Goal: Task Accomplishment & Management: Manage account settings

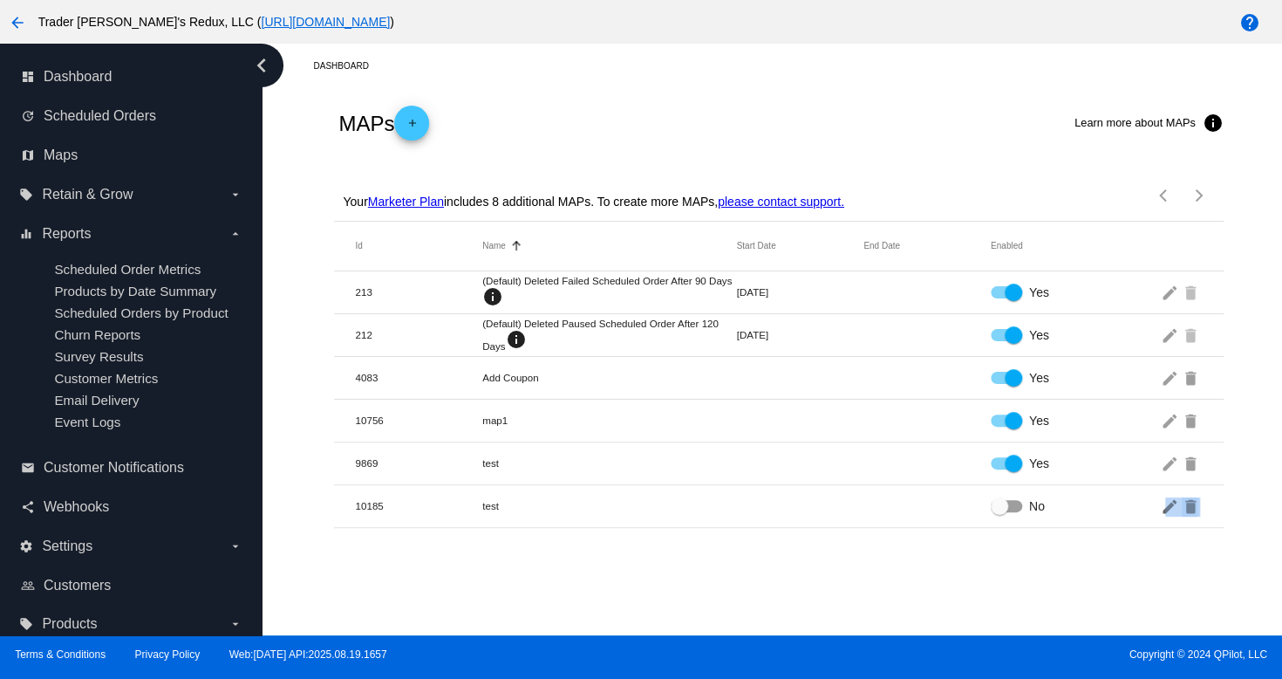
drag, startPoint x: 1165, startPoint y: 594, endPoint x: 1195, endPoint y: 677, distance: 88.3
click at [1172, 646] on div "arrow_back Trader [PERSON_NAME]'s Redux, LLC ( [URL][DOMAIN_NAME] ) help dashbo…" at bounding box center [641, 339] width 1282 height 679
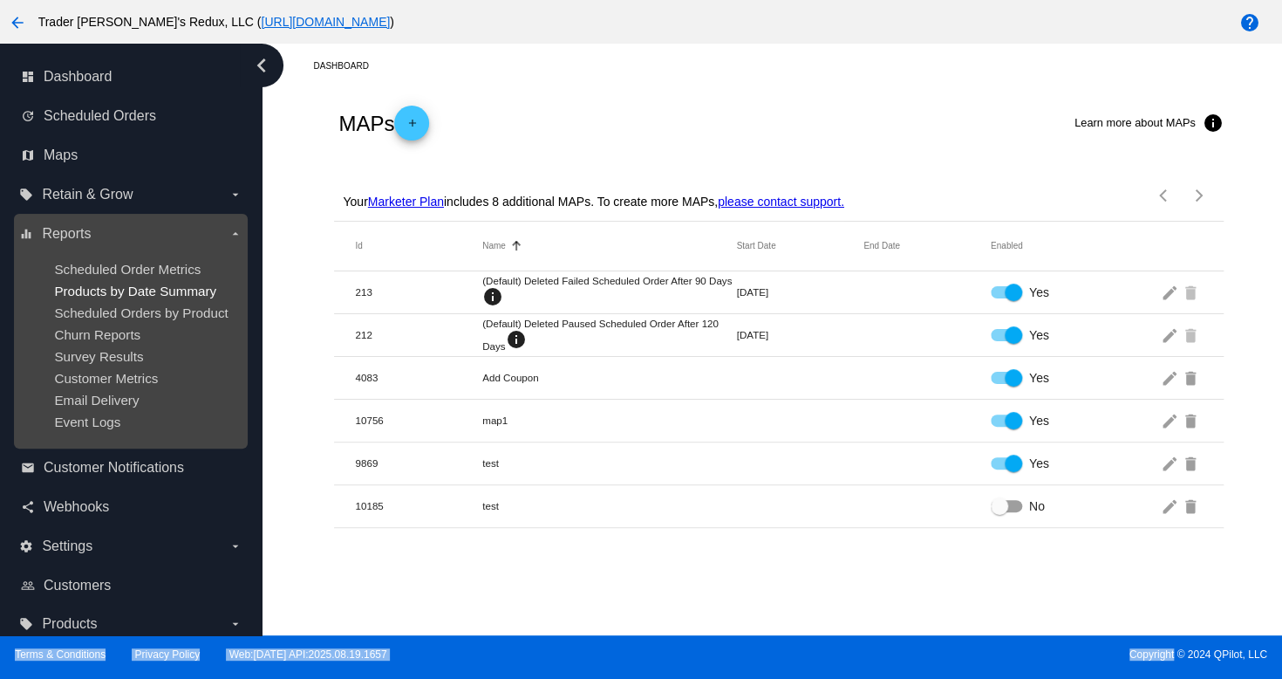
click at [137, 292] on span "Products by Date Summary" at bounding box center [135, 291] width 162 height 15
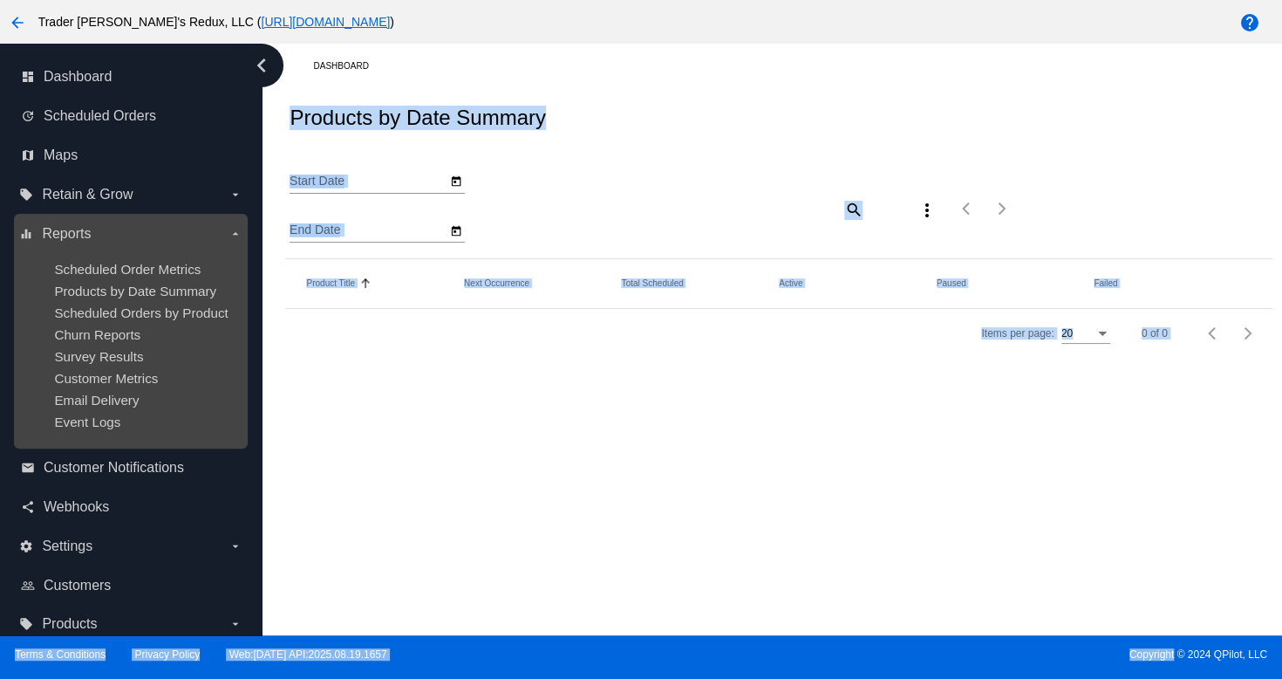
type input "[DATE]"
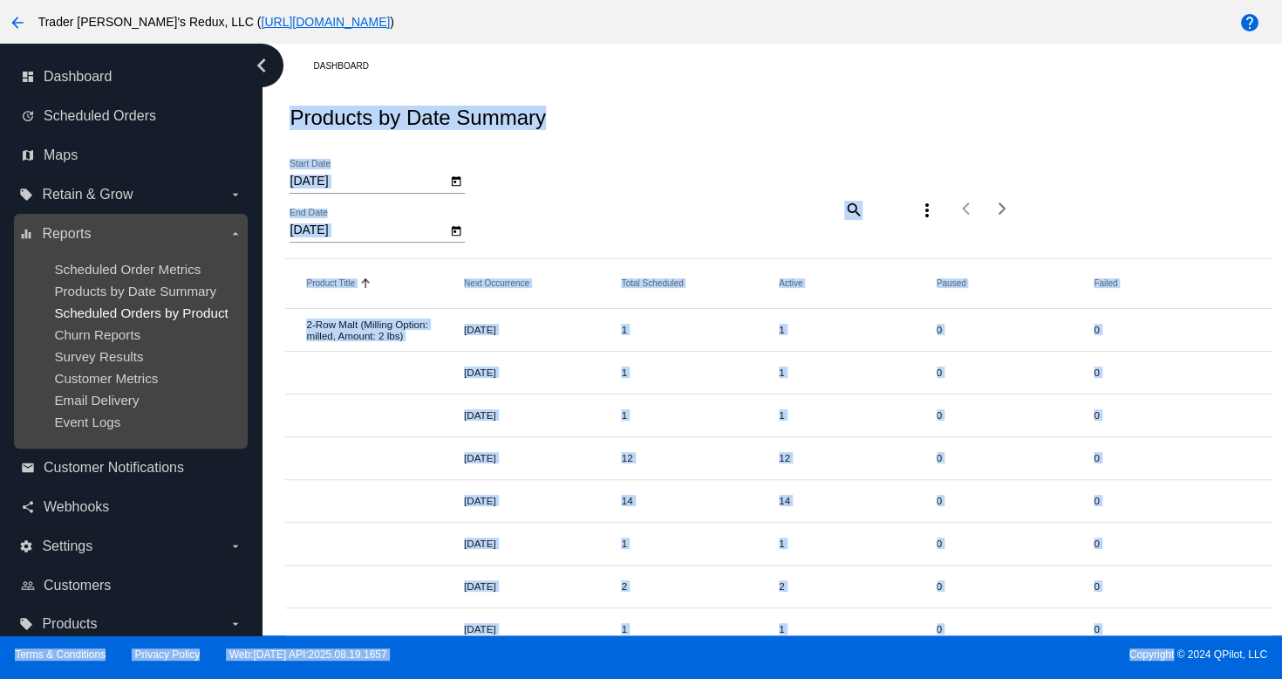
click at [178, 311] on span "Scheduled Orders by Product" at bounding box center [141, 312] width 174 height 15
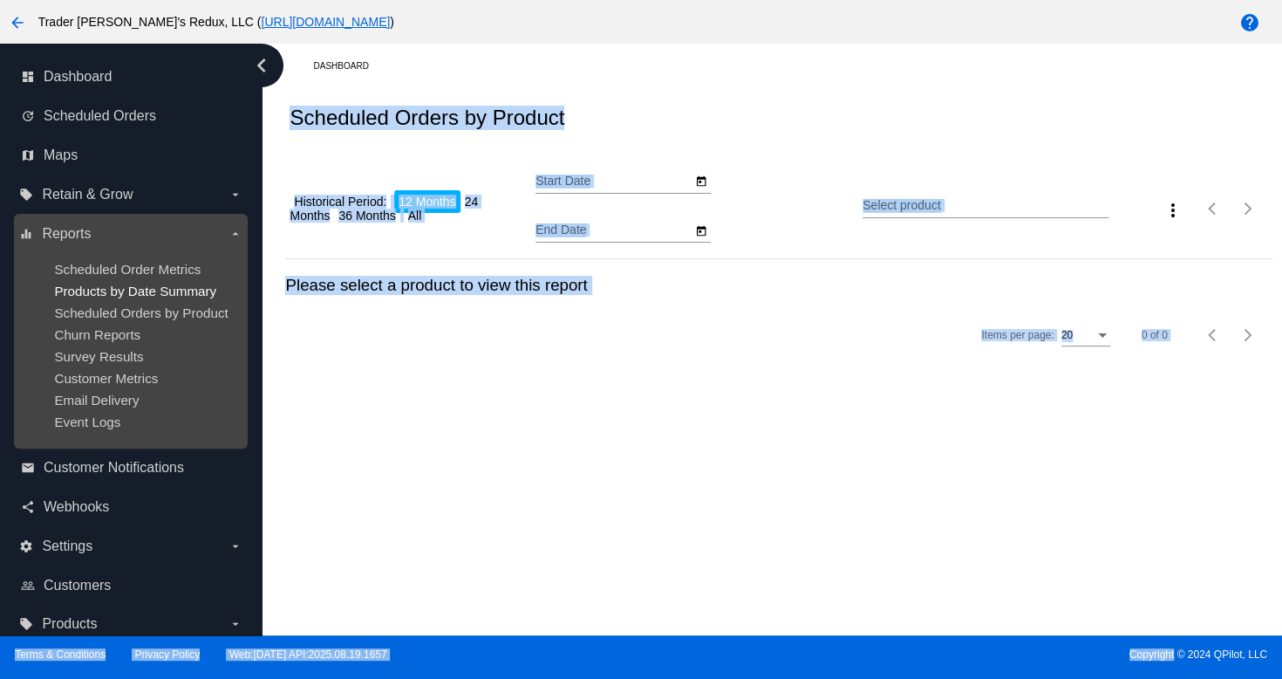
click at [164, 292] on span "Products by Date Summary" at bounding box center [135, 291] width 162 height 15
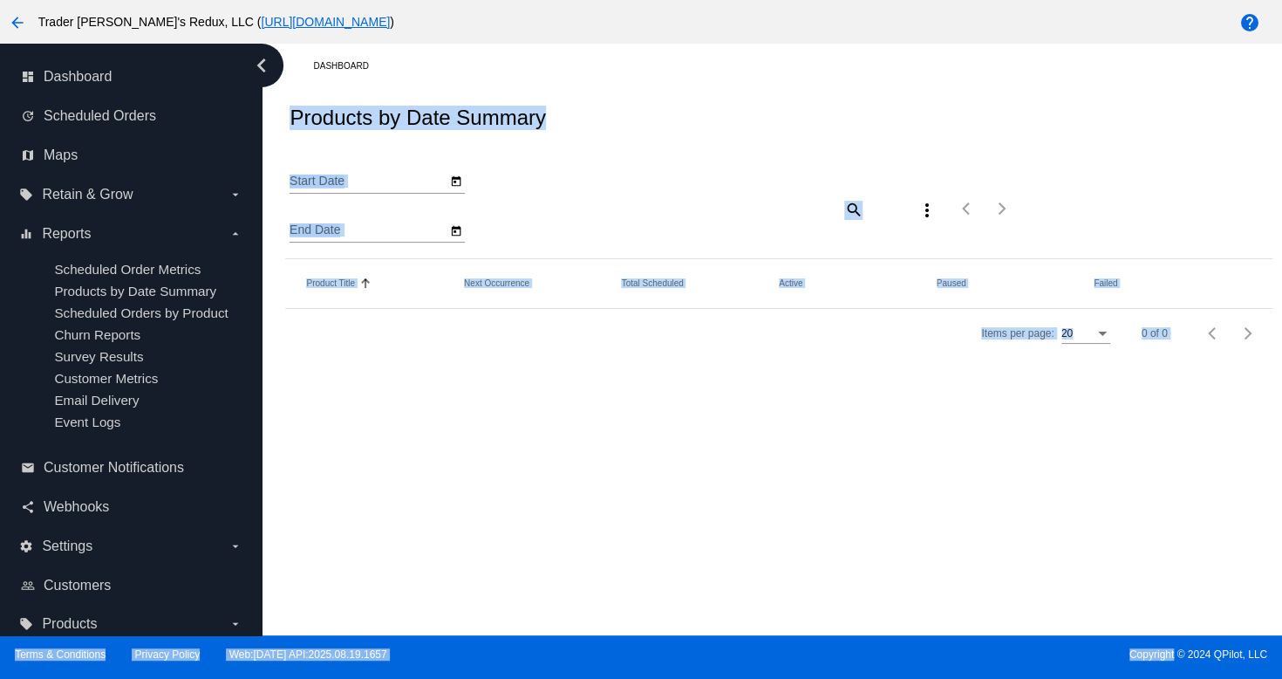
type input "[DATE]"
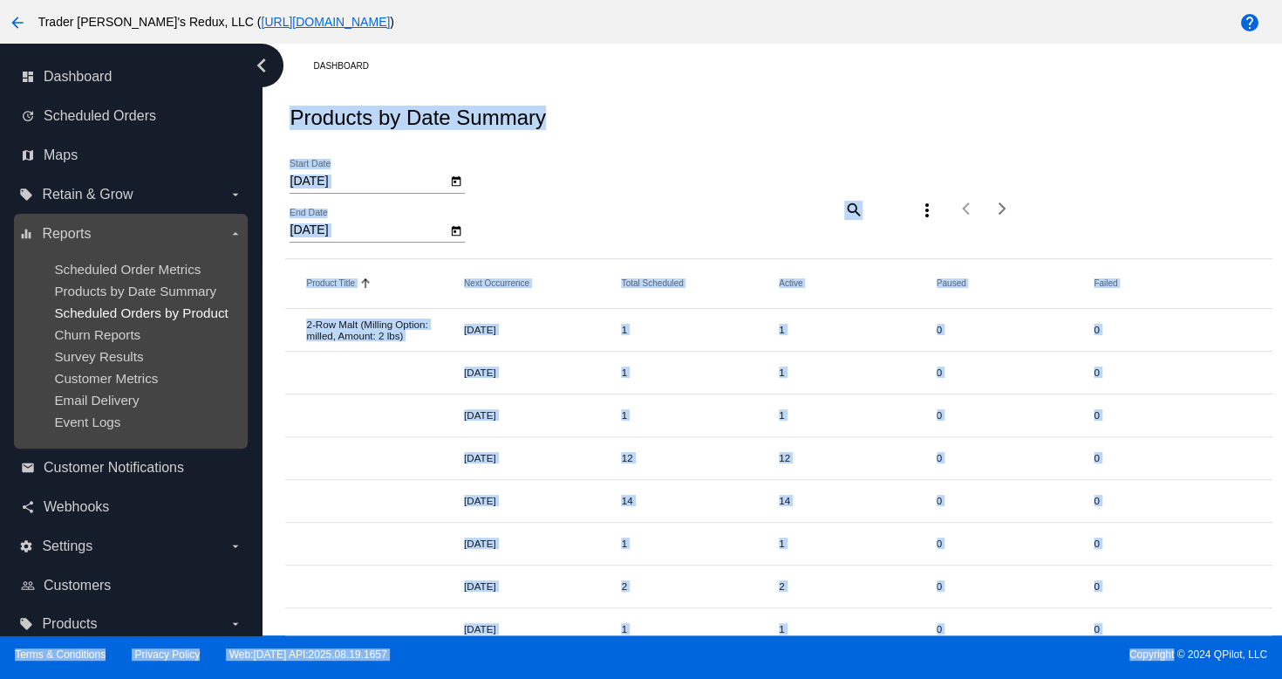
click at [137, 311] on span "Scheduled Orders by Product" at bounding box center [141, 312] width 174 height 15
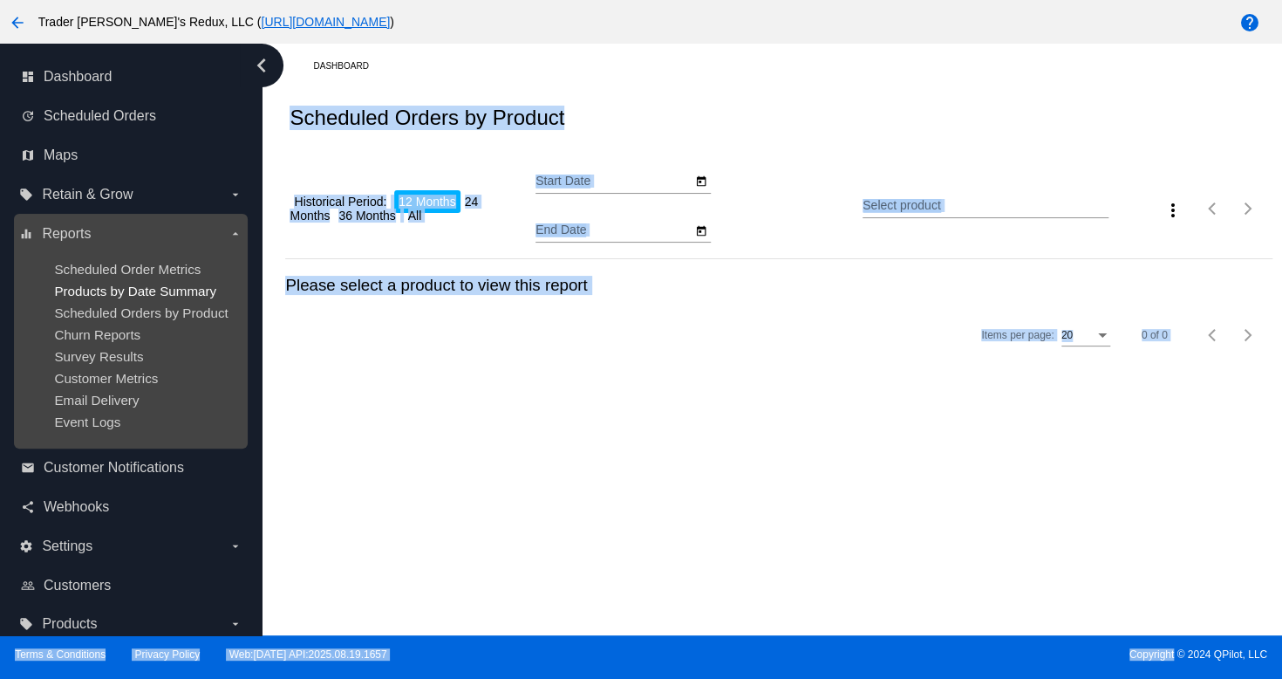
click at [137, 297] on span "Products by Date Summary" at bounding box center [135, 291] width 162 height 15
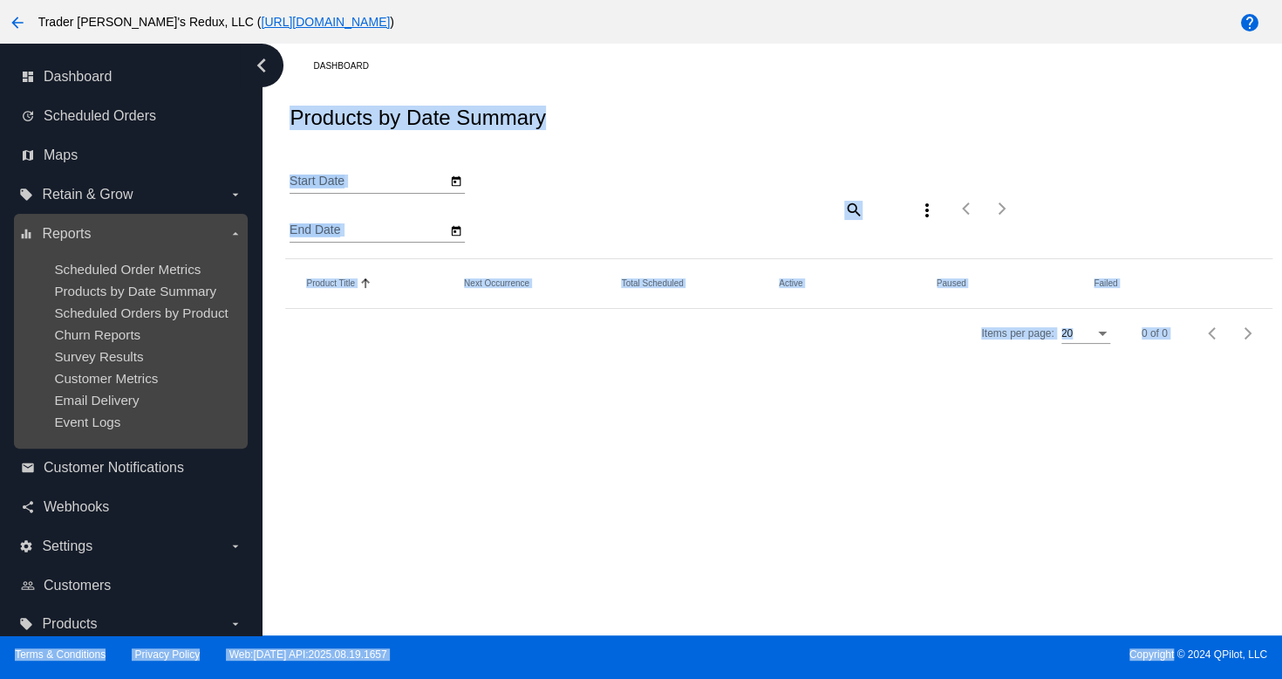
type input "[DATE]"
click at [44, 260] on div "dashboard Dashboard update Scheduled Orders map Maps local_offer Retain & Grow …" at bounding box center [641, 340] width 1282 height 592
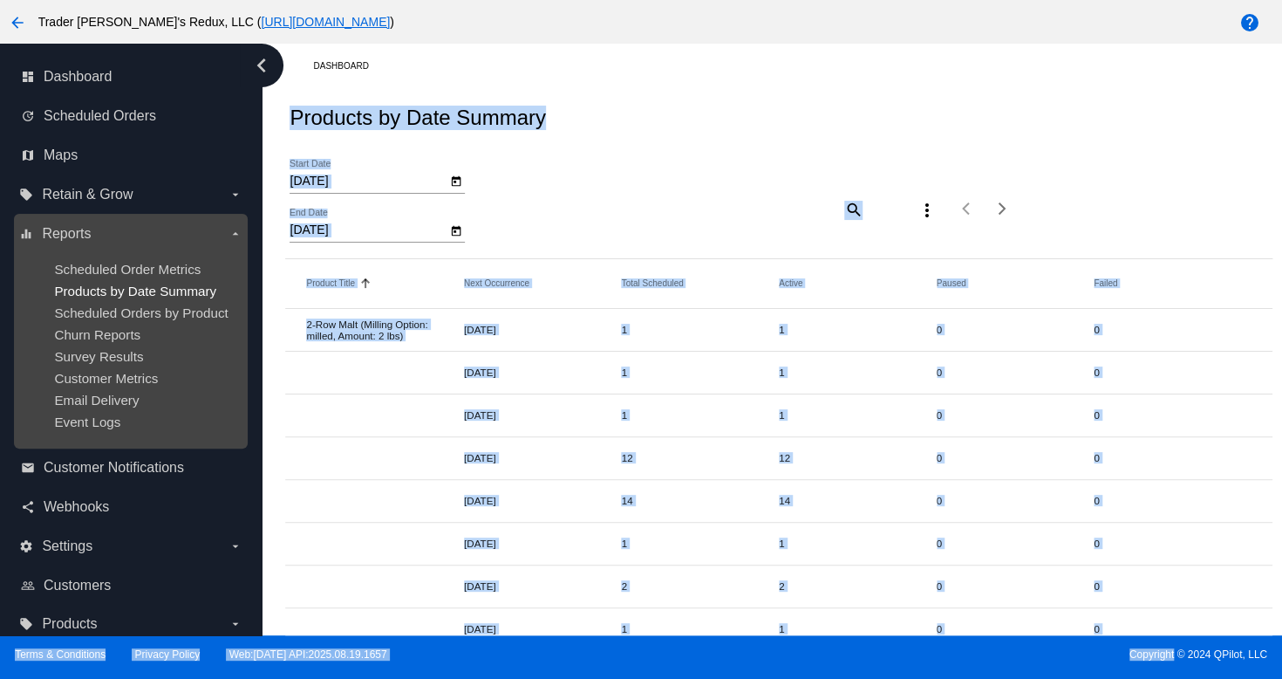
click at [100, 294] on span "Products by Date Summary" at bounding box center [135, 291] width 162 height 15
click at [189, 259] on ul "Scheduled Order Metrics Products by Date Summary Scheduled Orders by Product Ch…" at bounding box center [130, 345] width 222 height 195
click at [147, 299] on ul "Scheduled Order Metrics Products by Date Summary Scheduled Orders by Product Ch…" at bounding box center [130, 345] width 222 height 195
click at [110, 364] on span "Survey Results" at bounding box center [98, 356] width 89 height 15
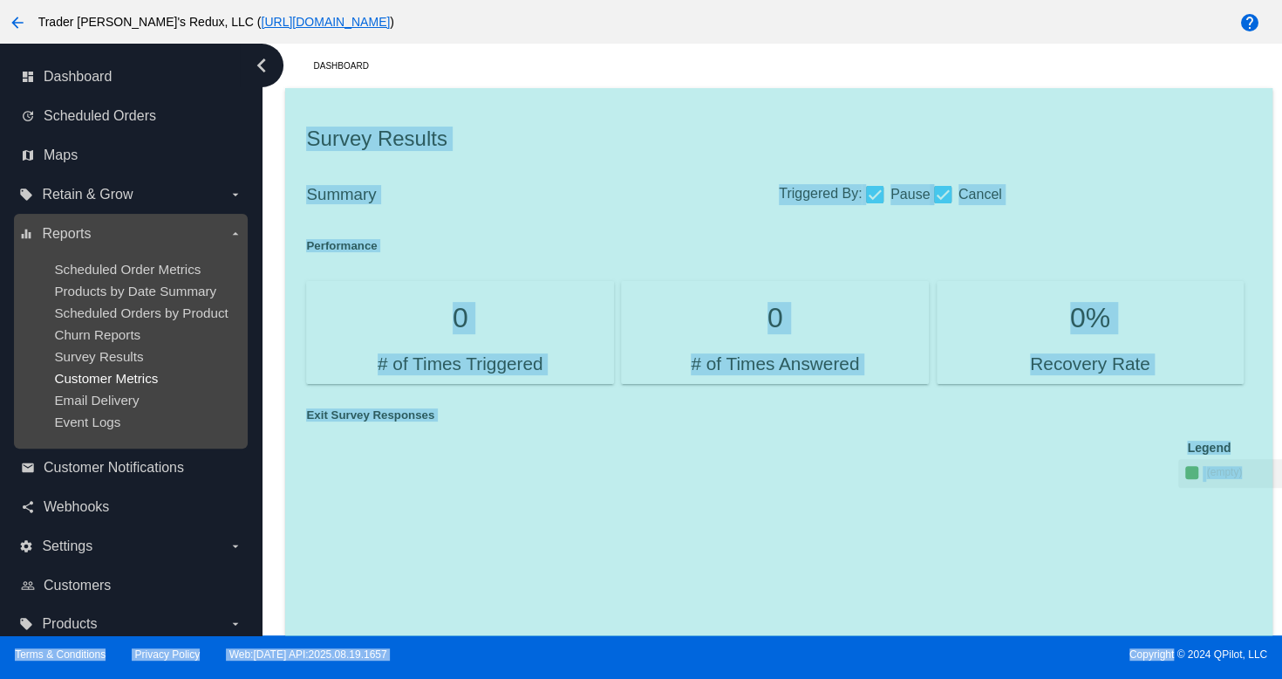
click at [122, 374] on span "Customer Metrics" at bounding box center [106, 378] width 104 height 15
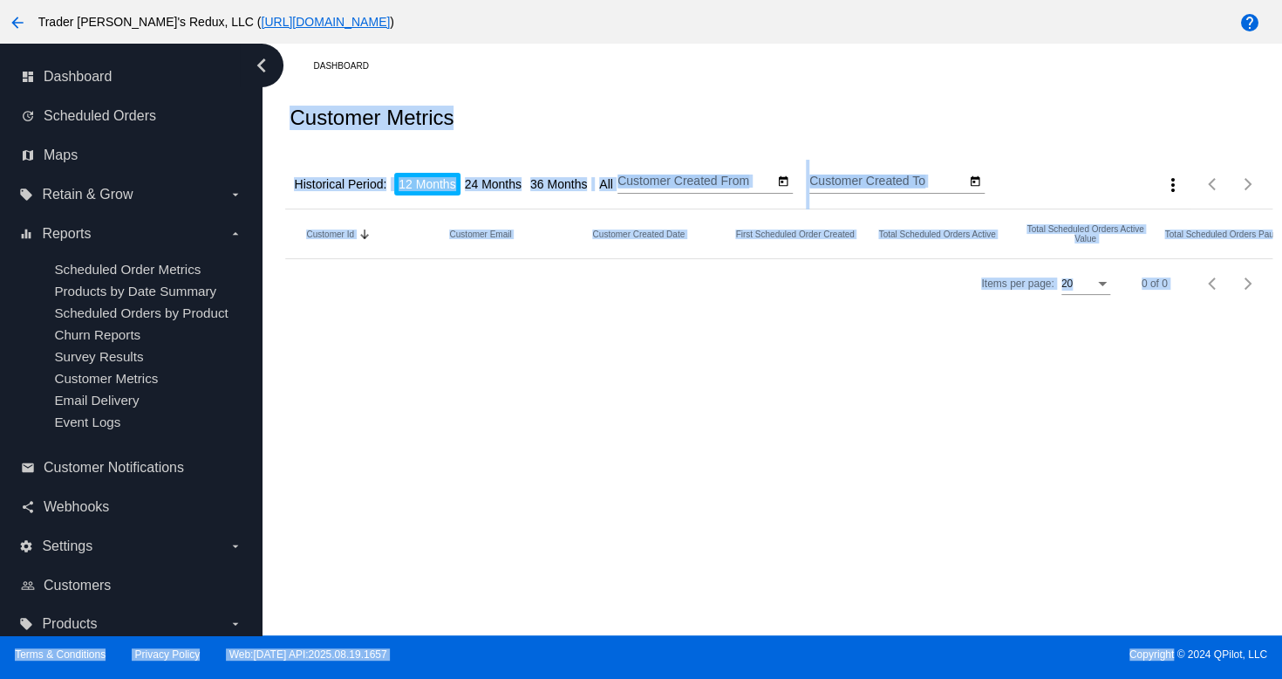
type input "[DATE]"
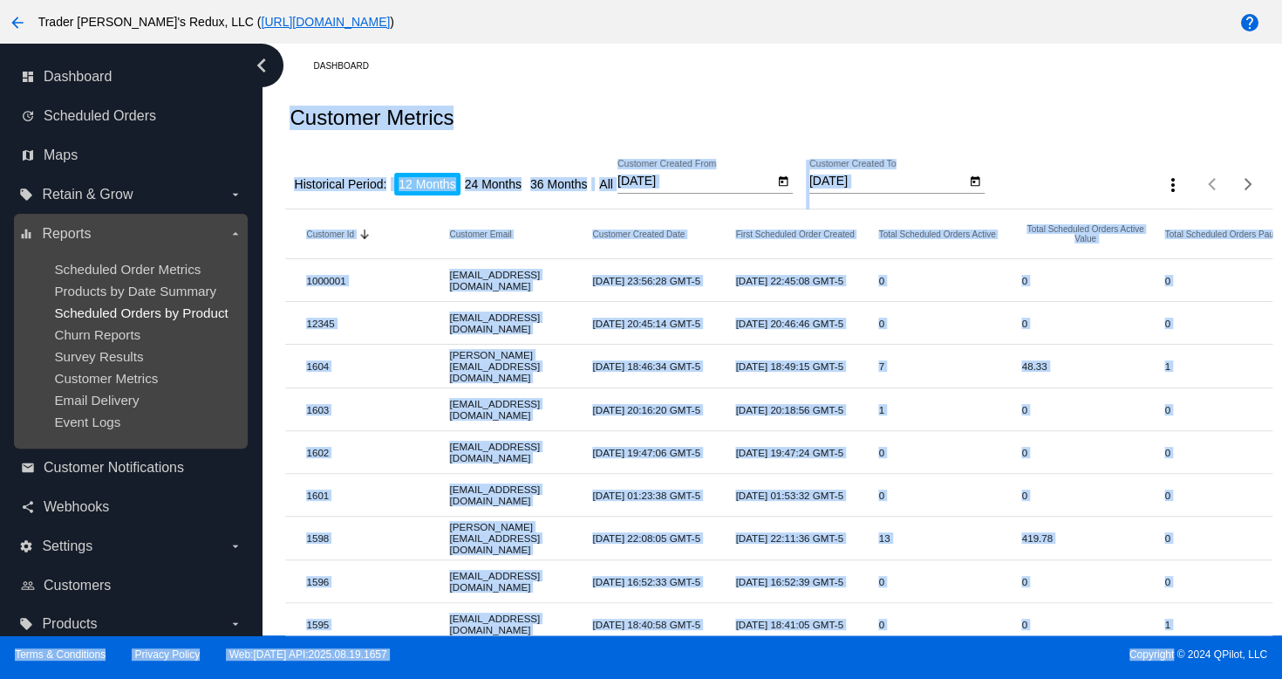
click at [125, 318] on span "Scheduled Orders by Product" at bounding box center [141, 312] width 174 height 15
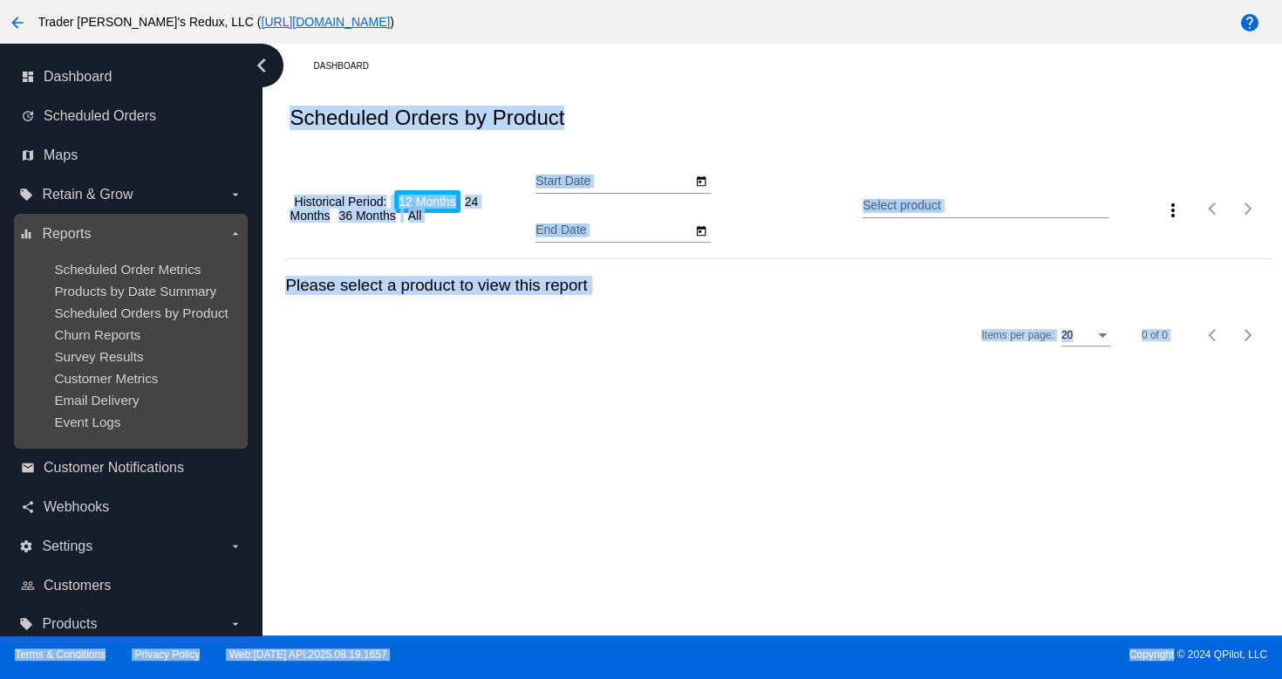
type input "[DATE]"
click at [156, 281] on ul "Scheduled Order Metrics Products by Date Summary Scheduled Orders by Product Ch…" at bounding box center [130, 345] width 222 height 195
click at [111, 308] on span "Scheduled Orders by Product" at bounding box center [141, 312] width 174 height 15
click at [121, 294] on span "Products by Date Summary" at bounding box center [135, 291] width 162 height 15
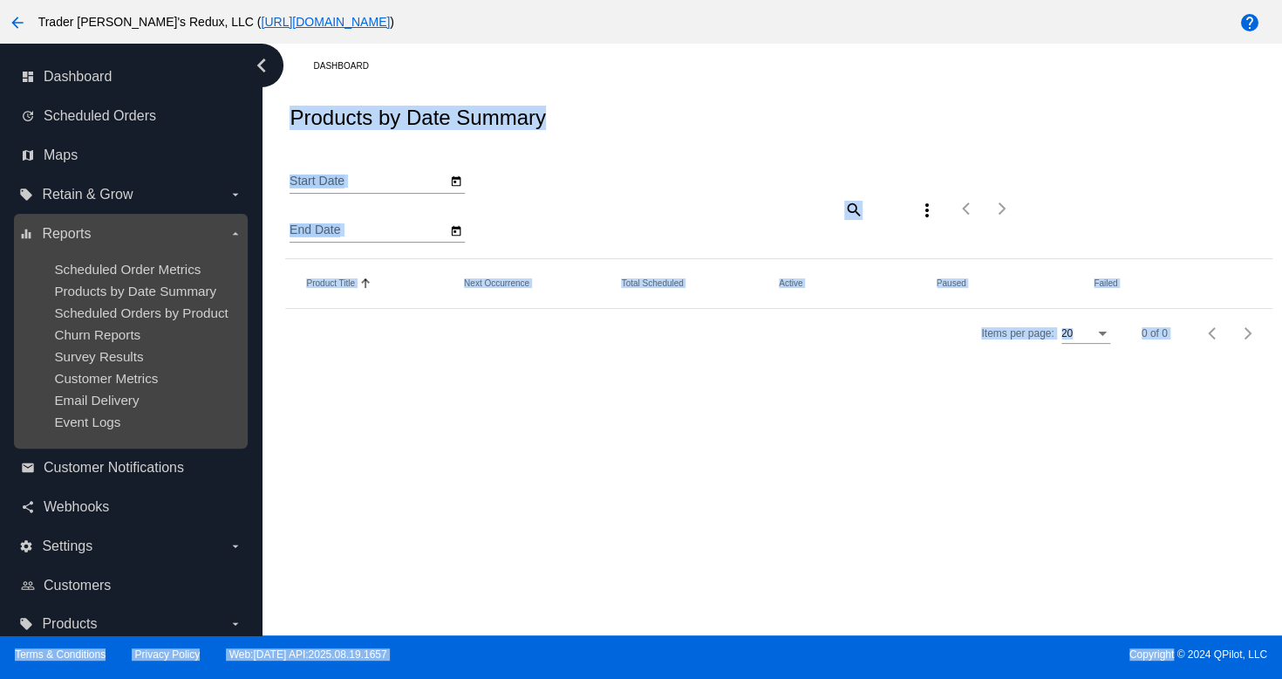
click at [130, 256] on ul "Scheduled Order Metrics Products by Date Summary Scheduled Orders by Product Ch…" at bounding box center [130, 345] width 222 height 195
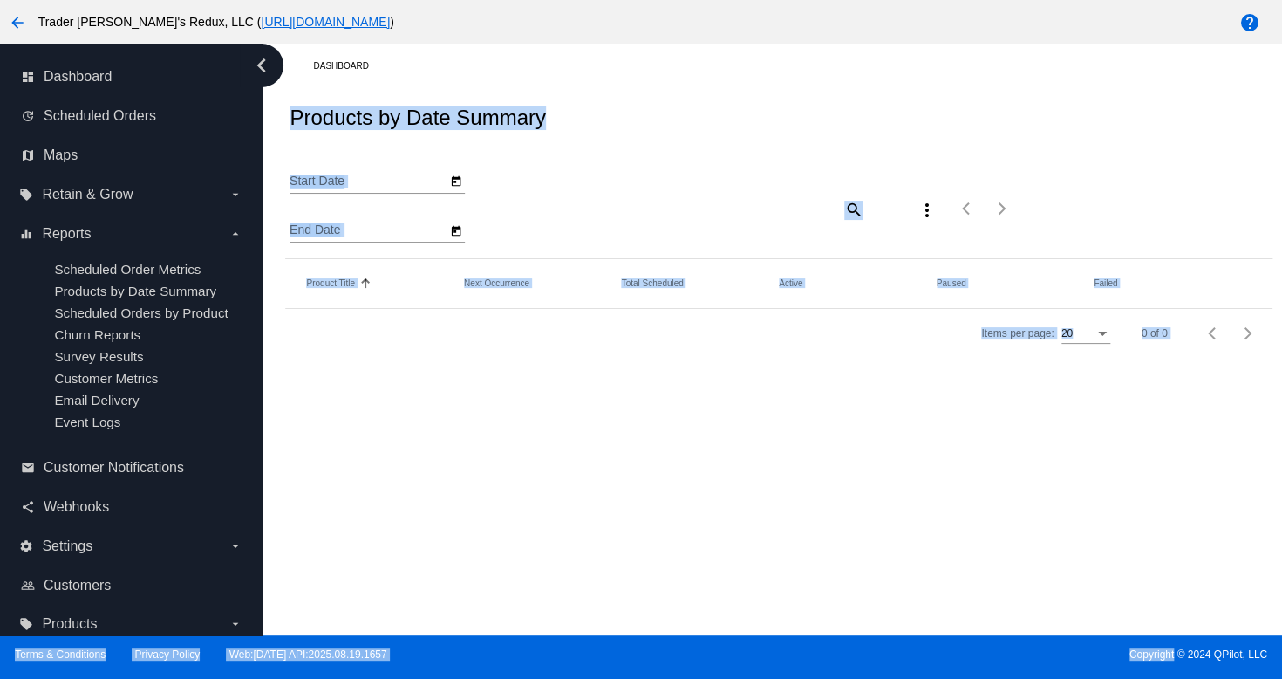
type input "[DATE]"
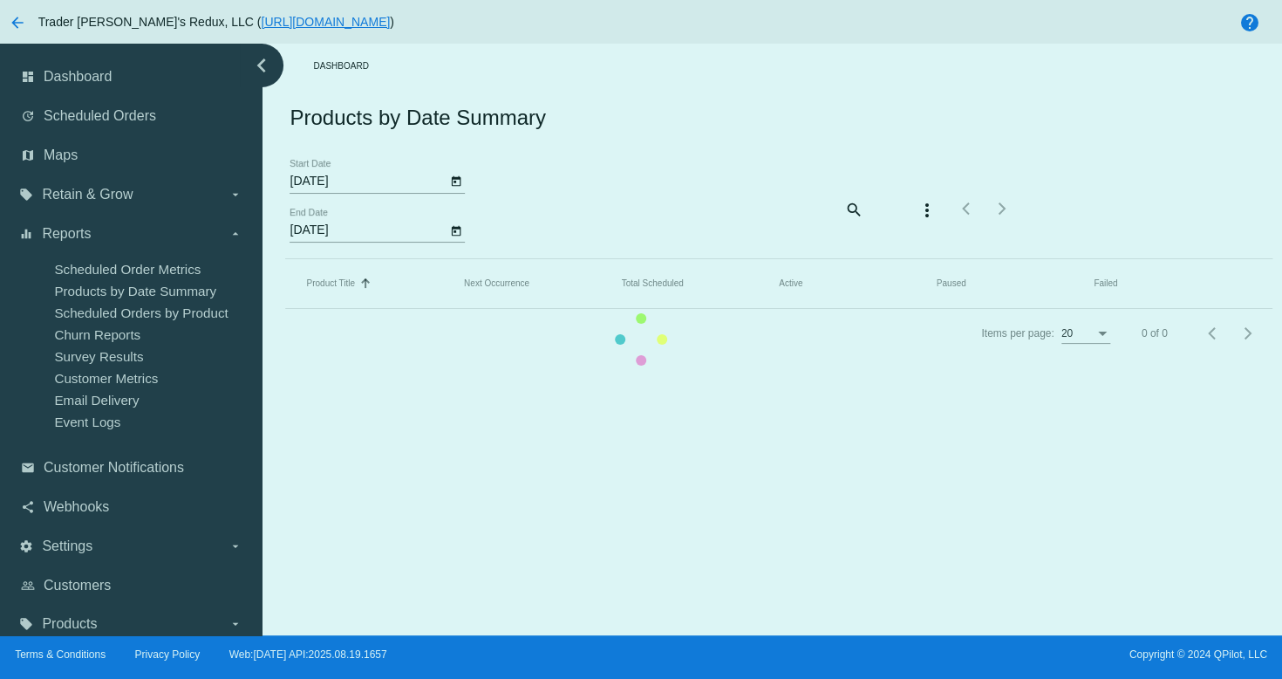
drag, startPoint x: 142, startPoint y: 263, endPoint x: 1242, endPoint y: 270, distance: 1100.2
click at [285, 282] on mat-table "Product Title Sorted by Title ascending Next Occurrence Total Scheduled Active …" at bounding box center [778, 284] width 987 height 50
click at [509, 309] on mat-table "Product Title Sorted by Title ascending Next Occurrence Total Scheduled Active …" at bounding box center [778, 284] width 987 height 50
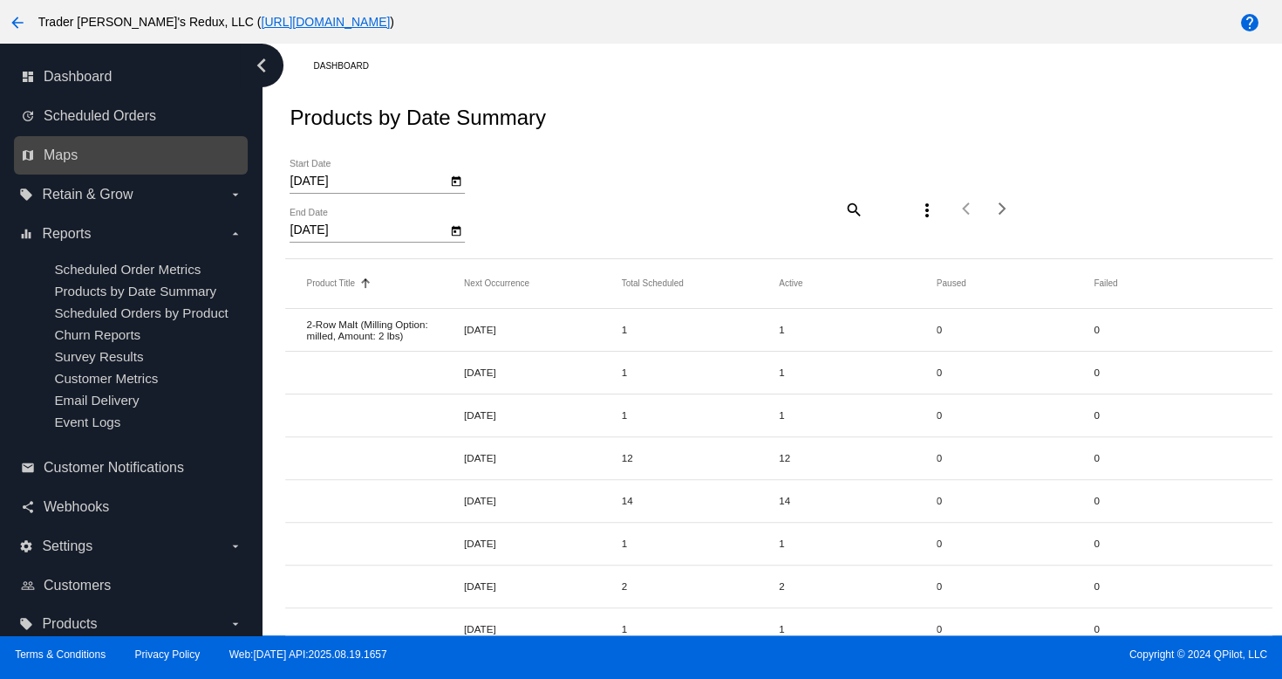
drag, startPoint x: 13, startPoint y: 148, endPoint x: 41, endPoint y: 165, distance: 32.5
click at [24, 160] on nav "dashboard Dashboard update Scheduled Orders map Maps local_offer Retain & Grow …" at bounding box center [131, 351] width 262 height 614
click at [46, 165] on link "map Maps" at bounding box center [132, 155] width 222 height 28
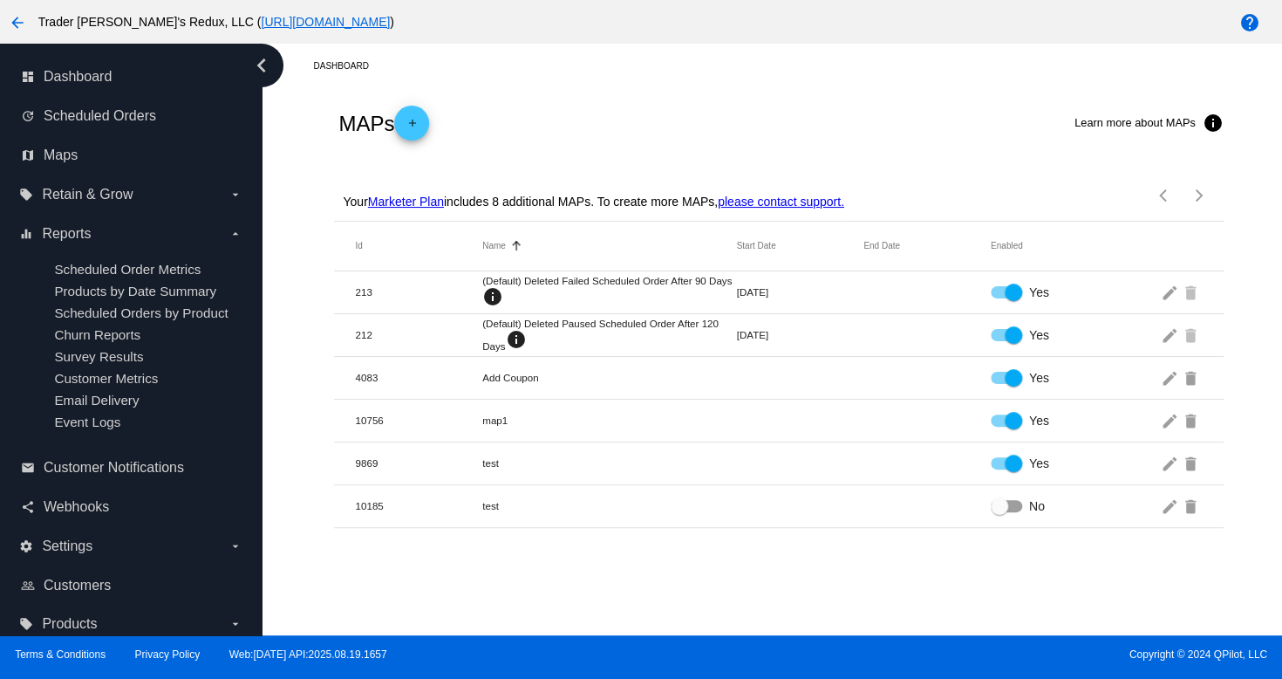
click at [600, 118] on div "MAPs add Learn more about MAPs info" at bounding box center [778, 123] width 889 height 70
click at [127, 121] on span "Scheduled Orders" at bounding box center [100, 116] width 113 height 16
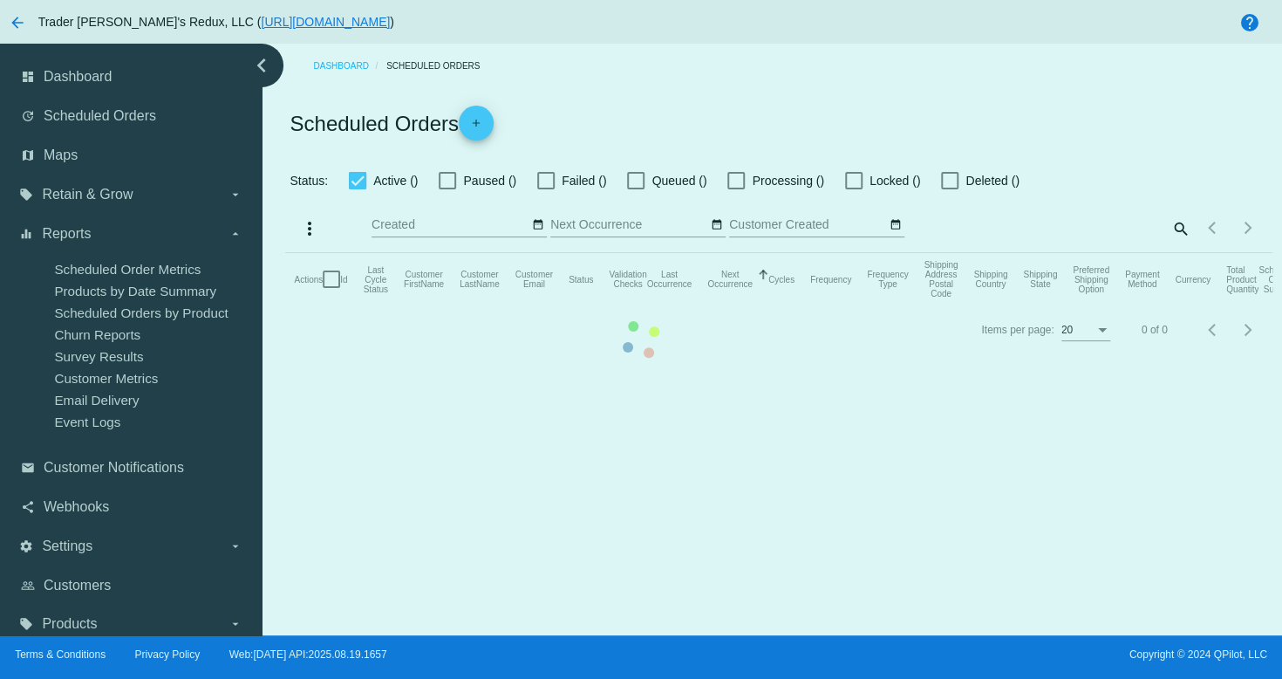
checkbox input "true"
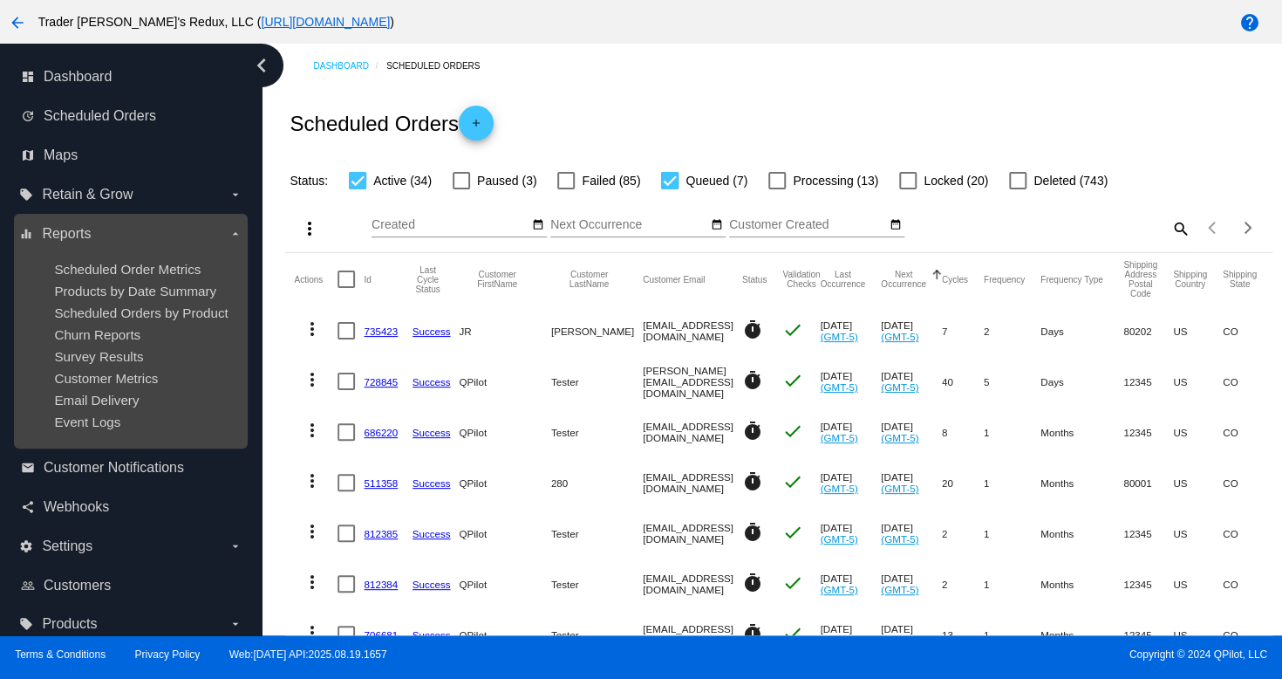
click at [141, 301] on ul "Scheduled Order Metrics Products by Date Summary Scheduled Orders by Product Ch…" at bounding box center [130, 345] width 222 height 195
click at [139, 332] on span "Churn Reports" at bounding box center [97, 334] width 86 height 15
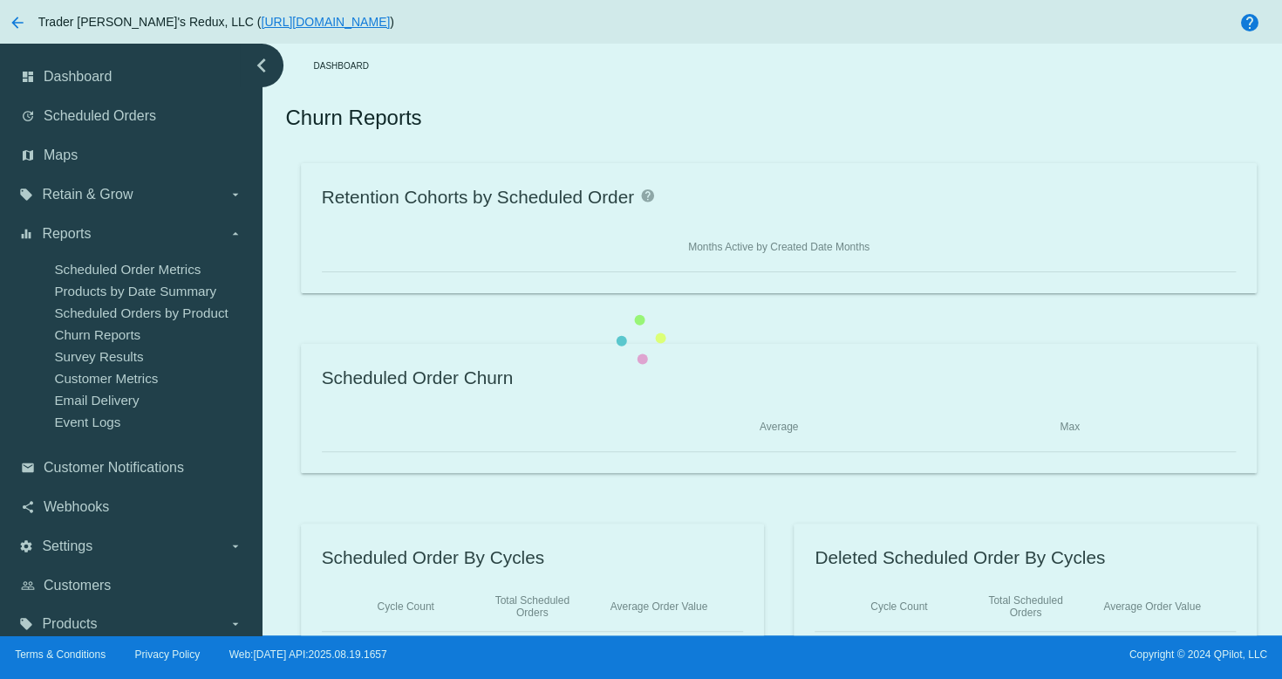
click at [285, 349] on div "Retention Cohorts by Scheduled Order help Months Active by Created Date Months …" at bounding box center [778, 407] width 987 height 489
click at [285, 378] on div "Retention Cohorts by Scheduled Order help Months Active by Created Date Months …" at bounding box center [778, 407] width 987 height 489
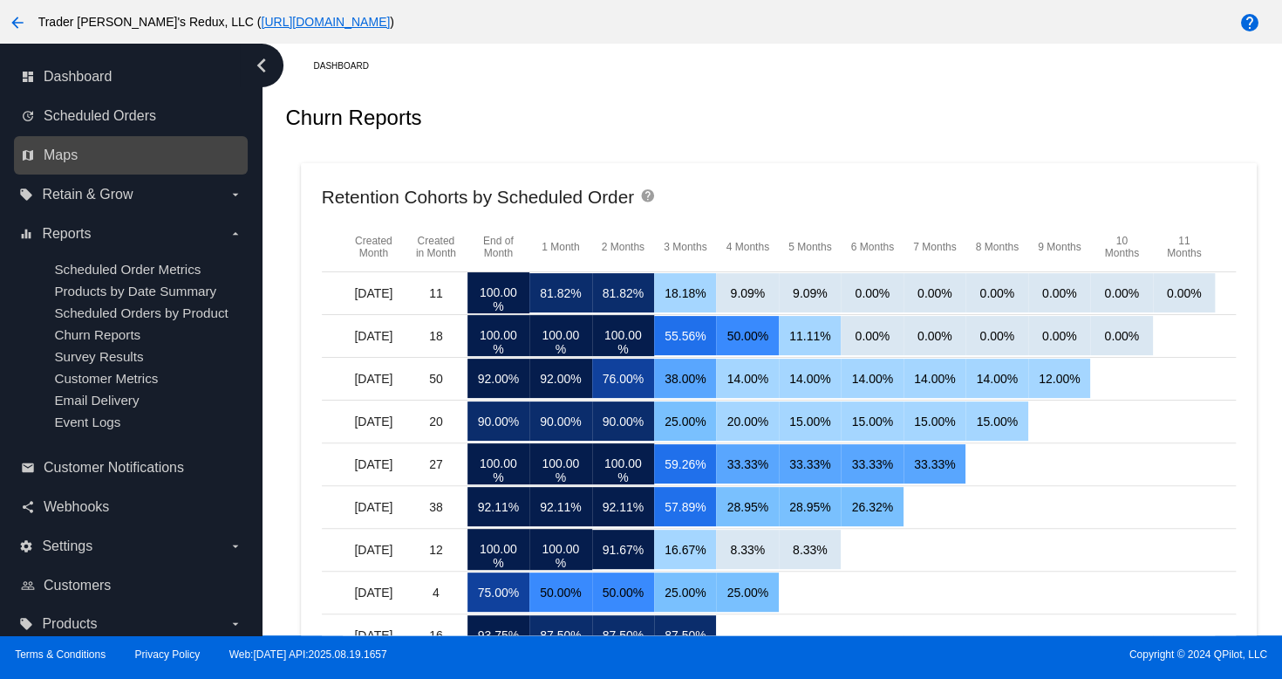
click at [59, 146] on link "map Maps" at bounding box center [132, 155] width 222 height 28
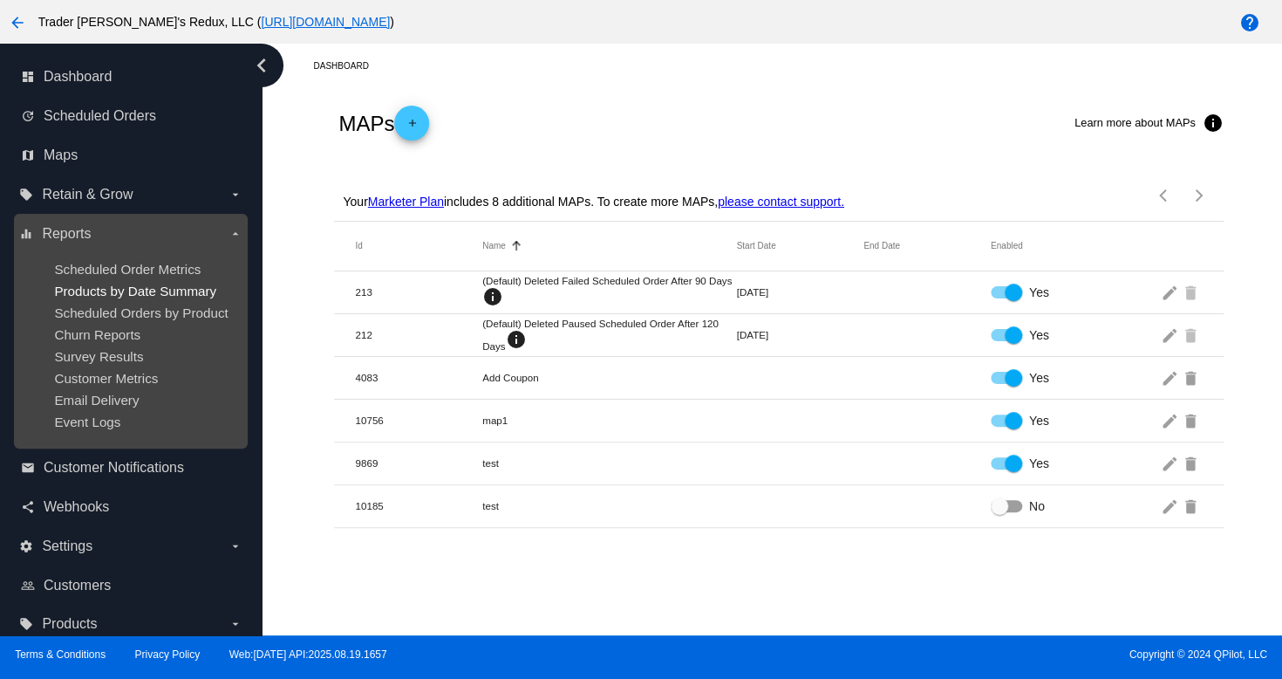
click at [136, 287] on span "Products by Date Summary" at bounding box center [135, 291] width 162 height 15
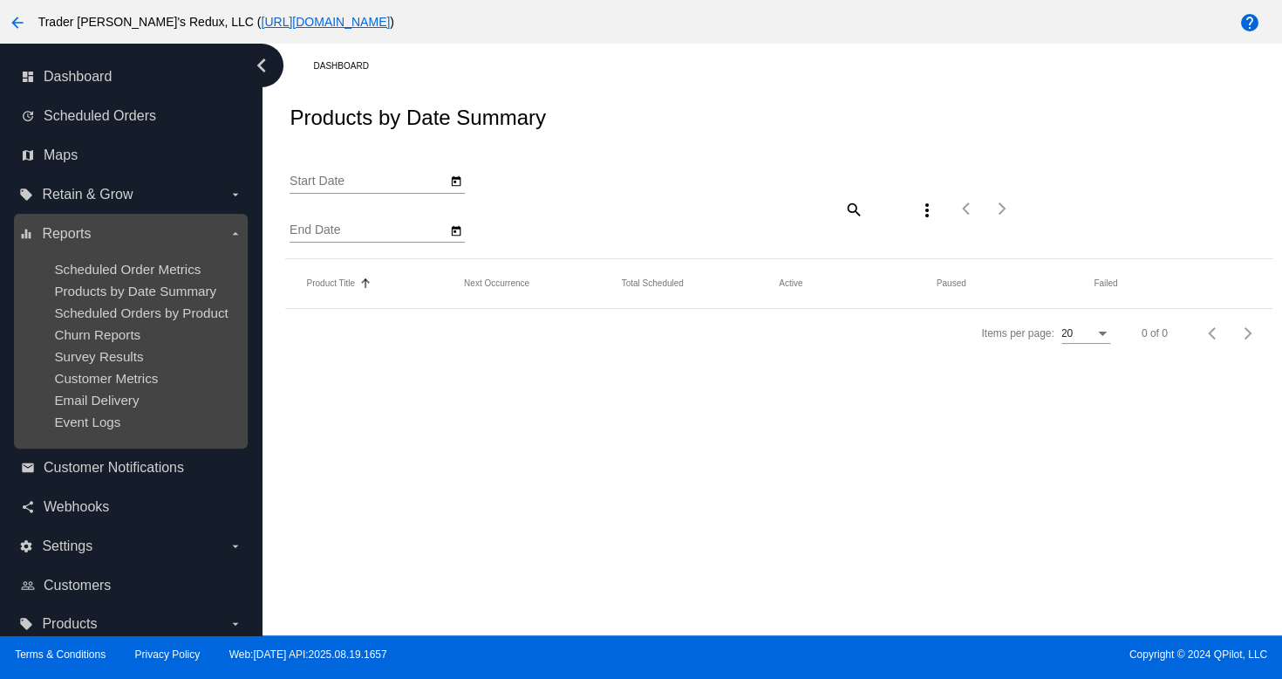
click at [166, 325] on ul "Scheduled Order Metrics Products by Date Summary Scheduled Orders by Product Ch…" at bounding box center [130, 345] width 222 height 195
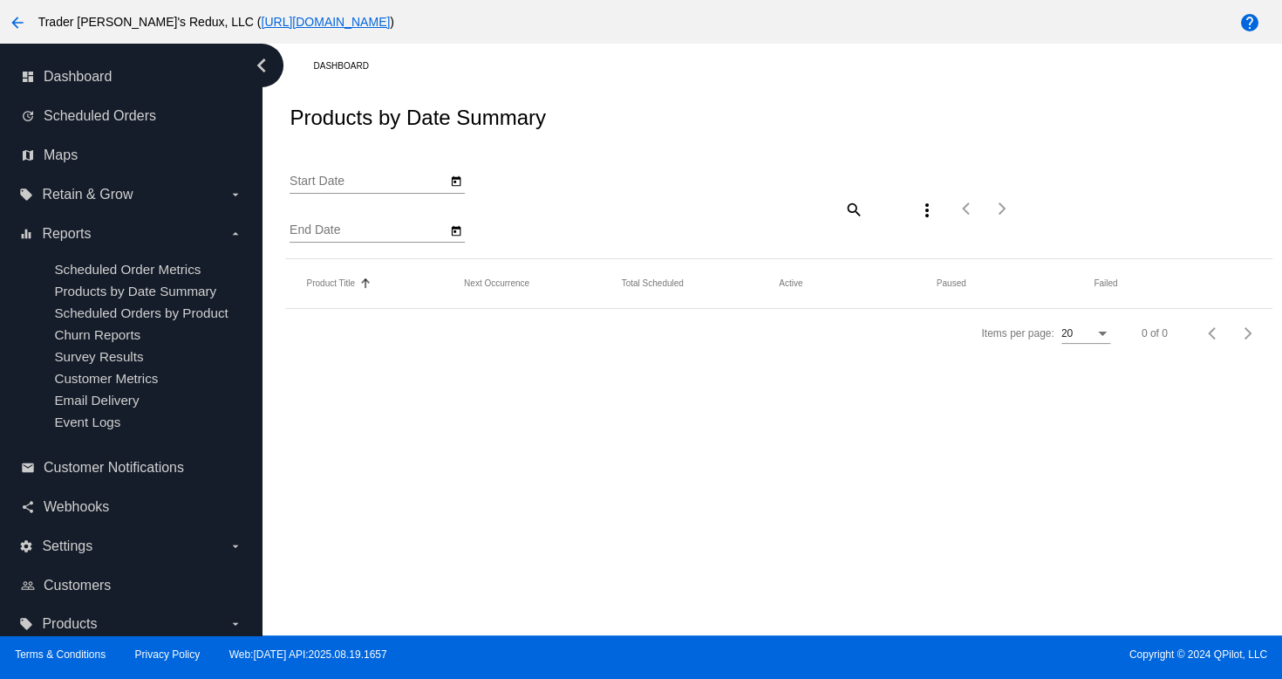
type input "[DATE]"
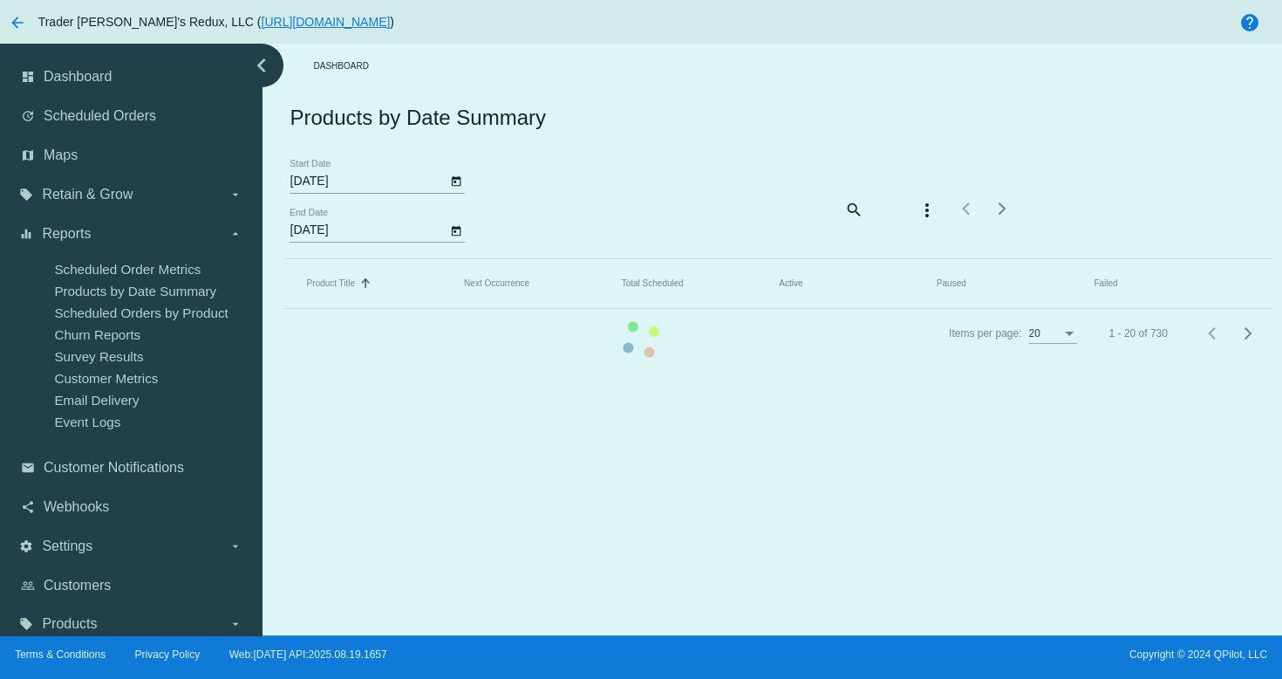
drag, startPoint x: 812, startPoint y: 605, endPoint x: 989, endPoint y: 338, distance: 321.1
click at [812, 309] on mat-table "Product Title Sorted by Title ascending Next Occurrence Total Scheduled Active …" at bounding box center [778, 284] width 987 height 50
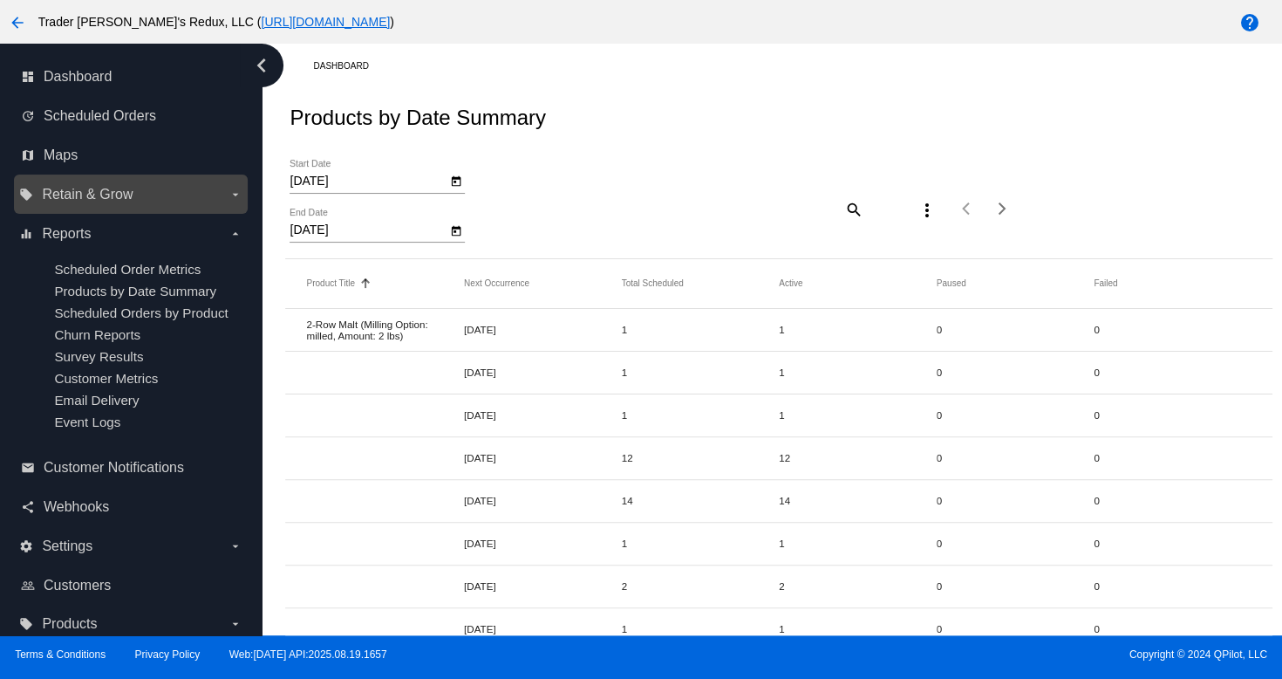
click at [104, 200] on span "Retain & Grow" at bounding box center [87, 195] width 91 height 16
click at [0, 0] on input "local_offer Retain & Grow arrow_drop_down" at bounding box center [0, 0] width 0 height 0
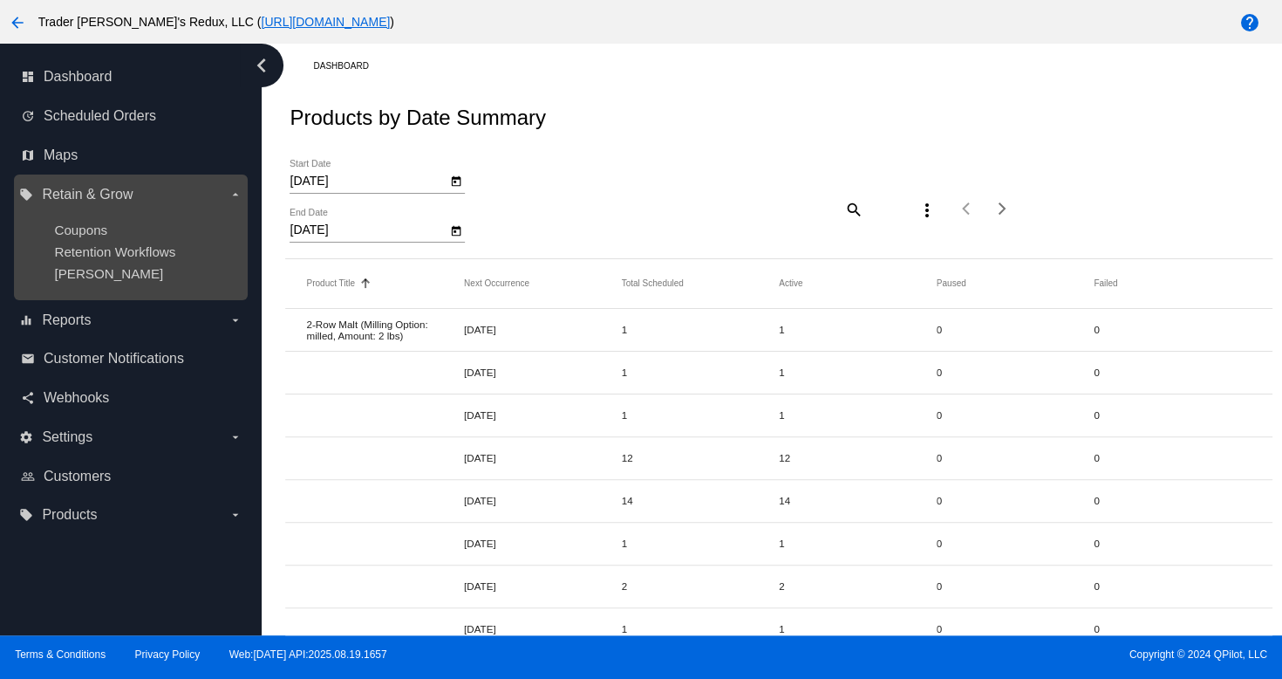
click at [77, 238] on ul "Coupons Retention Workflows [PERSON_NAME]" at bounding box center [130, 252] width 222 height 86
click at [92, 255] on span "Retention Workflows" at bounding box center [114, 251] width 121 height 15
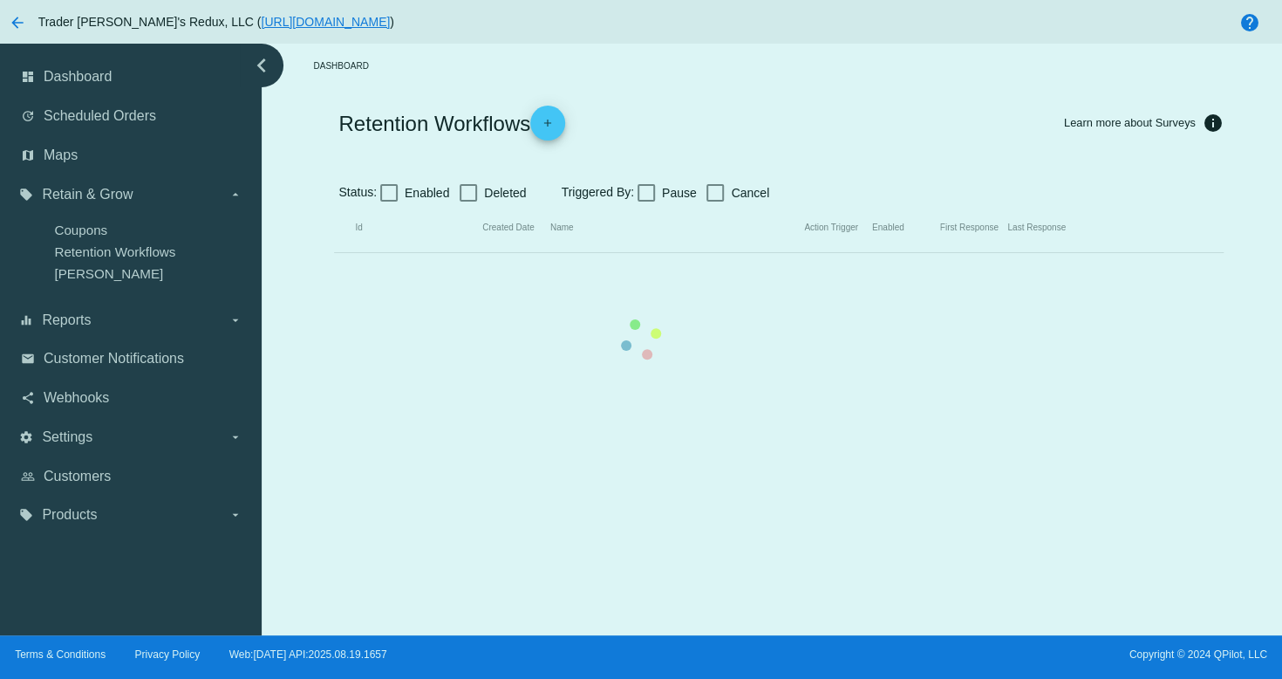
click at [334, 253] on mat-table "Id Created Date Name Action Trigger Enabled First Response Last Response" at bounding box center [778, 228] width 889 height 50
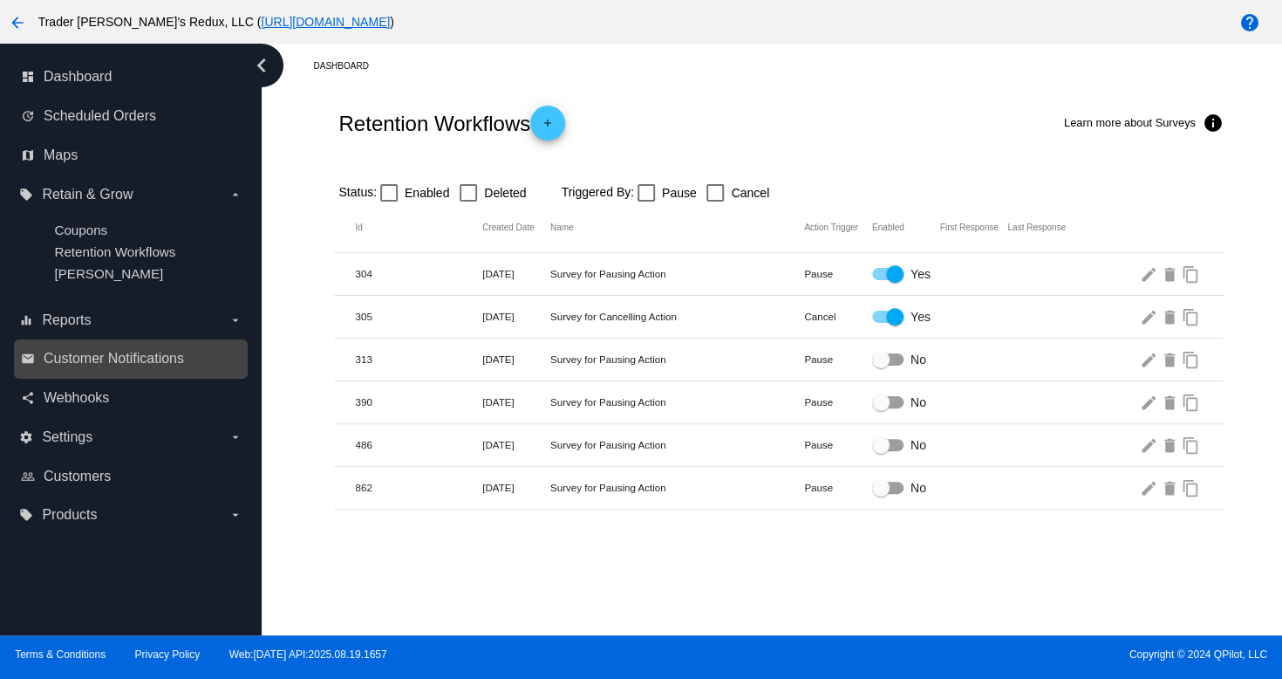
click at [77, 368] on link "email Customer Notifications" at bounding box center [132, 359] width 222 height 28
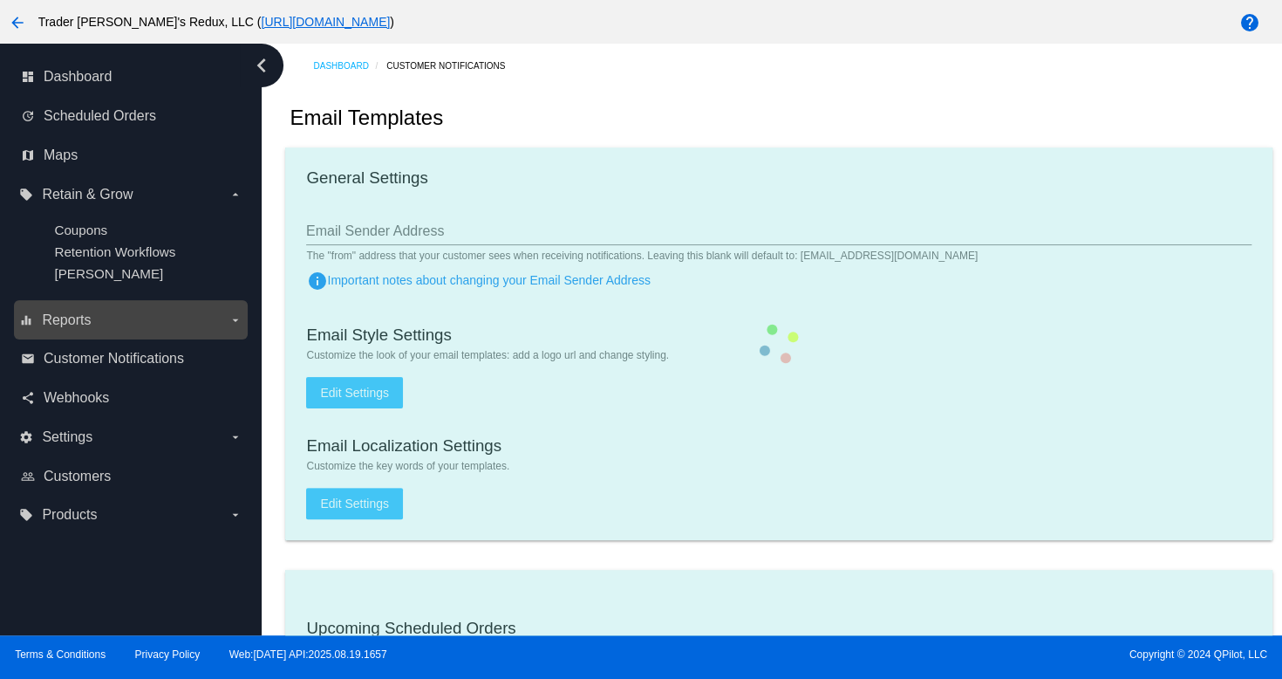
checkbox input "true"
type input "1"
checkbox input "true"
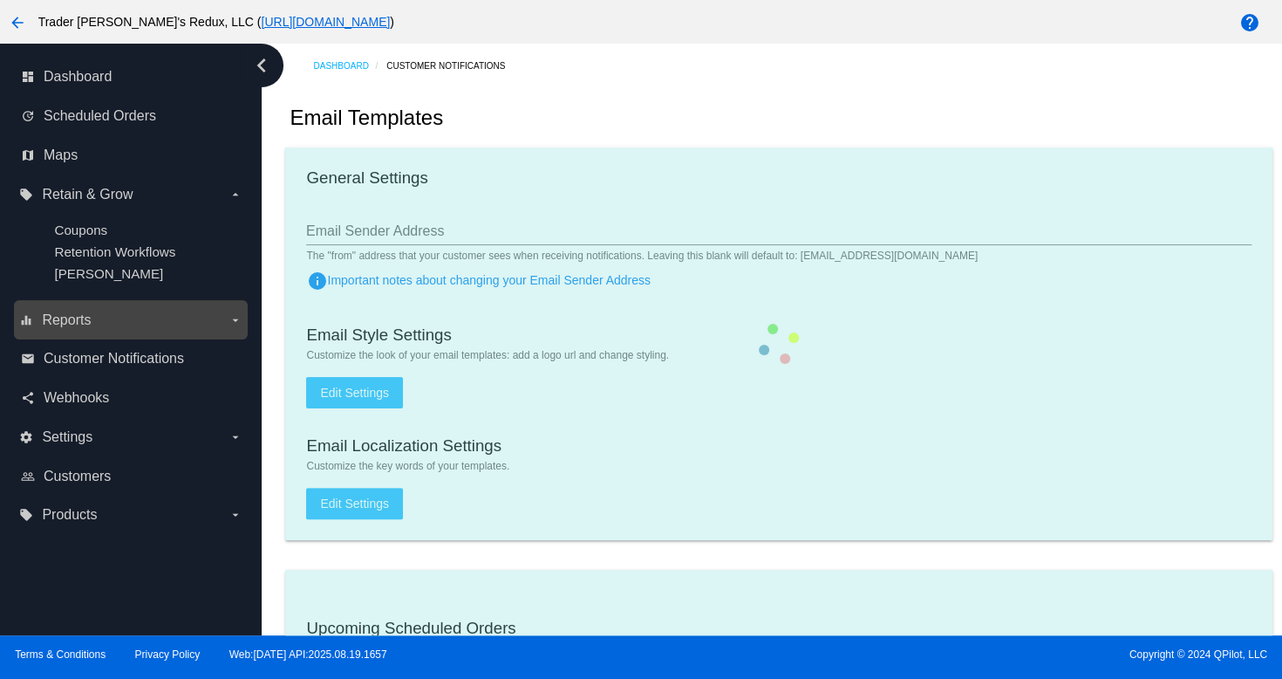
checkbox input "true"
type input "[EMAIL_ADDRESS][DOMAIN_NAME]"
click at [65, 304] on div "equalizer Reports arrow_drop_down" at bounding box center [131, 319] width 234 height 39
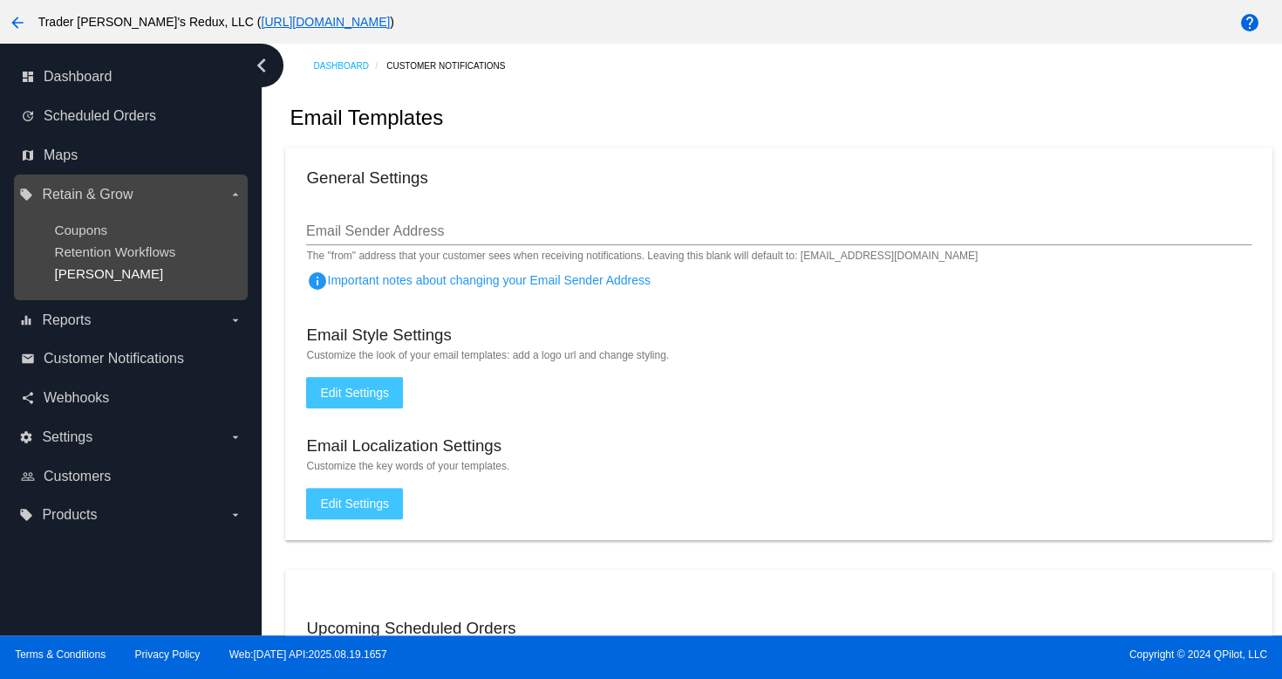
click at [81, 270] on span "[PERSON_NAME]" at bounding box center [108, 273] width 109 height 15
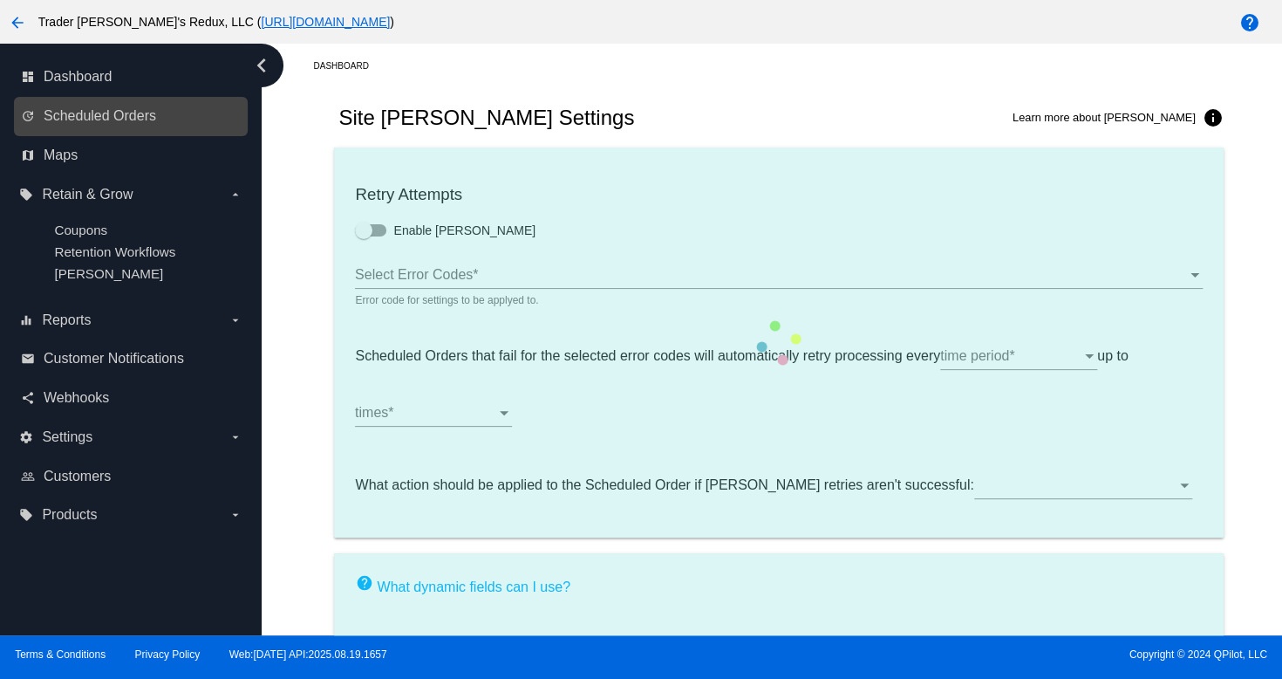
checkbox input "true"
type input "If no changes are made, we will automatically retry processing your {{Scheduled…"
type input "If no changes are made, we will automatically {{DunningAction}} your {{Schedule…"
type input "Your {{ScheduledOrder}} was {{DunningAction}}."
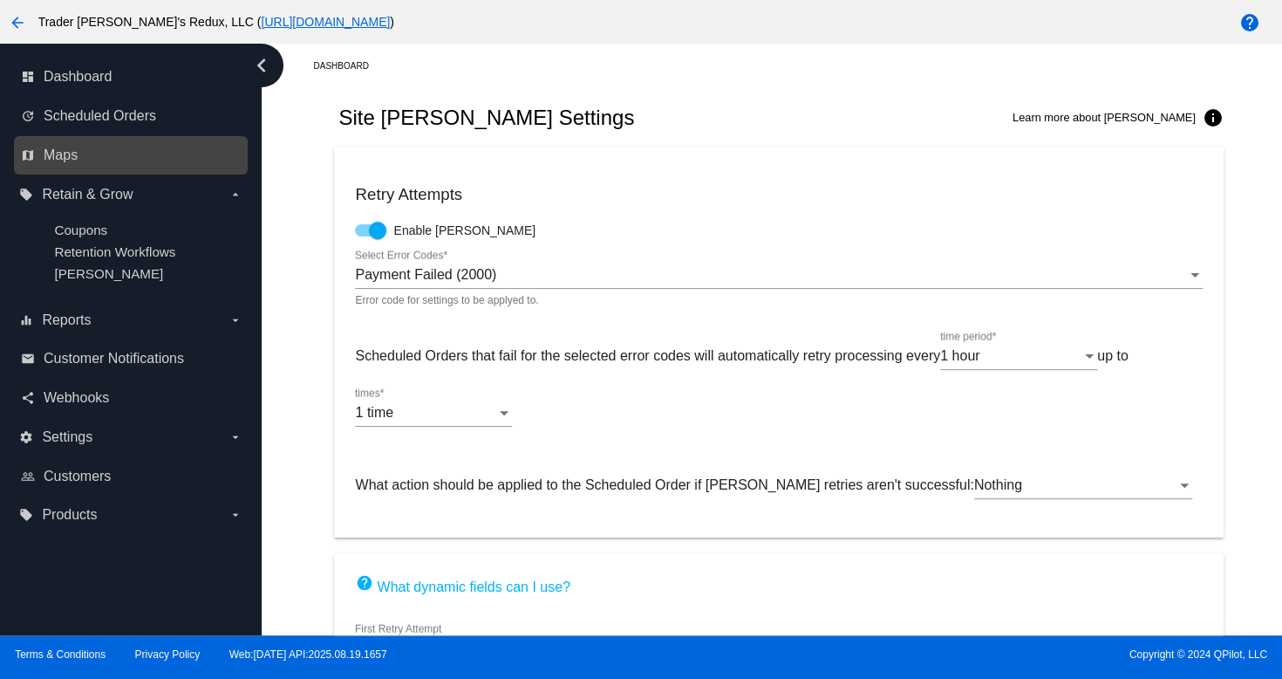
click at [71, 137] on div "map Maps" at bounding box center [131, 155] width 234 height 39
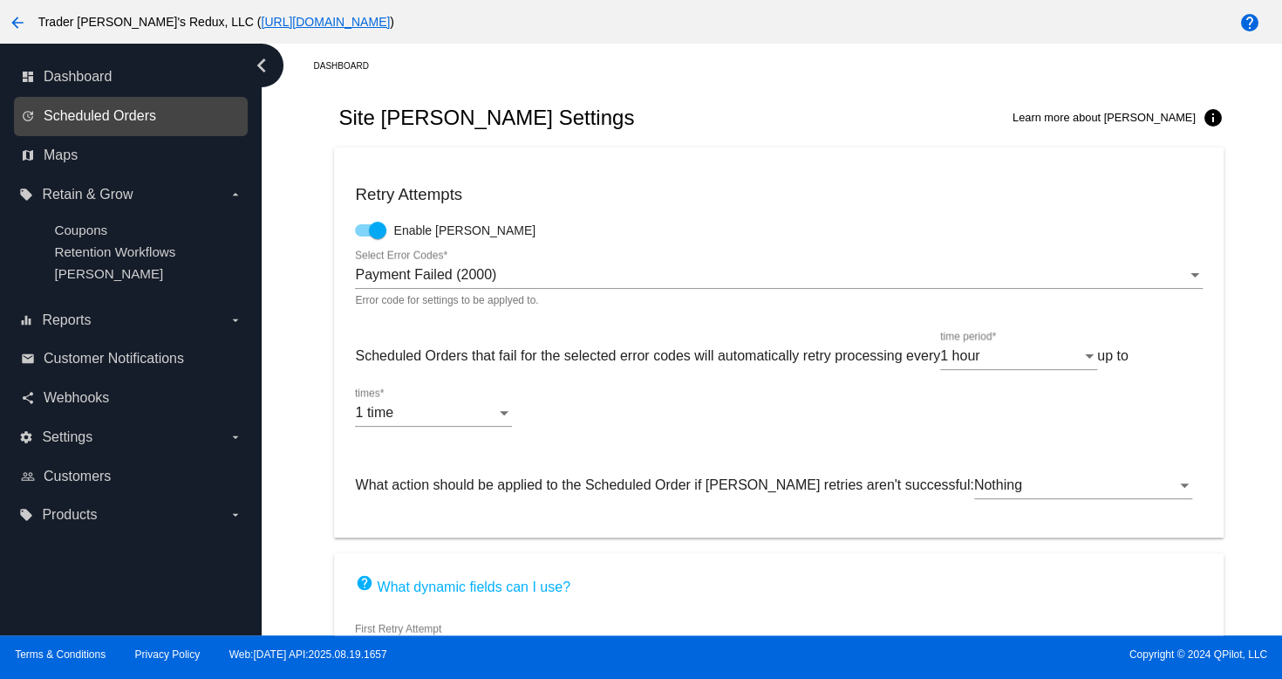
click at [65, 123] on span "Scheduled Orders" at bounding box center [100, 116] width 113 height 16
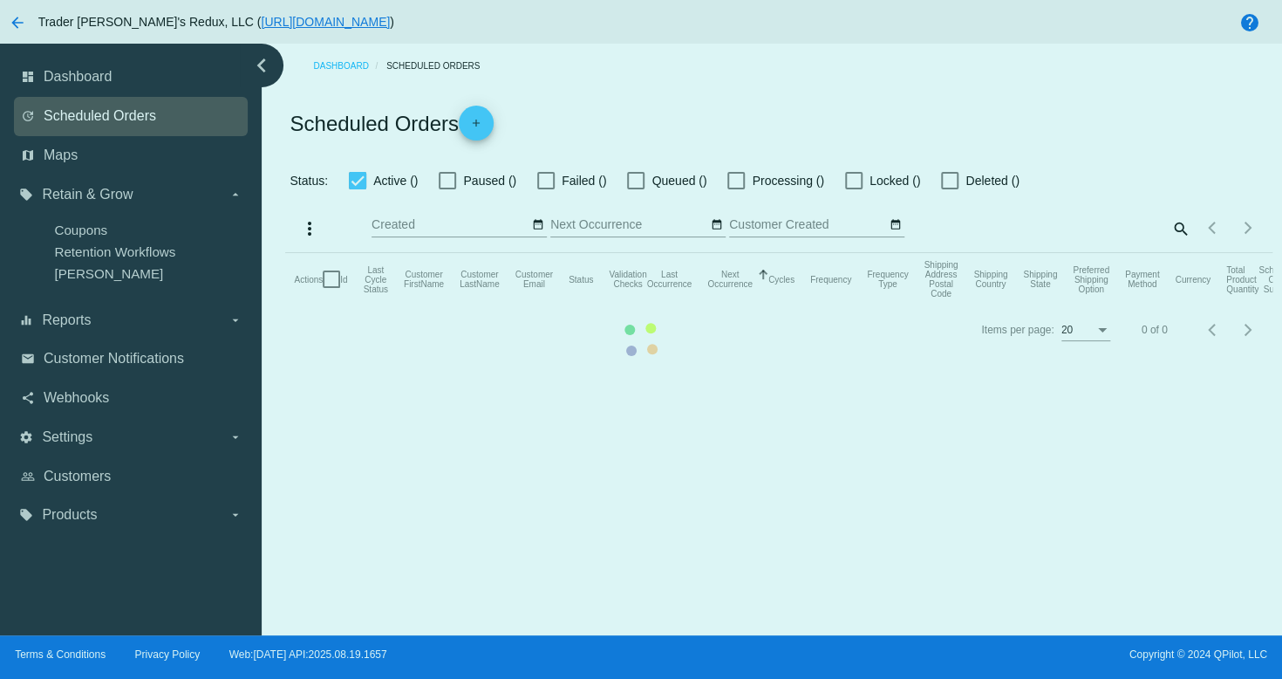
checkbox input "true"
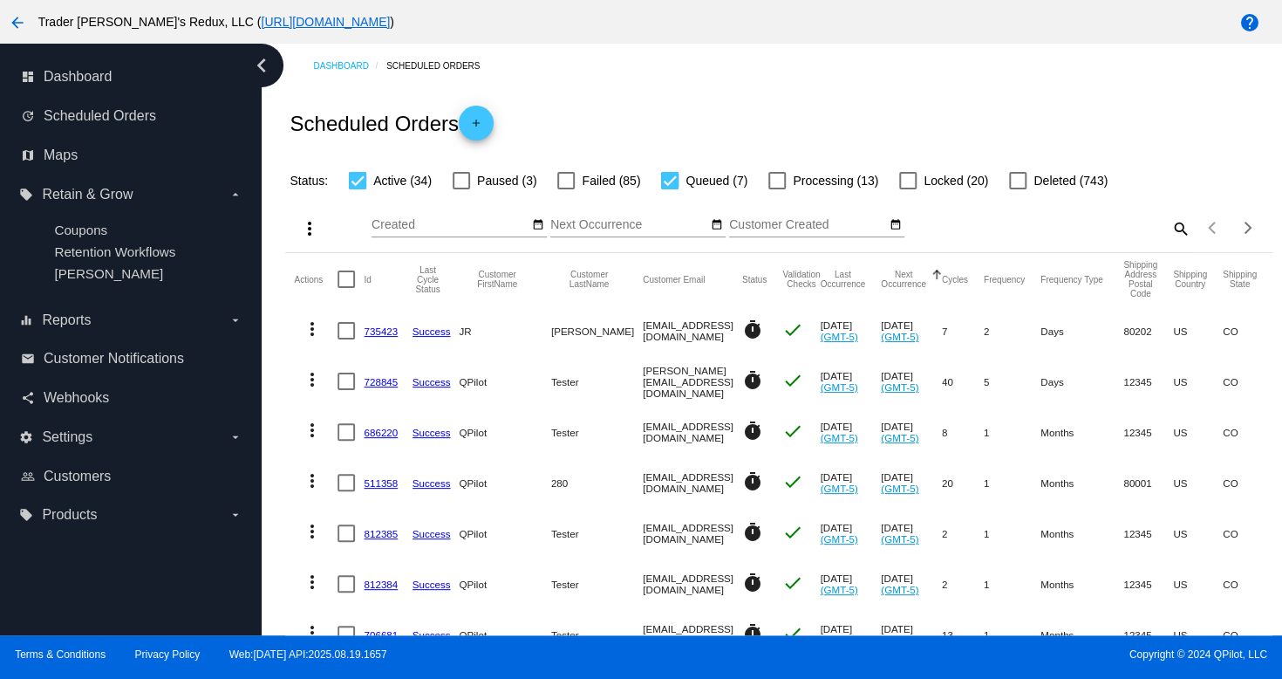
click at [694, 74] on div "Dashboard Scheduled Orders" at bounding box center [792, 65] width 959 height 27
click at [57, 168] on link "map Maps" at bounding box center [132, 155] width 222 height 28
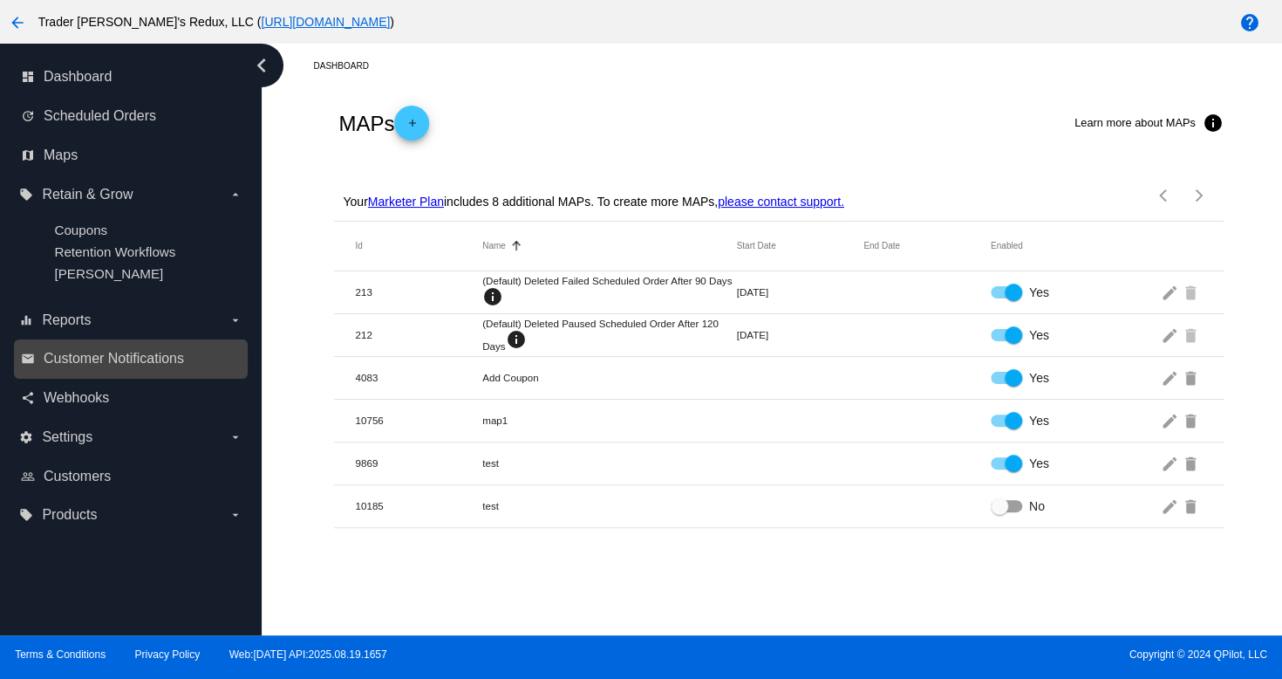
click at [155, 369] on link "email Customer Notifications" at bounding box center [132, 359] width 222 height 28
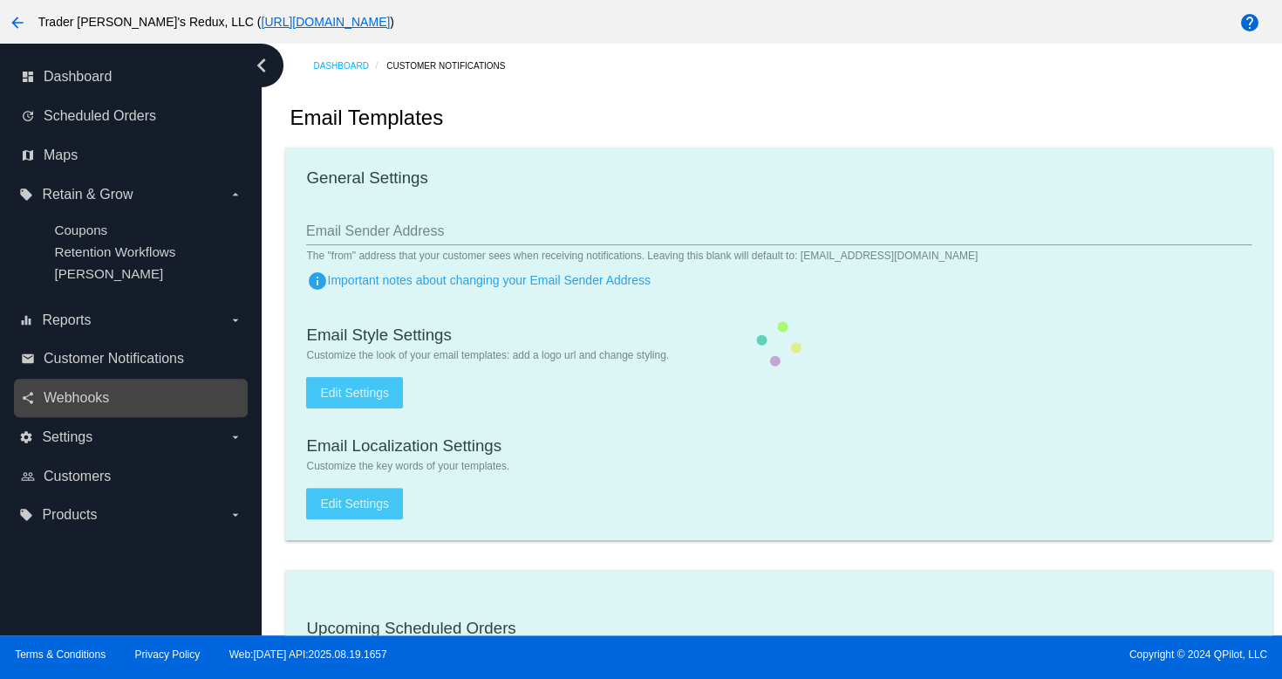
checkbox input "true"
type input "1"
checkbox input "true"
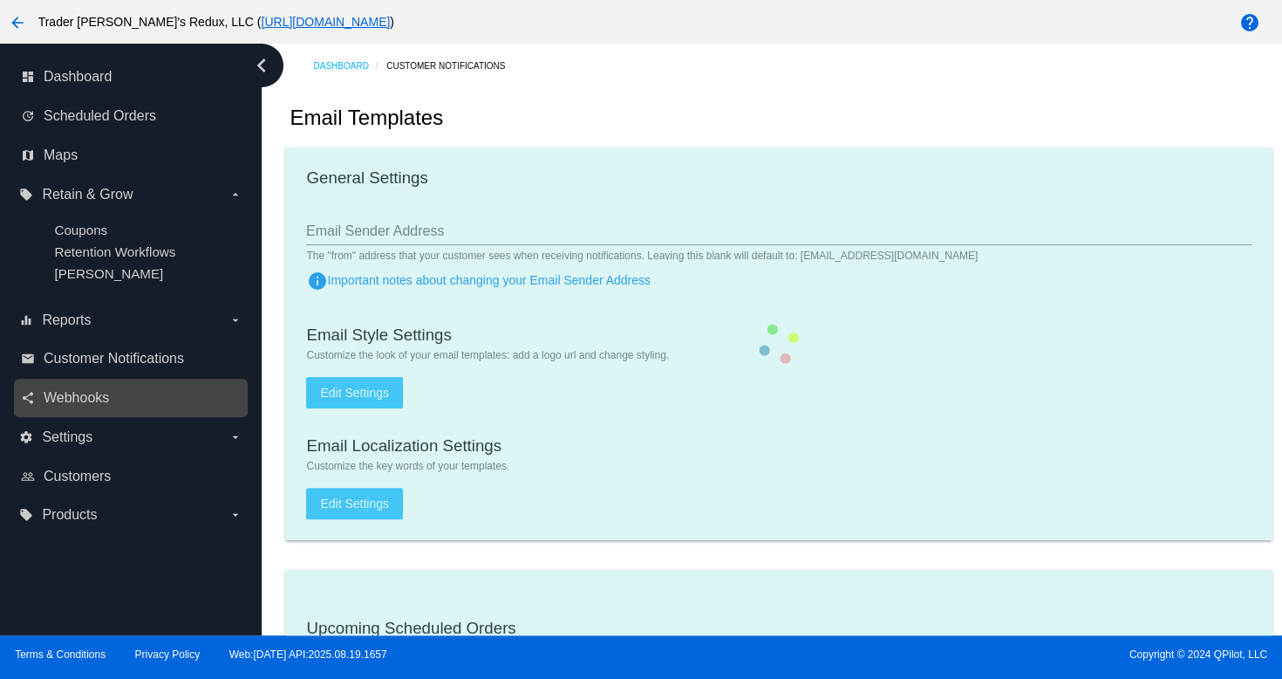
checkbox input "true"
type input "[EMAIL_ADDRESS][DOMAIN_NAME]"
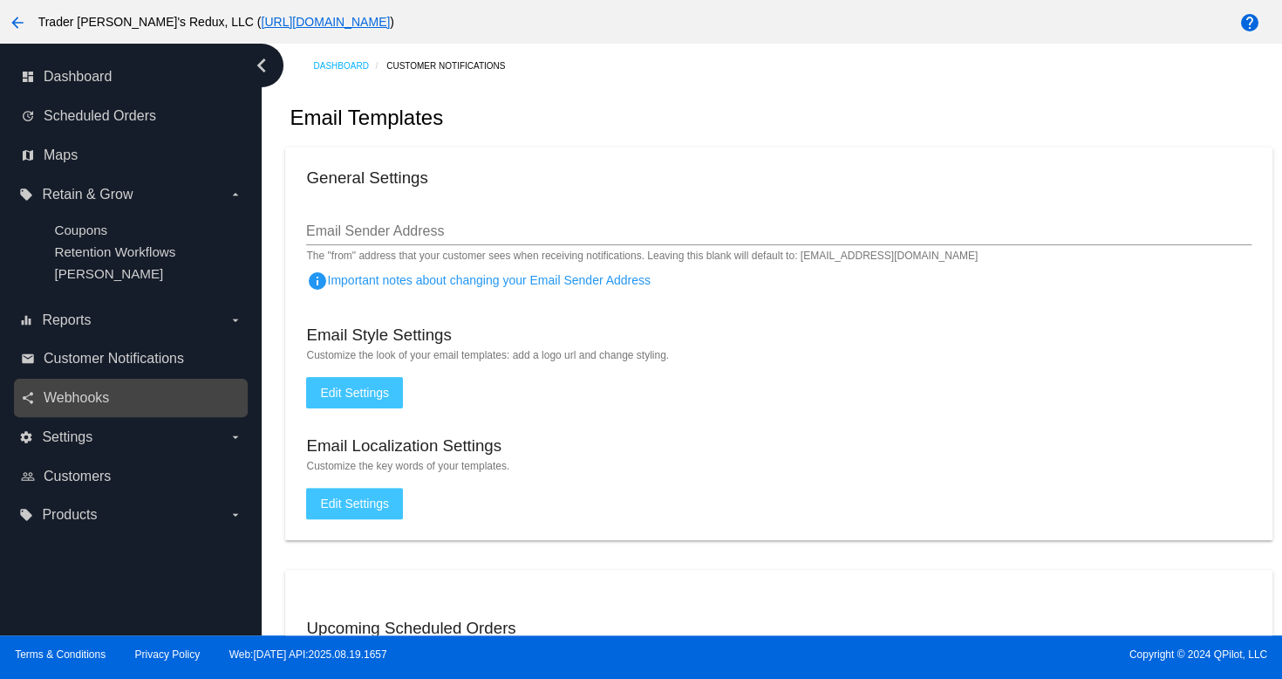
click at [77, 416] on div "share Webhooks" at bounding box center [131, 398] width 234 height 39
click at [79, 381] on div "share Webhooks" at bounding box center [131, 398] width 234 height 39
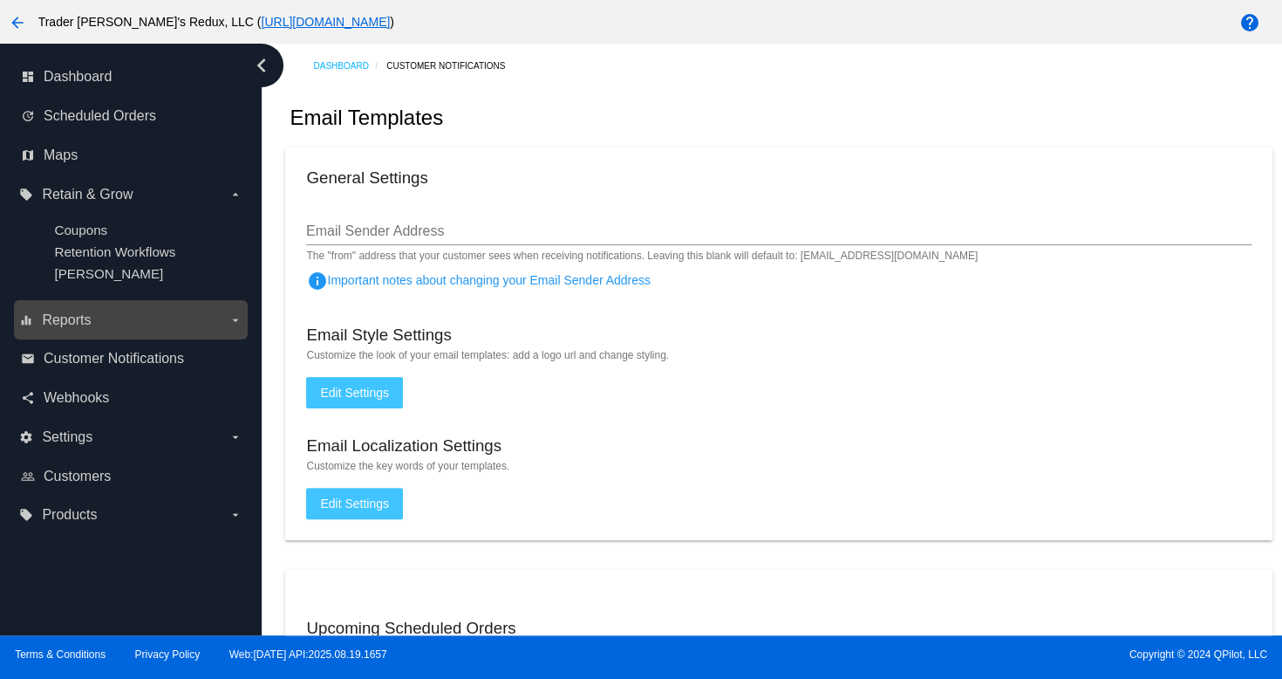
click at [92, 305] on div "equalizer Reports arrow_drop_down" at bounding box center [131, 319] width 234 height 39
click at [94, 334] on label "equalizer Reports arrow_drop_down" at bounding box center [130, 320] width 222 height 28
click at [0, 0] on input "equalizer Reports arrow_drop_down" at bounding box center [0, 0] width 0 height 0
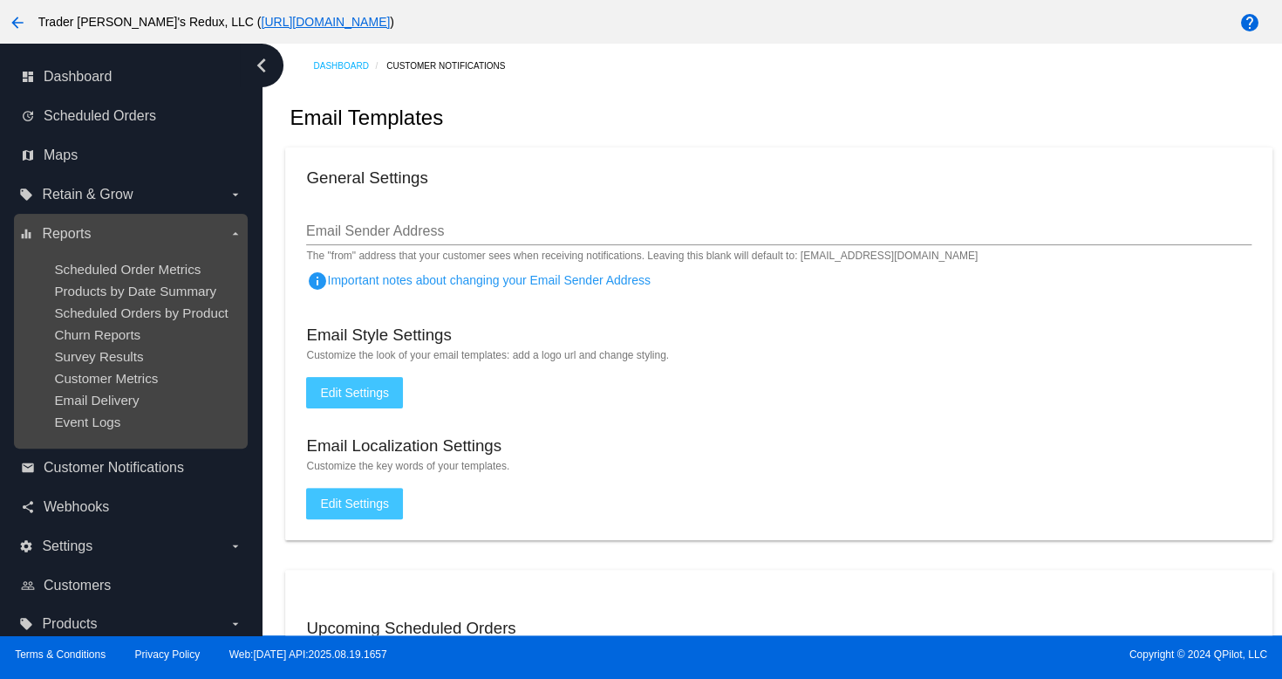
click at [99, 348] on ul "Scheduled Order Metrics Products by Date Summary Scheduled Orders by Product Ch…" at bounding box center [130, 345] width 222 height 195
click at [103, 326] on ul "Scheduled Order Metrics Products by Date Summary Scheduled Orders by Product Ch…" at bounding box center [130, 345] width 222 height 195
click at [105, 338] on span "Churn Reports" at bounding box center [97, 334] width 86 height 15
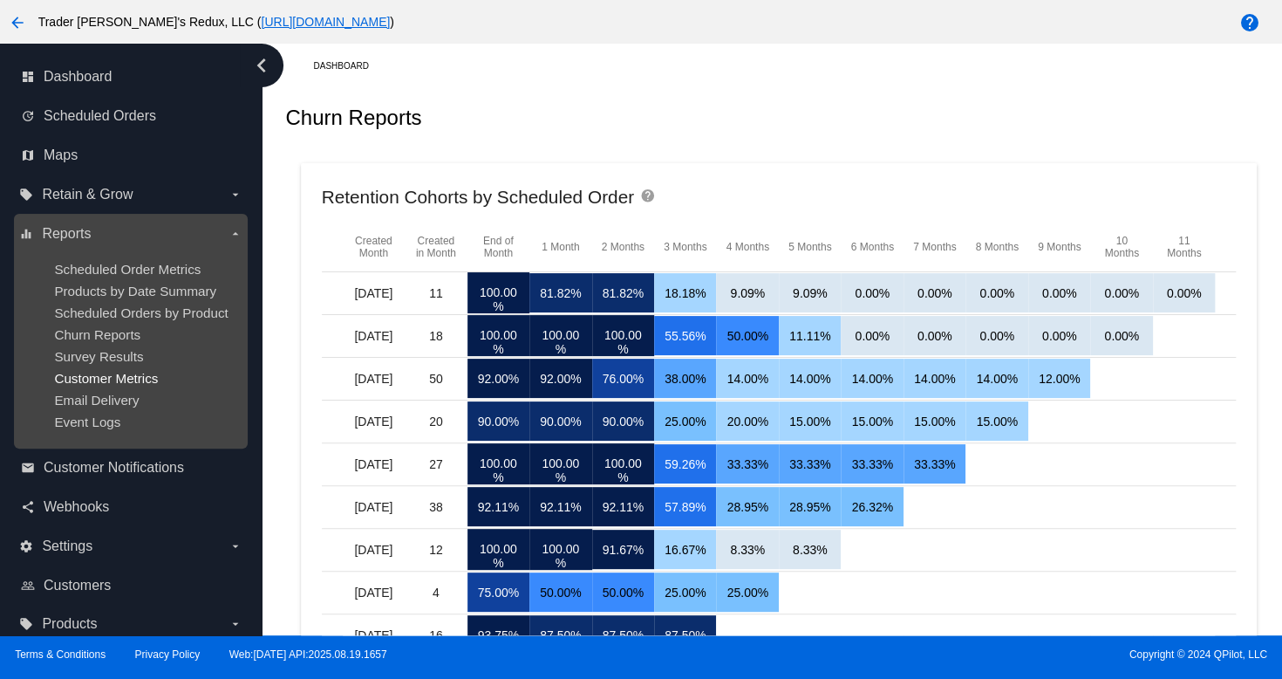
click at [77, 381] on span "Customer Metrics" at bounding box center [106, 378] width 104 height 15
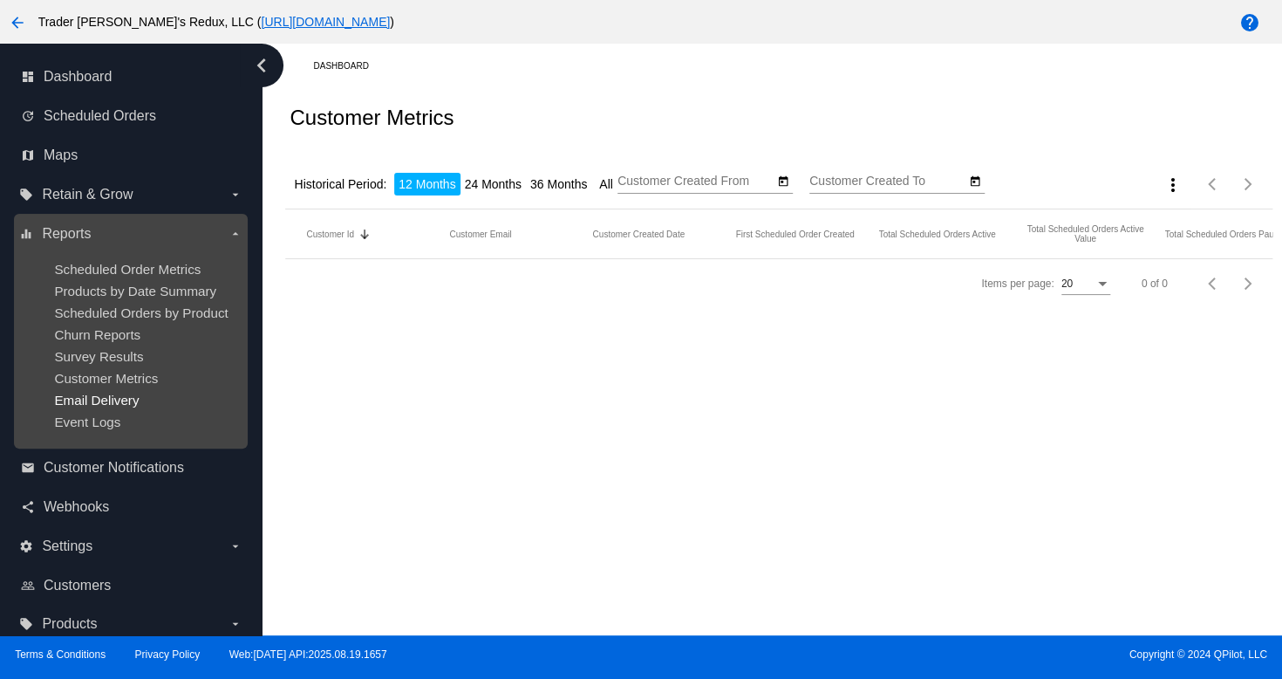
type input "[DATE]"
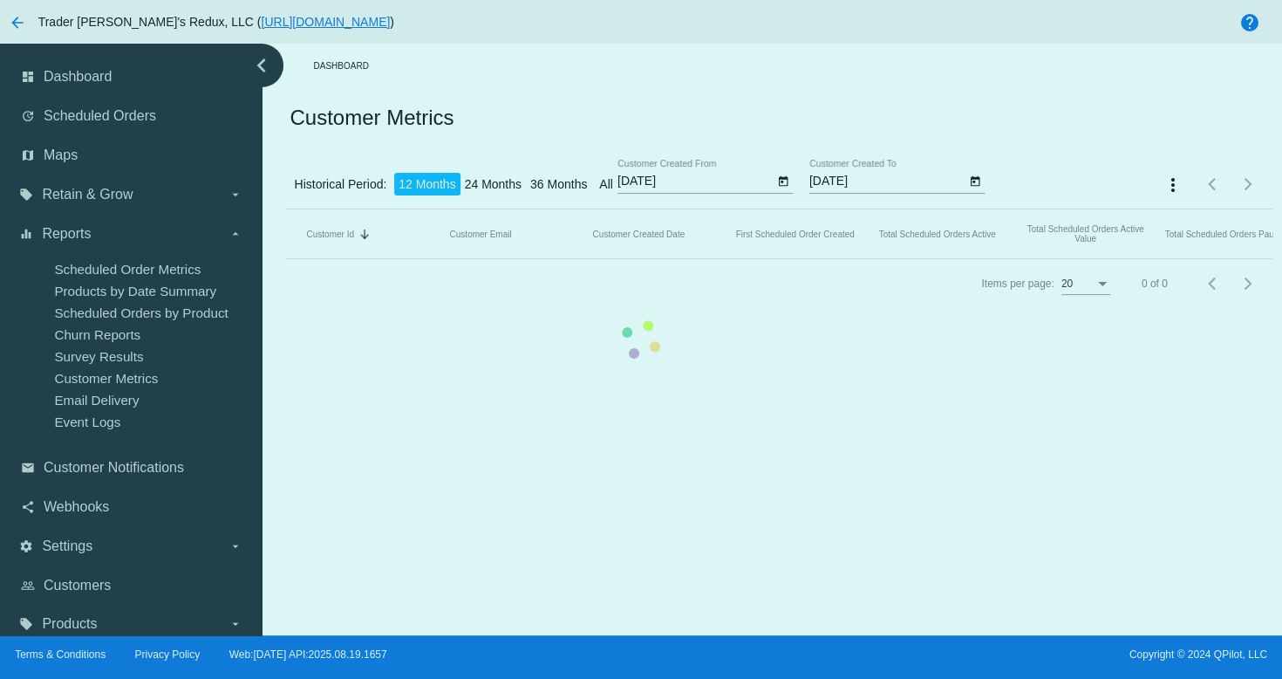
drag, startPoint x: 99, startPoint y: 400, endPoint x: 106, endPoint y: 410, distance: 11.9
click at [285, 259] on mat-table "Customer Id Sorted by CustomerId descending Customer Email Customer Created Dat…" at bounding box center [778, 234] width 987 height 50
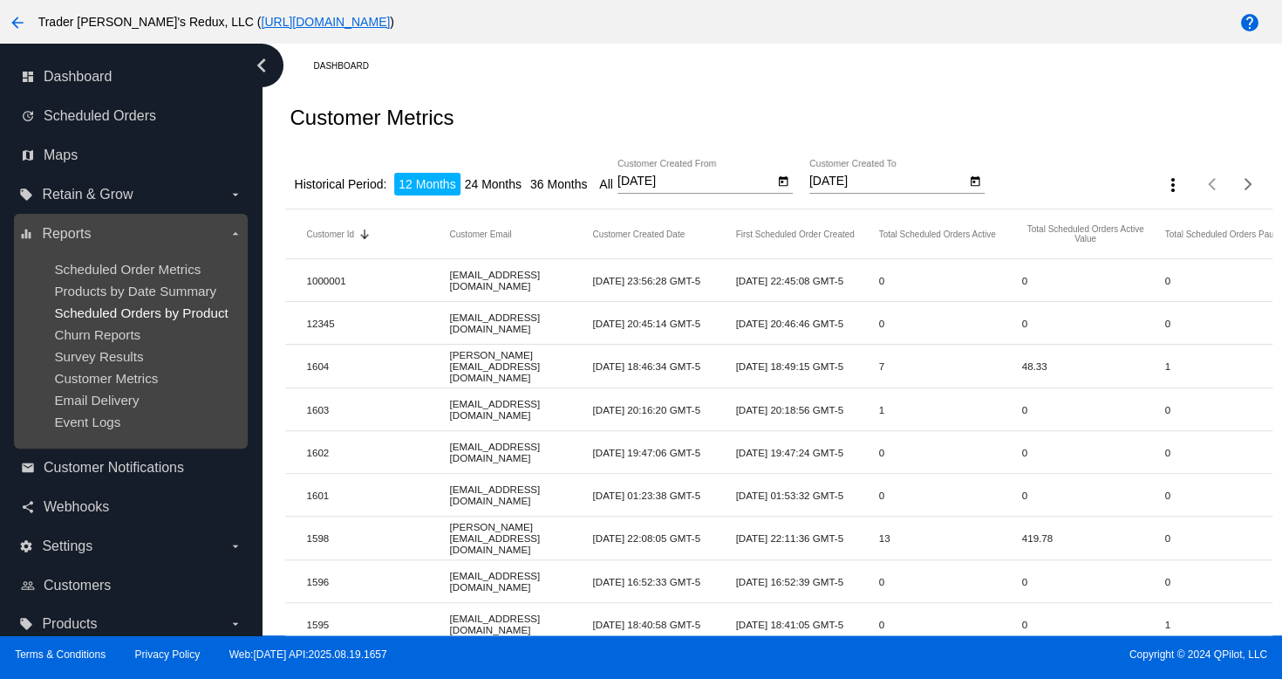
click at [137, 306] on span "Scheduled Orders by Product" at bounding box center [141, 312] width 174 height 15
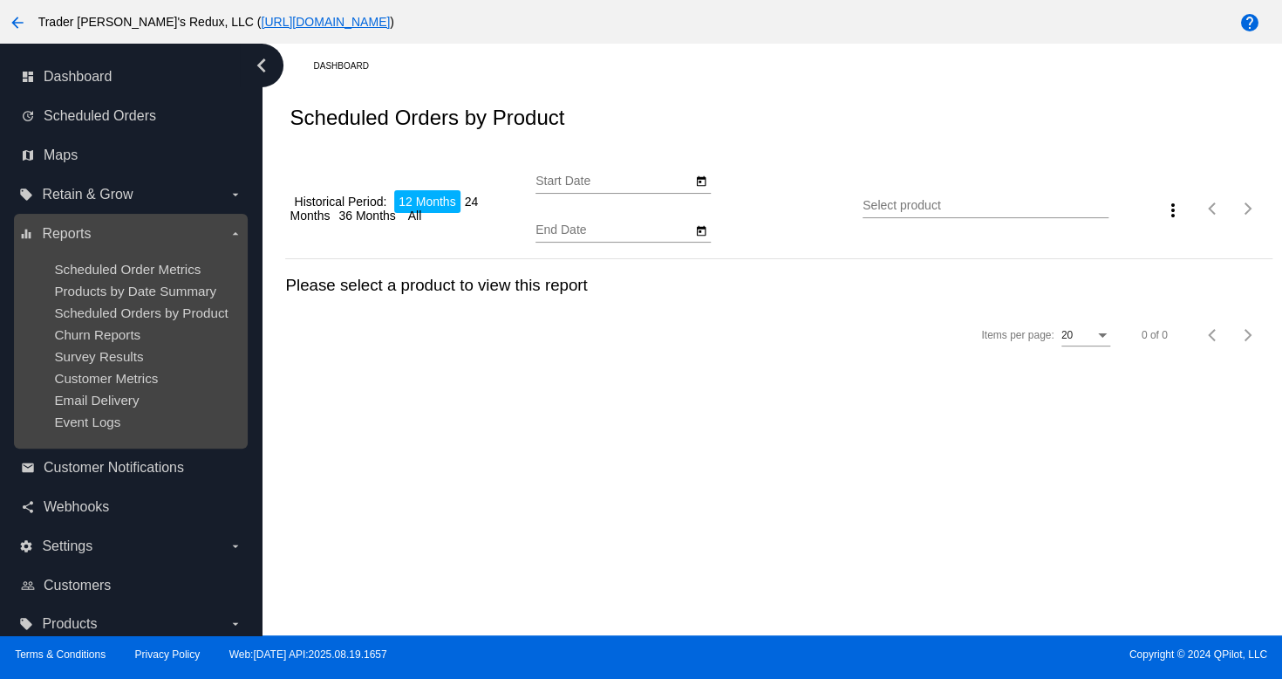
drag, startPoint x: 147, startPoint y: 259, endPoint x: 195, endPoint y: 253, distance: 49.2
click at [148, 257] on ul "Scheduled Order Metrics Products by Date Summary Scheduled Orders by Product Ch…" at bounding box center [130, 345] width 222 height 195
type input "[DATE]"
click at [190, 322] on ul "Scheduled Order Metrics Products by Date Summary Scheduled Orders by Product Ch…" at bounding box center [130, 345] width 222 height 195
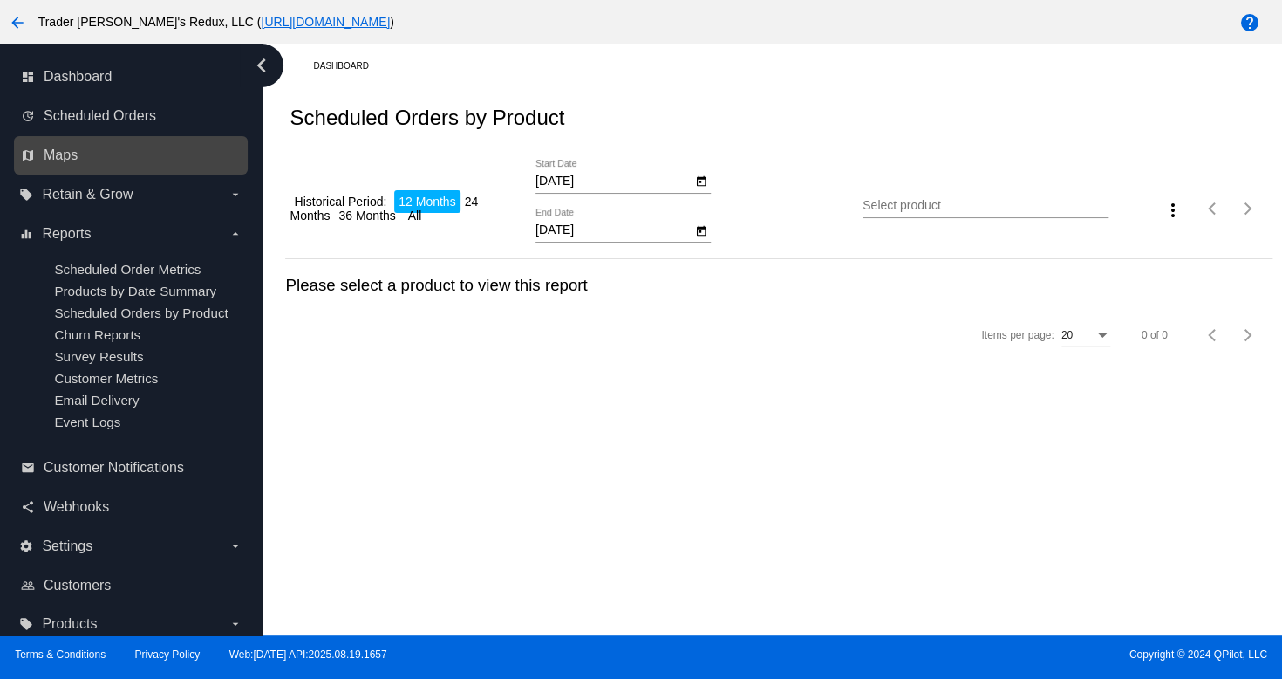
click at [80, 154] on link "map Maps" at bounding box center [132, 155] width 222 height 28
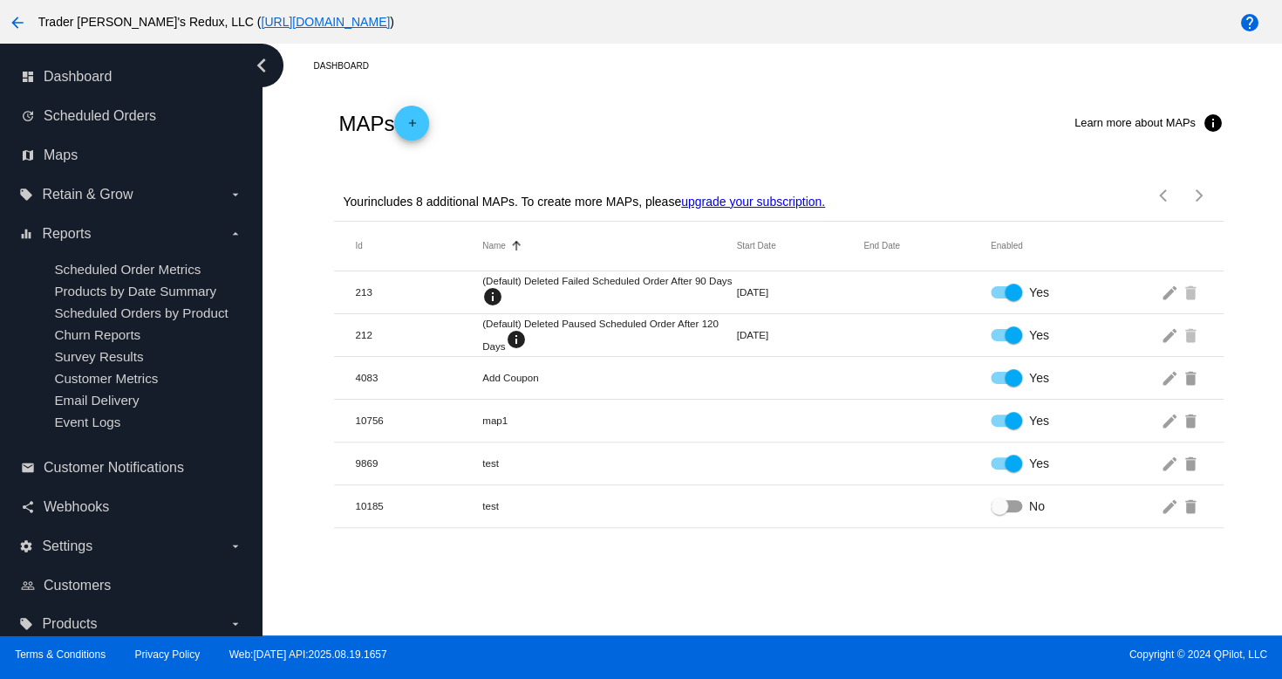
click at [127, 124] on link "update Scheduled Orders" at bounding box center [132, 116] width 222 height 28
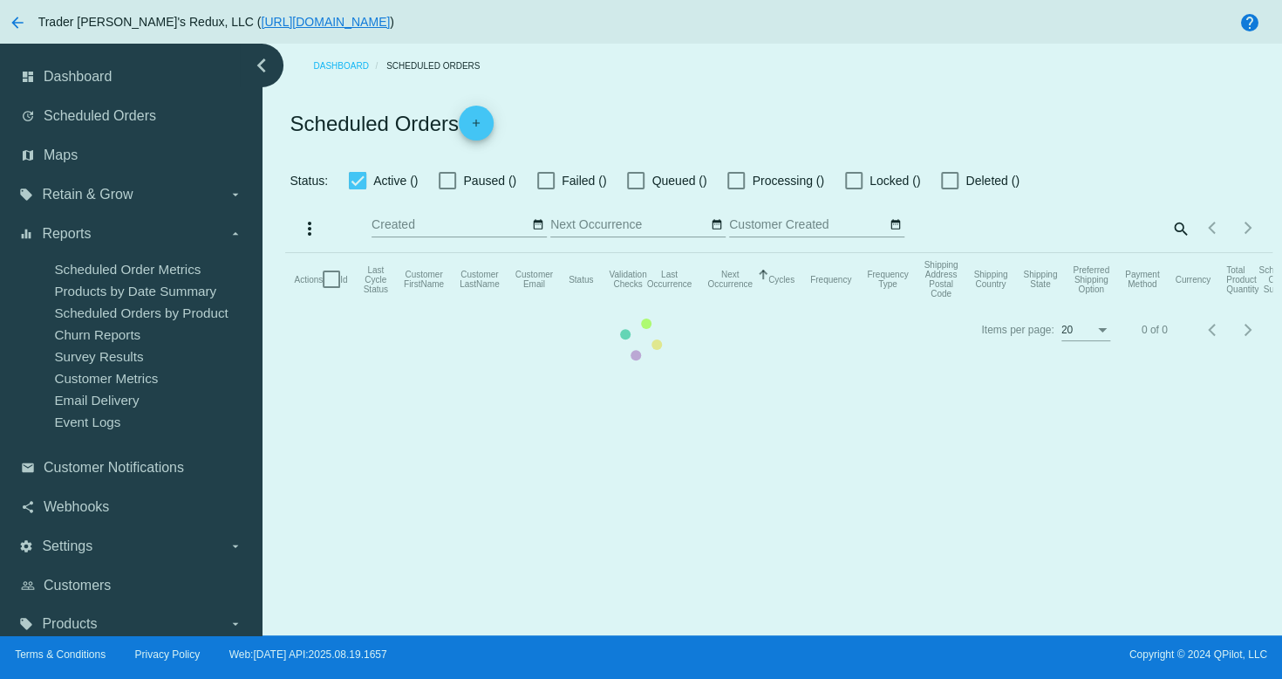
checkbox input "true"
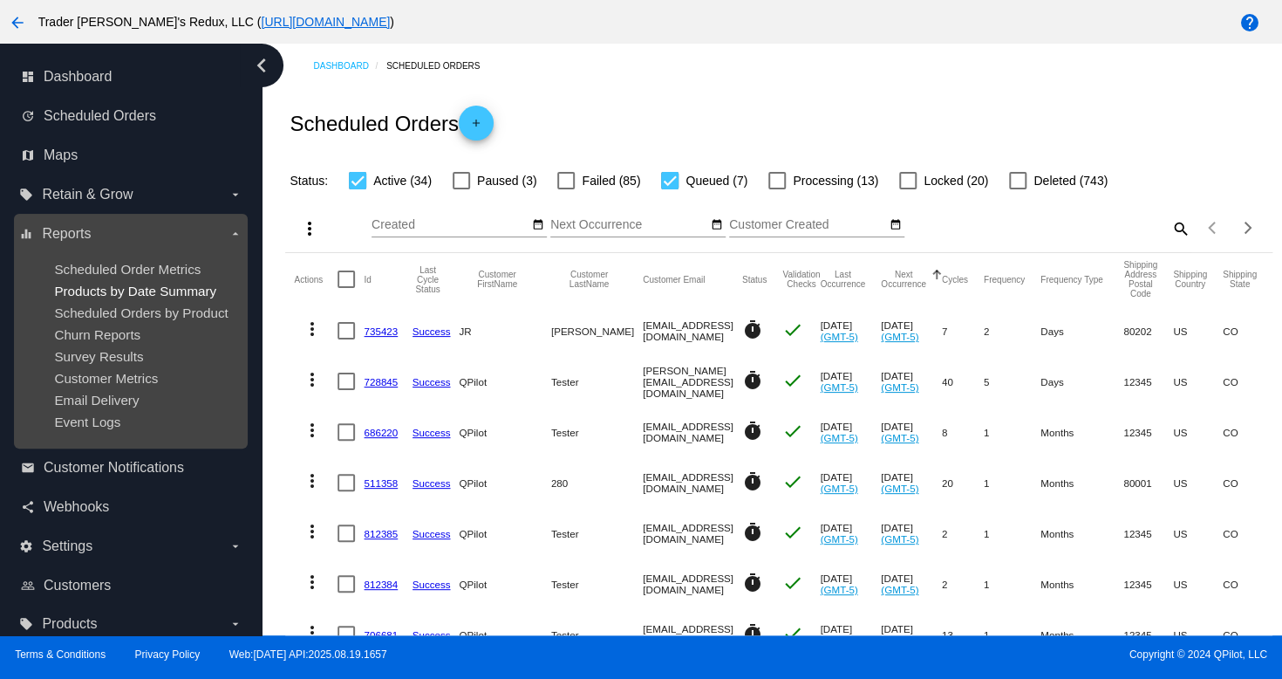
click at [127, 284] on span "Products by Date Summary" at bounding box center [135, 291] width 162 height 15
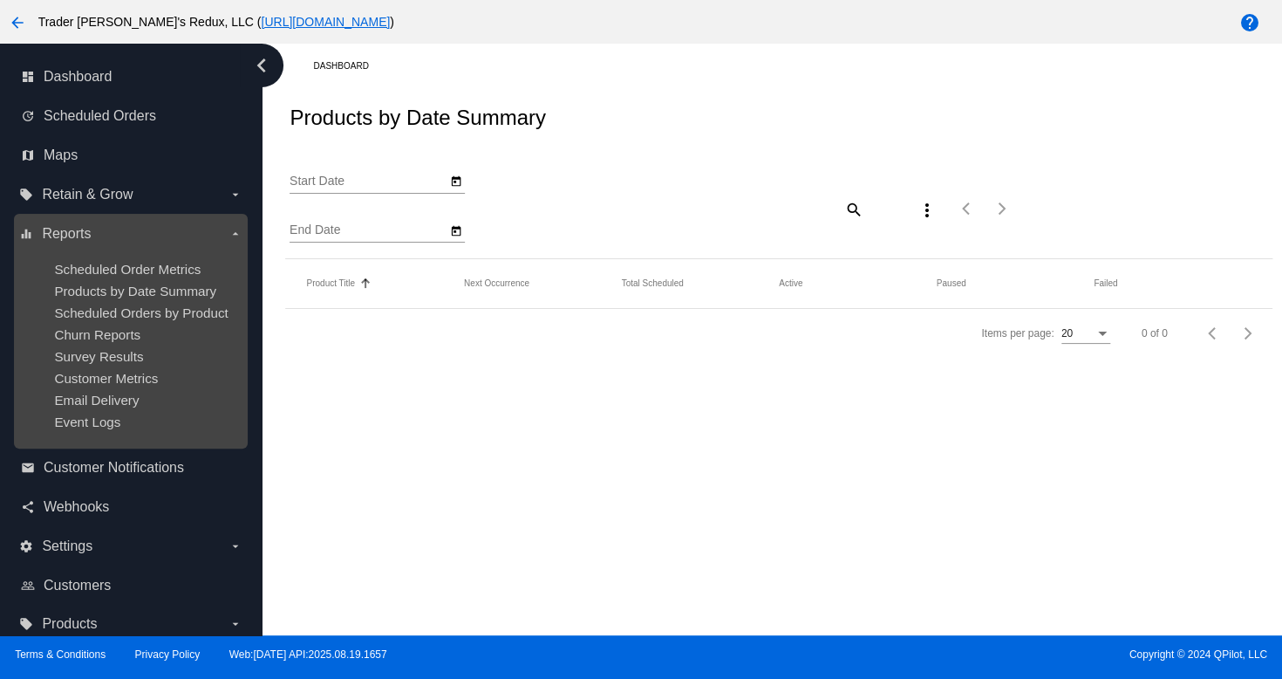
type input "[DATE]"
click at [133, 325] on div "dashboard Dashboard update Scheduled Orders map Maps local_offer Retain & Grow …" at bounding box center [641, 340] width 1282 height 592
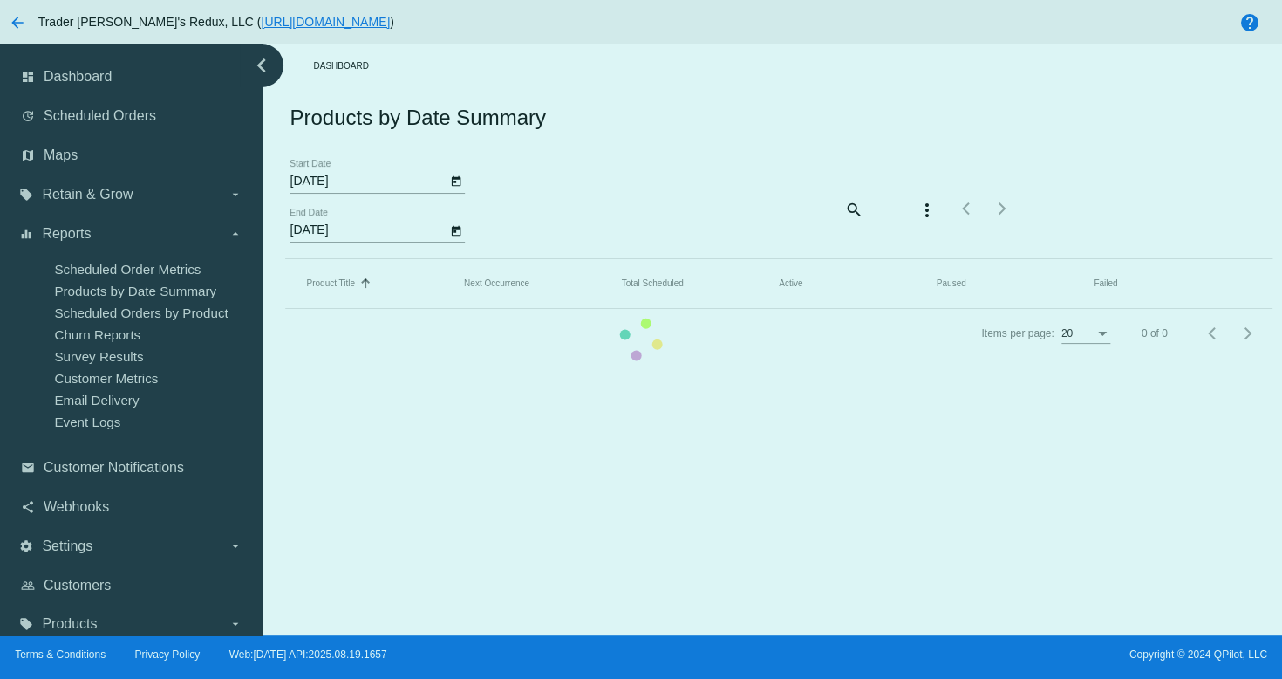
click at [285, 259] on mat-table "Product Title Sorted by Title ascending Next Occurrence Total Scheduled Active …" at bounding box center [778, 284] width 987 height 50
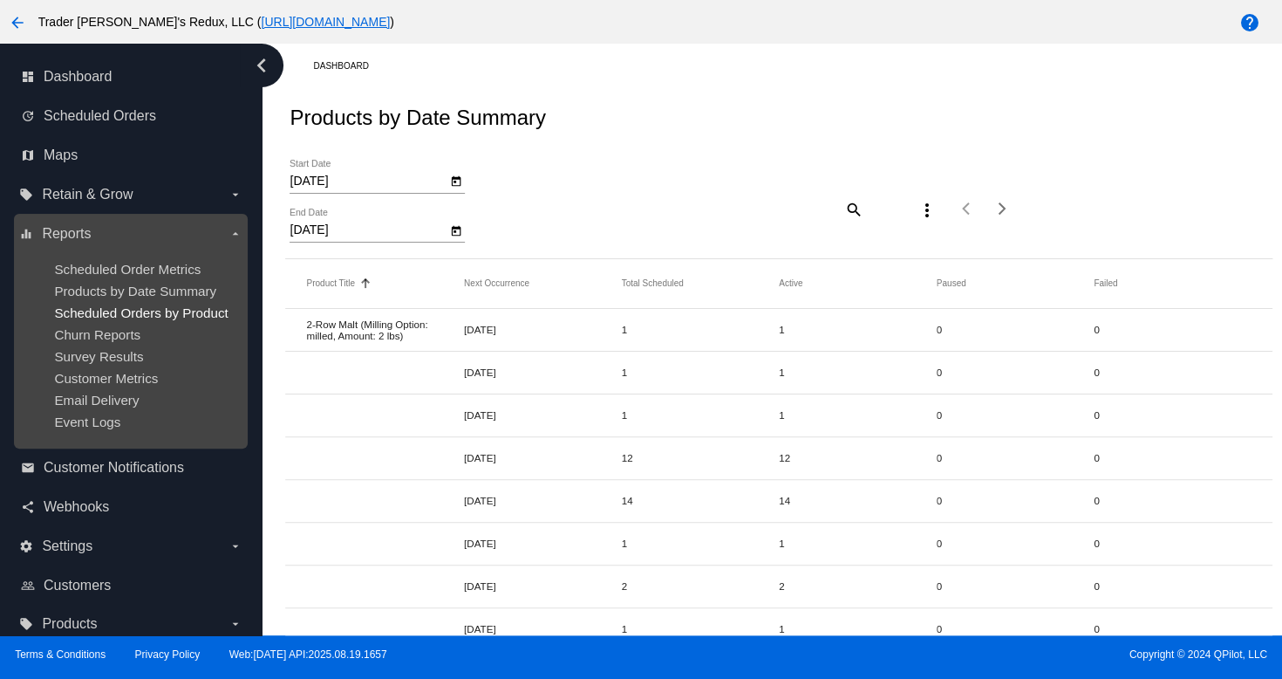
click at [140, 312] on span "Scheduled Orders by Product" at bounding box center [141, 312] width 174 height 15
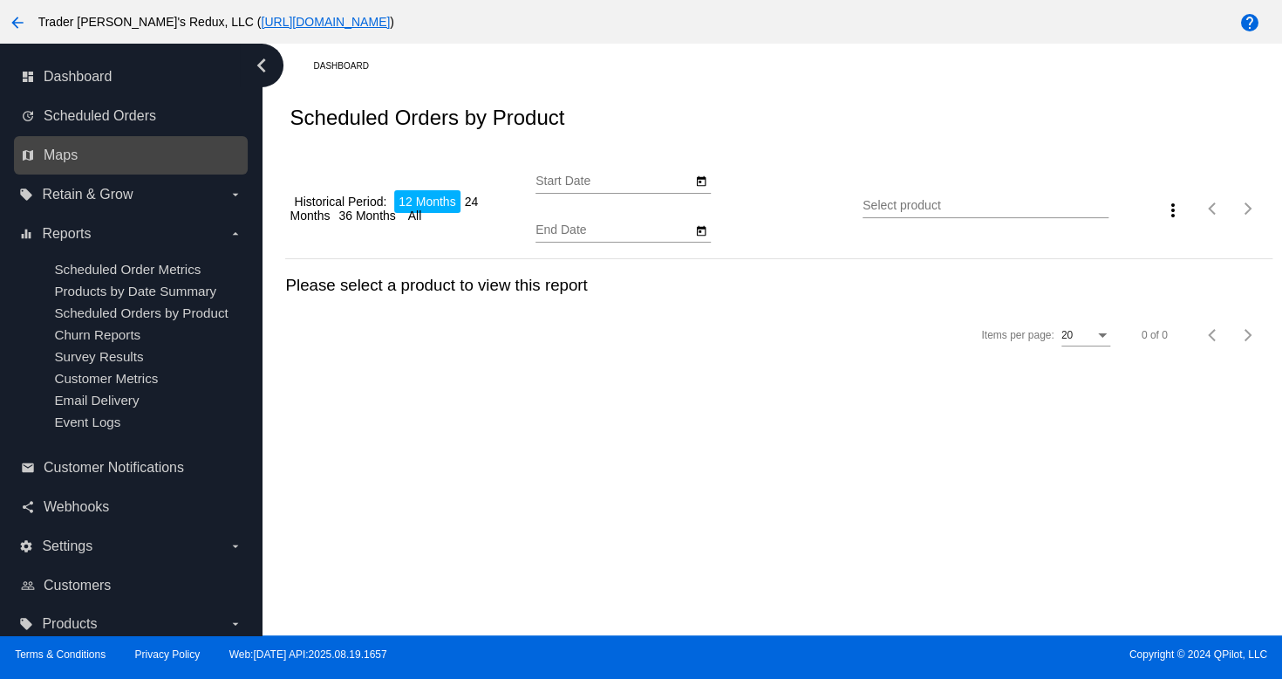
type input "[DATE]"
click at [58, 145] on link "map Maps" at bounding box center [132, 155] width 222 height 28
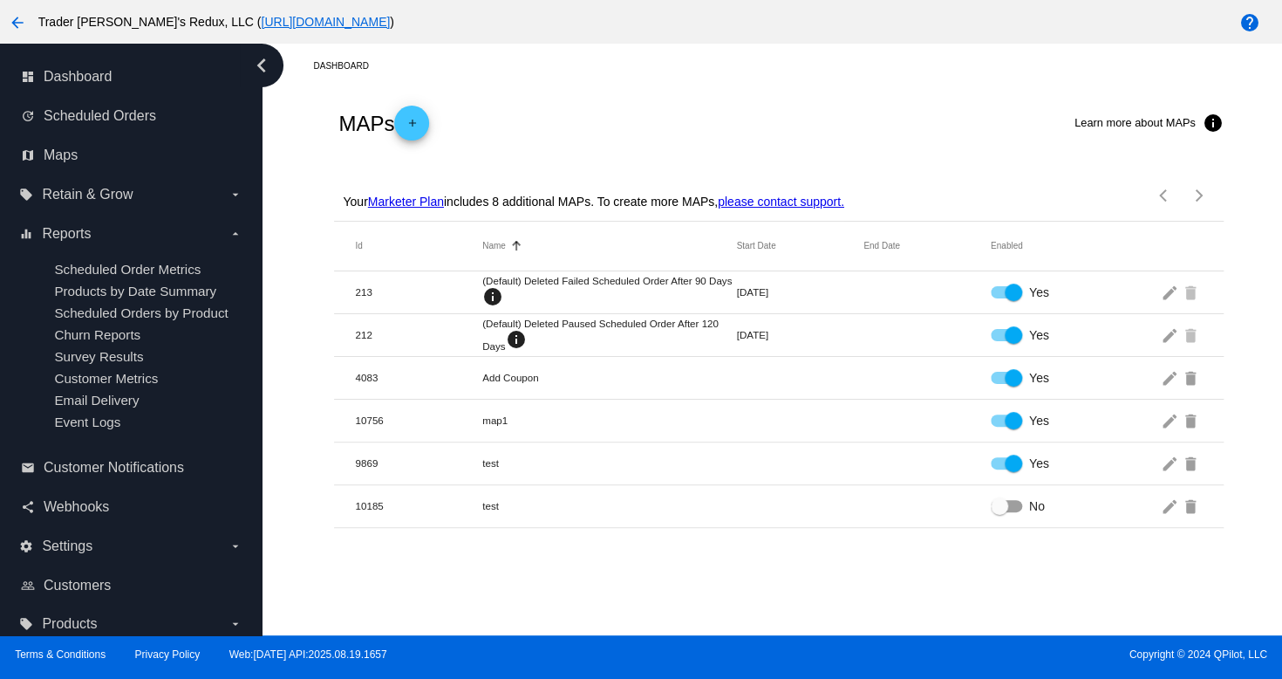
drag, startPoint x: 50, startPoint y: 337, endPoint x: 0, endPoint y: 398, distance: 78.8
drag, startPoint x: 0, startPoint y: 398, endPoint x: 469, endPoint y: 564, distance: 498.1
click at [551, 592] on div "Dashboard MAPs add Learn more about MAPs info Your Marketer Plan includes 8 add…" at bounding box center [772, 340] width 1021 height 592
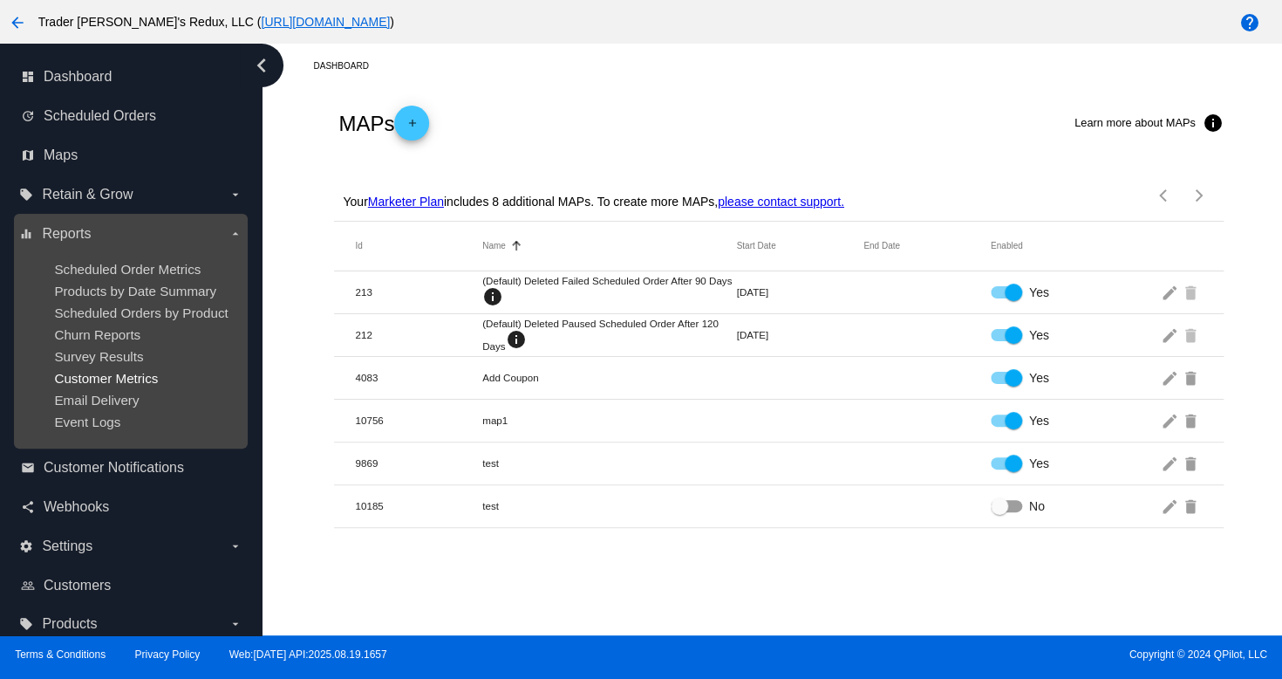
click at [80, 373] on span "Customer Metrics" at bounding box center [106, 378] width 104 height 15
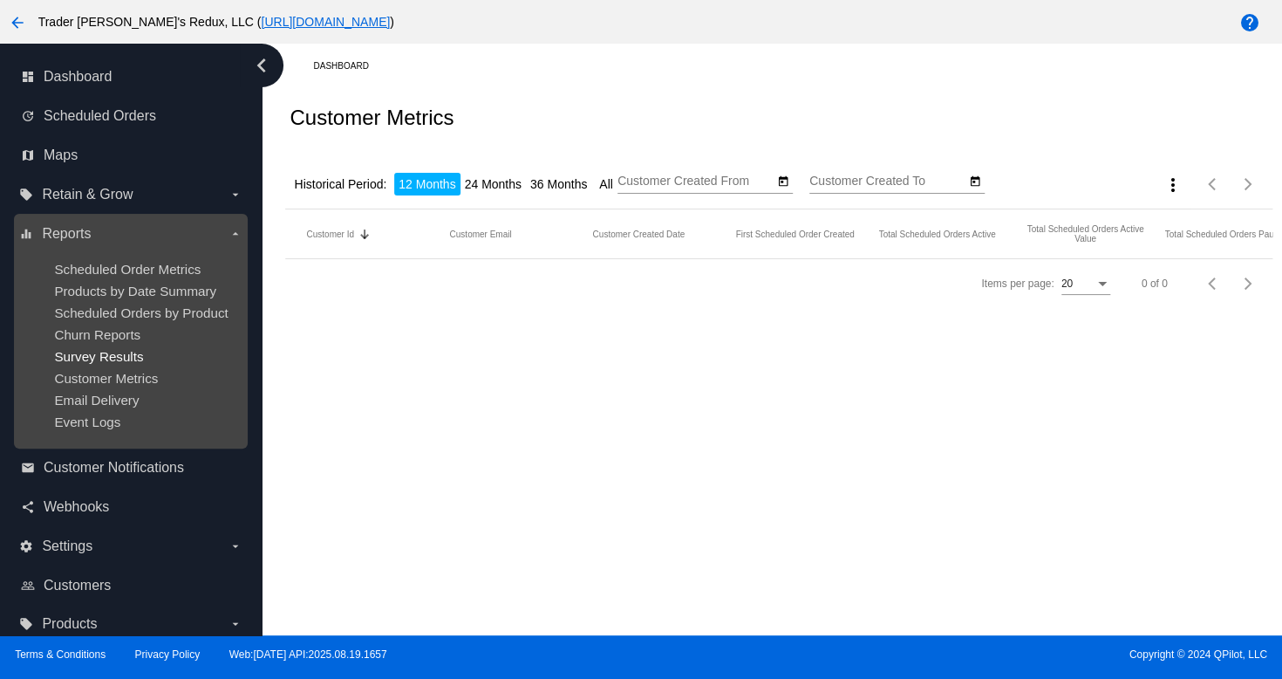
click at [91, 352] on span "Survey Results" at bounding box center [98, 356] width 89 height 15
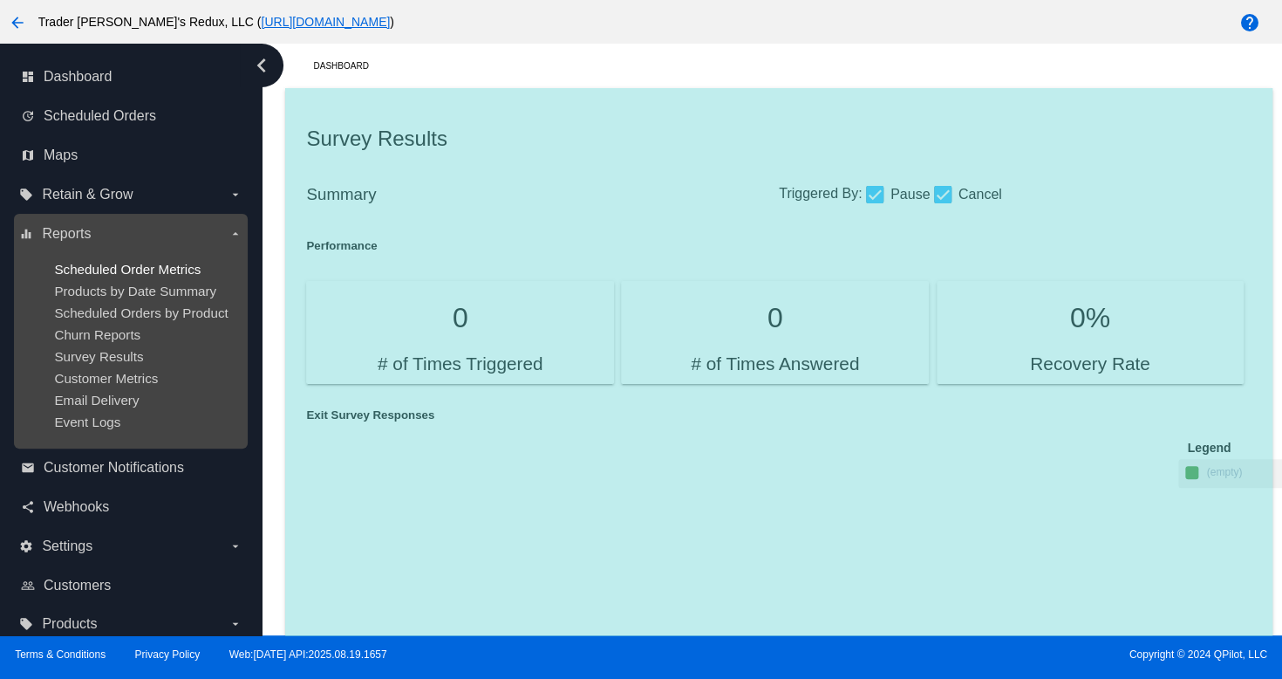
click at [190, 276] on span "Scheduled Order Metrics" at bounding box center [127, 269] width 147 height 15
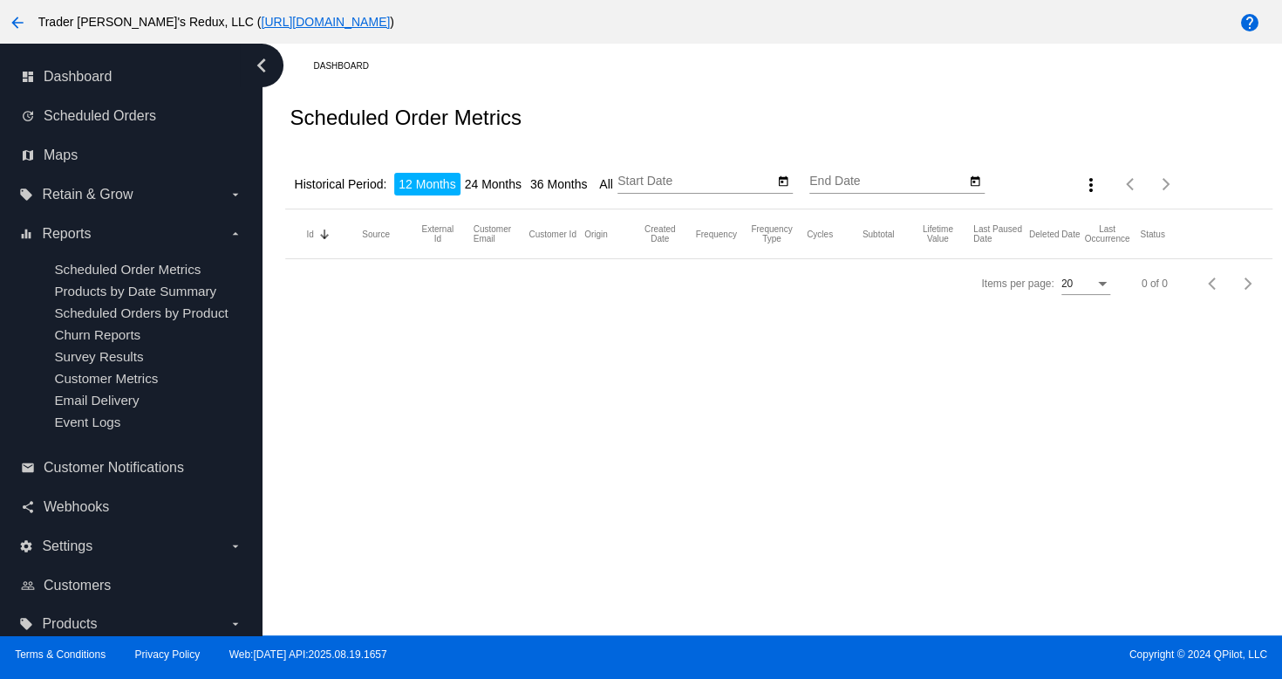
type input "[DATE]"
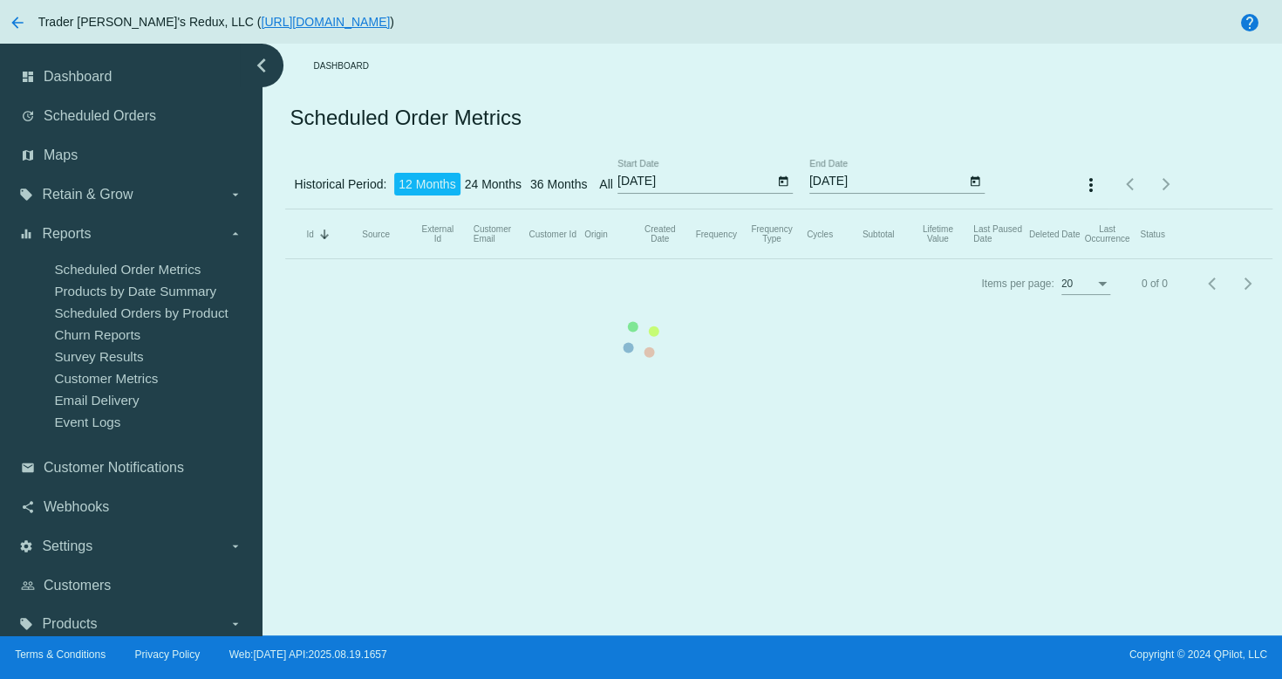
click at [285, 209] on mat-table "Id Sorted by Id descending Source External Id Customer Email Customer Id Origin…" at bounding box center [778, 234] width 987 height 50
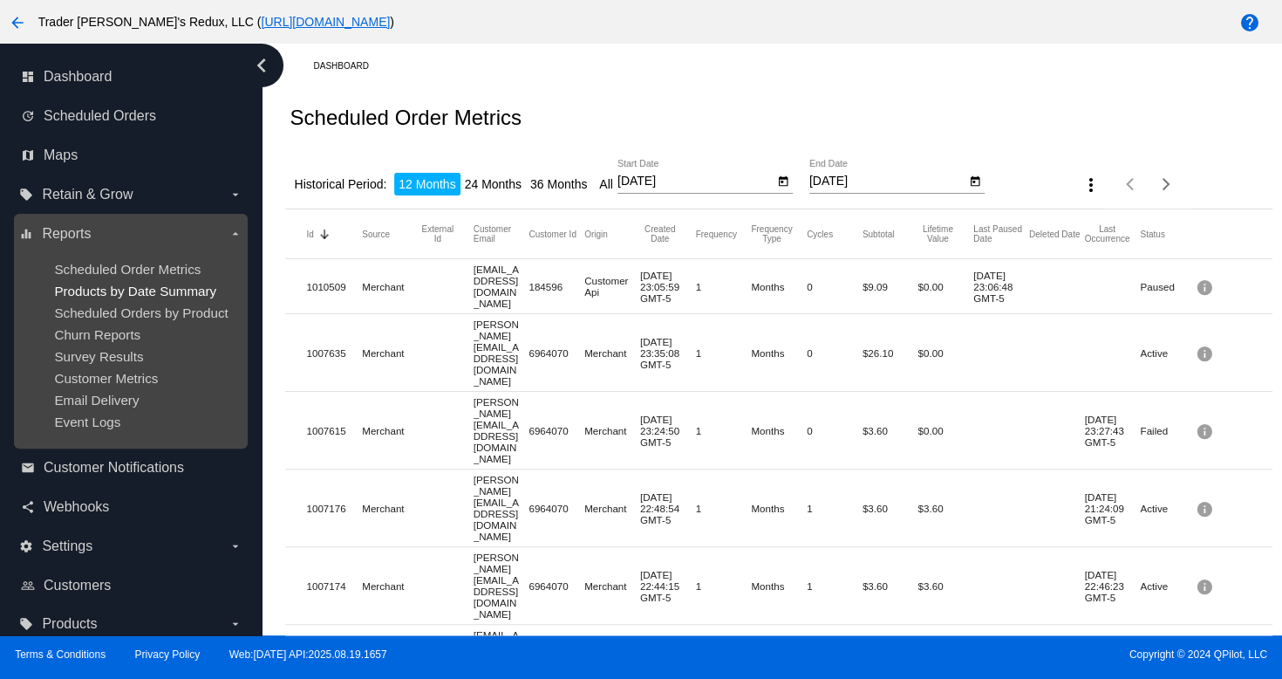
click at [115, 291] on span "Products by Date Summary" at bounding box center [135, 291] width 162 height 15
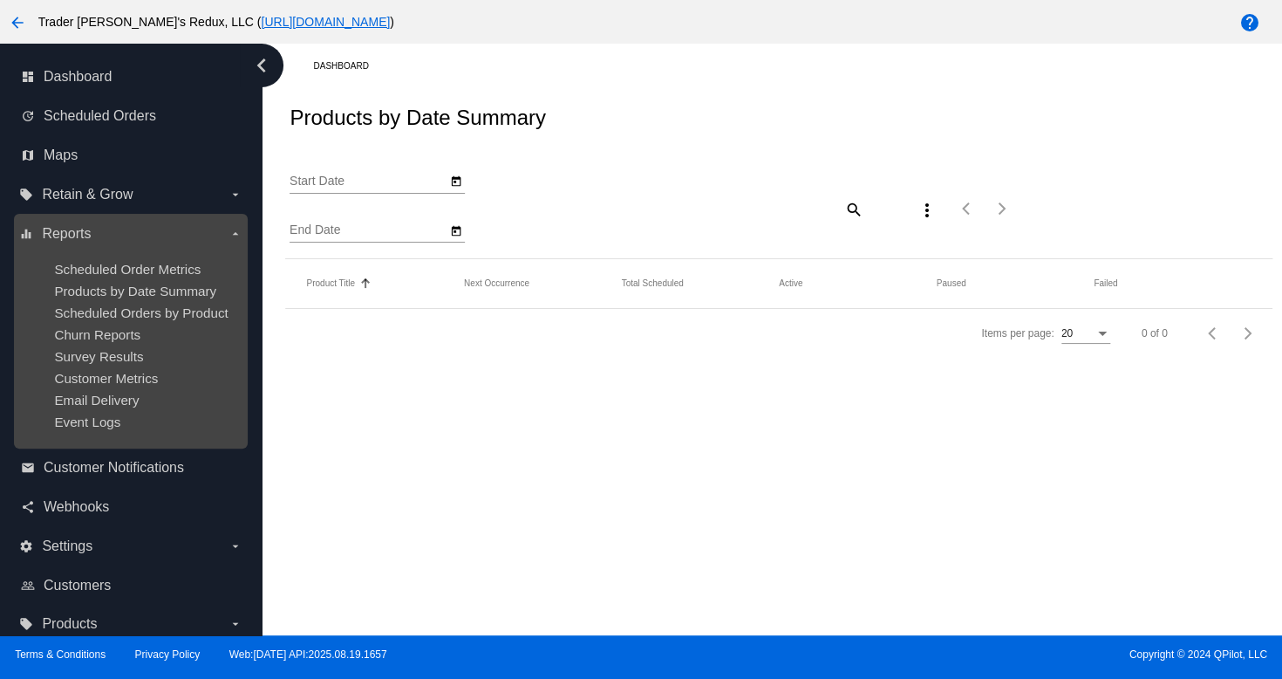
click at [113, 252] on ul "Scheduled Order Metrics Products by Date Summary Scheduled Orders by Product Ch…" at bounding box center [130, 345] width 222 height 195
type input "[DATE]"
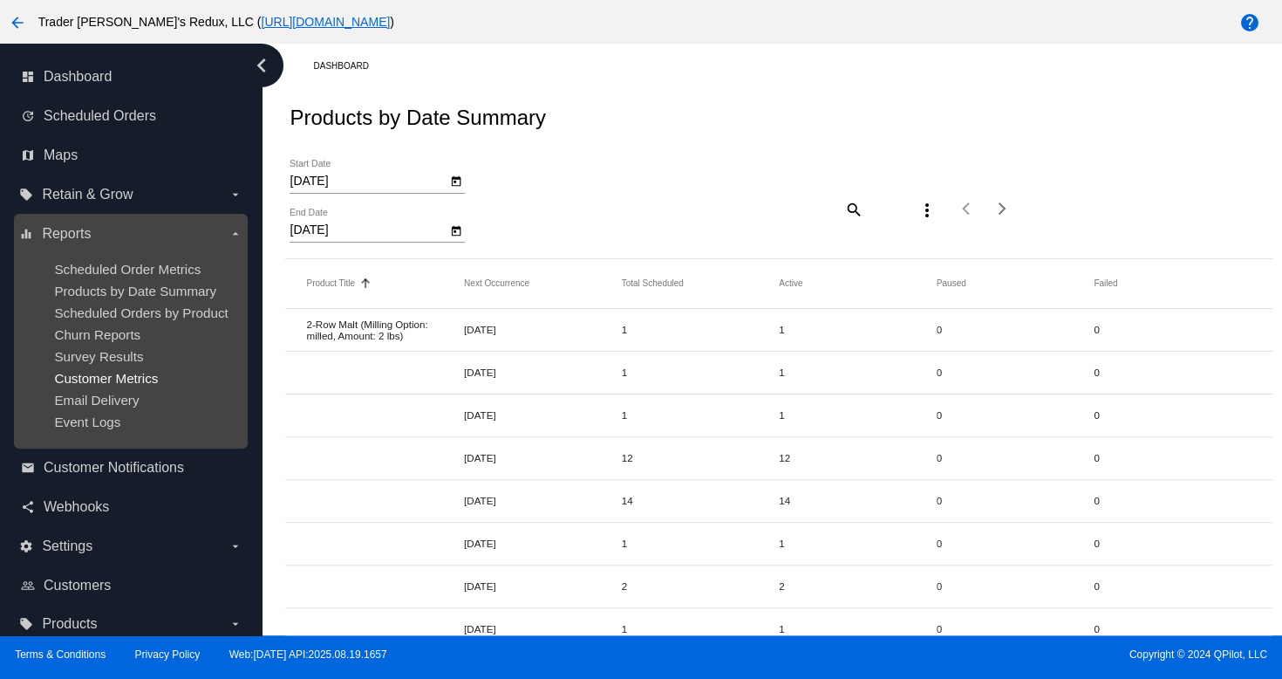
click at [110, 383] on span "Customer Metrics" at bounding box center [106, 378] width 104 height 15
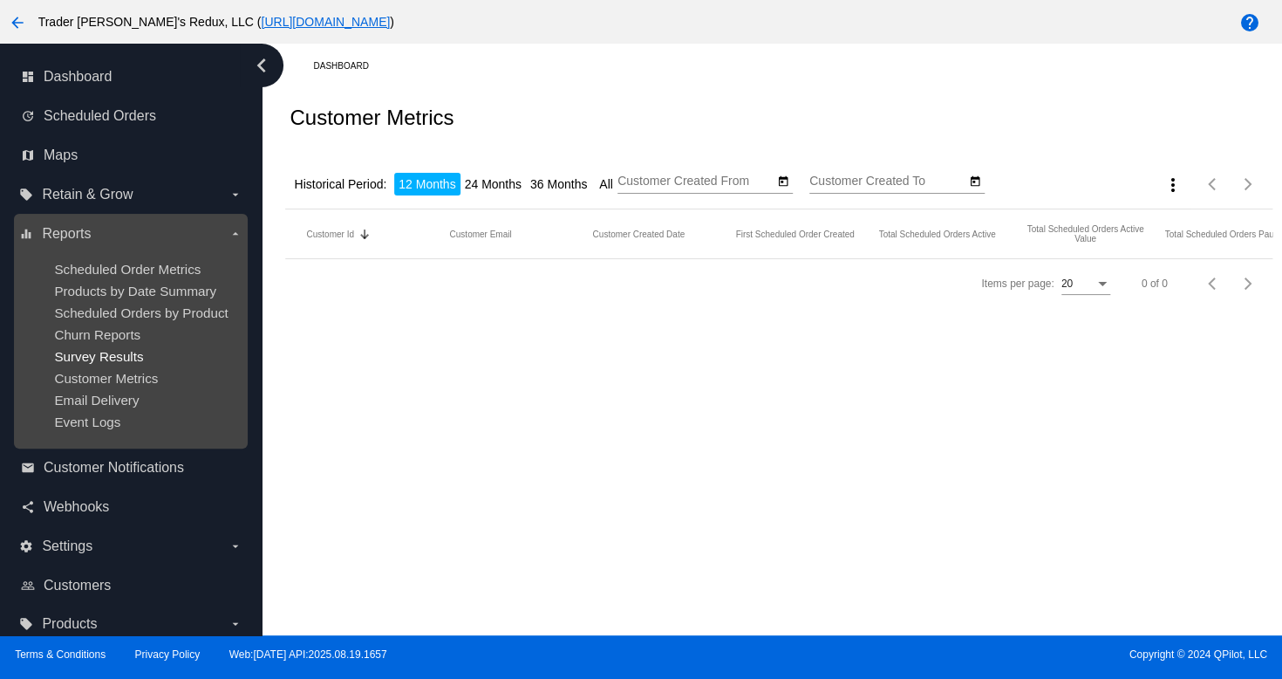
type input "[DATE]"
click at [107, 359] on div "dashboard Dashboard update Scheduled Orders map Maps local_offer Retain & Grow …" at bounding box center [641, 340] width 1282 height 592
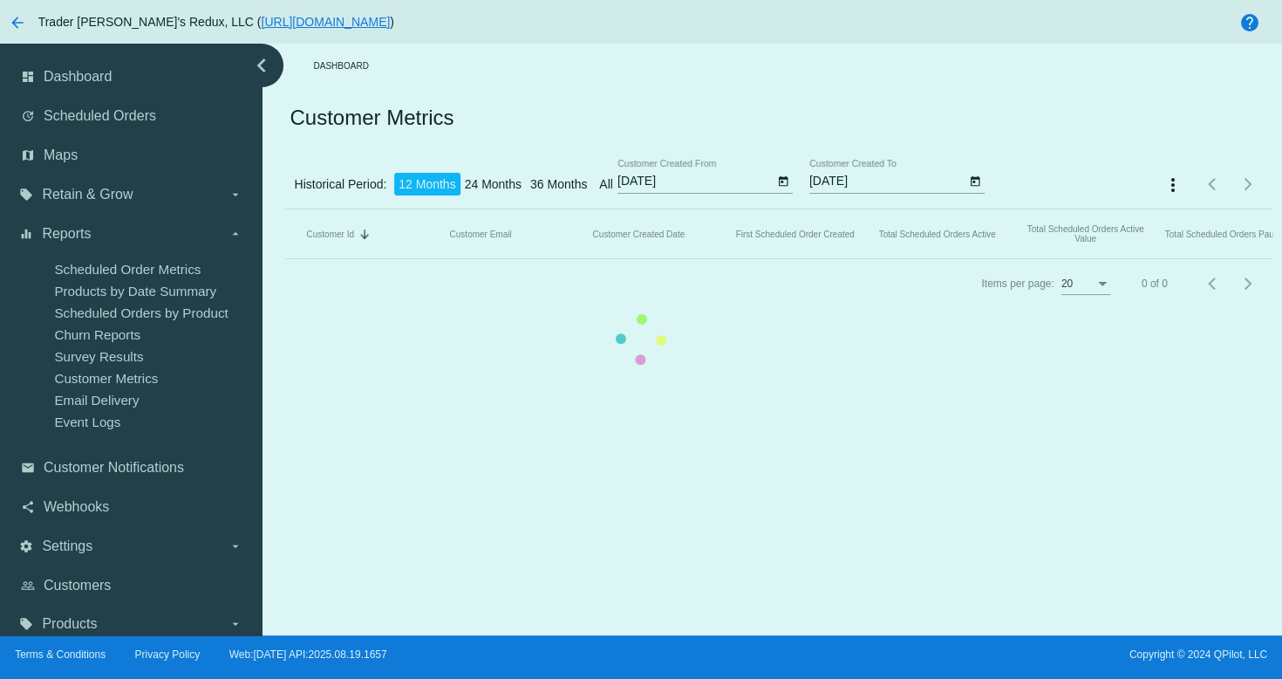
drag, startPoint x: 107, startPoint y: 332, endPoint x: 123, endPoint y: 332, distance: 15.7
click at [285, 259] on mat-table "Customer Id Sorted by CustomerId descending Customer Email Customer Created Dat…" at bounding box center [778, 234] width 987 height 50
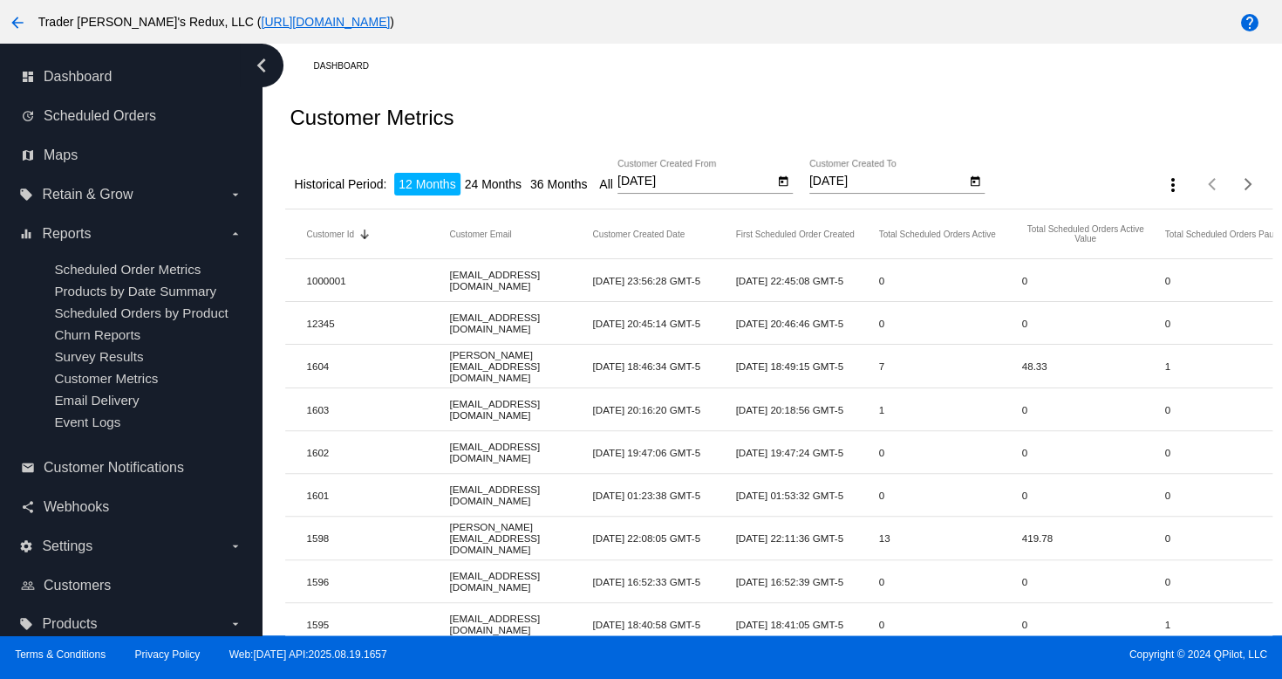
drag, startPoint x: 567, startPoint y: 116, endPoint x: 555, endPoint y: 120, distance: 13.0
click at [566, 118] on div "Customer Metrics" at bounding box center [778, 117] width 987 height 59
click at [74, 158] on span "Maps" at bounding box center [61, 155] width 34 height 16
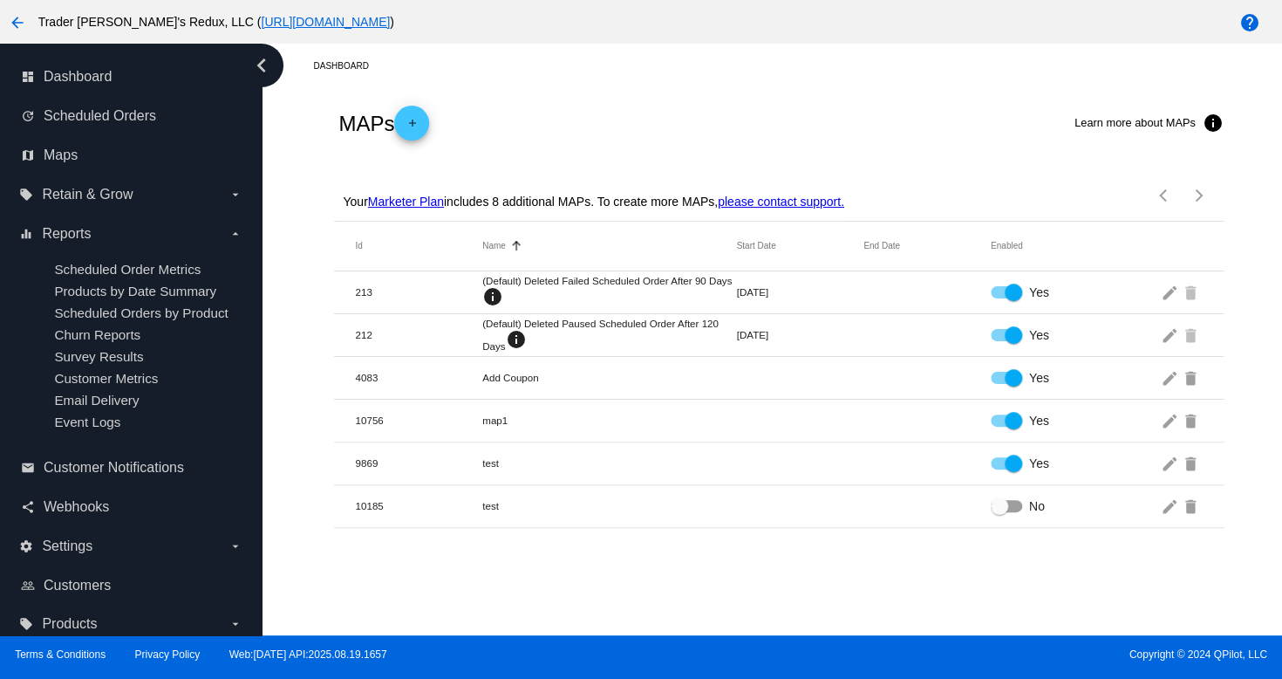
drag, startPoint x: 797, startPoint y: 148, endPoint x: 702, endPoint y: 161, distance: 95.1
click at [776, 151] on div "MAPs add Learn more about MAPs info" at bounding box center [778, 123] width 889 height 70
click at [129, 123] on span "Scheduled Orders" at bounding box center [100, 116] width 113 height 16
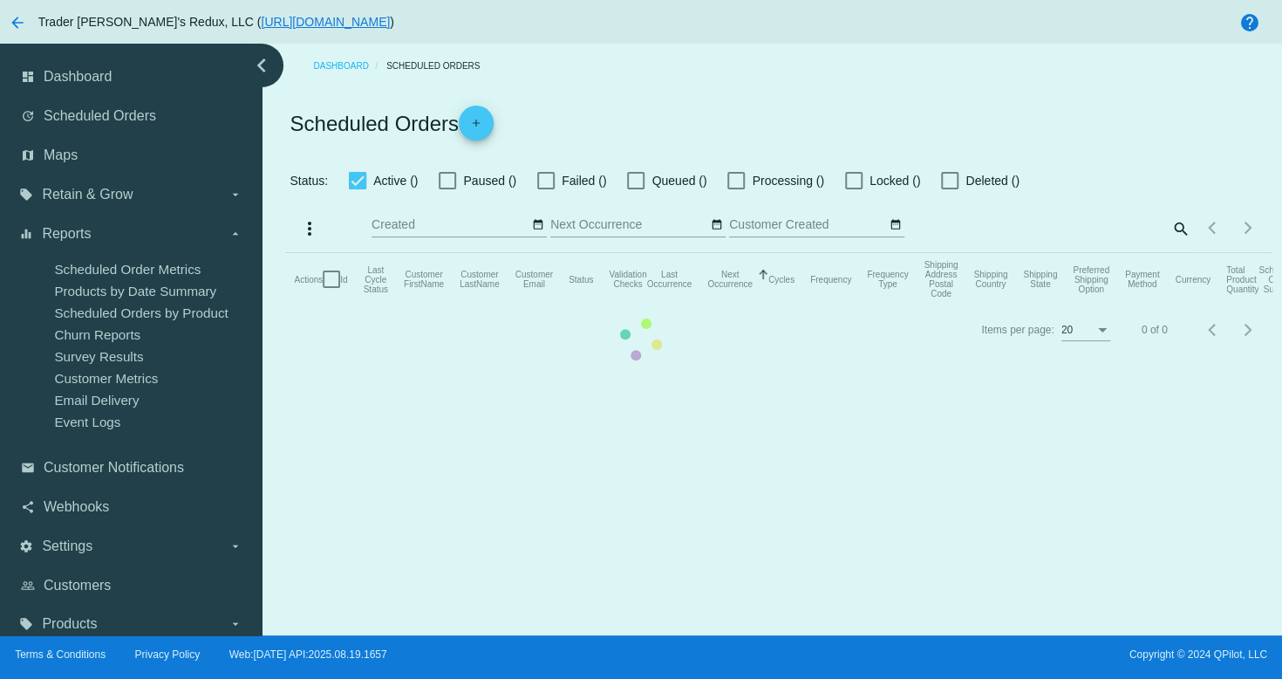
checkbox input "true"
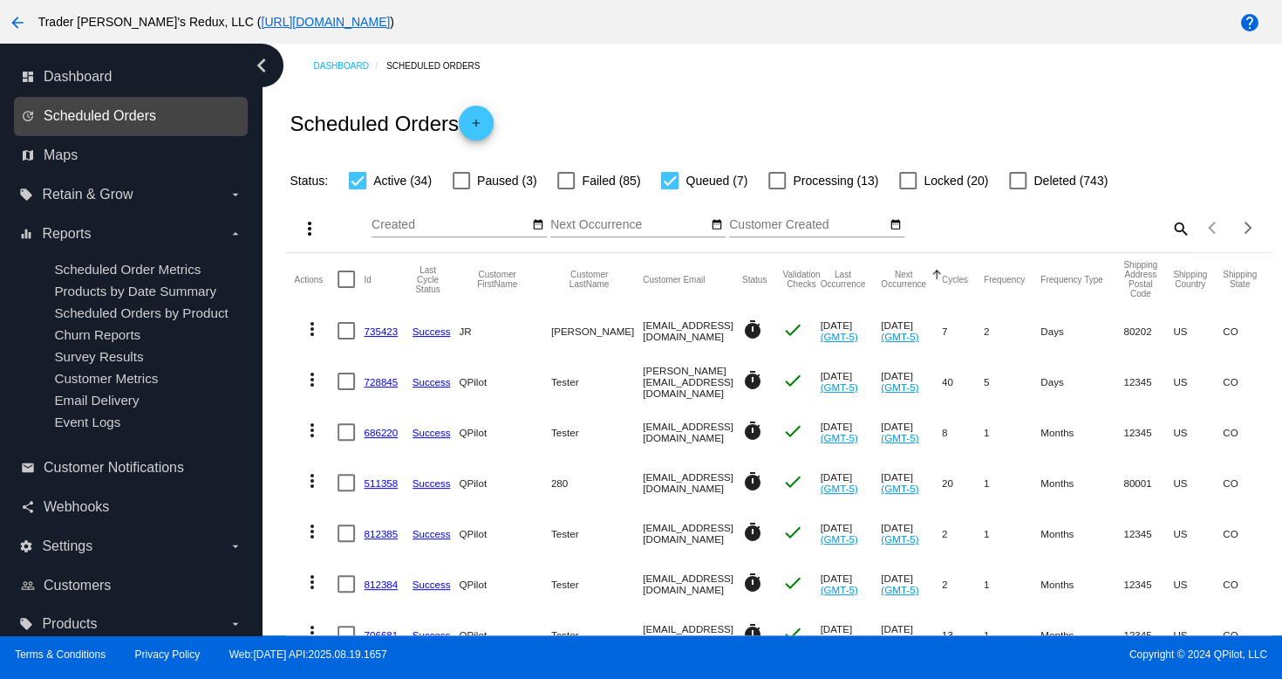
click at [121, 117] on span "Scheduled Orders" at bounding box center [100, 116] width 113 height 16
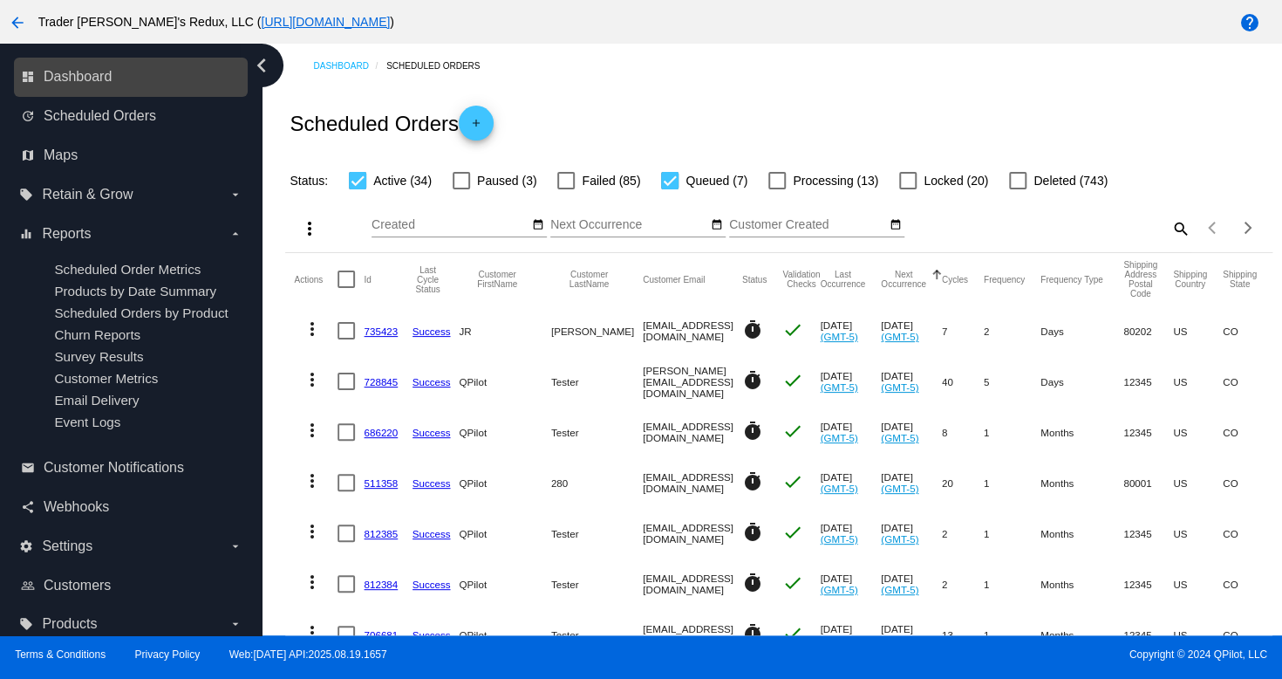
click at [92, 87] on link "dashboard Dashboard" at bounding box center [132, 77] width 222 height 28
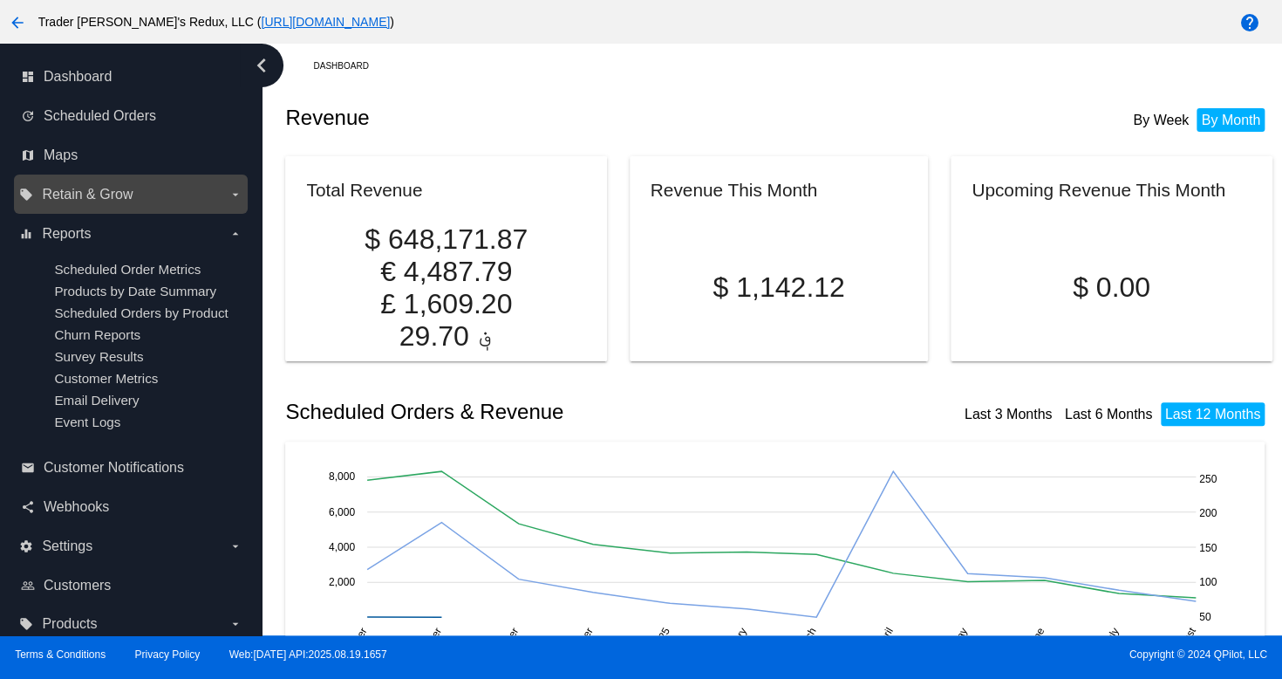
click at [106, 177] on div "local_offer Retain & Grow arrow_drop_down" at bounding box center [131, 193] width 234 height 39
click at [103, 193] on span "Retain & Grow" at bounding box center [87, 195] width 91 height 16
click at [0, 0] on input "local_offer Retain & Grow arrow_drop_down" at bounding box center [0, 0] width 0 height 0
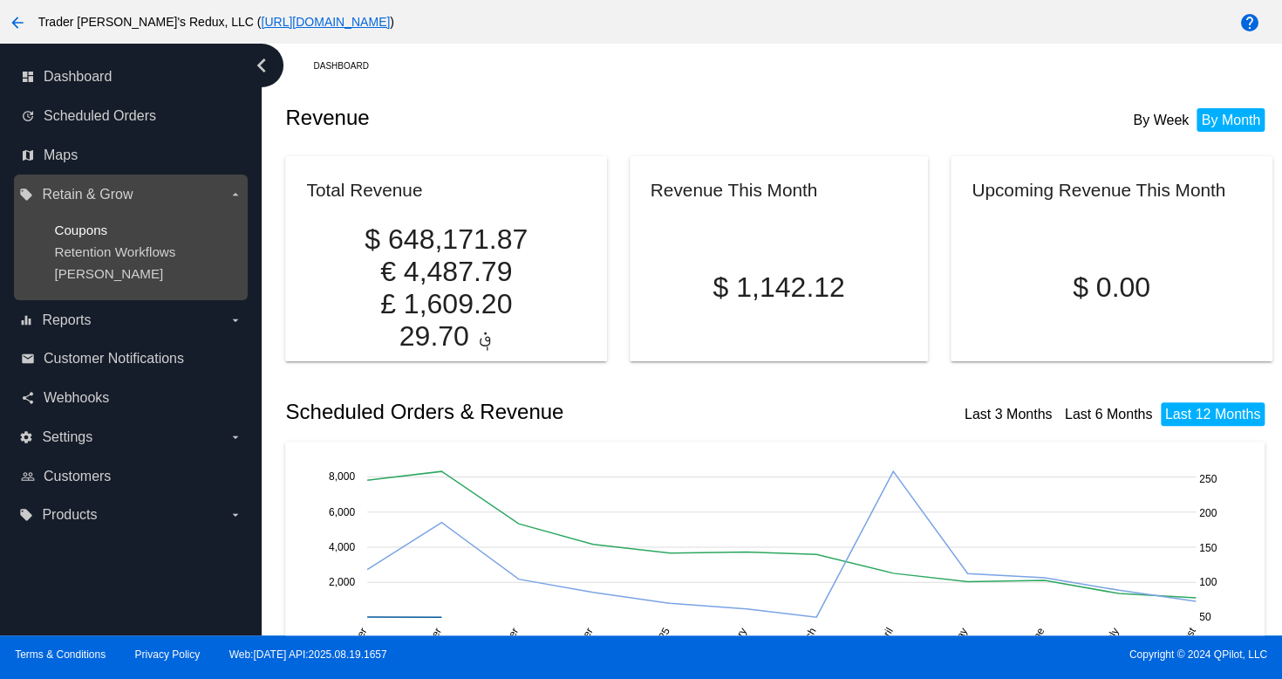
click at [107, 228] on span "Coupons" at bounding box center [80, 229] width 53 height 15
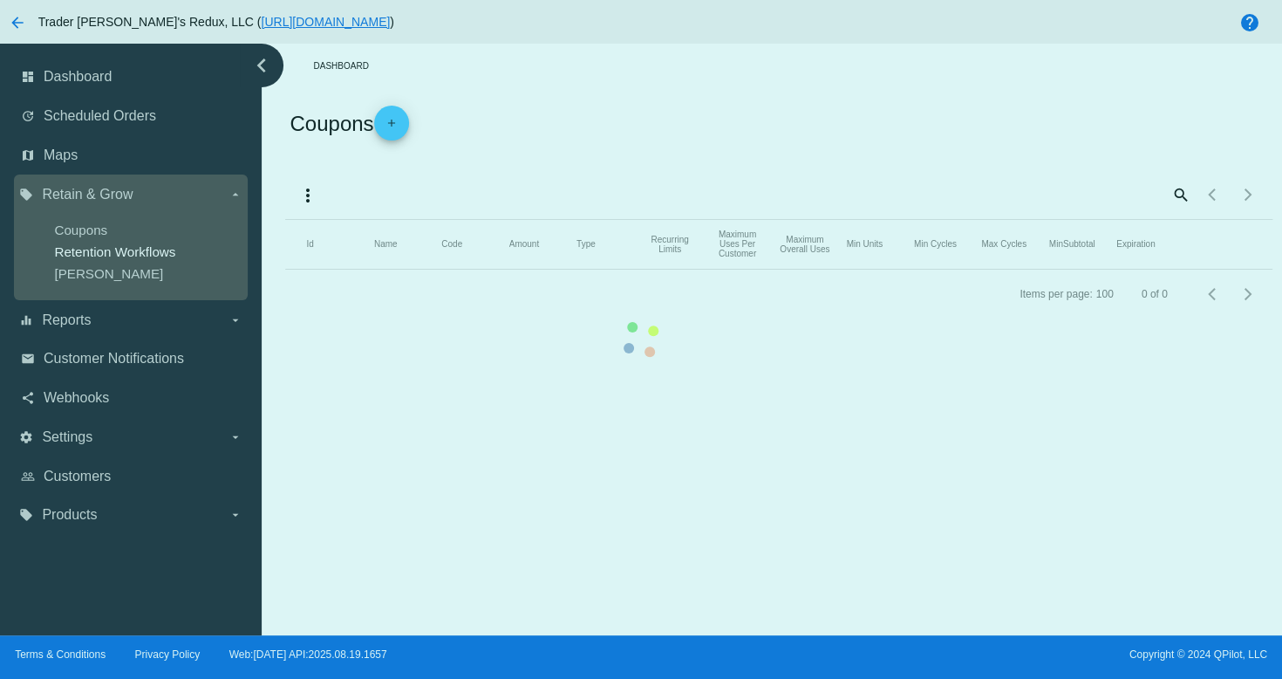
click at [128, 256] on div "dashboard Dashboard update Scheduled Orders map Maps local_offer Retain & Grow …" at bounding box center [641, 340] width 1282 height 592
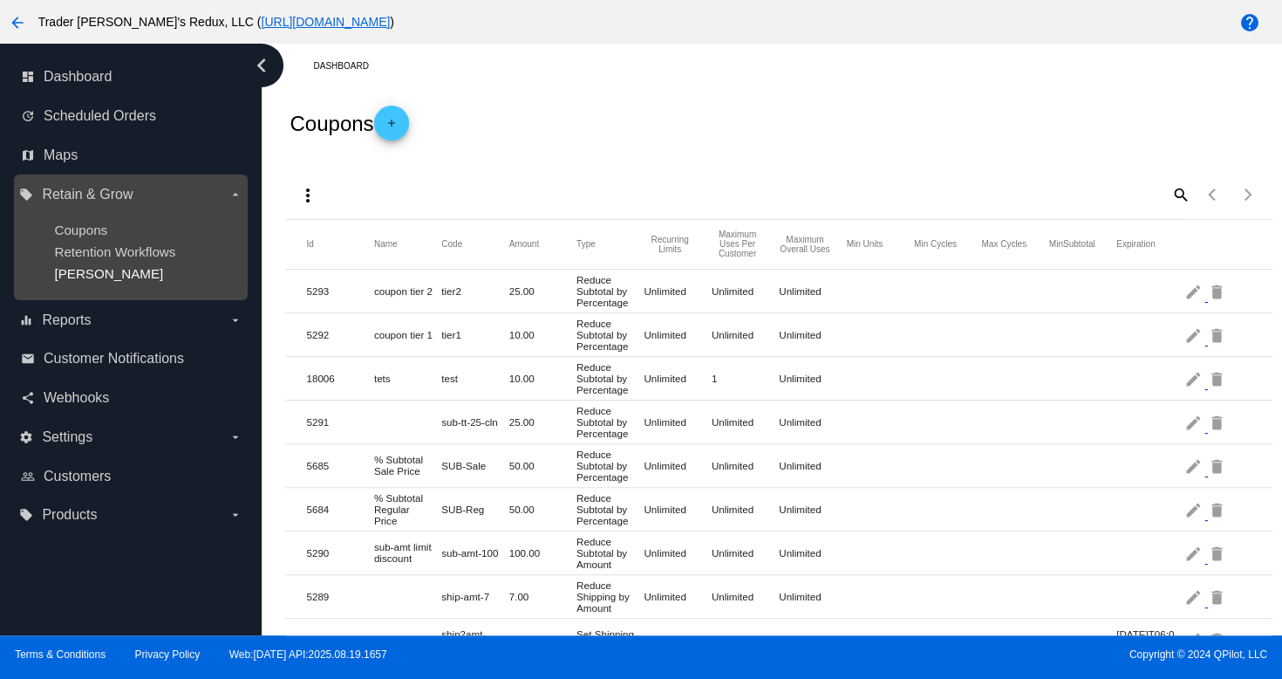
click at [88, 276] on span "[PERSON_NAME]" at bounding box center [108, 273] width 109 height 15
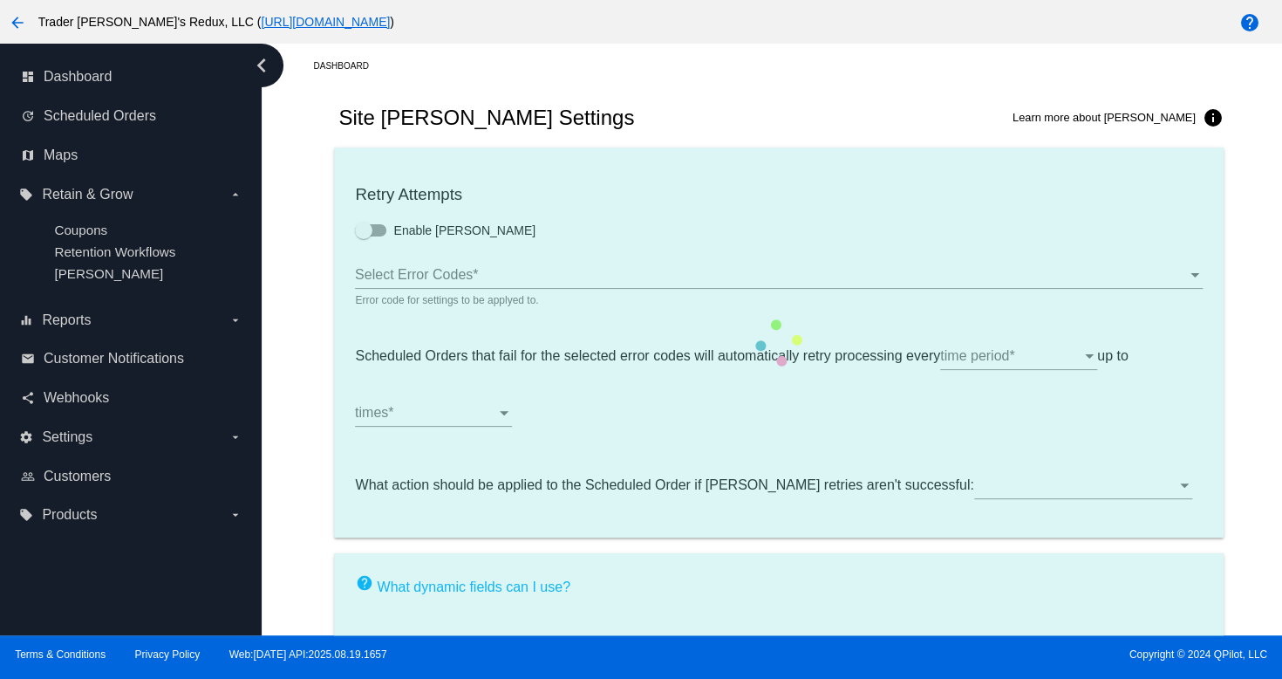
checkbox input "true"
type input "If no changes are made, we will automatically retry processing your {{Scheduled…"
type input "If no changes are made, we will automatically {{DunningAction}} your {{Schedule…"
type input "Your {{ScheduledOrder}} was {{DunningAction}}."
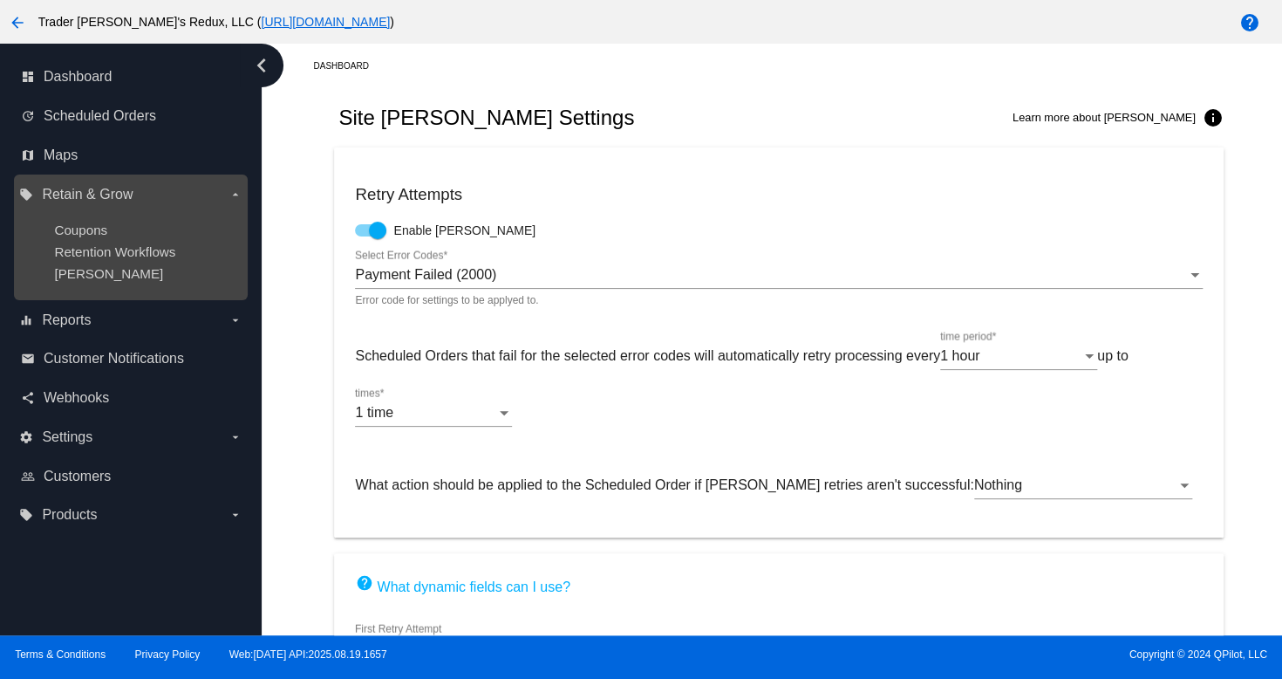
click at [95, 220] on ul "Coupons Retention Workflows [PERSON_NAME]" at bounding box center [130, 252] width 222 height 86
click at [102, 236] on span "Coupons" at bounding box center [80, 229] width 53 height 15
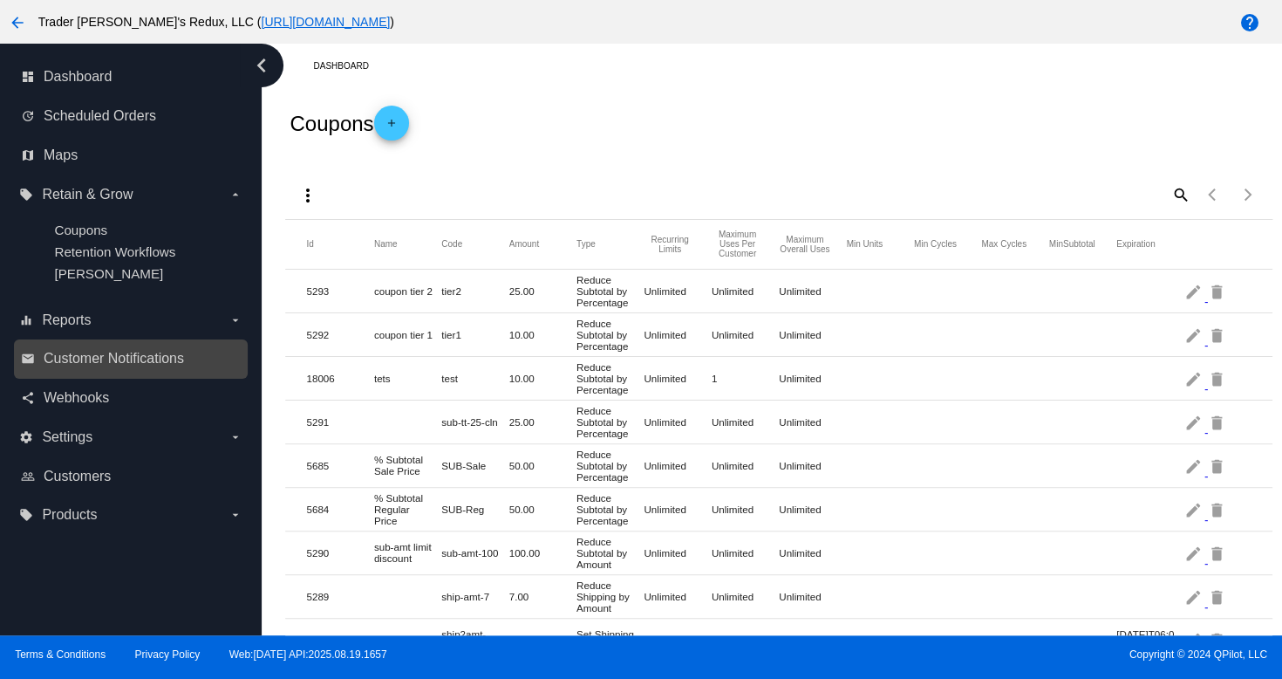
click at [98, 372] on link "email Customer Notifications" at bounding box center [132, 359] width 222 height 28
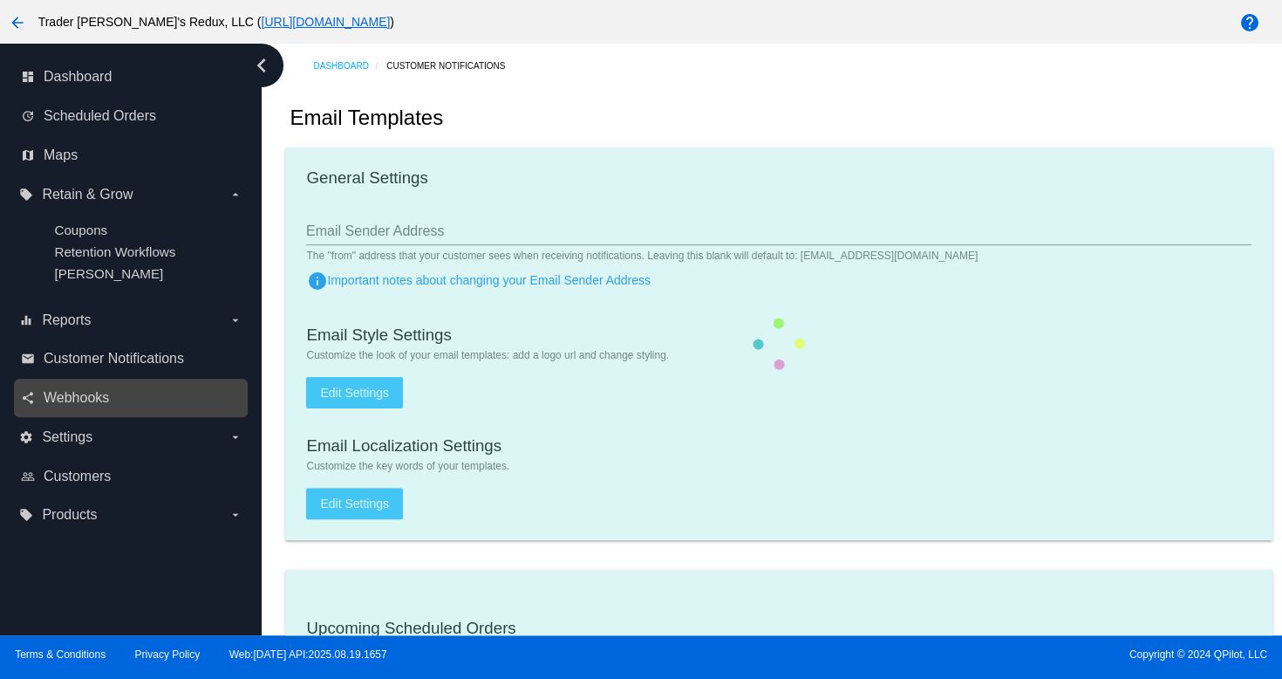
click at [77, 412] on link "share Webhooks" at bounding box center [132, 398] width 222 height 28
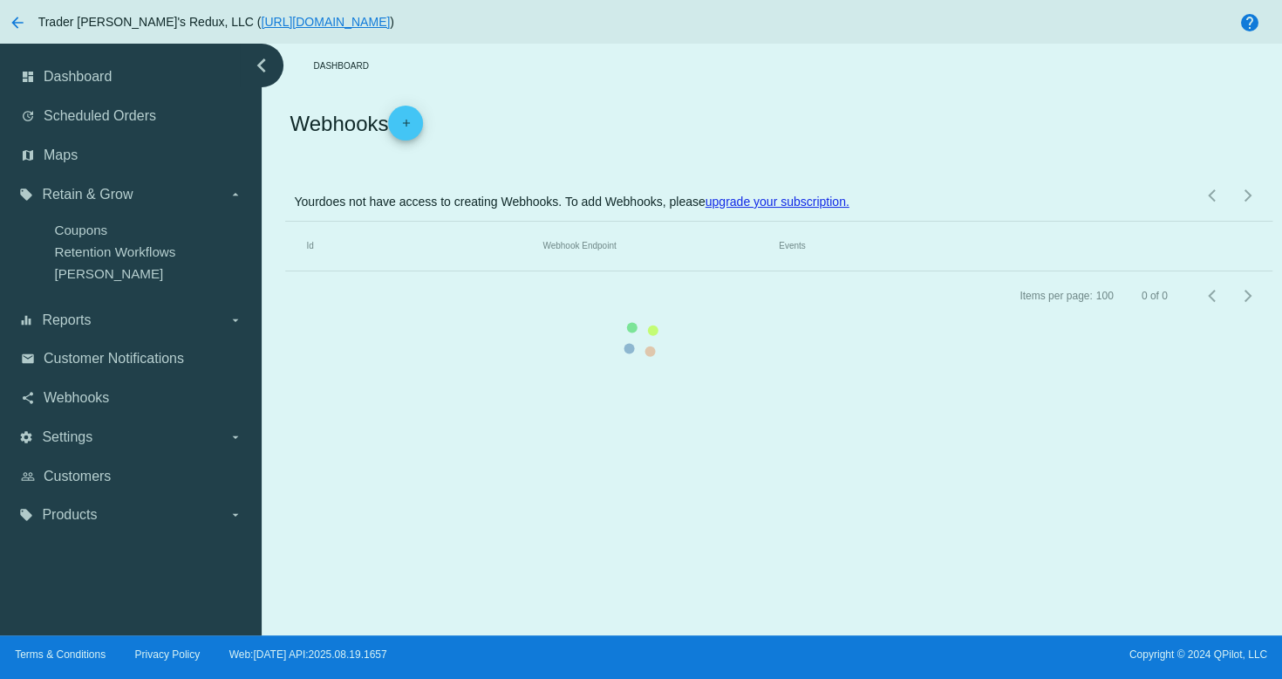
click at [285, 271] on mat-table "Id Webhook Endpoint Events" at bounding box center [778, 247] width 987 height 50
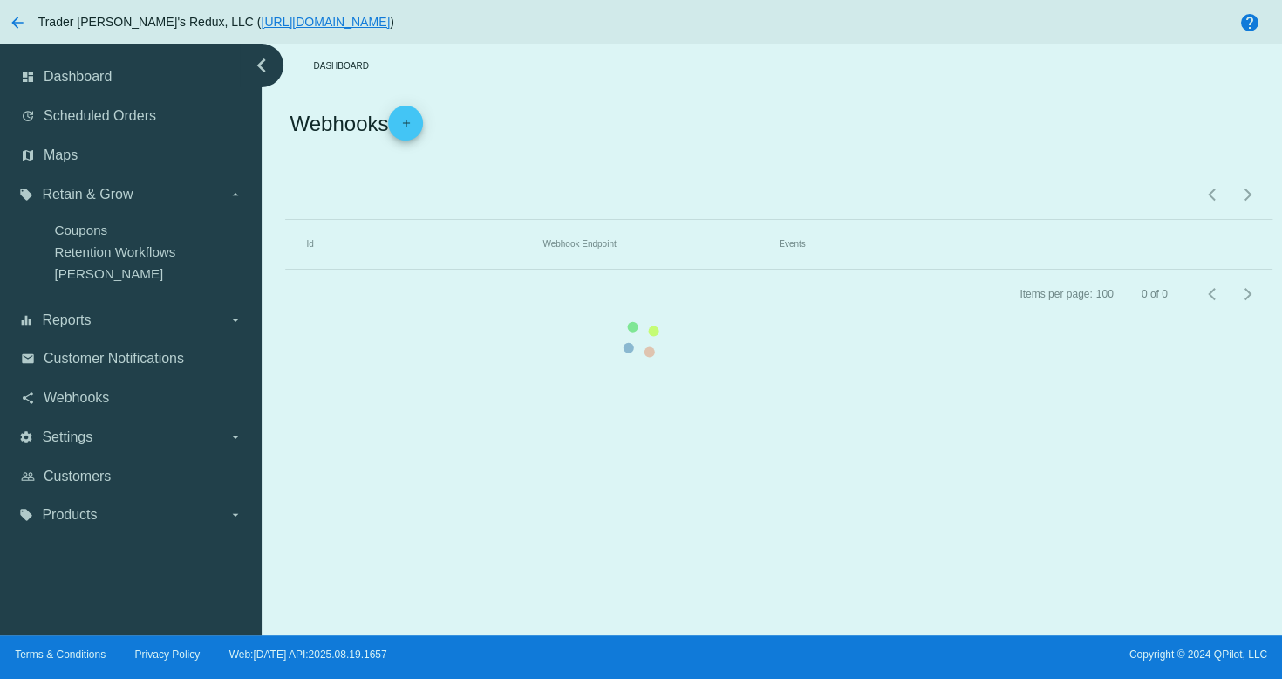
click at [66, 446] on div "dashboard Dashboard update Scheduled Orders map Maps local_offer Retain & Grow …" at bounding box center [641, 340] width 1282 height 592
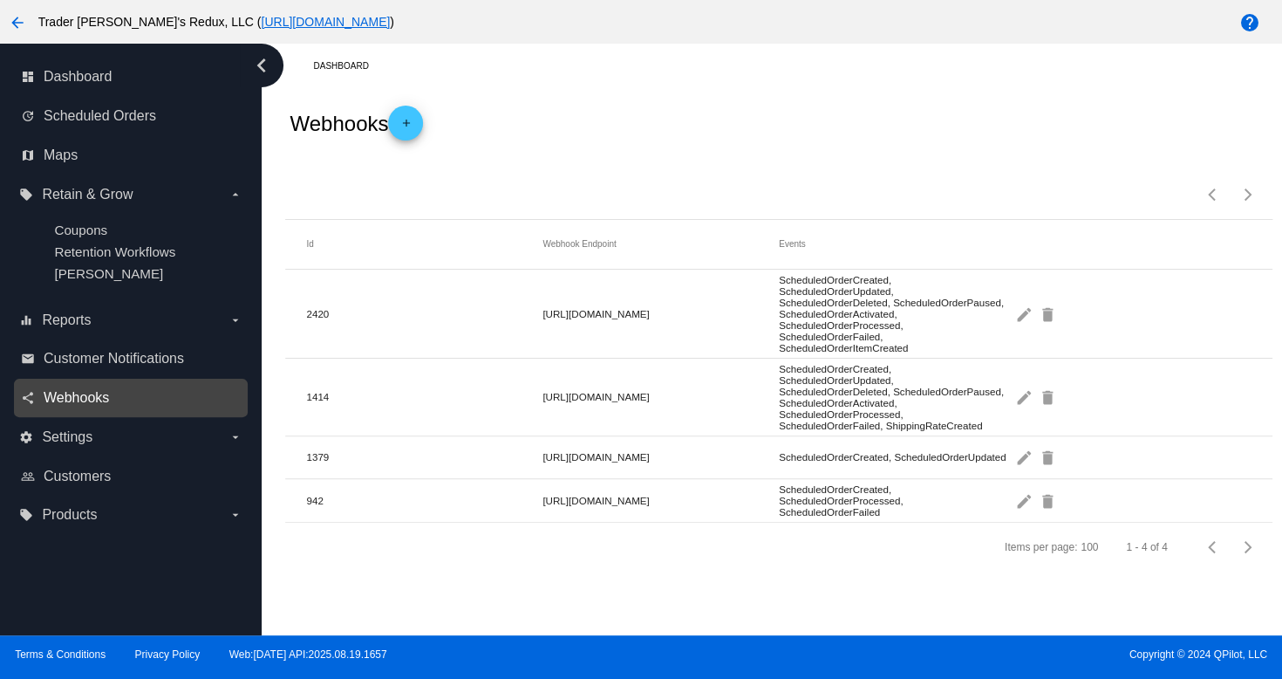
click at [83, 394] on span "Webhooks" at bounding box center [76, 398] width 65 height 16
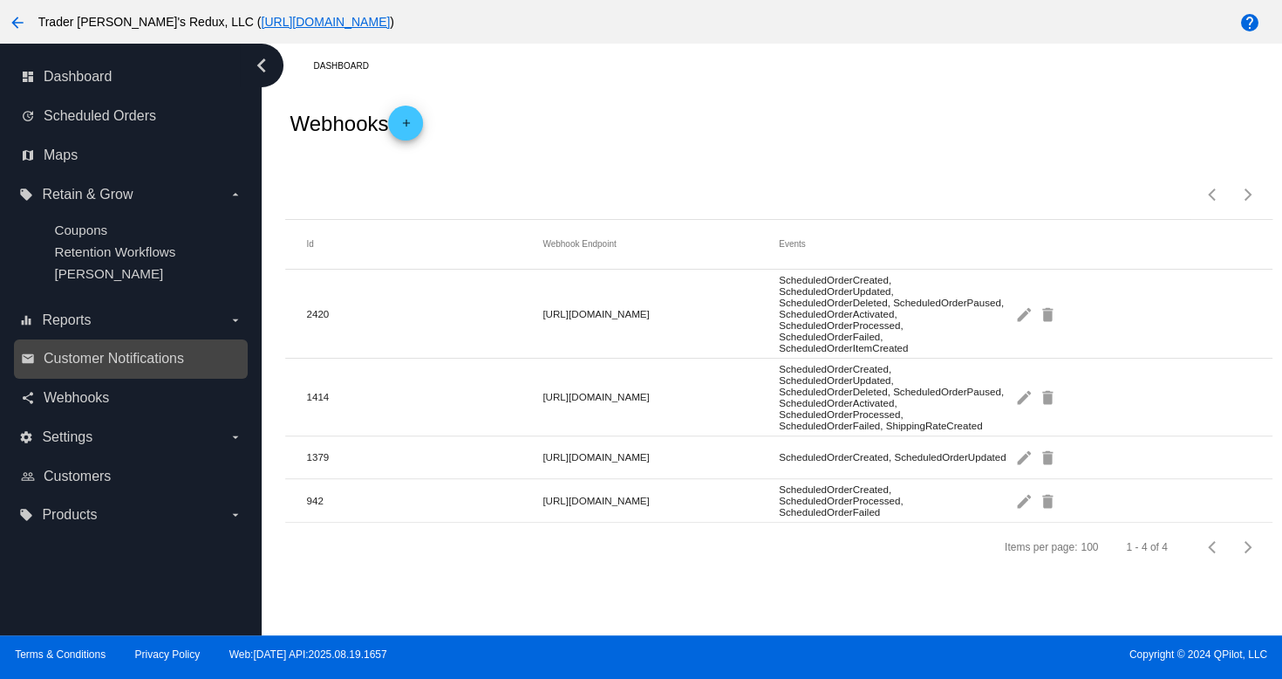
click at [148, 346] on link "email Customer Notifications" at bounding box center [132, 359] width 222 height 28
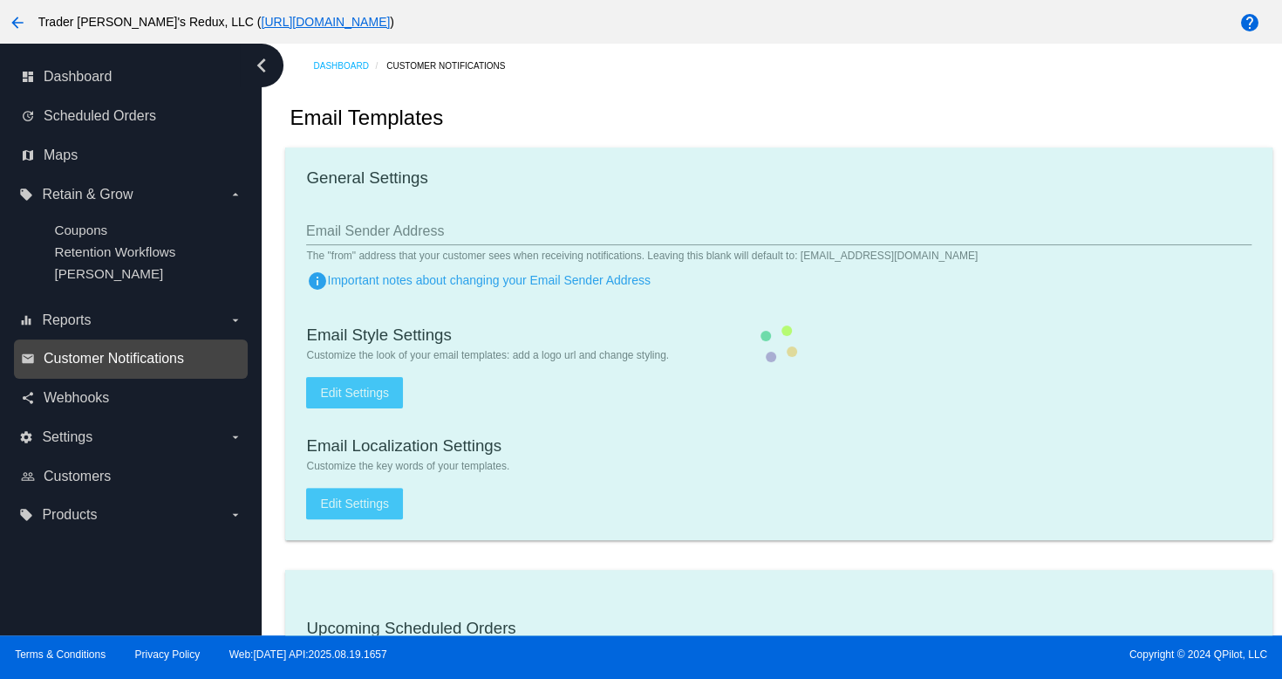
click at [163, 358] on span "Customer Notifications" at bounding box center [114, 359] width 140 height 16
checkbox input "true"
type input "1"
checkbox input "true"
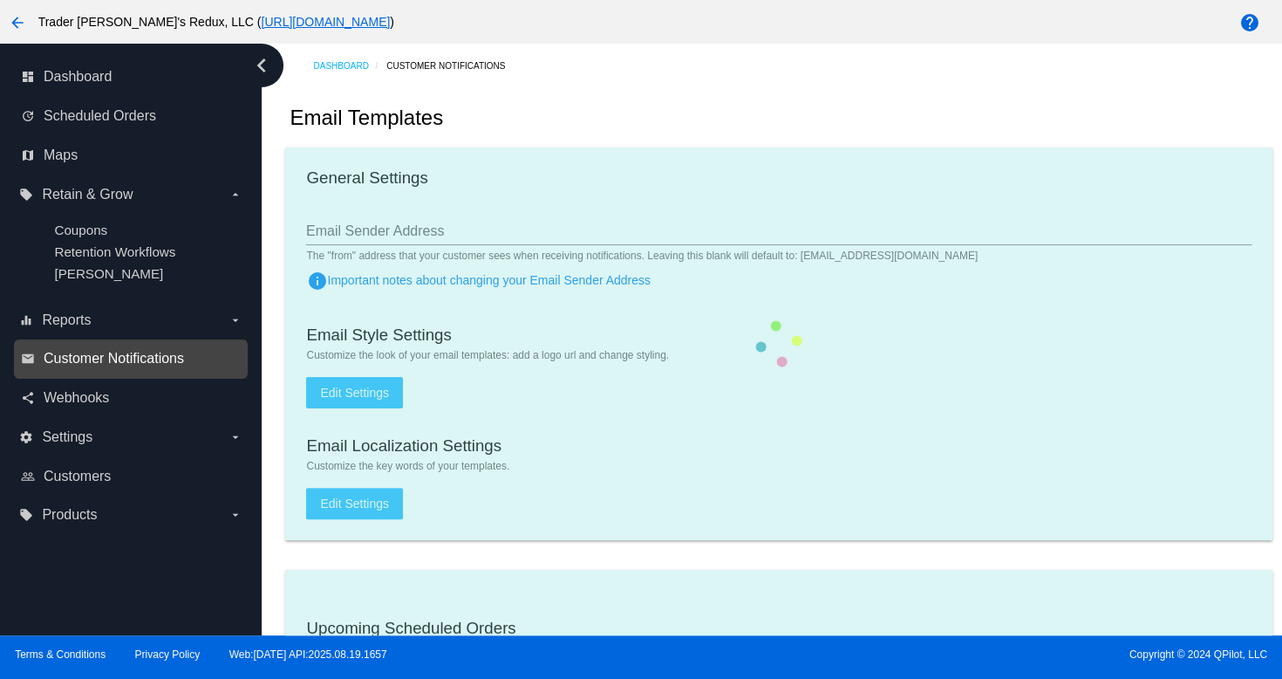
checkbox input "true"
type input "[EMAIL_ADDRESS][DOMAIN_NAME]"
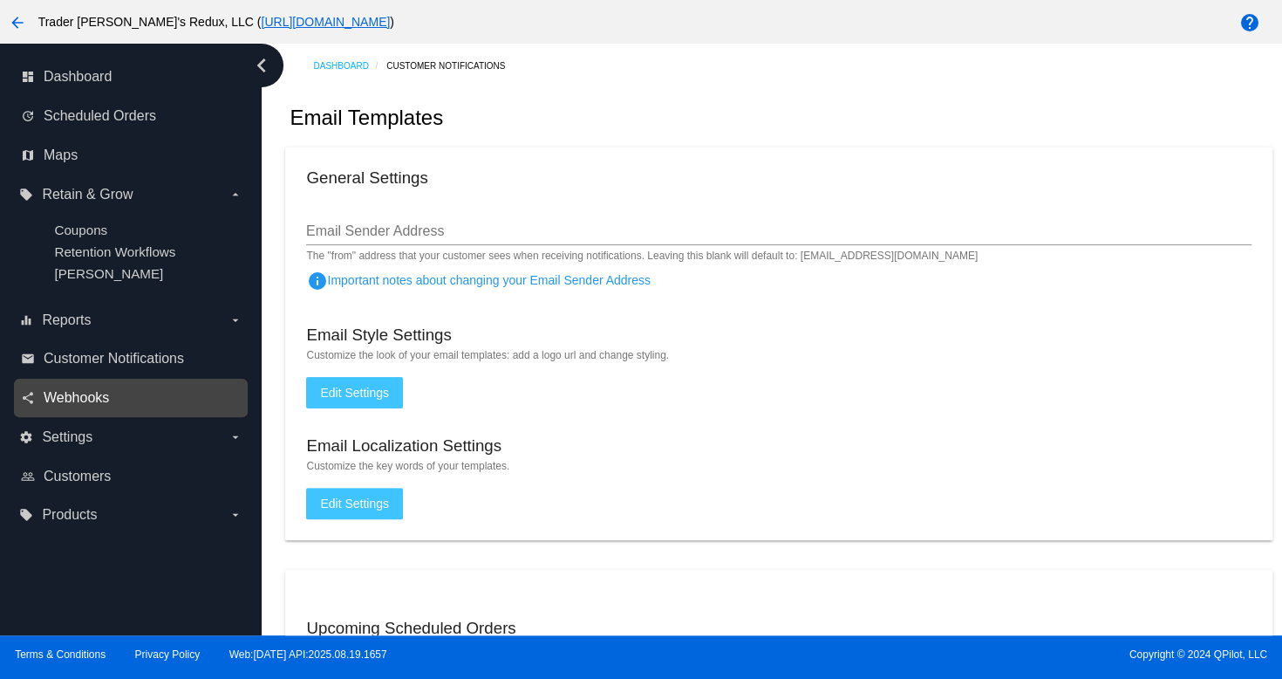
click at [56, 396] on span "Webhooks" at bounding box center [76, 398] width 65 height 16
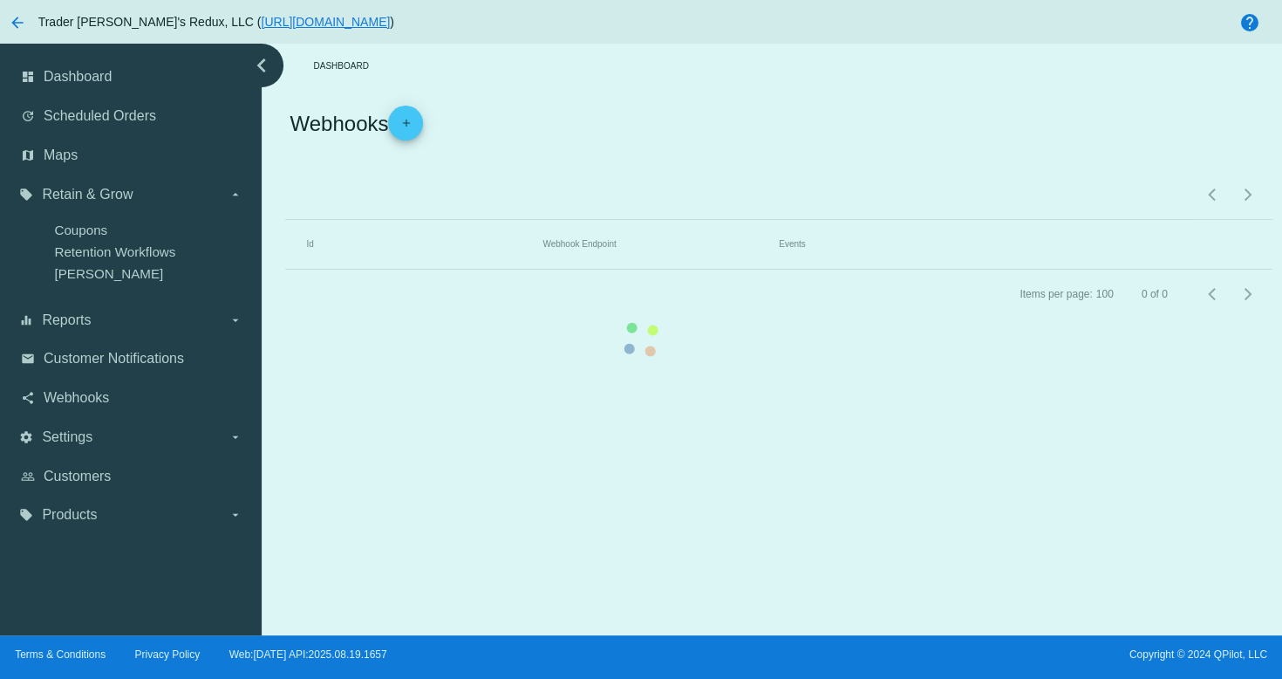
click at [63, 443] on div "dashboard Dashboard update Scheduled Orders map Maps local_offer Retain & Grow …" at bounding box center [641, 340] width 1282 height 592
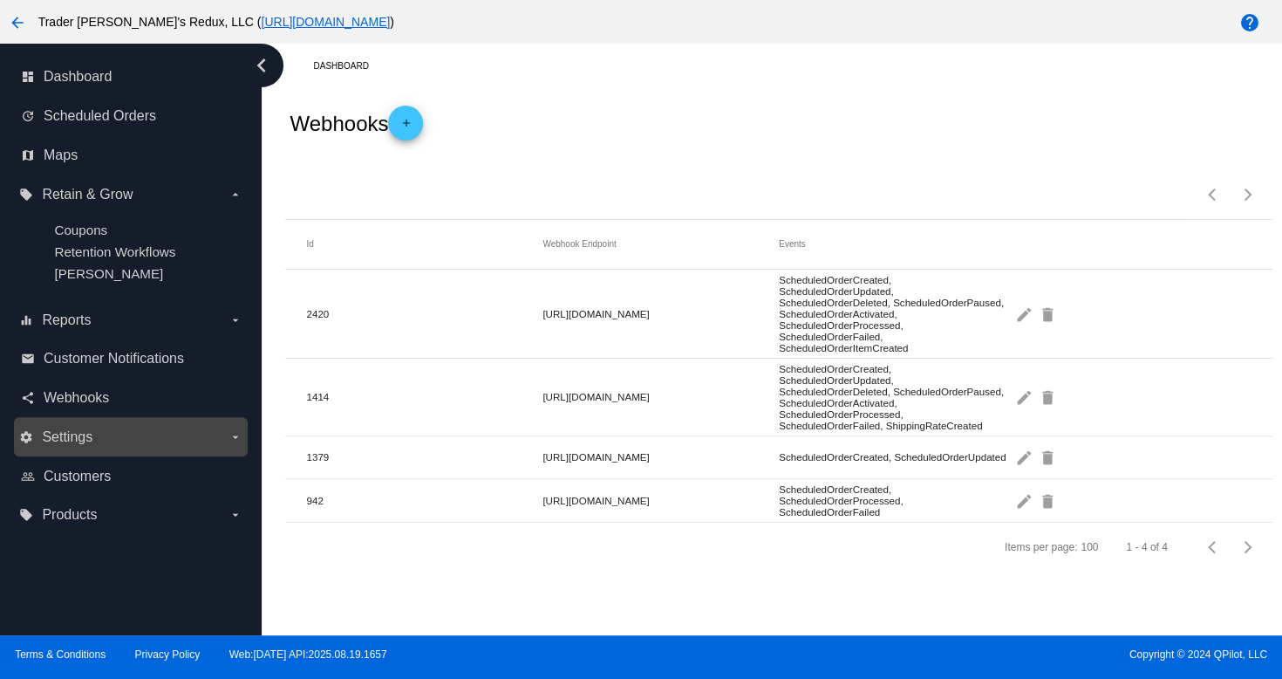
click at [70, 438] on span "Settings" at bounding box center [67, 437] width 51 height 16
click at [0, 0] on input "settings Settings arrow_drop_down" at bounding box center [0, 0] width 0 height 0
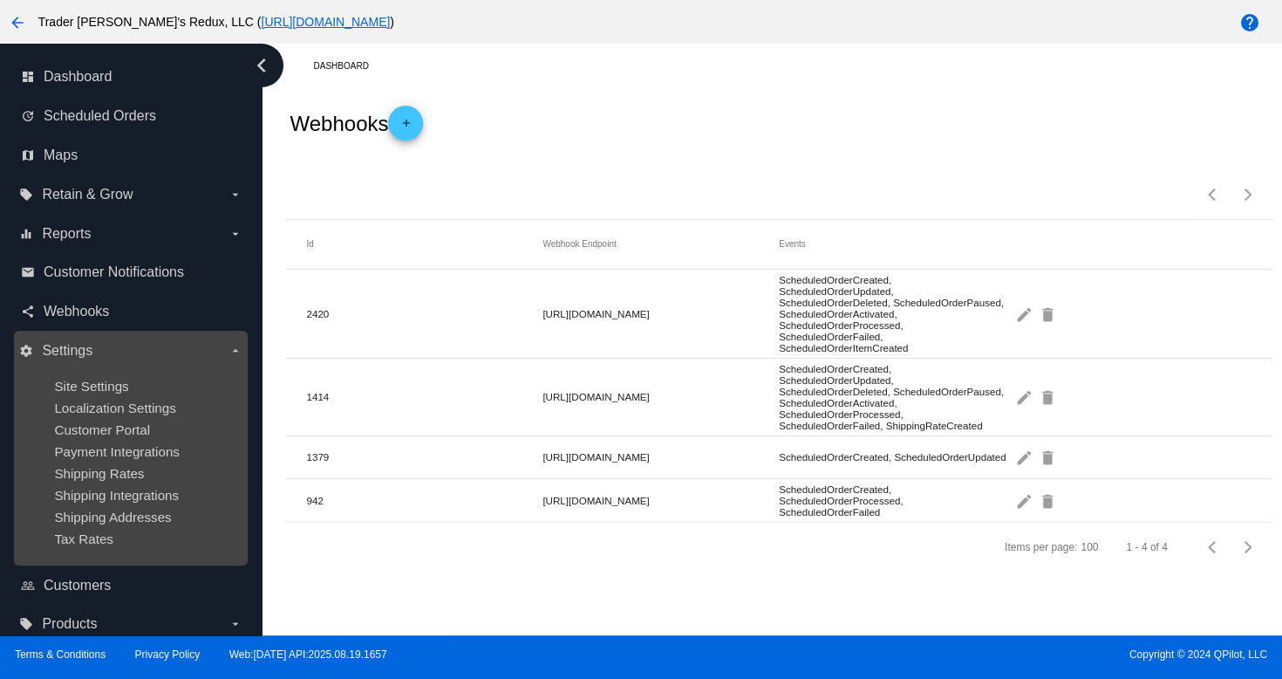
click at [75, 462] on ul "Site Settings Localization Settings Customer Portal Payment Integrations Shippi…" at bounding box center [130, 462] width 222 height 195
click at [79, 459] on span "Payment Integrations" at bounding box center [117, 451] width 126 height 15
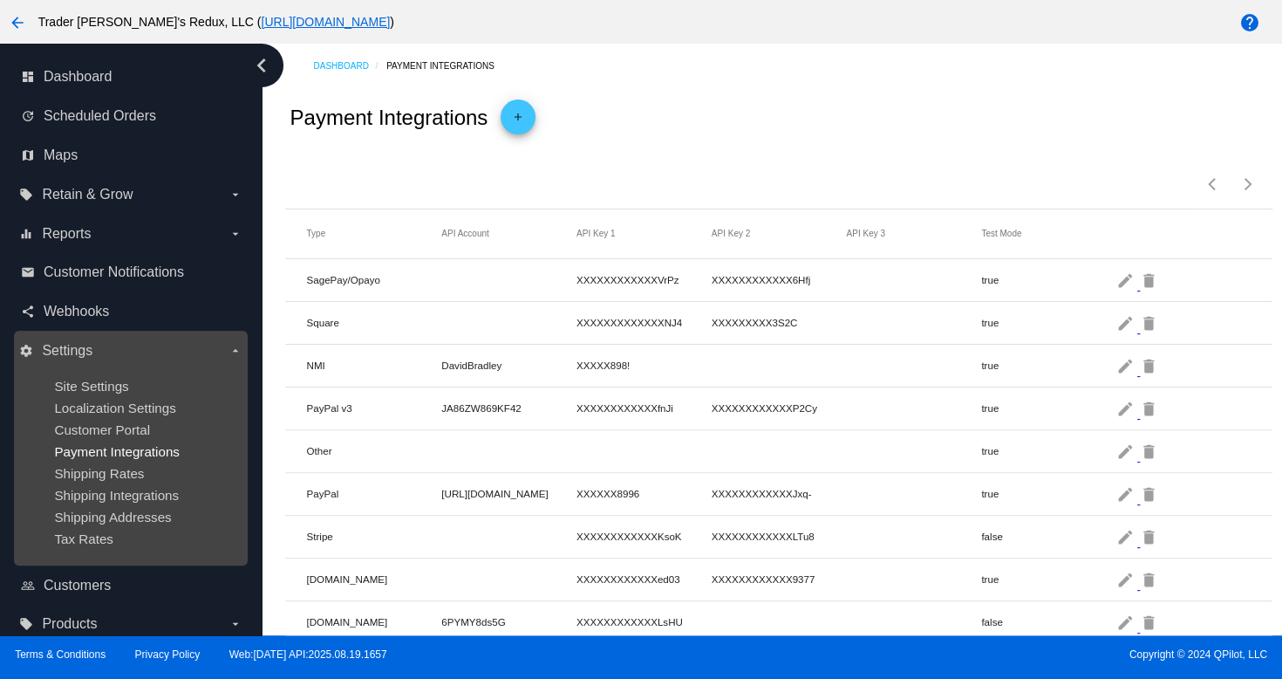
click at [65, 454] on span "Payment Integrations" at bounding box center [117, 451] width 126 height 15
click at [105, 434] on span "Customer Portal" at bounding box center [102, 429] width 96 height 15
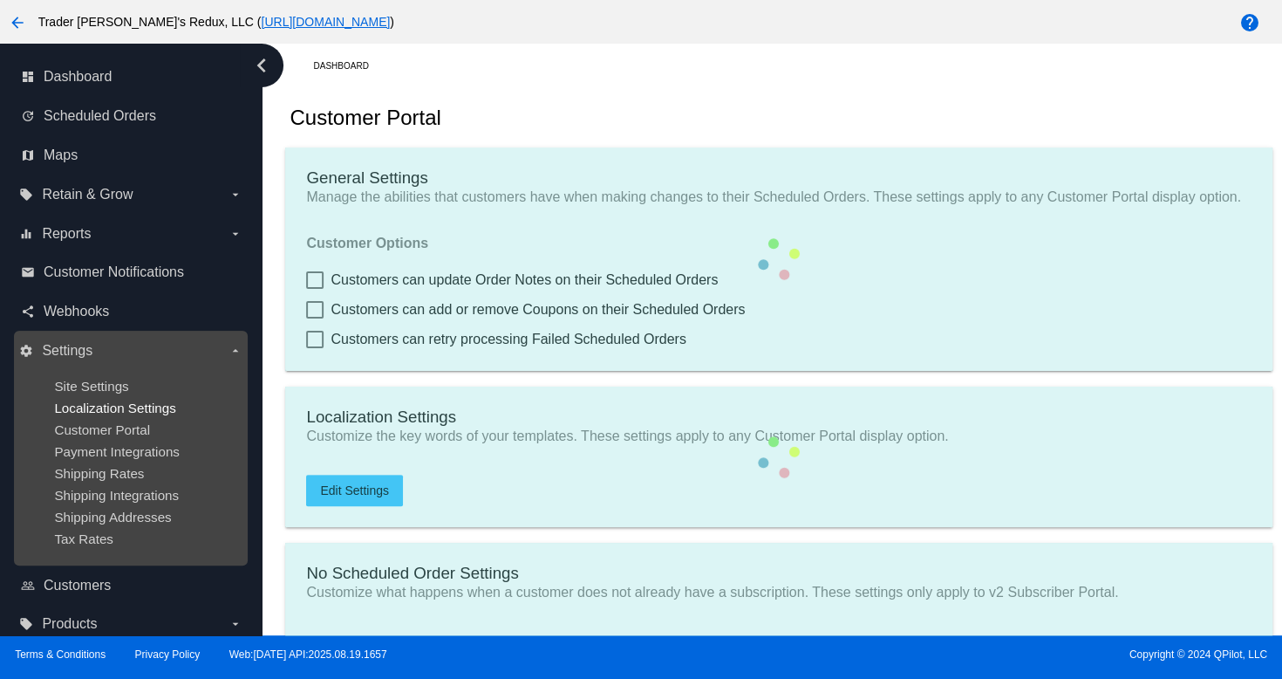
click at [105, 409] on span "Localization Settings" at bounding box center [114, 407] width 121 height 15
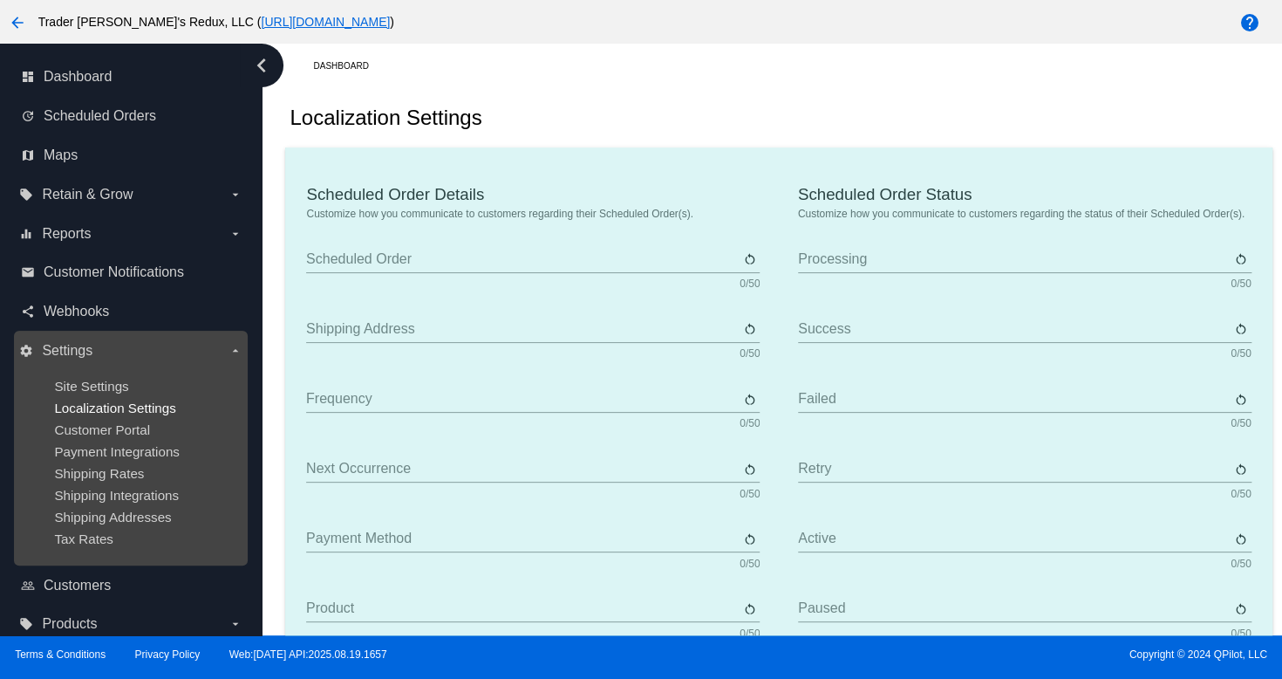
type input "Scheduled Order"
type input "Shipping address"
type input "Frequency"
type input "Next occurrence"
type input "Payment method"
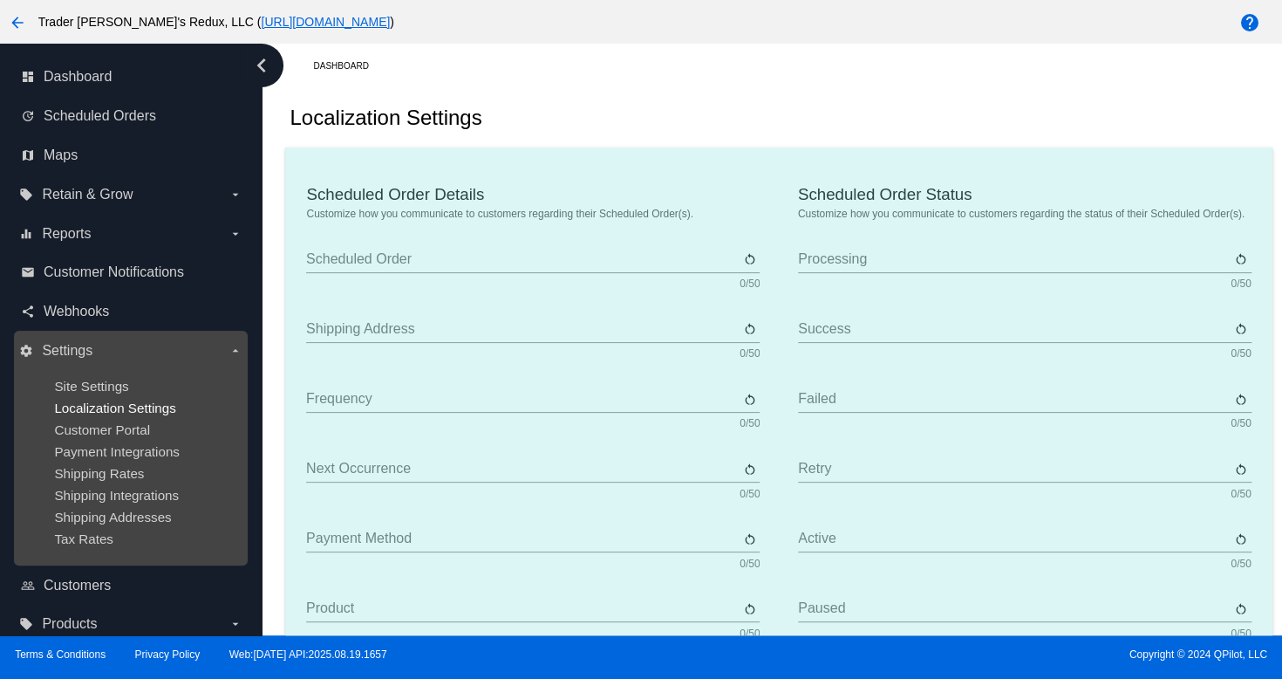
type input "Product"
type input "Quantity"
type input "Price"
type input "Out of stock"
type input "Subtotal"
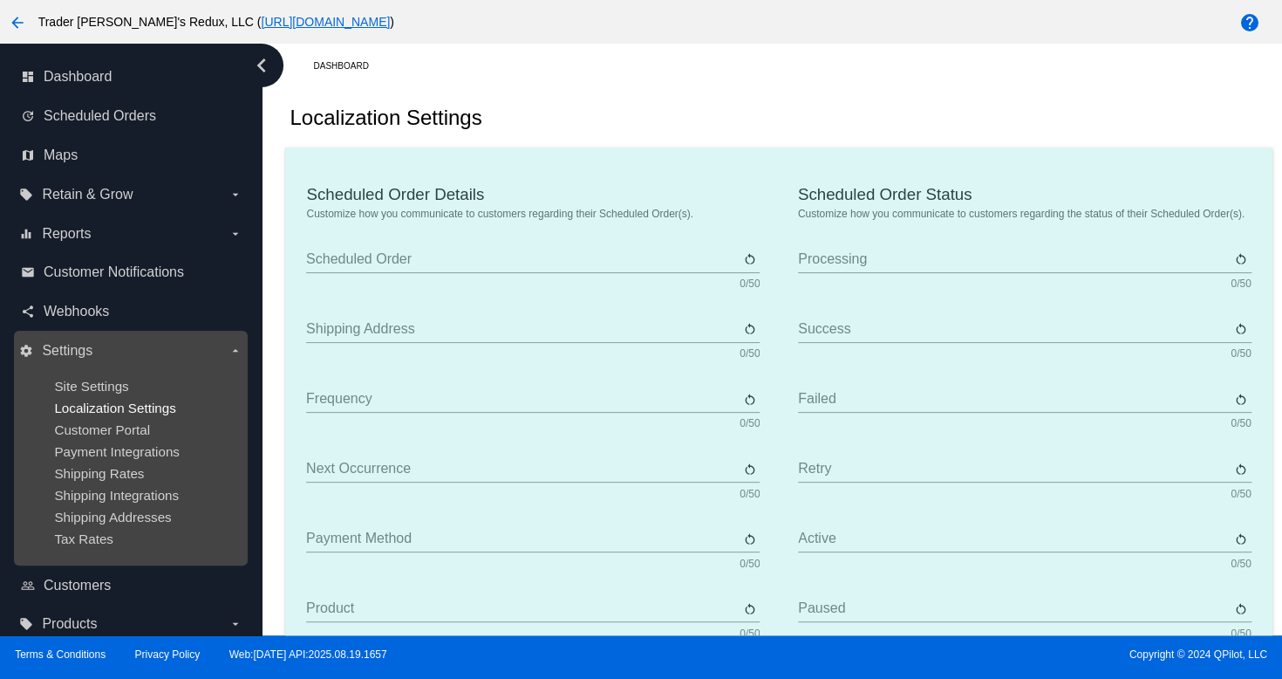
type input "Shipping"
type input "Tax"
type input "TBD"
type input "Total"
type input "No payment method"
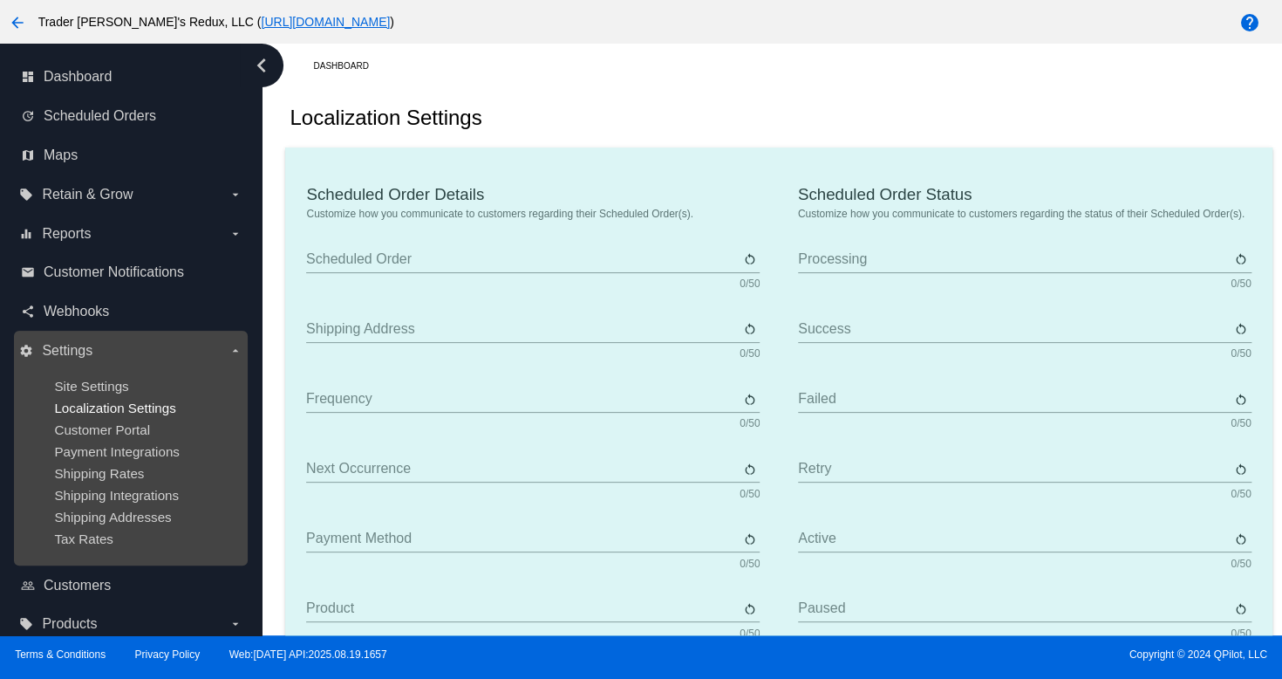
type input "Subscribe"
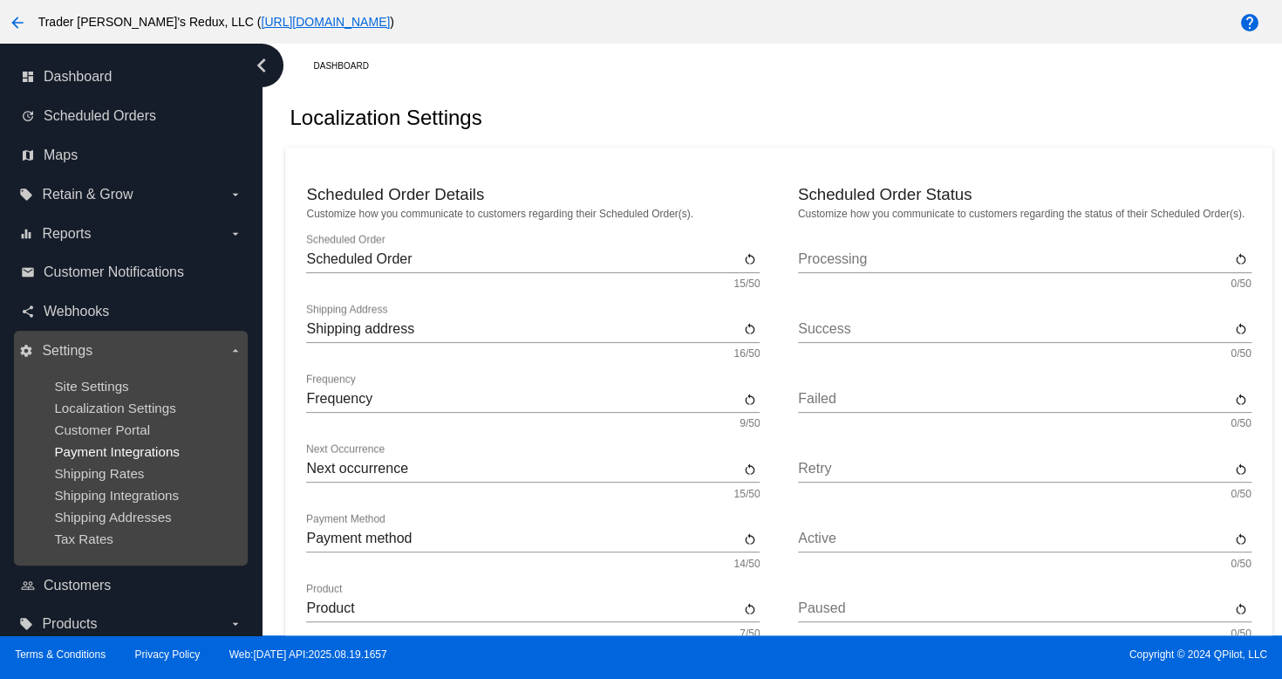
click at [131, 458] on span "Payment Integrations" at bounding box center [117, 451] width 126 height 15
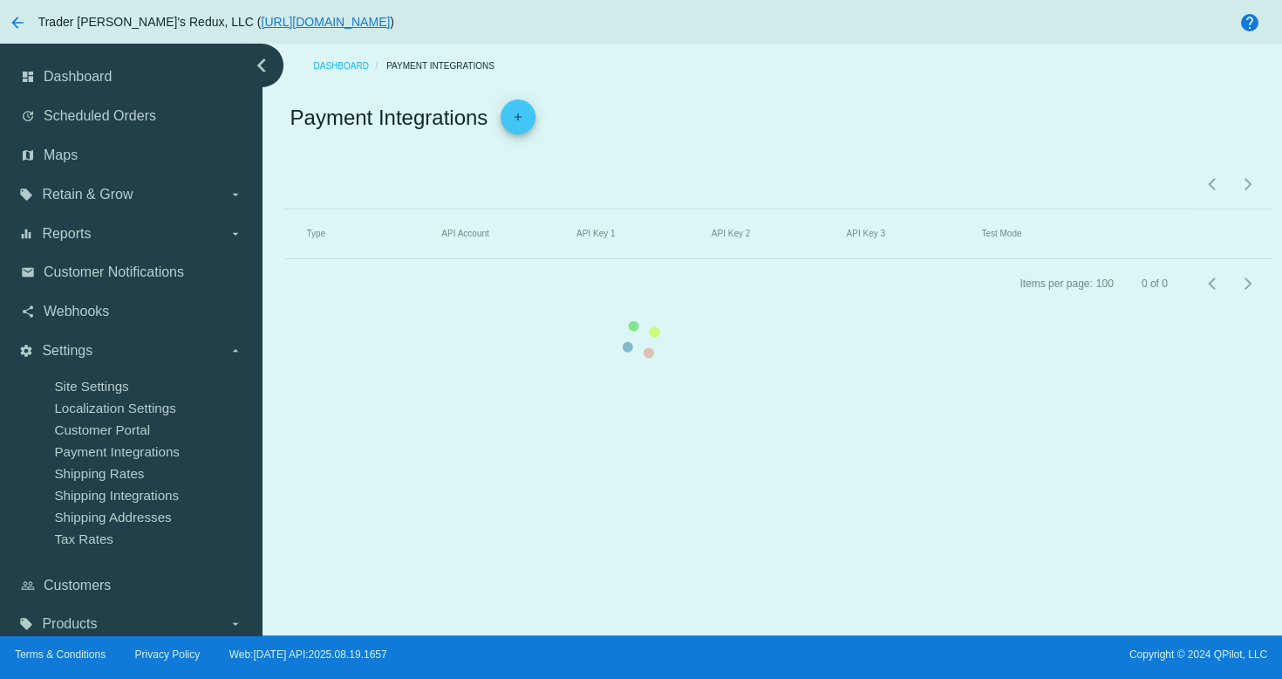
click at [129, 427] on div "dashboard Dashboard update Scheduled Orders map Maps local_offer Retain & Grow …" at bounding box center [641, 340] width 1282 height 592
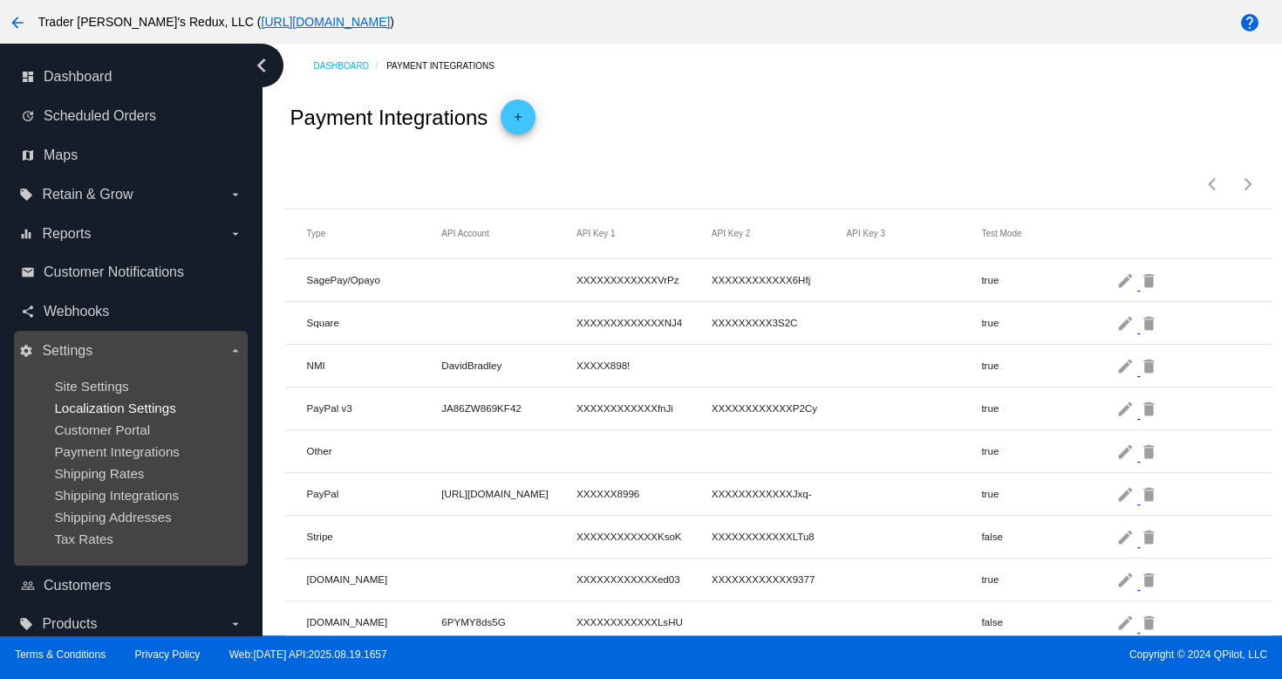
click at [131, 408] on span "Localization Settings" at bounding box center [114, 407] width 121 height 15
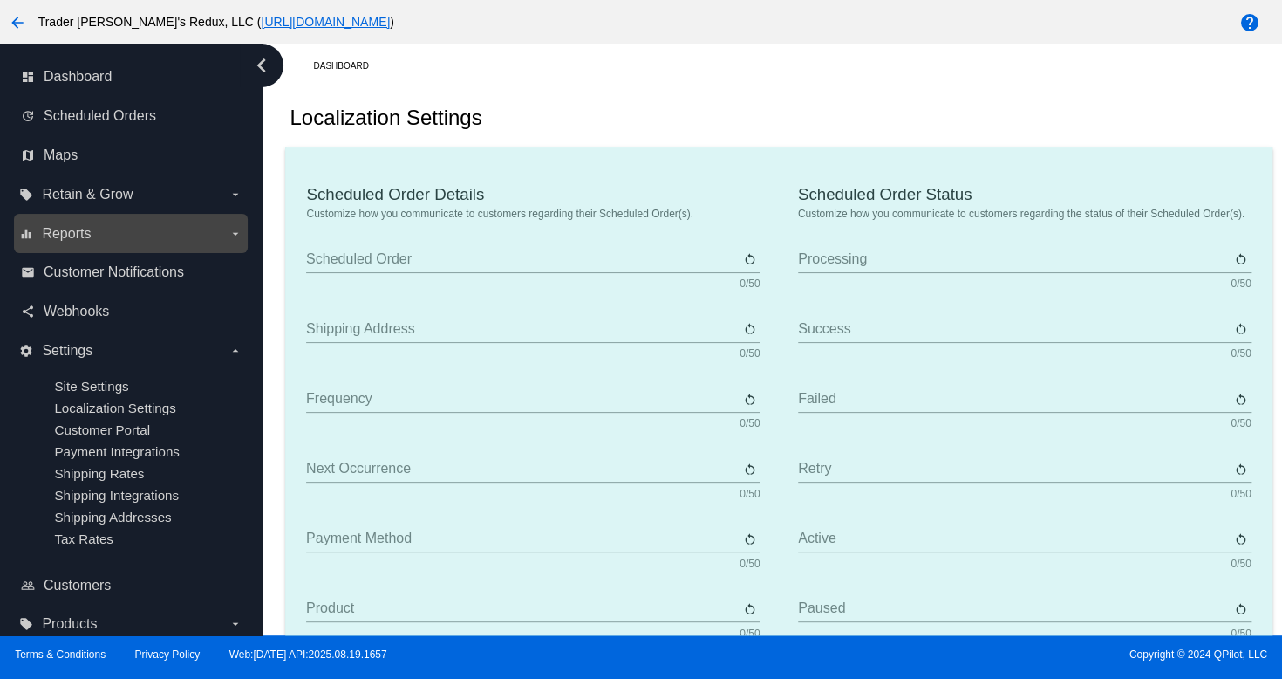
type input "Scheduled Order"
type input "Shipping address"
type input "Frequency"
type input "Next occurrence"
type input "Payment method"
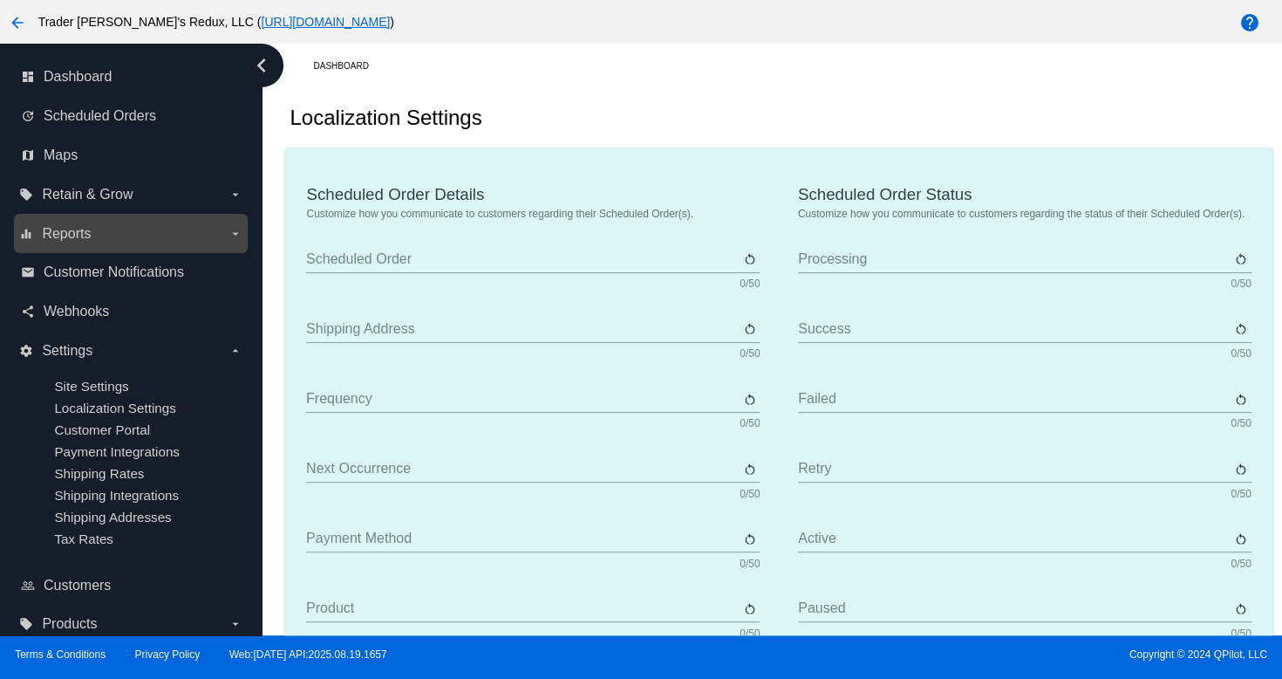
type input "Product"
type input "Quantity"
type input "Price"
type input "Out of stock"
type input "Subtotal"
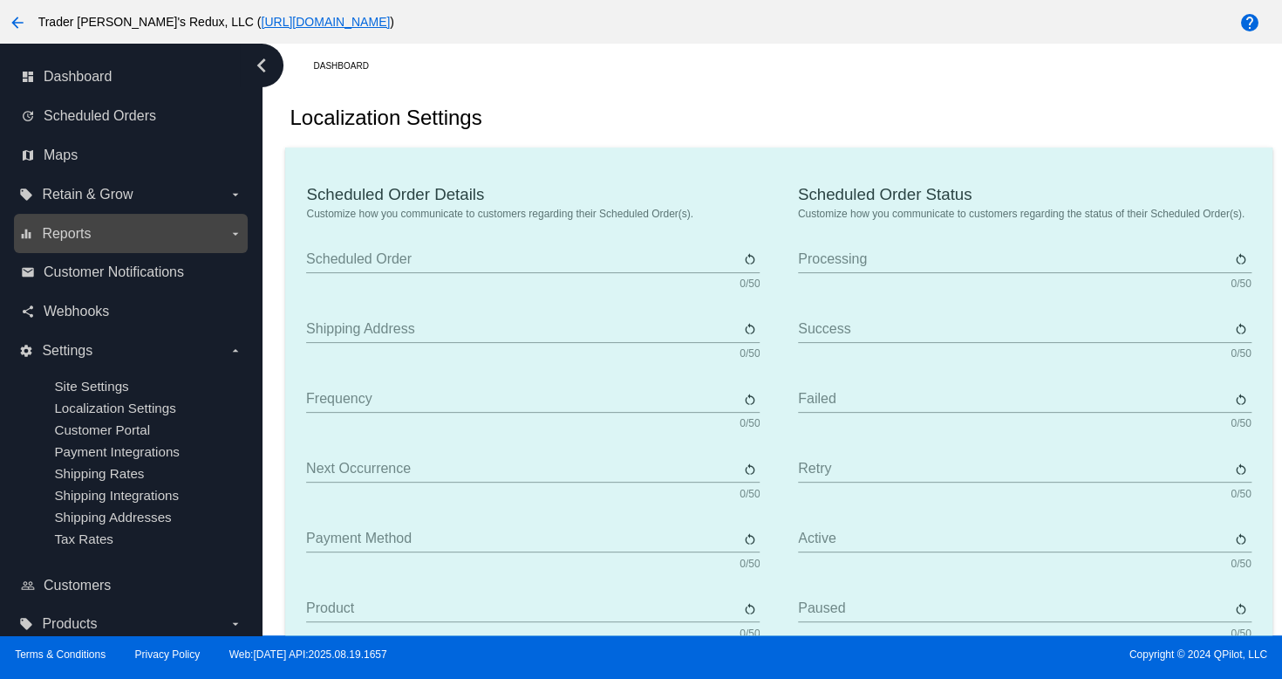
type input "Shipping"
type input "Tax"
type input "TBD"
type input "Total"
type input "No payment method"
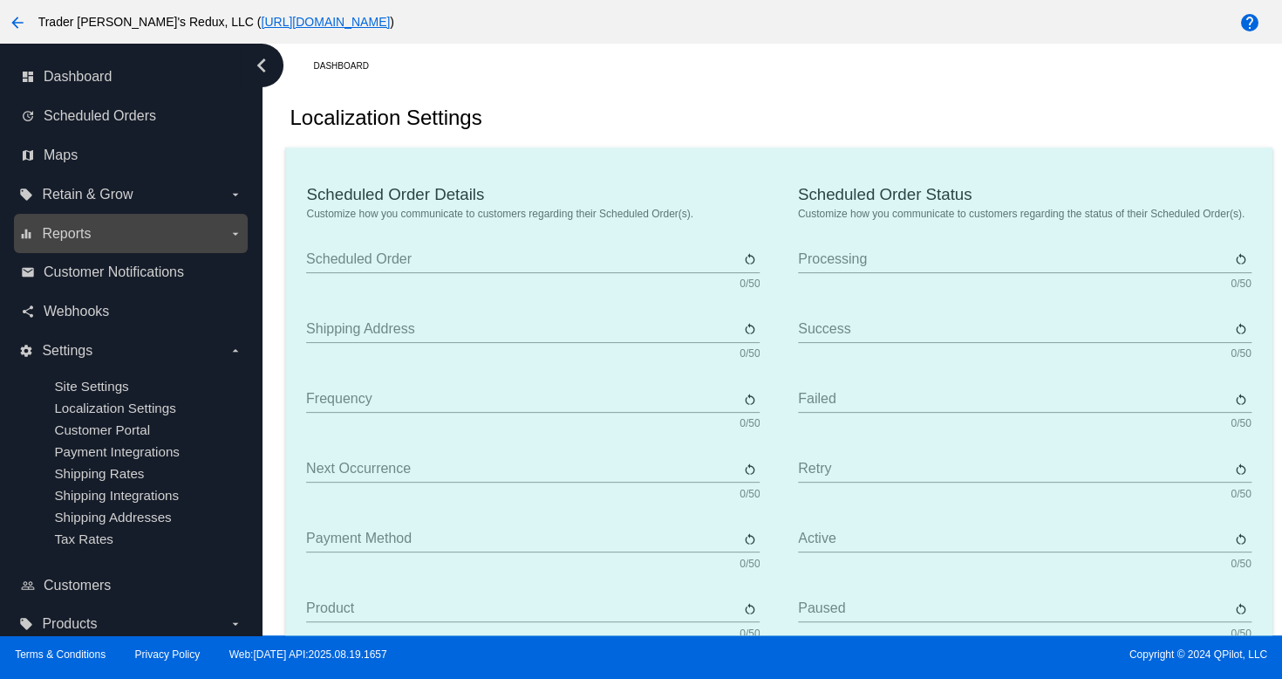
type input "Subscribe"
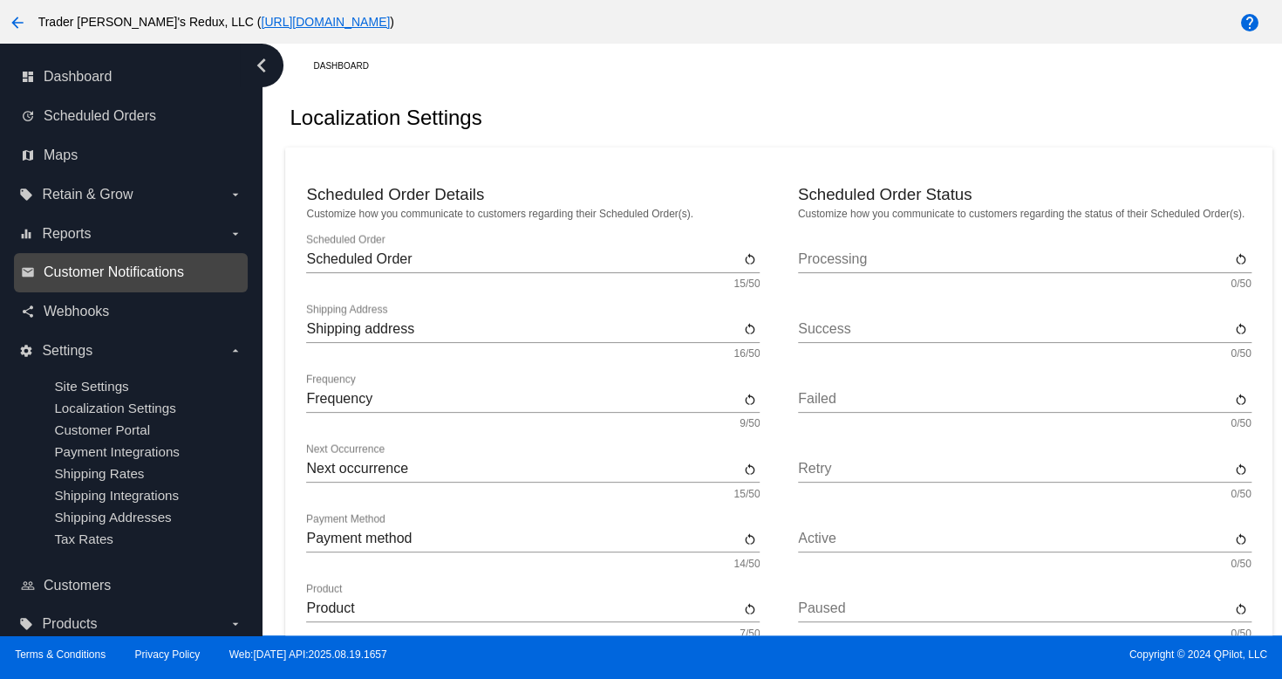
click at [56, 266] on span "Customer Notifications" at bounding box center [114, 272] width 140 height 16
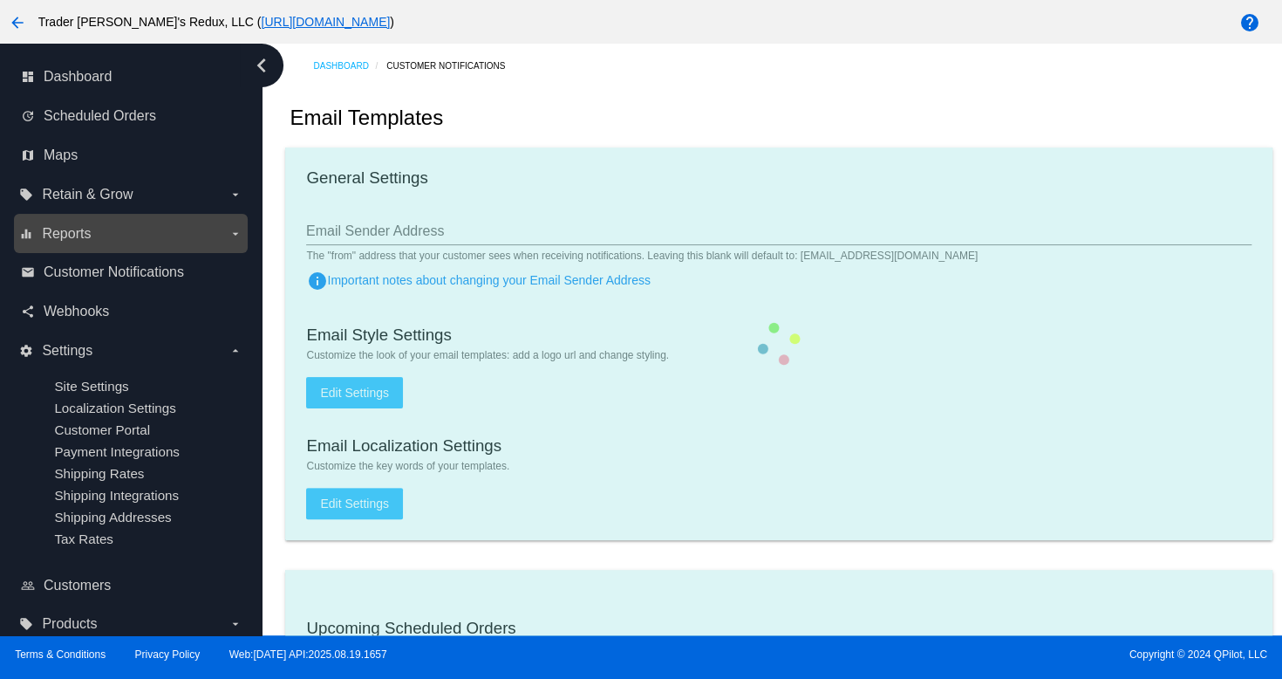
checkbox input "true"
type input "1"
checkbox input "true"
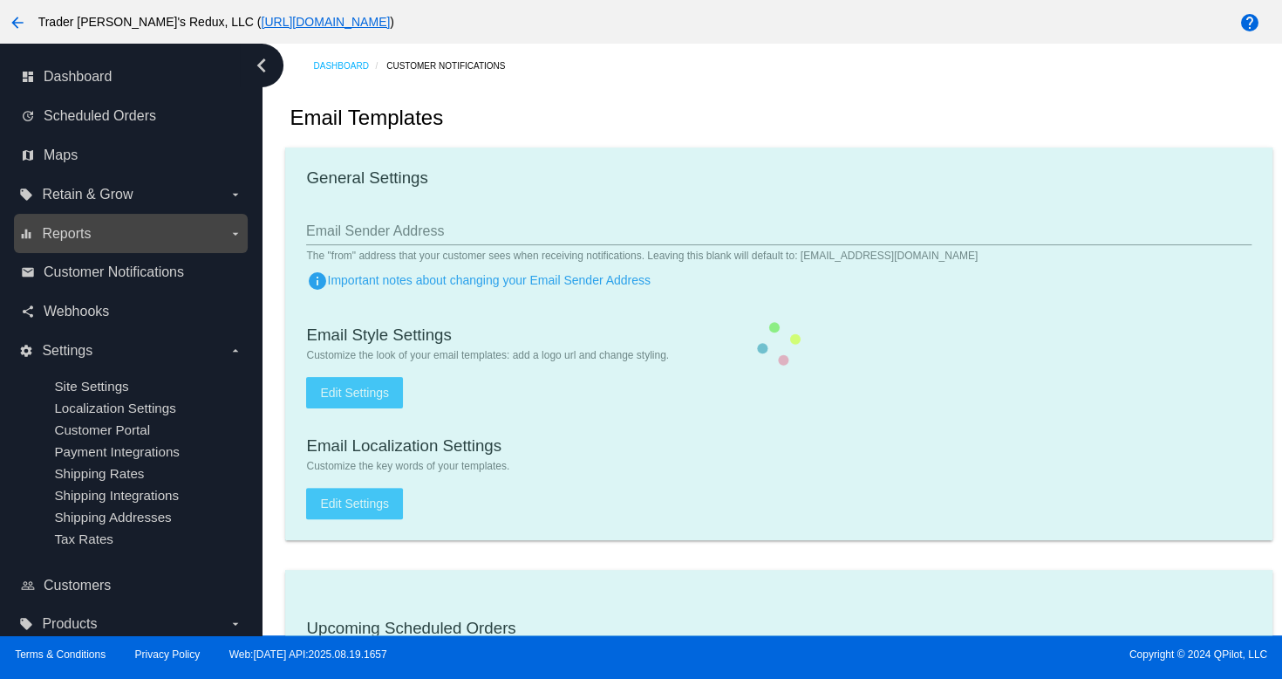
checkbox input "true"
type input "[EMAIL_ADDRESS][DOMAIN_NAME]"
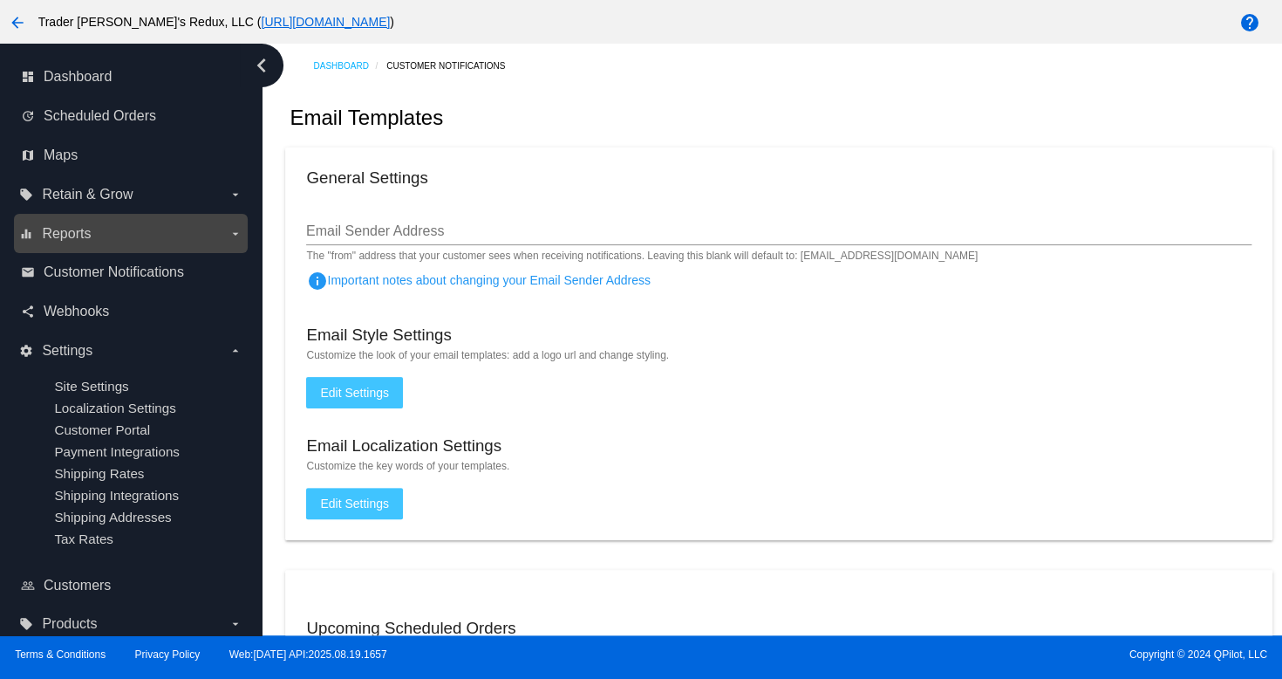
click at [54, 238] on span "Reports" at bounding box center [66, 234] width 49 height 16
click at [0, 0] on input "equalizer Reports arrow_drop_down" at bounding box center [0, 0] width 0 height 0
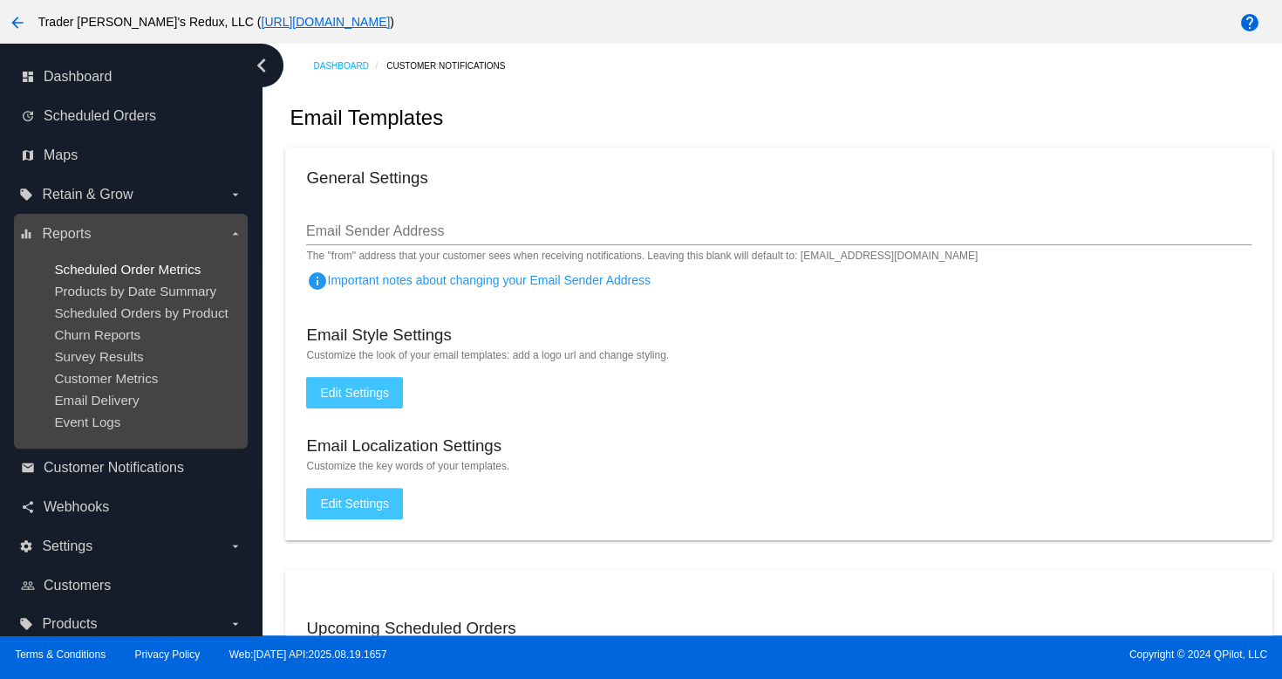
click at [106, 273] on span "Scheduled Order Metrics" at bounding box center [127, 269] width 147 height 15
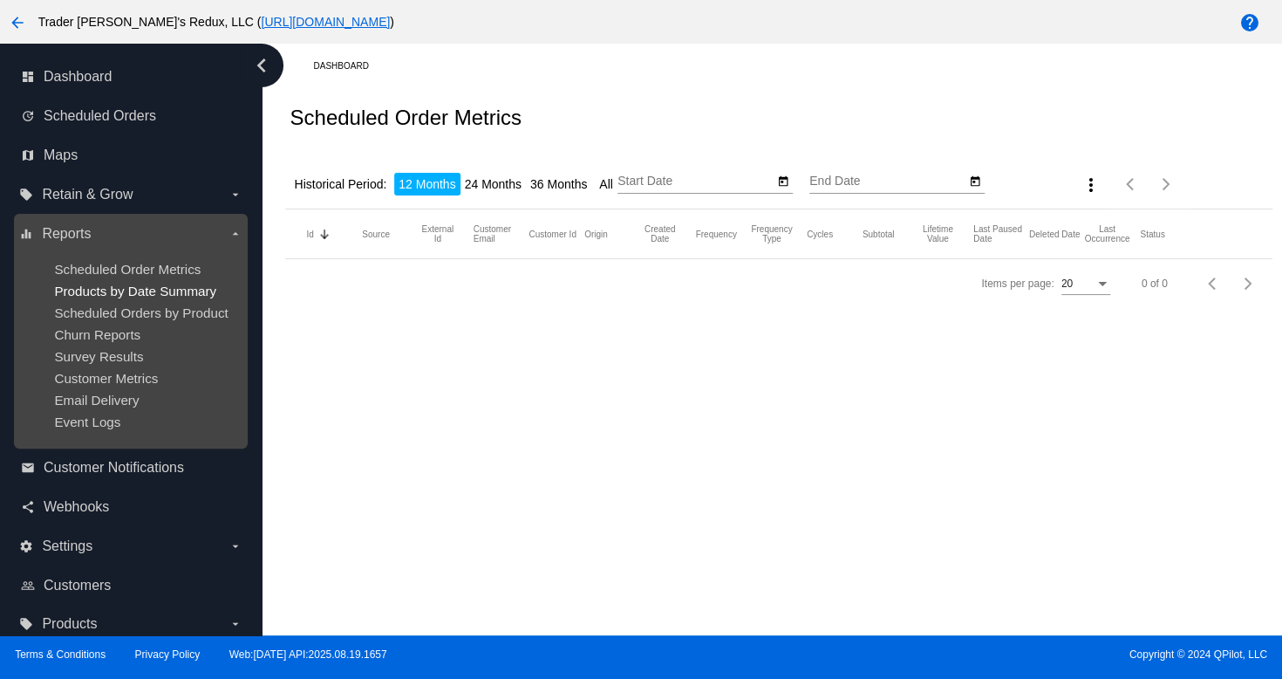
click at [110, 294] on span "Products by Date Summary" at bounding box center [135, 291] width 162 height 15
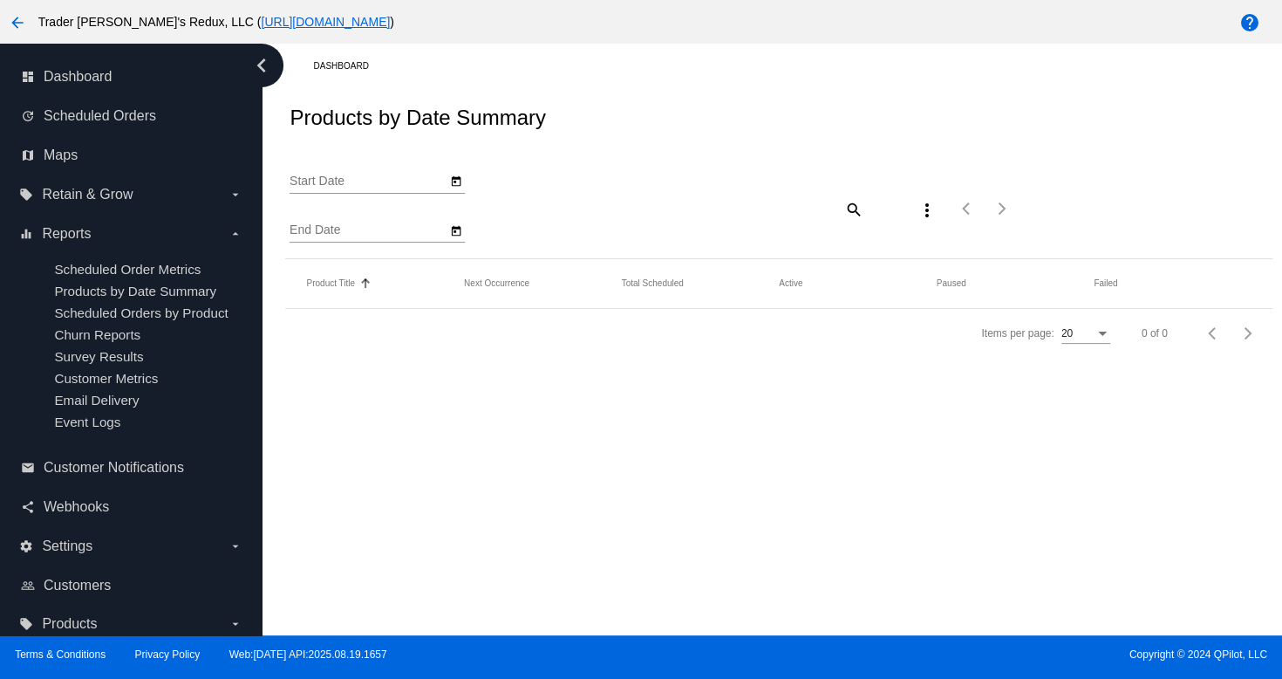
type input "[DATE]"
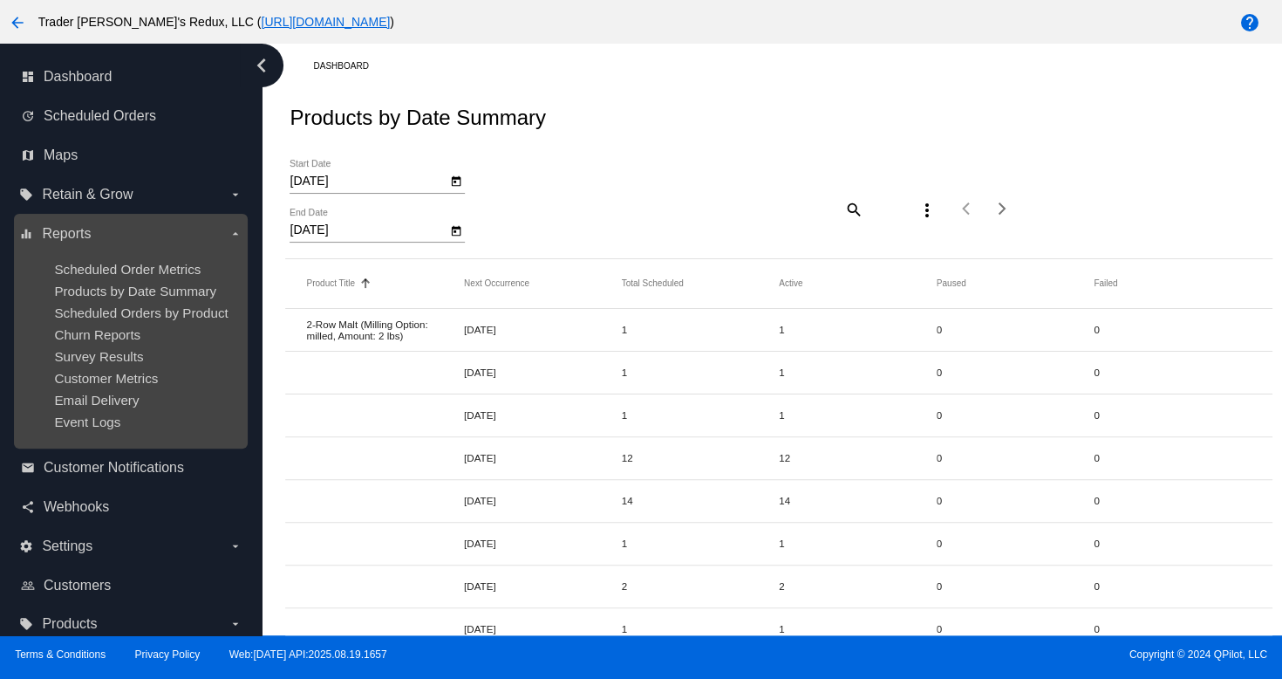
click at [119, 344] on ul "Scheduled Order Metrics Products by Date Summary Scheduled Orders by Product Ch…" at bounding box center [130, 345] width 222 height 195
click at [118, 318] on span "Scheduled Orders by Product" at bounding box center [141, 312] width 174 height 15
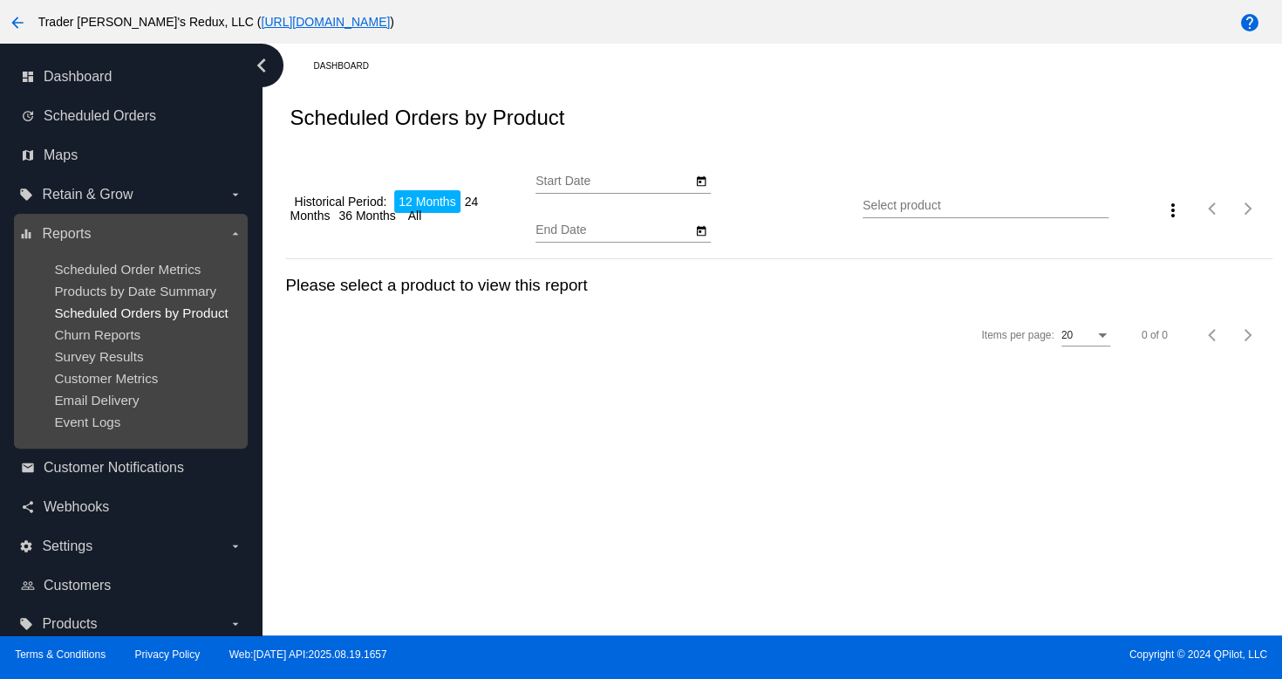
click at [118, 318] on span "Scheduled Orders by Product" at bounding box center [141, 312] width 174 height 15
type input "[DATE]"
click at [140, 291] on span "Products by Date Summary" at bounding box center [135, 291] width 162 height 15
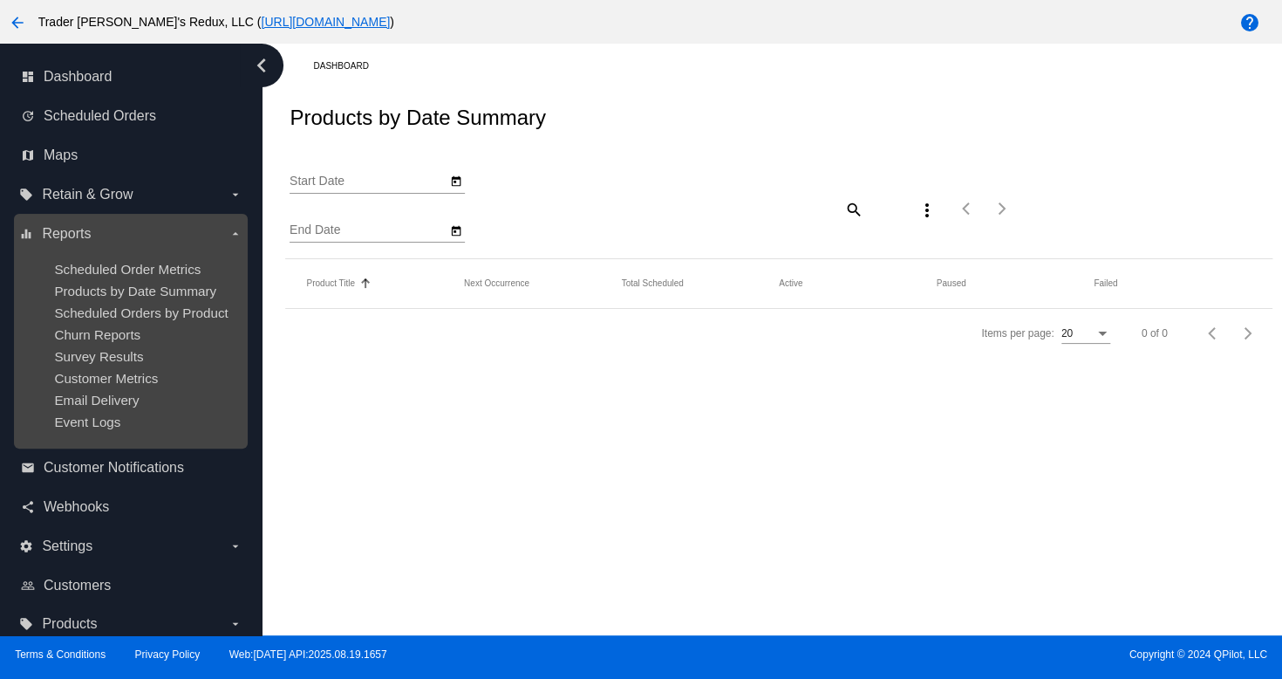
type input "[DATE]"
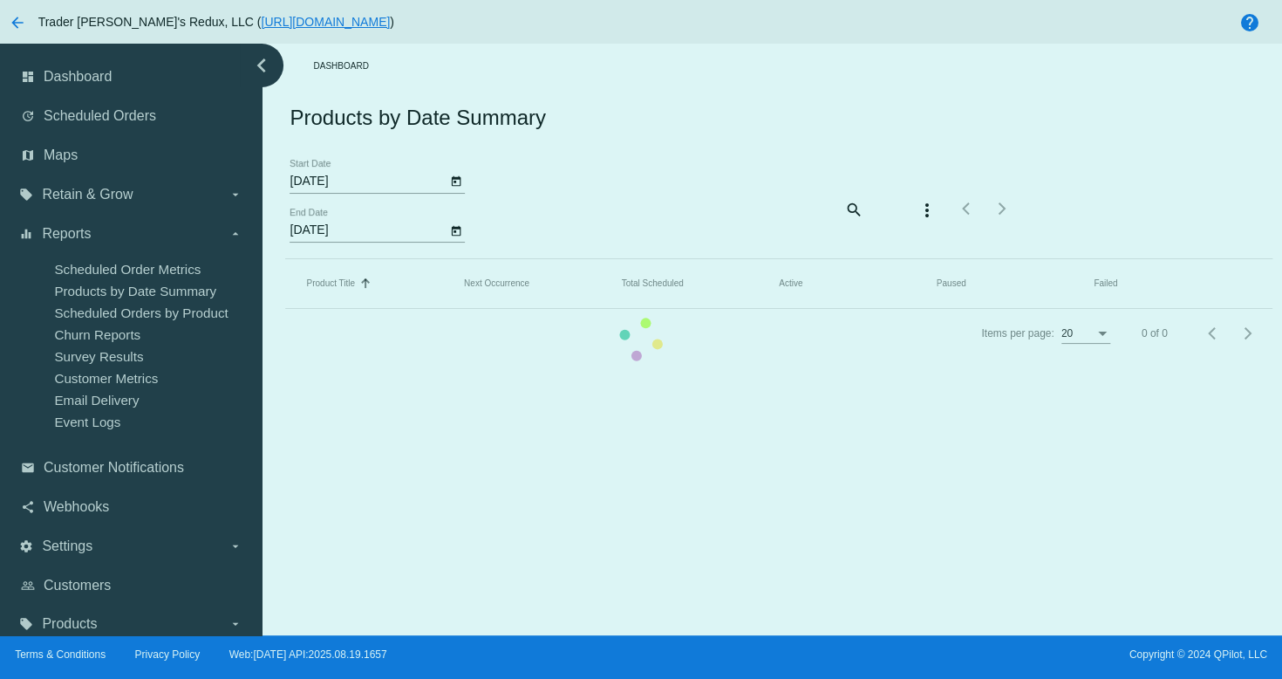
drag, startPoint x: 175, startPoint y: 261, endPoint x: 155, endPoint y: 249, distance: 23.5
click at [285, 261] on mat-table "Product Title Sorted by Title ascending Next Occurrence Total Scheduled Active …" at bounding box center [778, 284] width 987 height 50
click at [285, 259] on mat-table "Product Title Sorted by Title ascending Next Occurrence Total Scheduled Active …" at bounding box center [778, 284] width 987 height 50
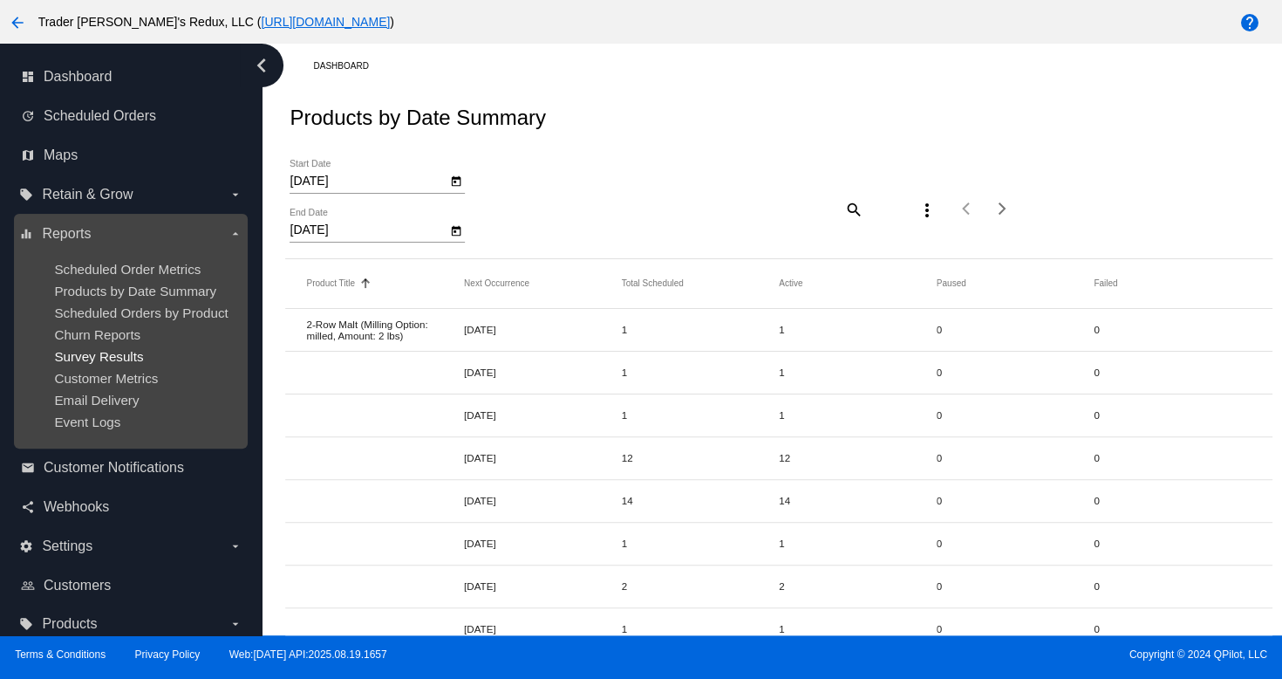
click at [118, 350] on span "Survey Results" at bounding box center [98, 356] width 89 height 15
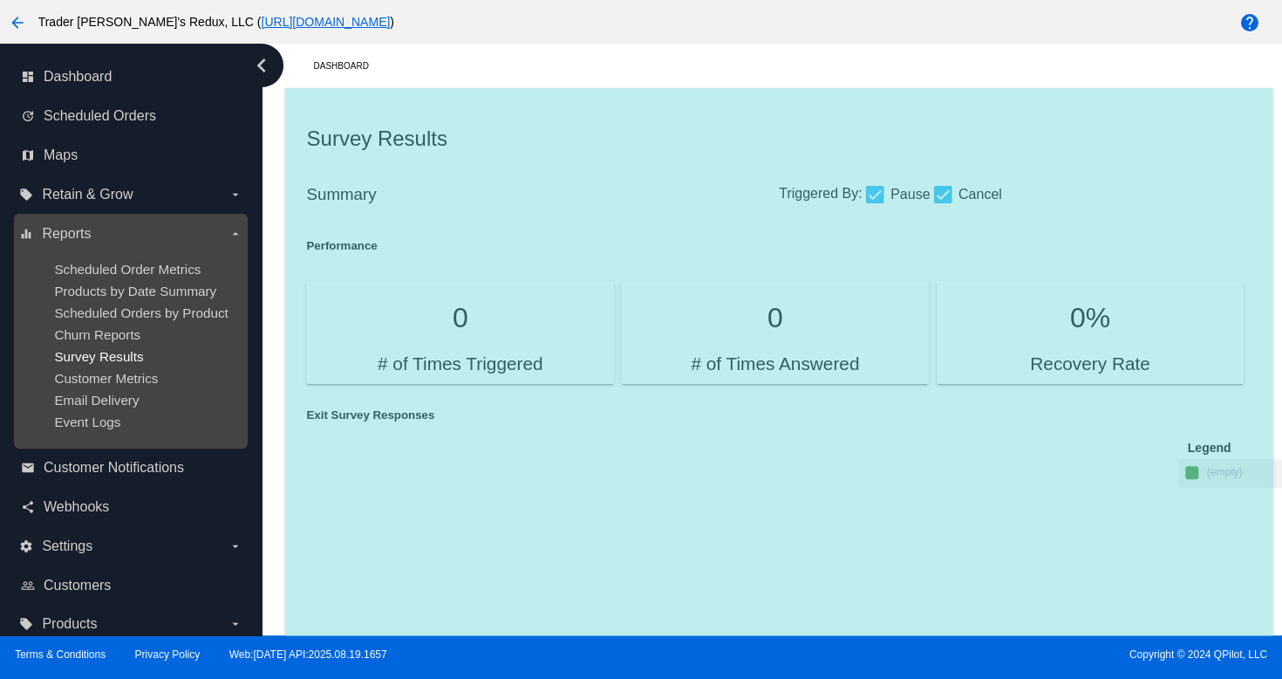
click at [118, 350] on span "Survey Results" at bounding box center [98, 356] width 89 height 15
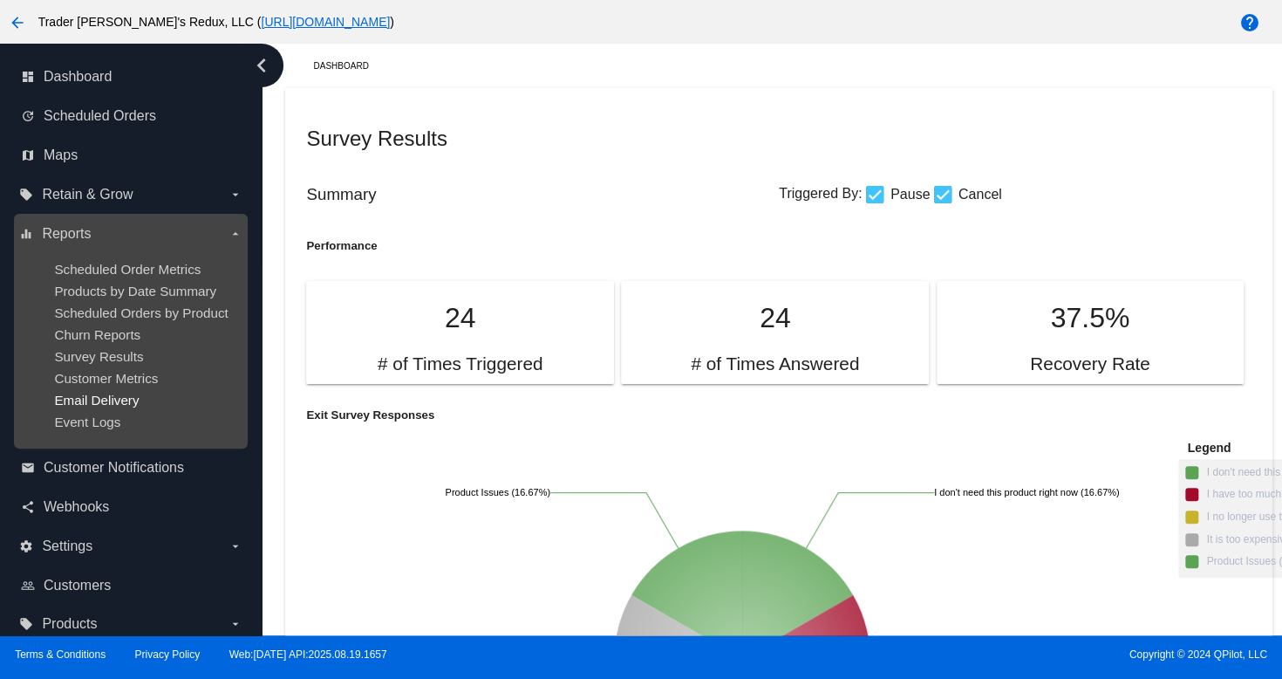
click at [84, 395] on span "Email Delivery" at bounding box center [96, 400] width 85 height 15
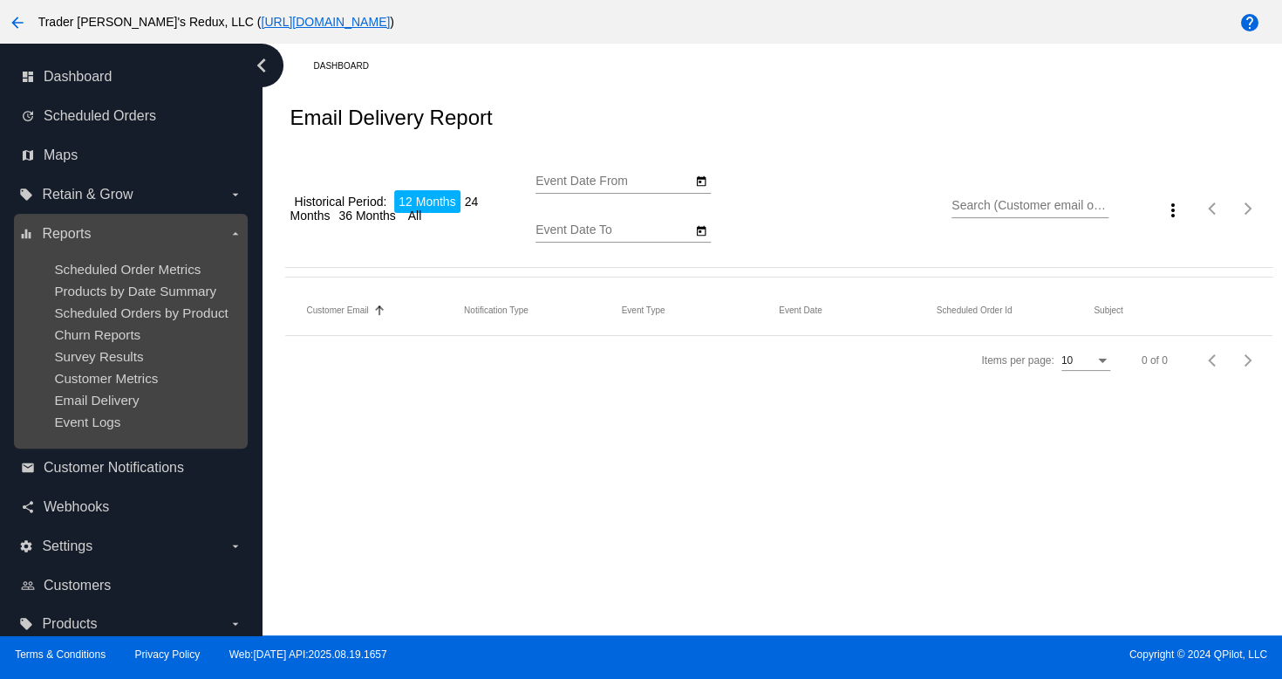
click at [129, 388] on ul "Scheduled Order Metrics Products by Date Summary Scheduled Orders by Product Ch…" at bounding box center [130, 345] width 222 height 195
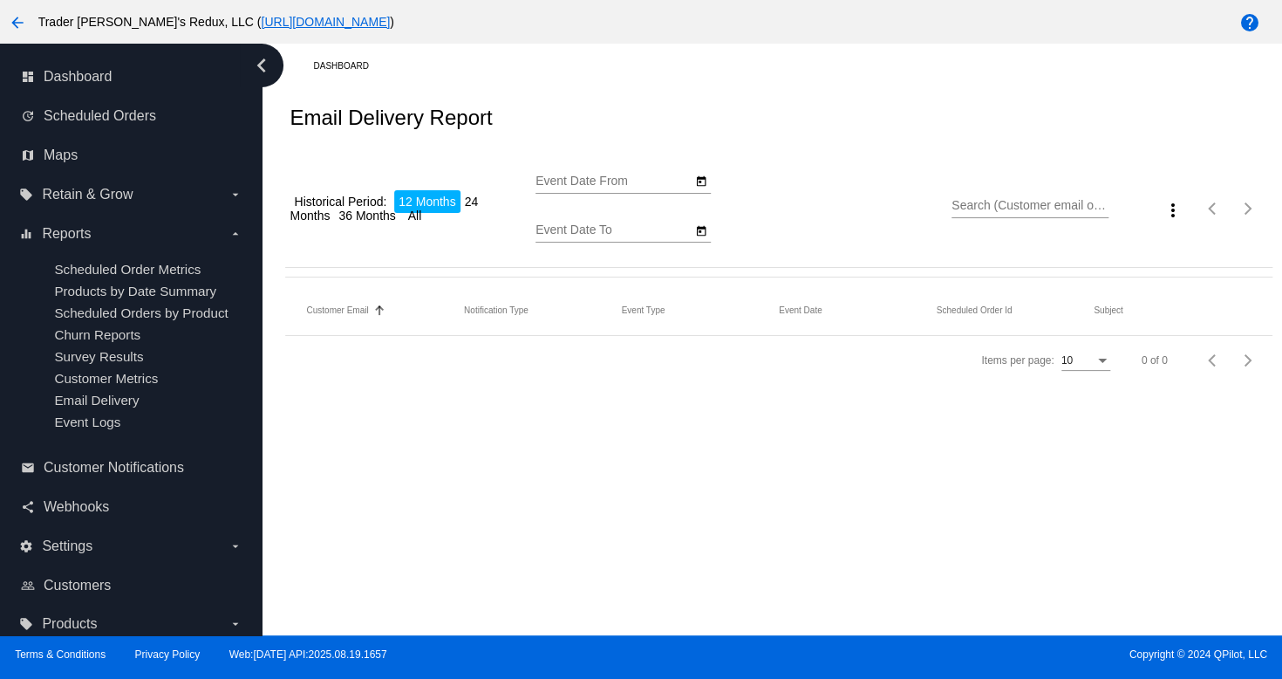
type input "[DATE]"
click at [285, 336] on mat-table "Customer Email Sorted by EmailTo ascending Notification Type Event Type Event D…" at bounding box center [778, 311] width 987 height 50
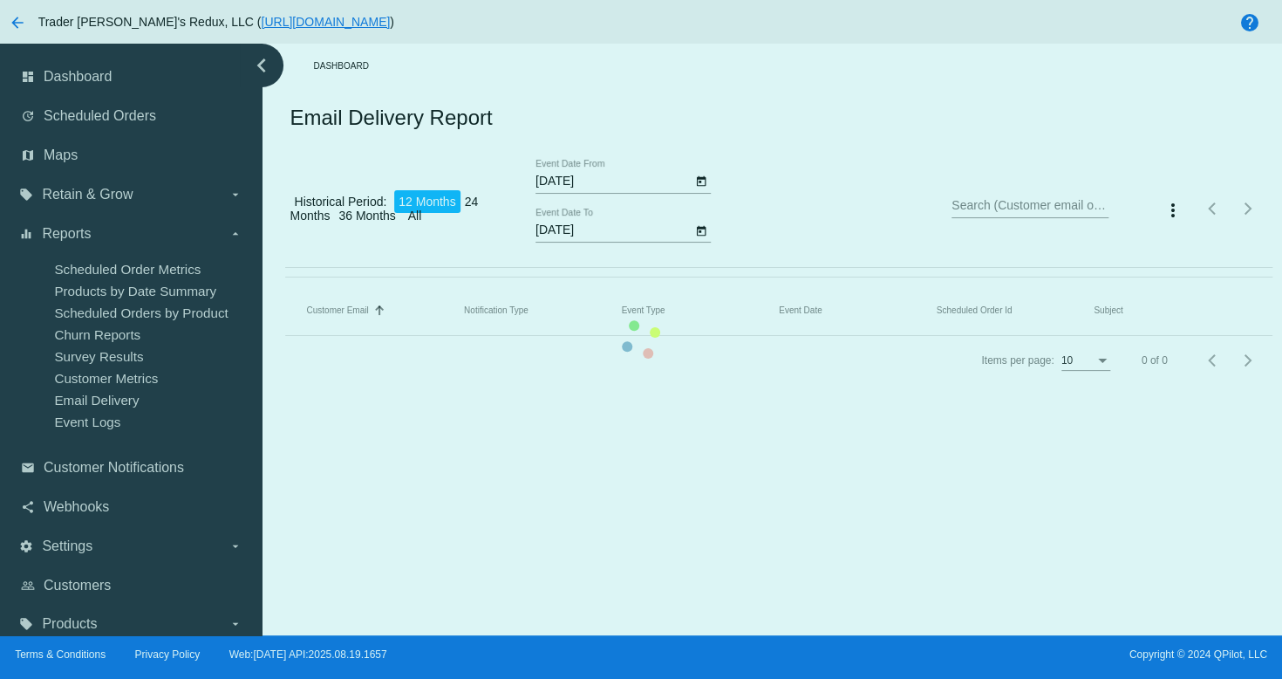
click at [285, 333] on mat-table "Customer Email Sorted by EmailTo ascending Notification Type Event Type Event D…" at bounding box center [778, 311] width 987 height 50
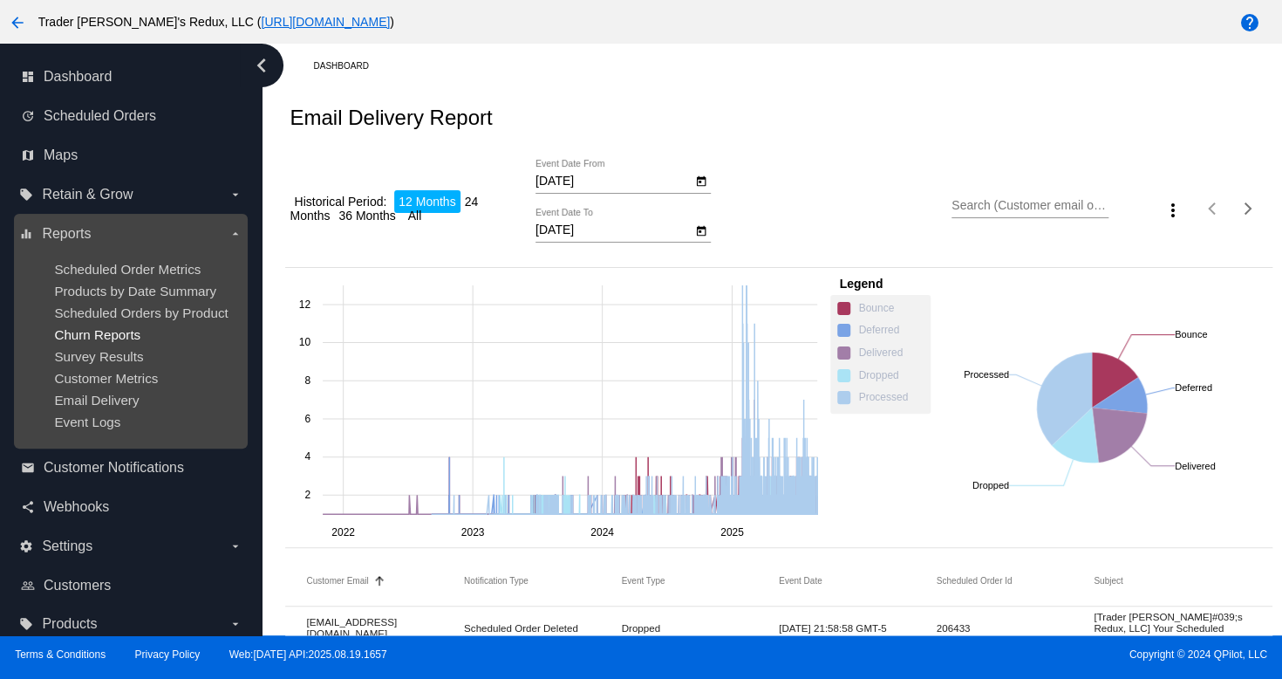
click at [65, 335] on span "Churn Reports" at bounding box center [97, 334] width 86 height 15
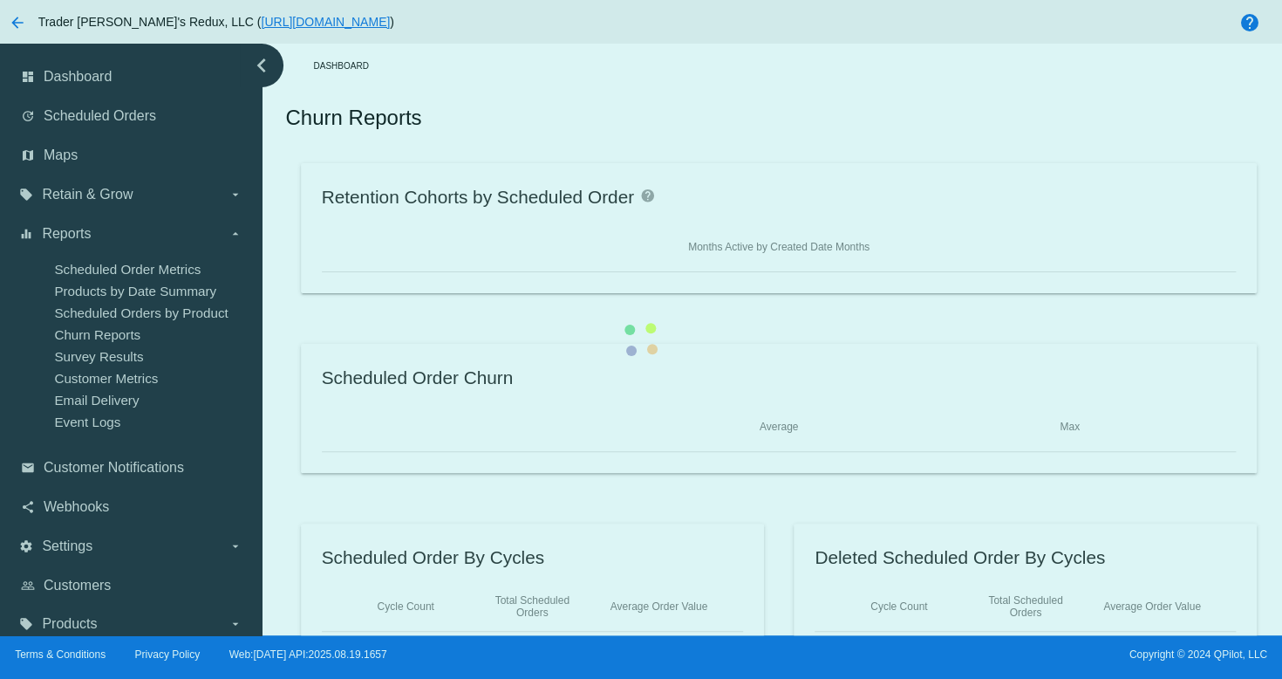
drag, startPoint x: 197, startPoint y: 262, endPoint x: 171, endPoint y: 301, distance: 47.2
click at [285, 274] on div "Retention Cohorts by Scheduled Order help Months Active by Created Date Months …" at bounding box center [778, 407] width 987 height 489
click at [285, 322] on div "Retention Cohorts by Scheduled Order help Months Active by Created Date Months …" at bounding box center [778, 407] width 987 height 489
drag, startPoint x: 14, startPoint y: 189, endPoint x: 84, endPoint y: 194, distance: 69.9
click at [285, 193] on div "Retention Cohorts by Scheduled Order help Months Active by Created Date Months …" at bounding box center [778, 407] width 987 height 489
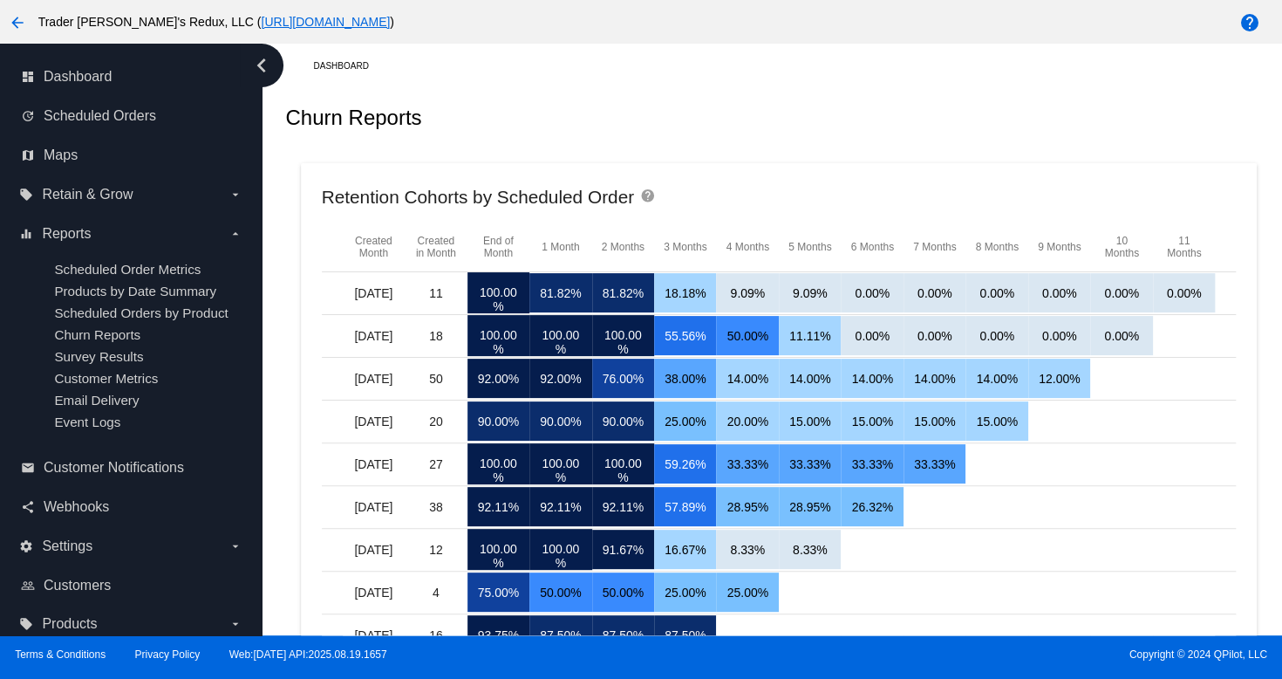
click at [84, 194] on span "Retain & Grow" at bounding box center [87, 195] width 91 height 16
click at [0, 0] on input "local_offer Retain & Grow arrow_drop_down" at bounding box center [0, 0] width 0 height 0
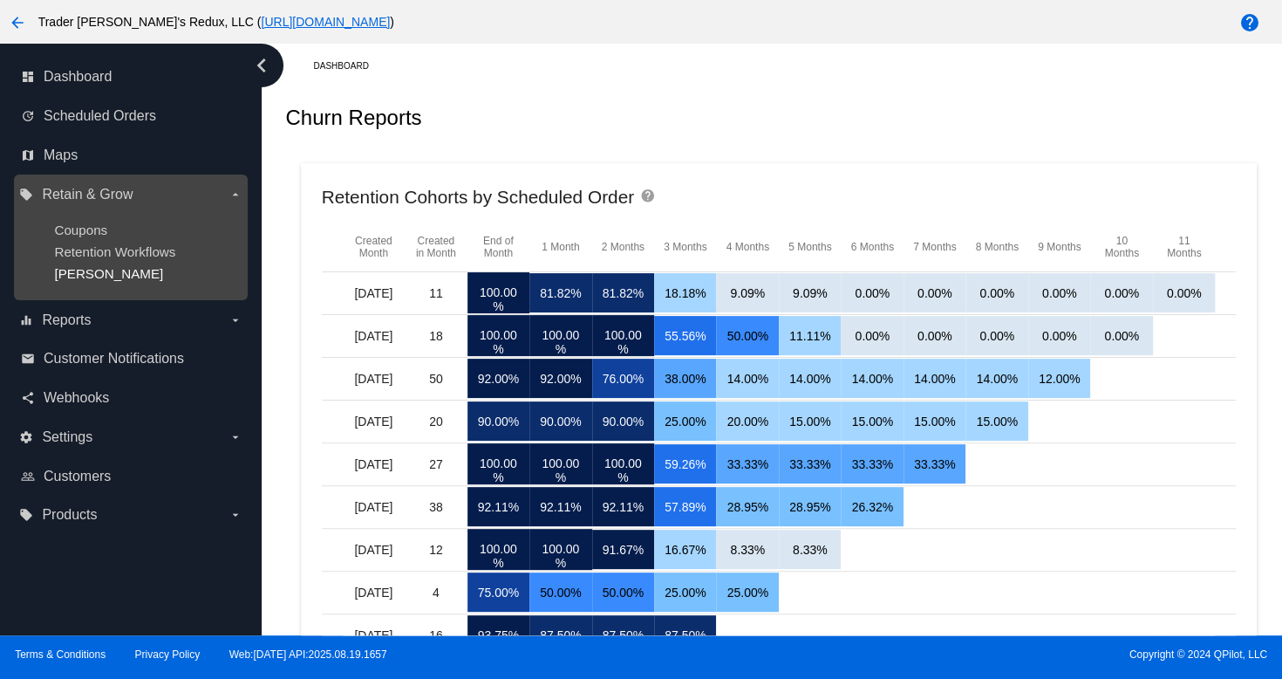
click at [72, 266] on span "[PERSON_NAME]" at bounding box center [108, 273] width 109 height 15
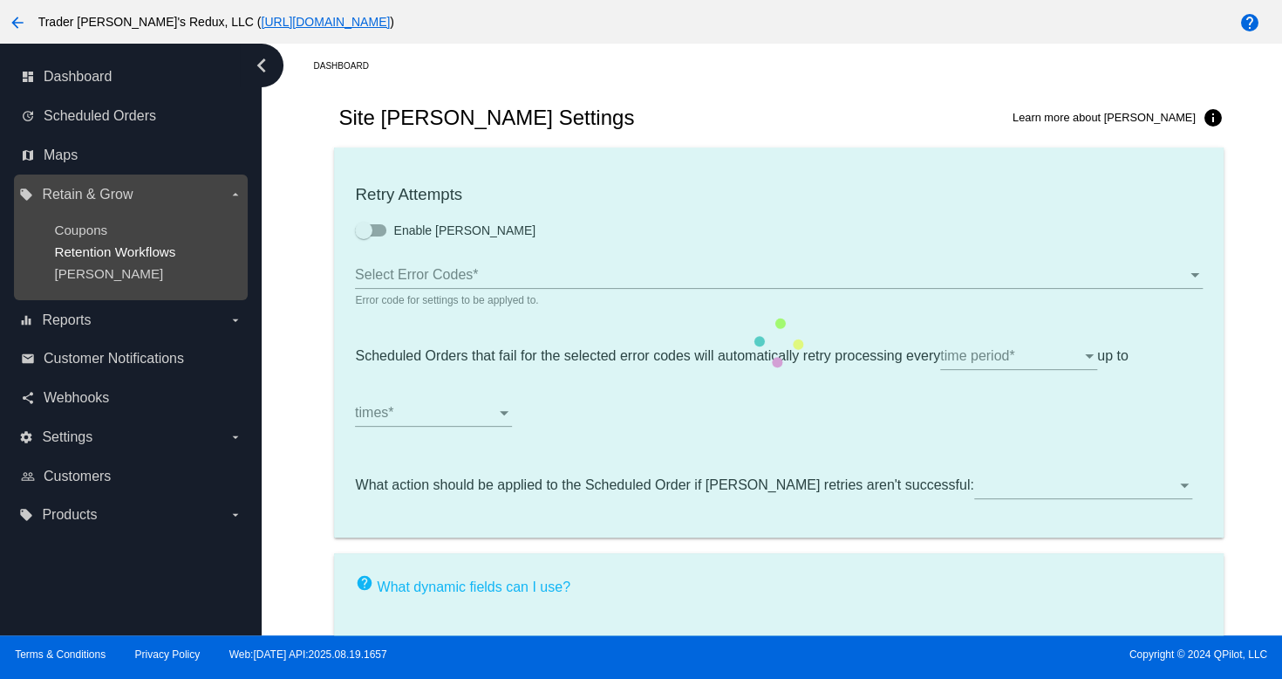
click at [82, 254] on span "Retention Workflows" at bounding box center [114, 251] width 121 height 15
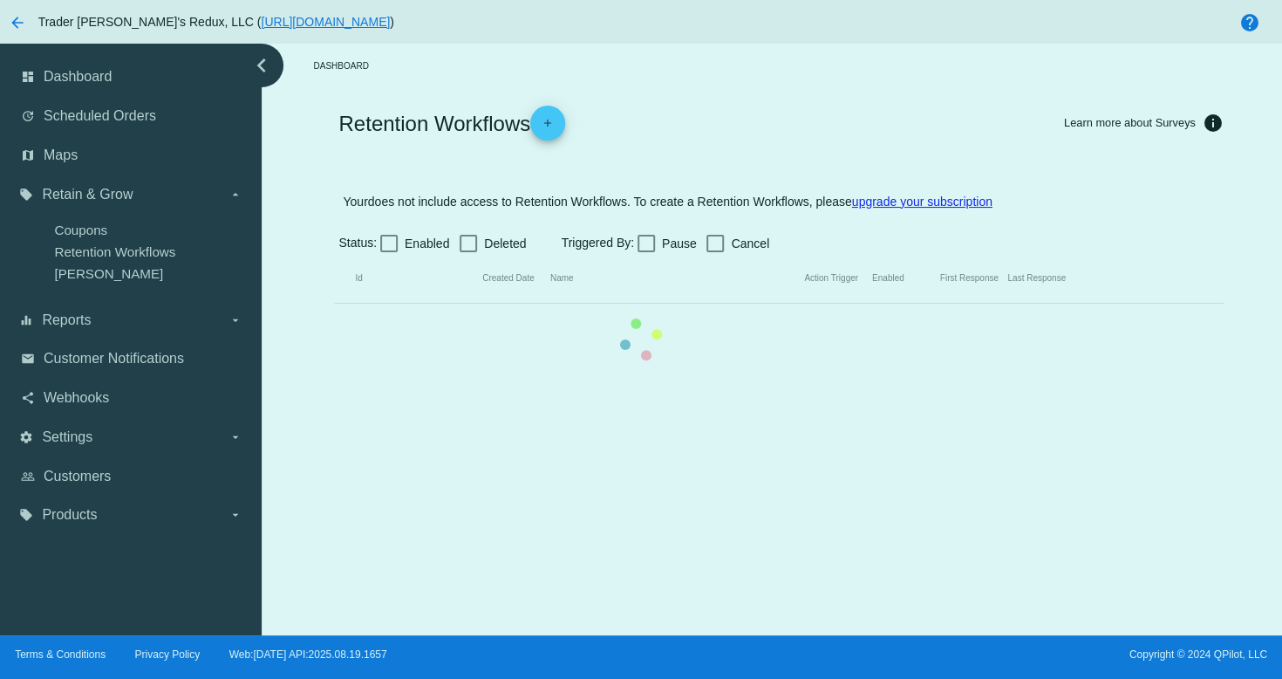
click at [334, 254] on mat-table "Id Created Date Name Action Trigger Enabled First Response Last Response" at bounding box center [778, 279] width 889 height 50
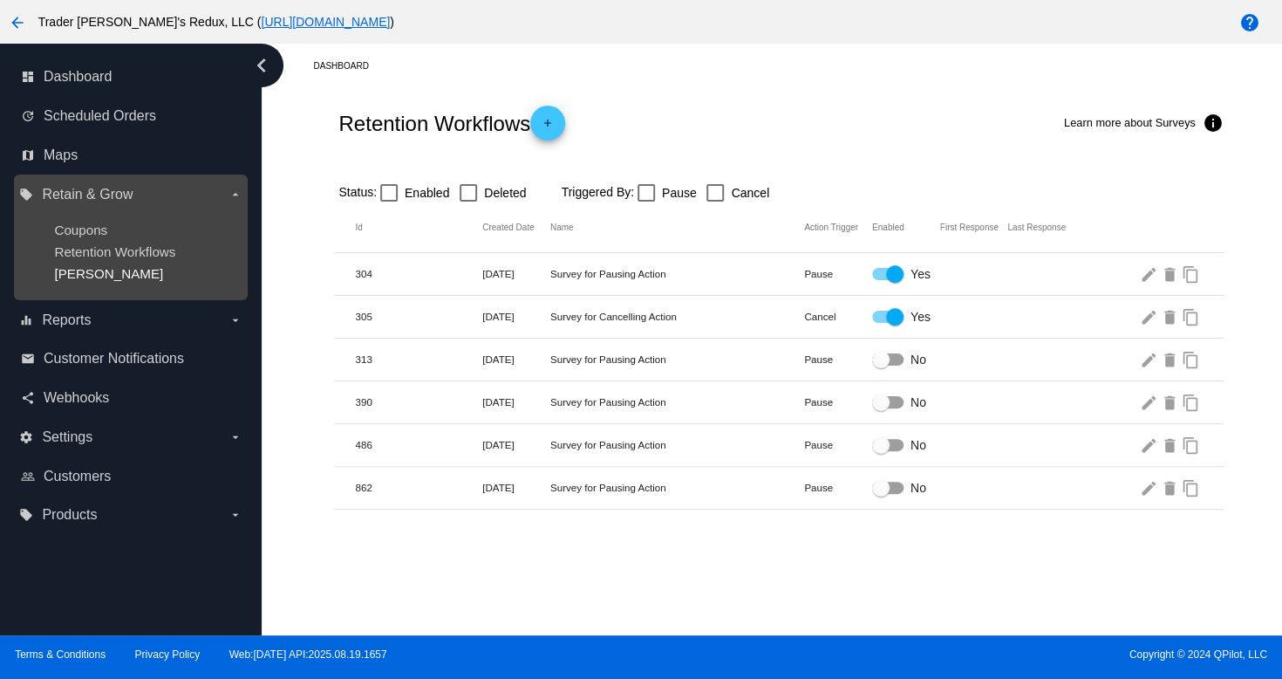
click at [77, 272] on span "[PERSON_NAME]" at bounding box center [108, 273] width 109 height 15
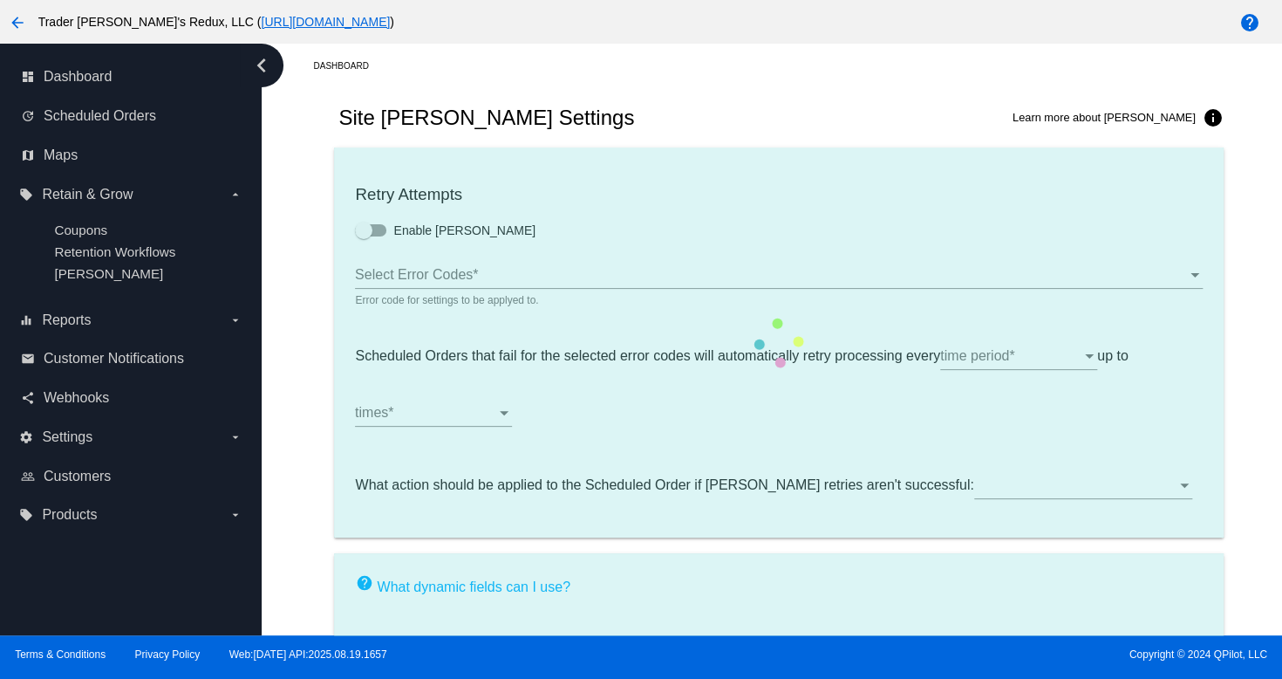
checkbox input "true"
type input "If no changes are made, we will automatically retry processing your {{Scheduled…"
type input "If no changes are made, we will automatically {{DunningAction}} your {{Schedule…"
type input "Your {{ScheduledOrder}} was {{DunningAction}}."
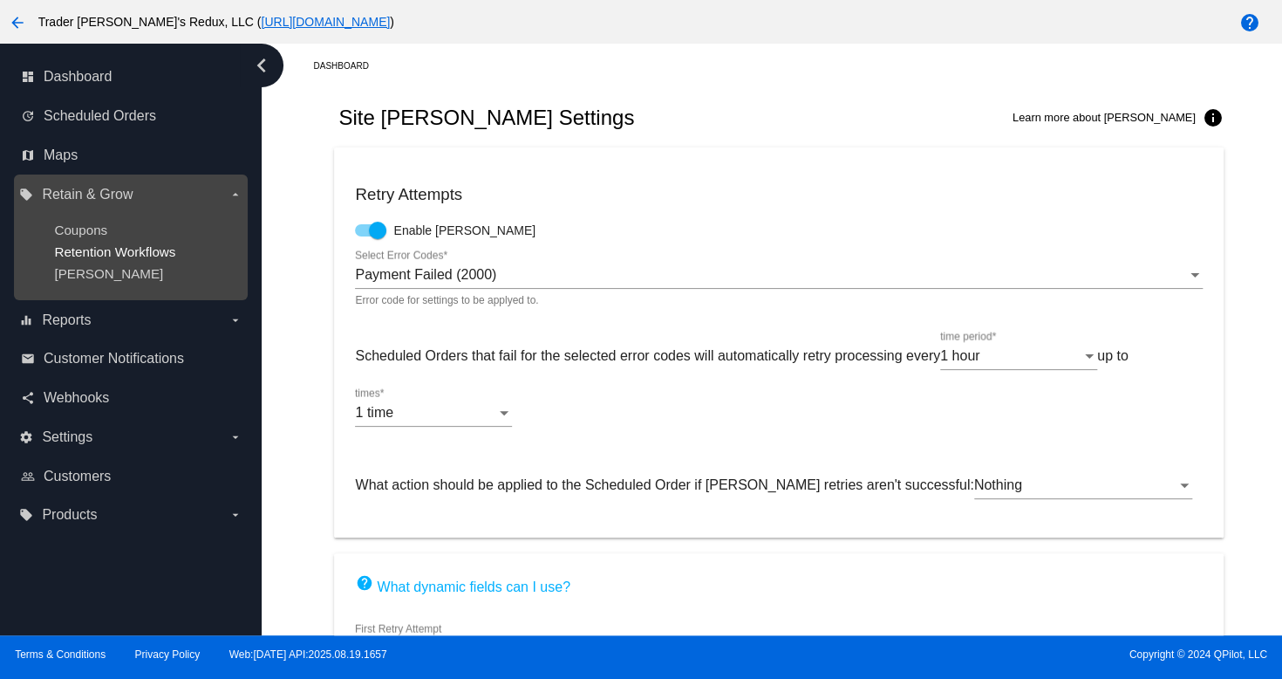
click at [112, 252] on span "Retention Workflows" at bounding box center [114, 251] width 121 height 15
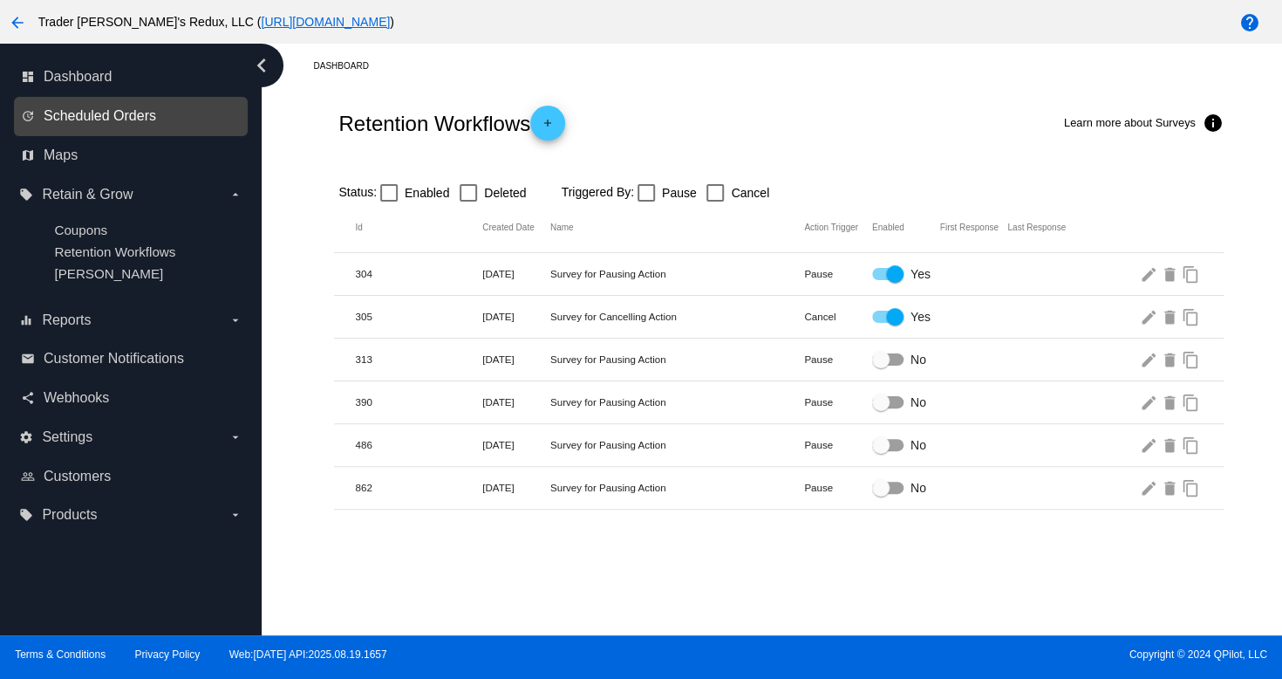
click at [79, 109] on span "Scheduled Orders" at bounding box center [100, 116] width 113 height 16
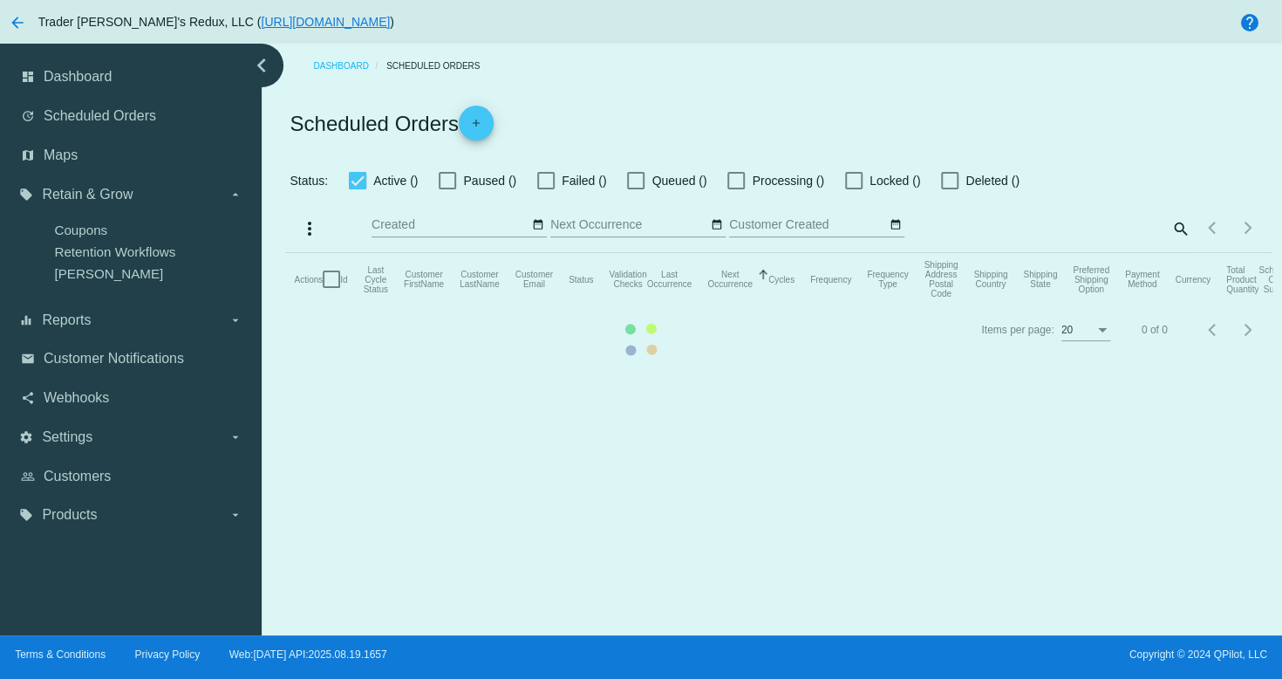
checkbox input "true"
click at [285, 253] on mat-table "Actions Id Last Cycle Status Customer FirstName Customer LastName Customer Emai…" at bounding box center [778, 279] width 987 height 52
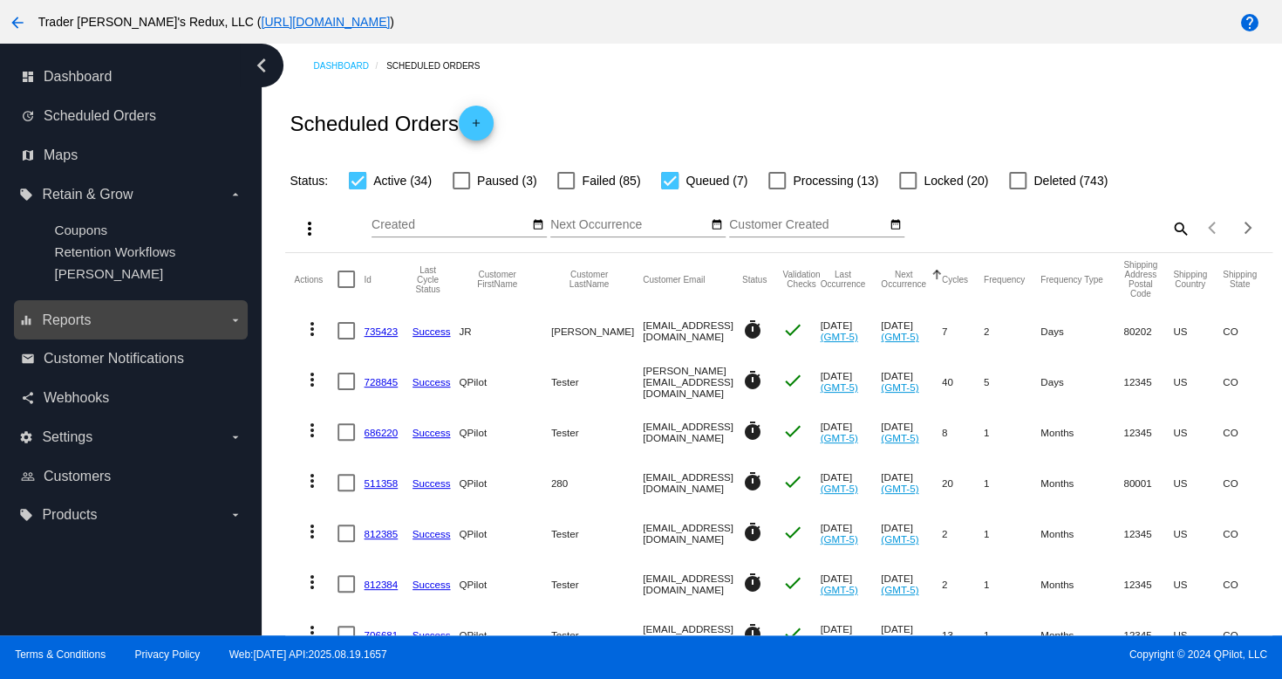
click at [90, 322] on span "Reports" at bounding box center [66, 320] width 49 height 16
click at [0, 0] on input "equalizer Reports arrow_drop_down" at bounding box center [0, 0] width 0 height 0
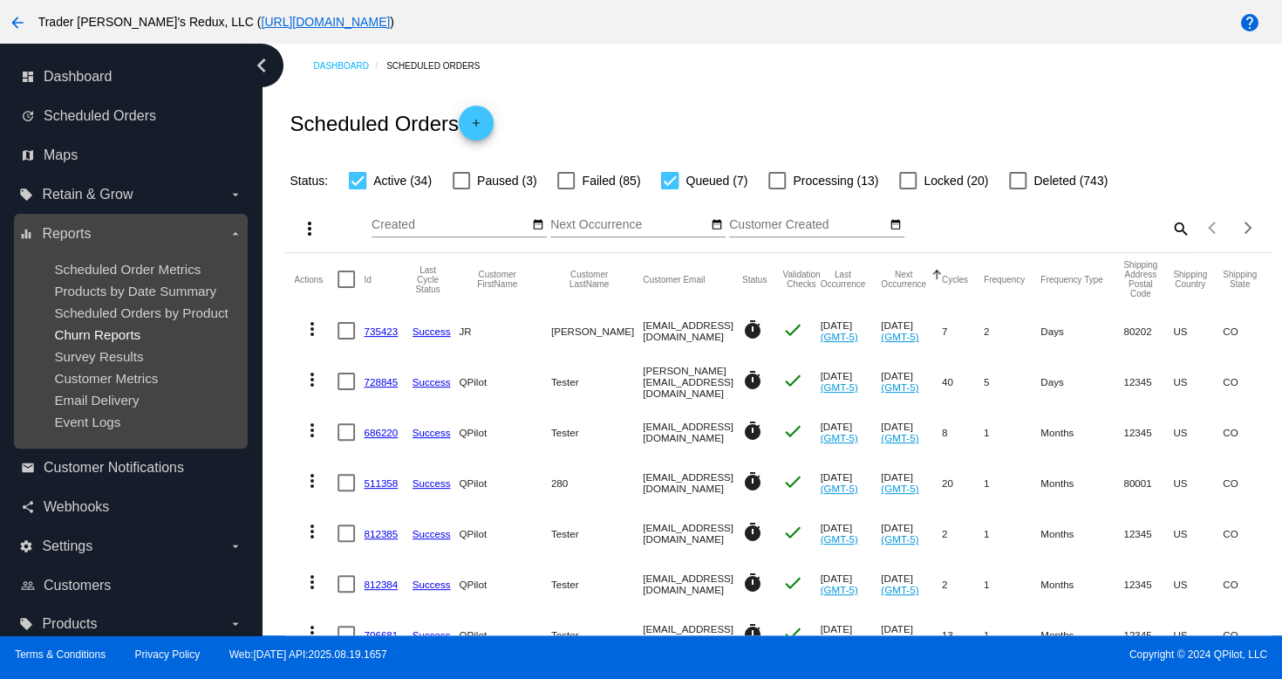
click at [99, 329] on span "Churn Reports" at bounding box center [97, 334] width 86 height 15
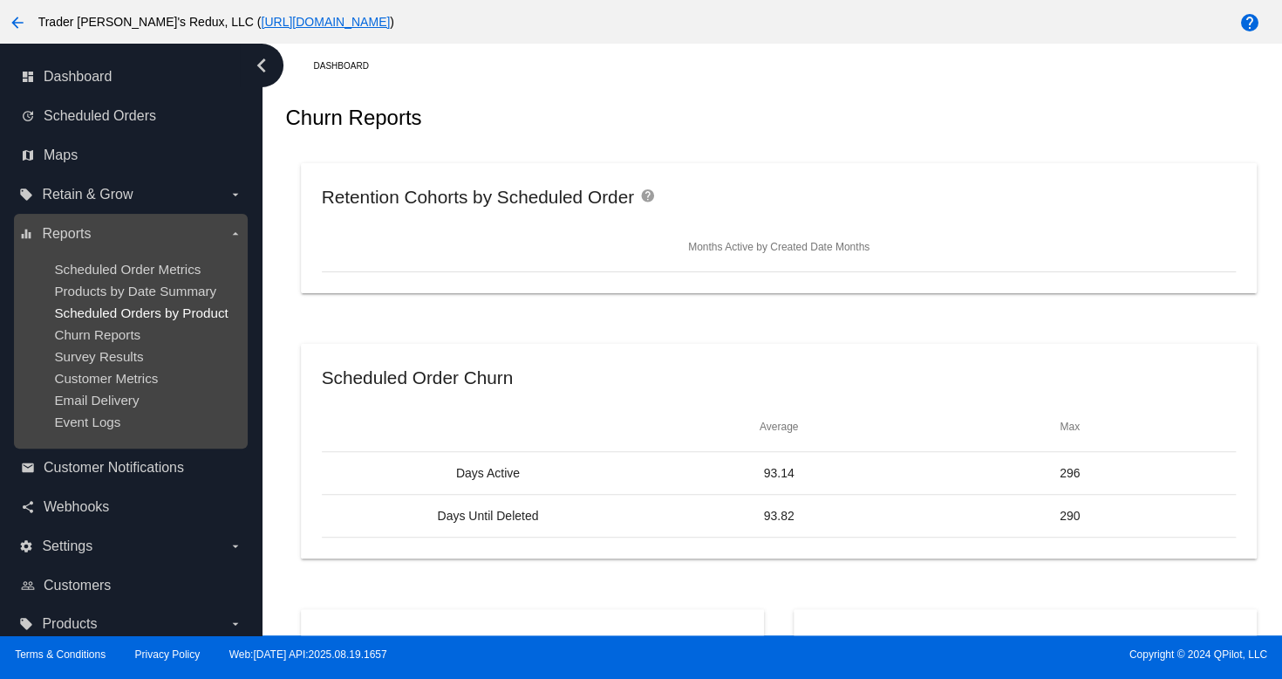
click at [161, 314] on span "Scheduled Orders by Product" at bounding box center [141, 312] width 174 height 15
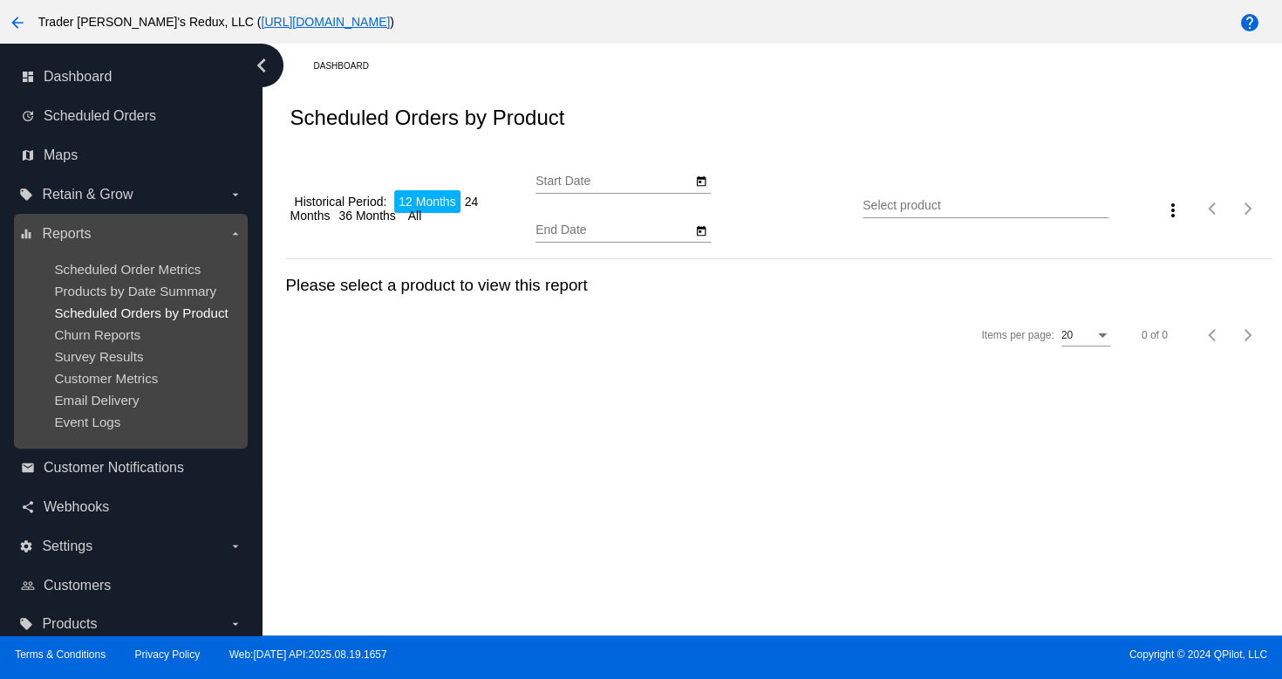
type input "[DATE]"
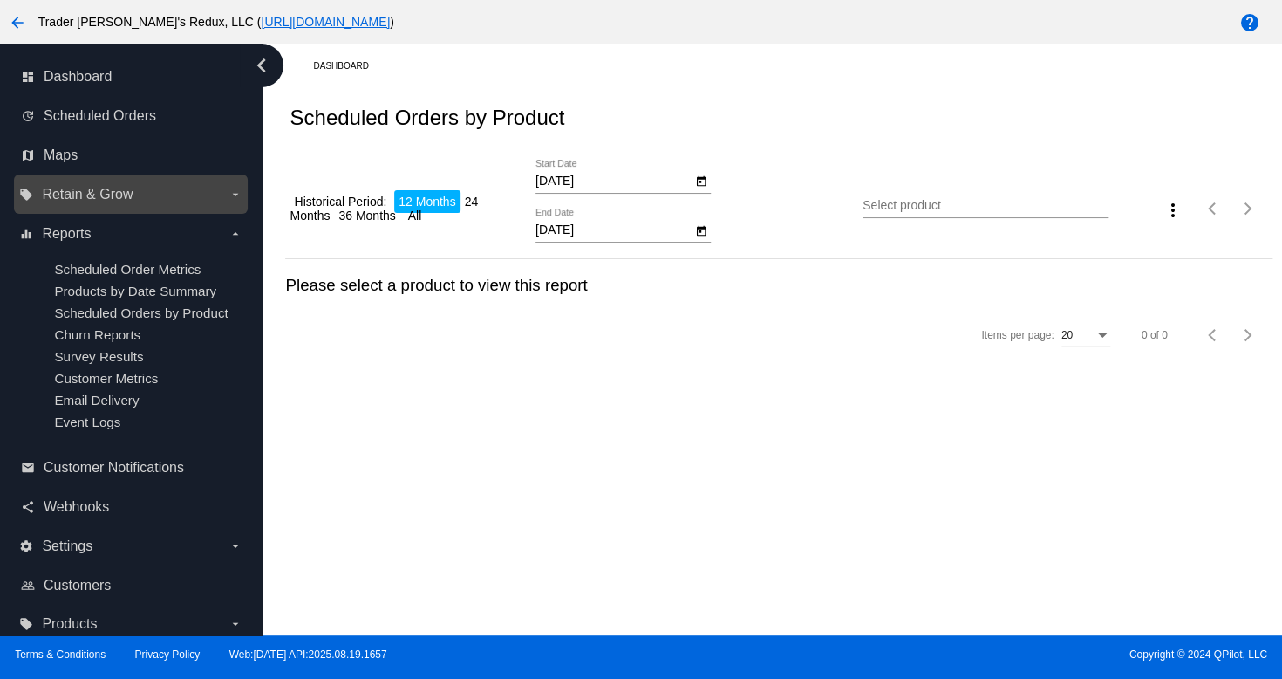
click at [69, 206] on label "local_offer Retain & Grow arrow_drop_down" at bounding box center [130, 195] width 222 height 28
click at [0, 0] on input "local_offer Retain & Grow arrow_drop_down" at bounding box center [0, 0] width 0 height 0
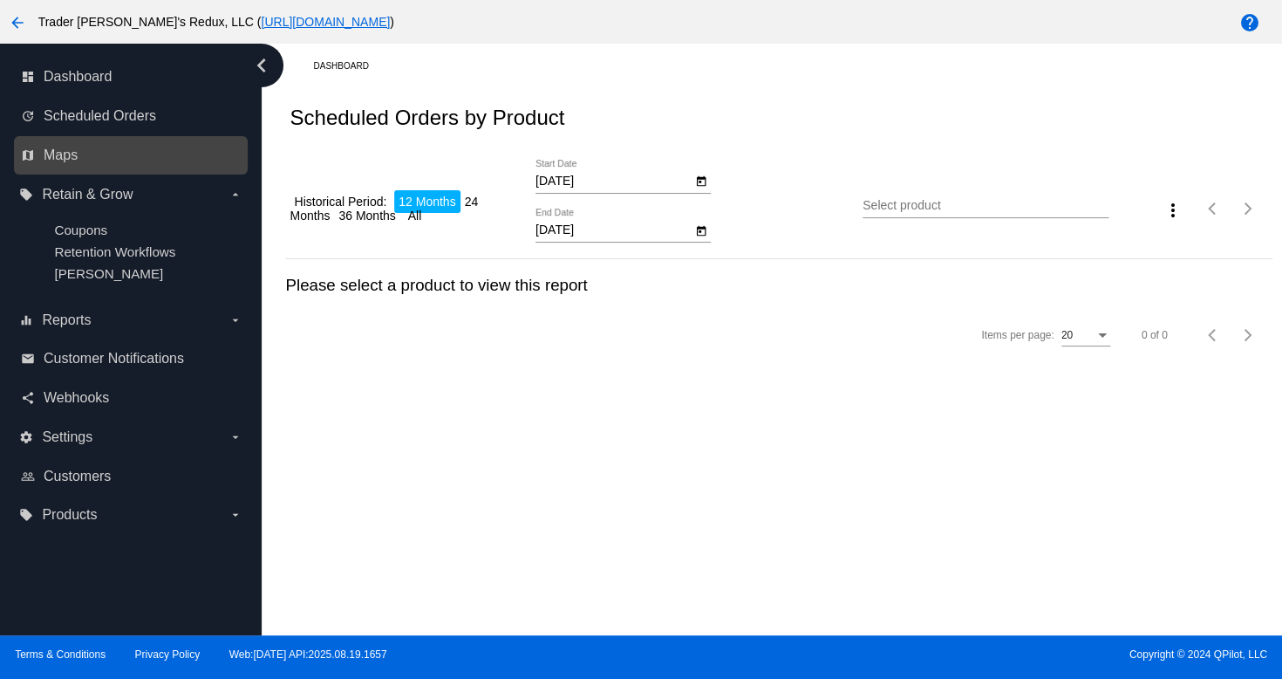
click at [71, 141] on link "map Maps" at bounding box center [132, 155] width 222 height 28
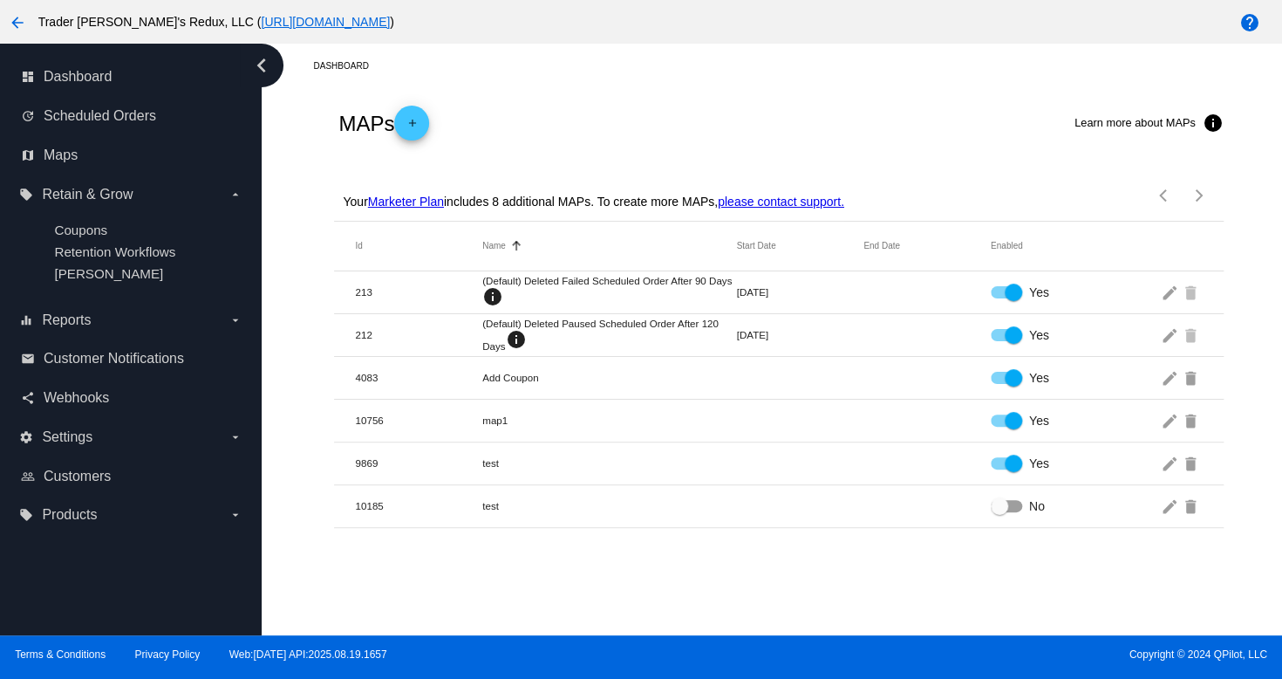
drag, startPoint x: 322, startPoint y: 677, endPoint x: 283, endPoint y: 540, distance: 142.5
click at [302, 598] on div "arrow_back Trader [PERSON_NAME]'s Redux, LLC ( [URL][DOMAIN_NAME] ) help dashbo…" at bounding box center [641, 339] width 1282 height 679
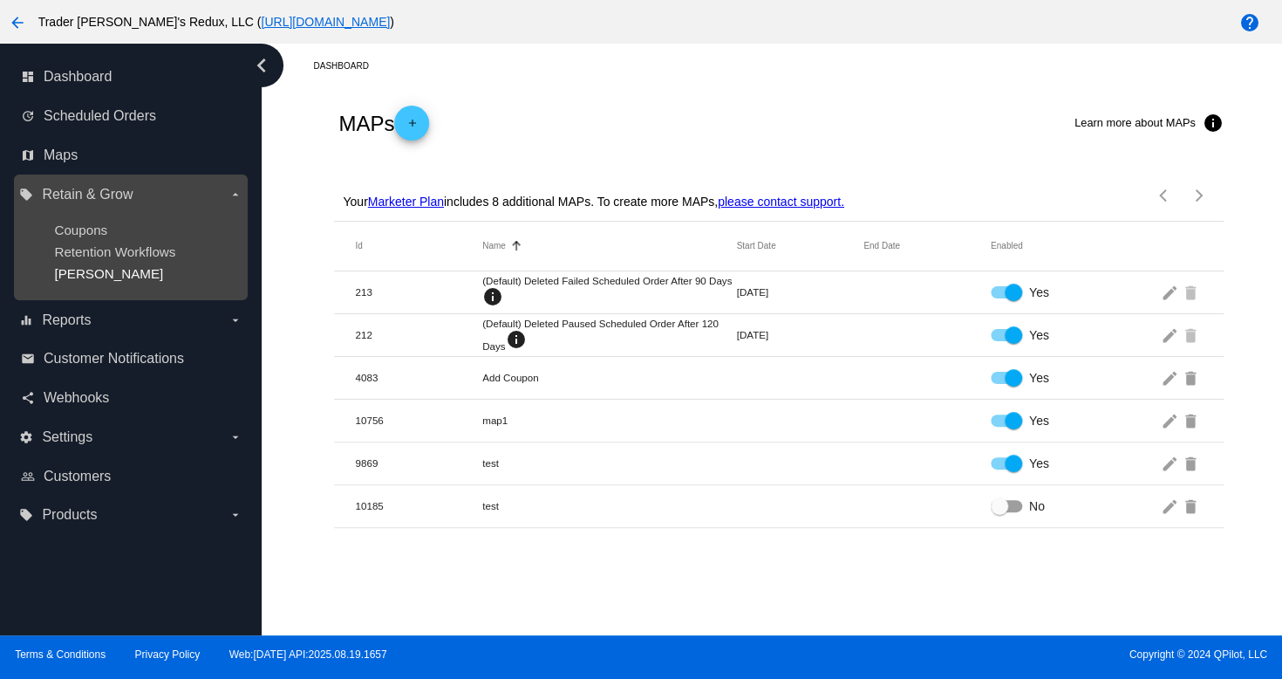
click at [101, 277] on span "[PERSON_NAME]" at bounding box center [108, 273] width 109 height 15
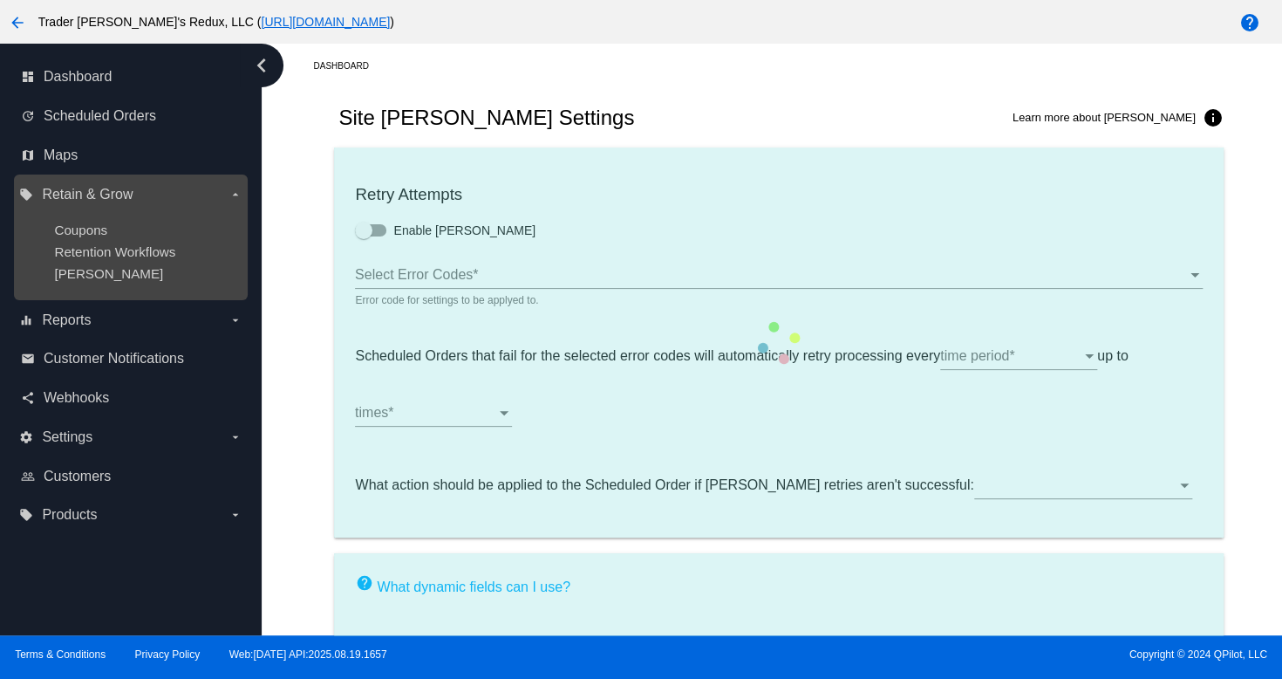
drag, startPoint x: 109, startPoint y: 263, endPoint x: 969, endPoint y: 263, distance: 860.2
click at [114, 263] on ul "Coupons Retention Workflows [PERSON_NAME]" at bounding box center [130, 252] width 222 height 86
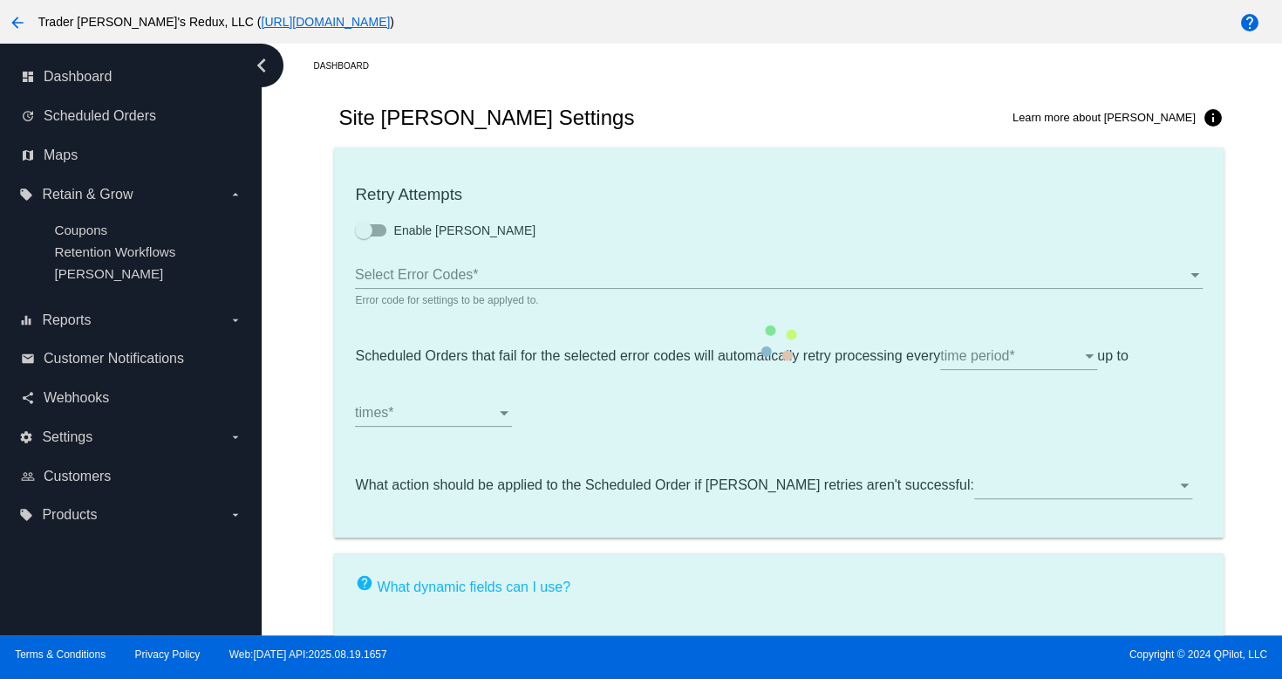
checkbox input "true"
type input "If no changes are made, we will automatically retry processing your {{Scheduled…"
type input "If no changes are made, we will automatically {{DunningAction}} your {{Schedule…"
type input "Your {{ScheduledOrder}} was {{DunningAction}}."
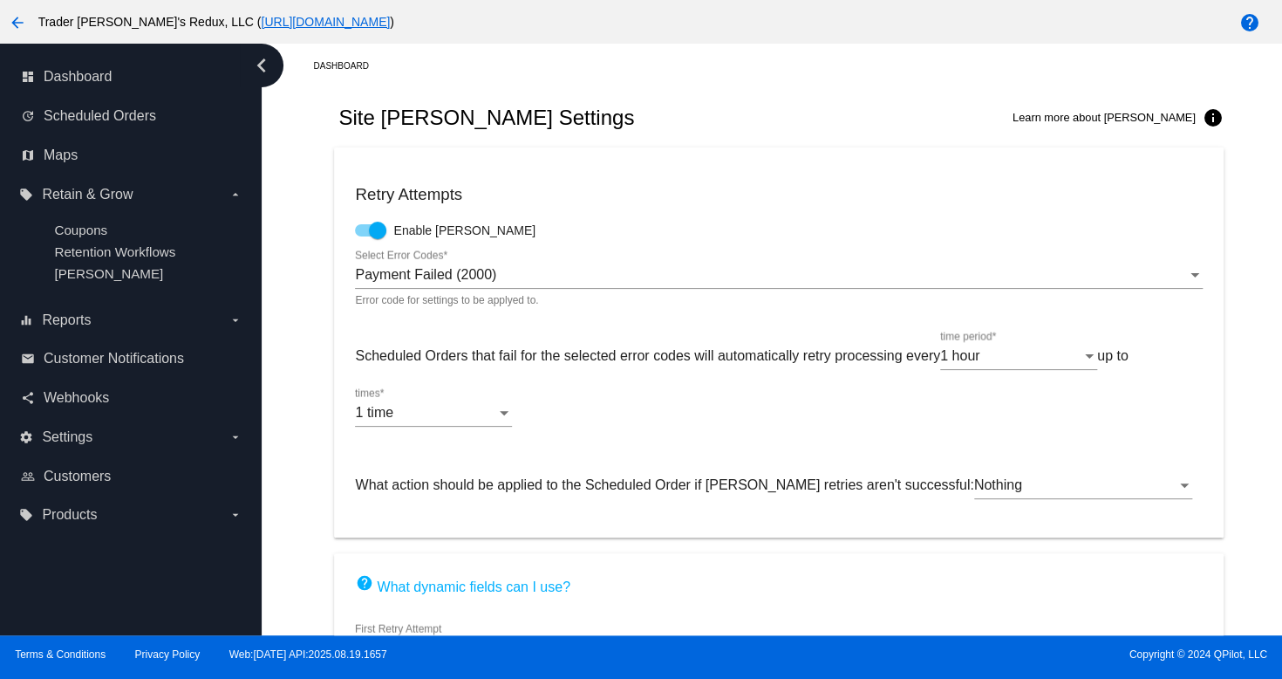
drag, startPoint x: 707, startPoint y: 229, endPoint x: 708, endPoint y: 219, distance: 9.8
click at [709, 222] on mat-card "Retry Attempts Enable [PERSON_NAME] Payment Failed (2000) Select Error Codes * …" at bounding box center [778, 342] width 889 height 390
click at [51, 412] on link "share Webhooks" at bounding box center [132, 398] width 222 height 28
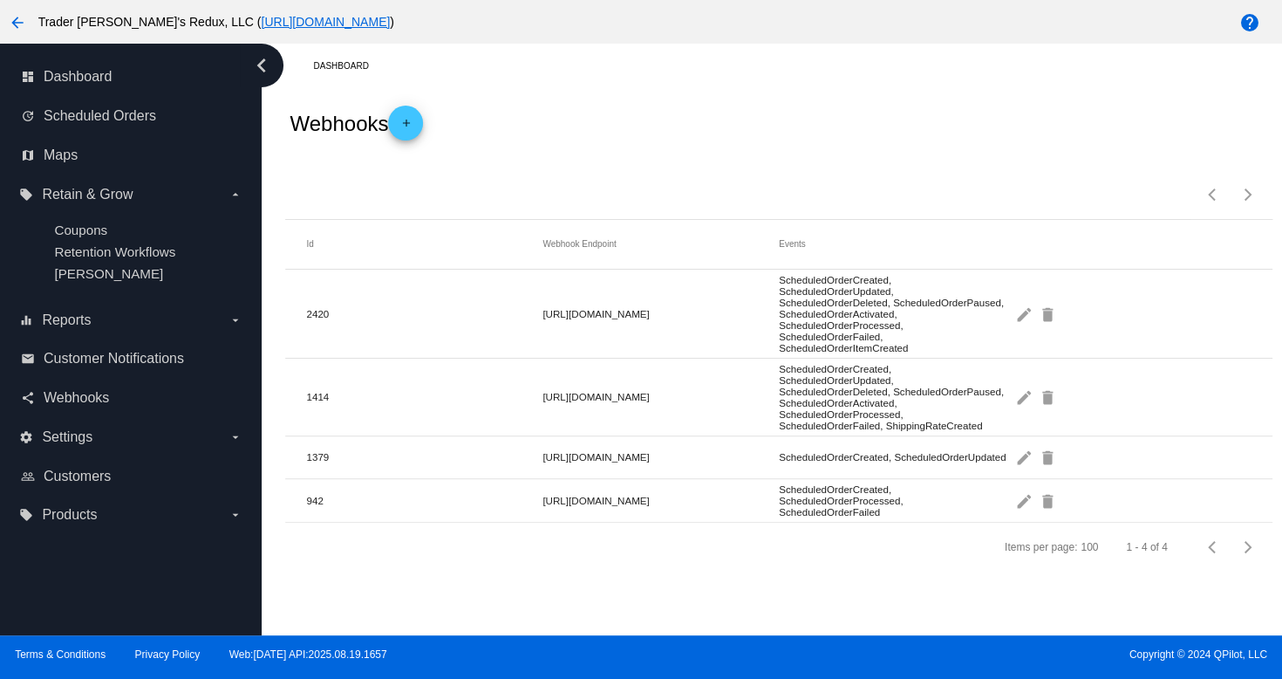
click at [80, 445] on span "Settings" at bounding box center [67, 437] width 51 height 16
click at [0, 0] on input "settings Settings arrow_drop_down" at bounding box center [0, 0] width 0 height 0
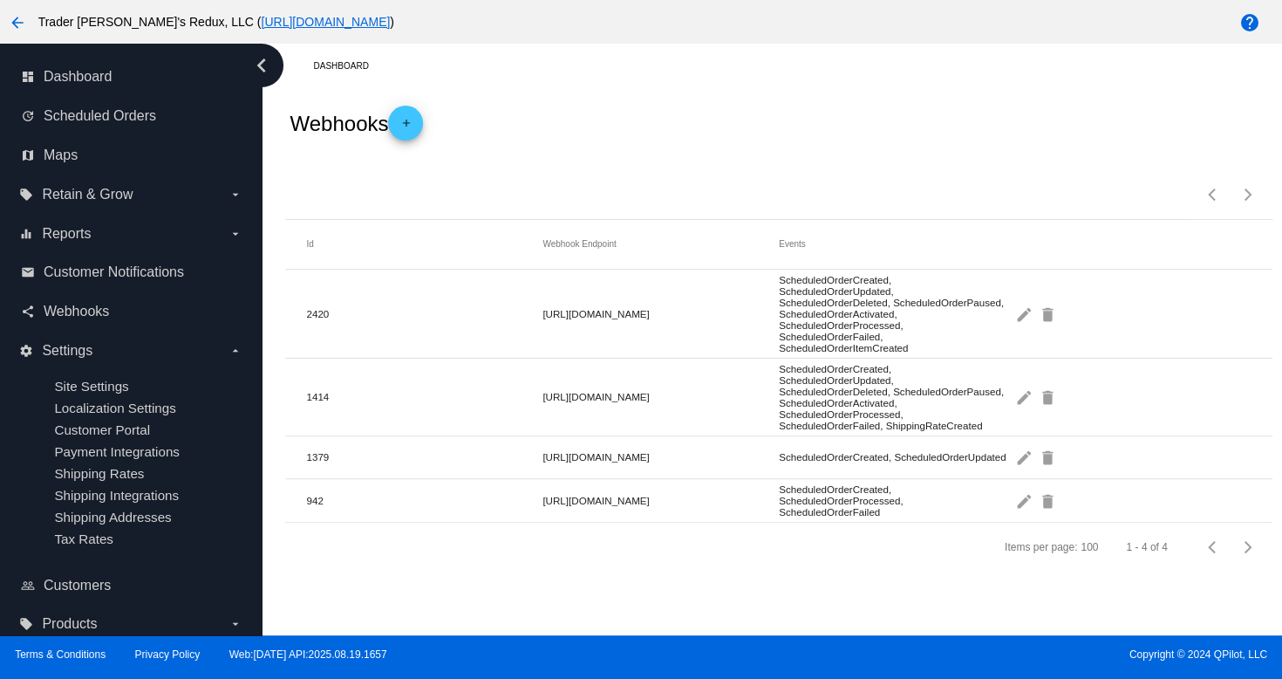
drag, startPoint x: 652, startPoint y: 210, endPoint x: 598, endPoint y: 198, distance: 55.5
click at [652, 210] on div "Items per page: 100 1 - 4 of 4" at bounding box center [778, 188] width 987 height 61
click at [69, 121] on span "Scheduled Orders" at bounding box center [100, 116] width 113 height 16
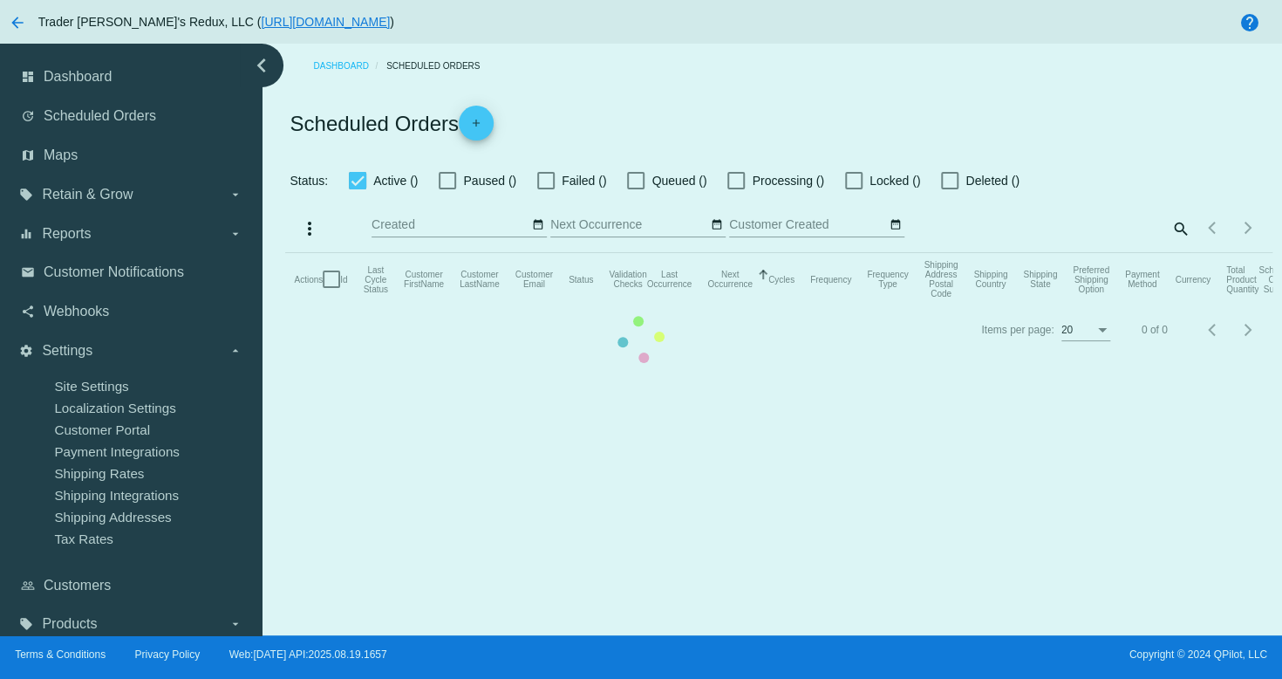
checkbox input "true"
click at [285, 253] on mat-table "Actions Id Last Cycle Status Customer FirstName Customer LastName Customer Emai…" at bounding box center [778, 279] width 987 height 52
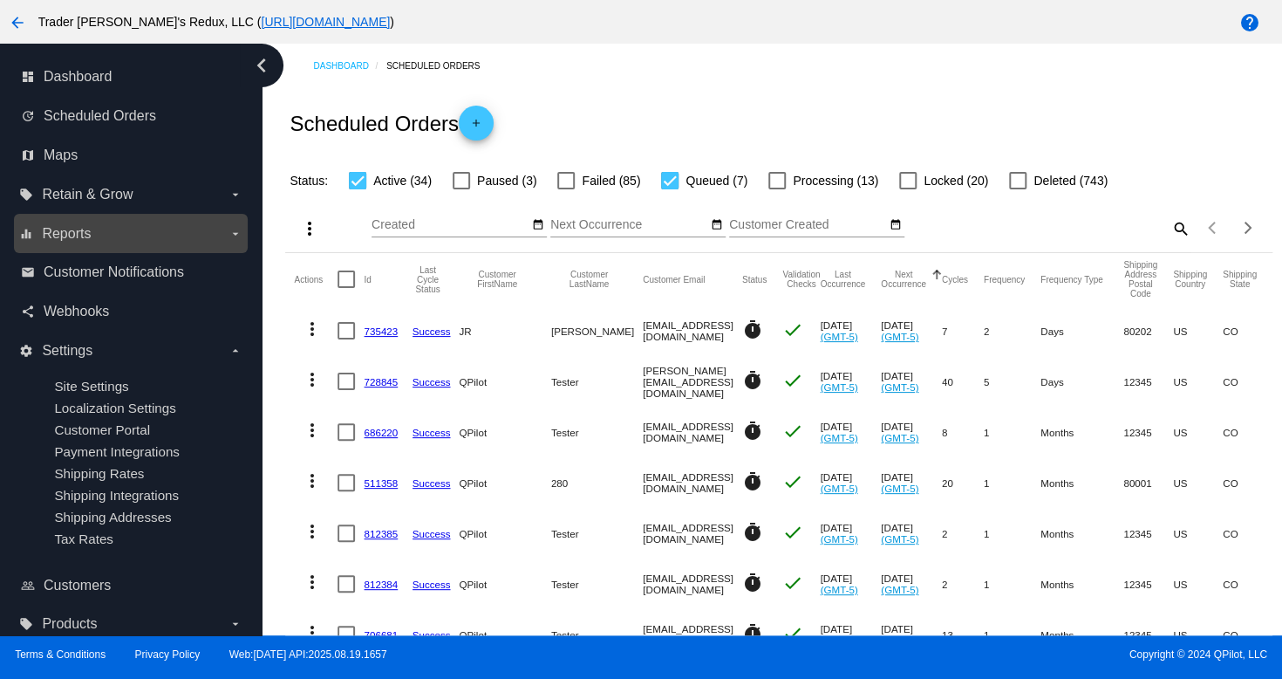
click at [75, 243] on label "equalizer Reports arrow_drop_down" at bounding box center [130, 234] width 222 height 28
click at [0, 0] on input "equalizer Reports arrow_drop_down" at bounding box center [0, 0] width 0 height 0
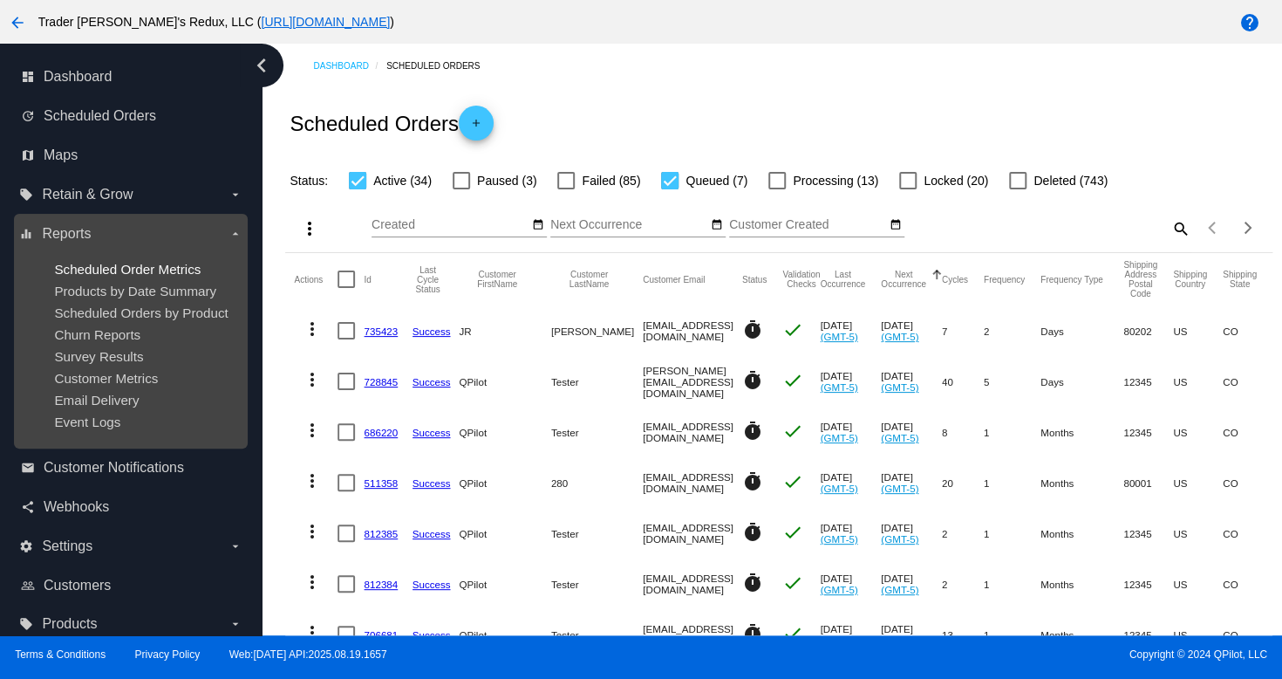
click at [105, 270] on span "Scheduled Order Metrics" at bounding box center [127, 269] width 147 height 15
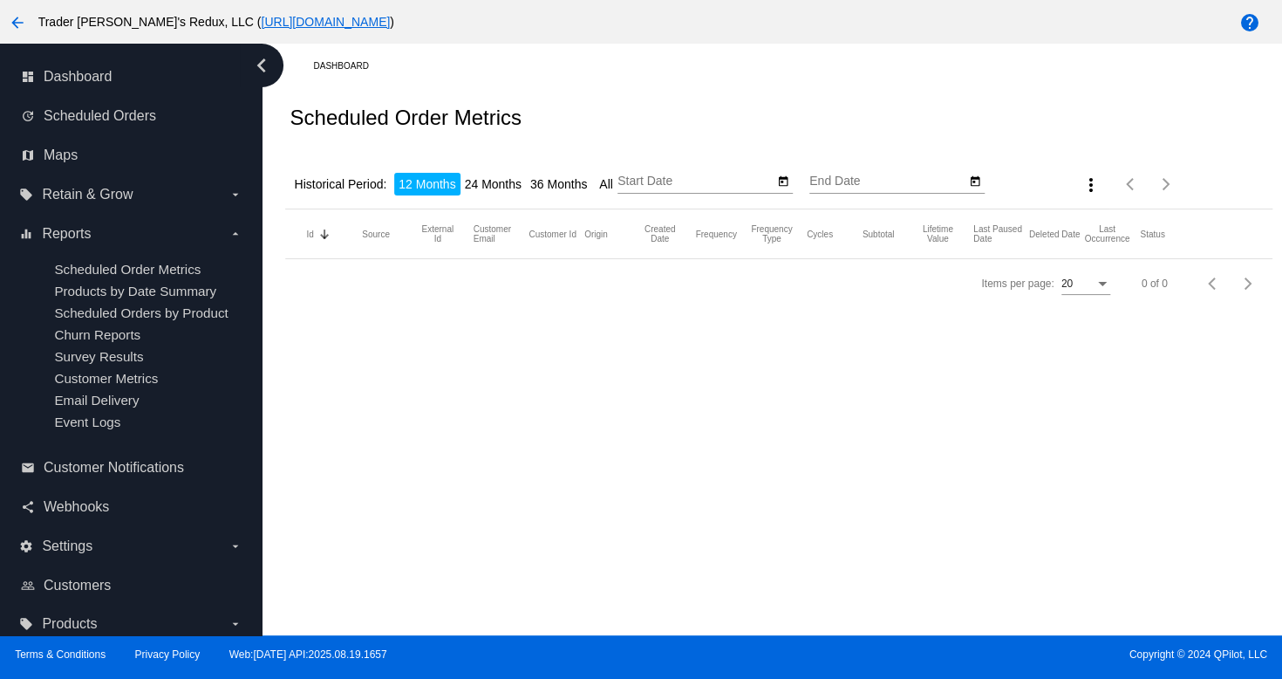
type input "[DATE]"
click at [198, 304] on div "dashboard Dashboard update Scheduled Orders map Maps local_offer Retain & Grow …" at bounding box center [641, 340] width 1282 height 592
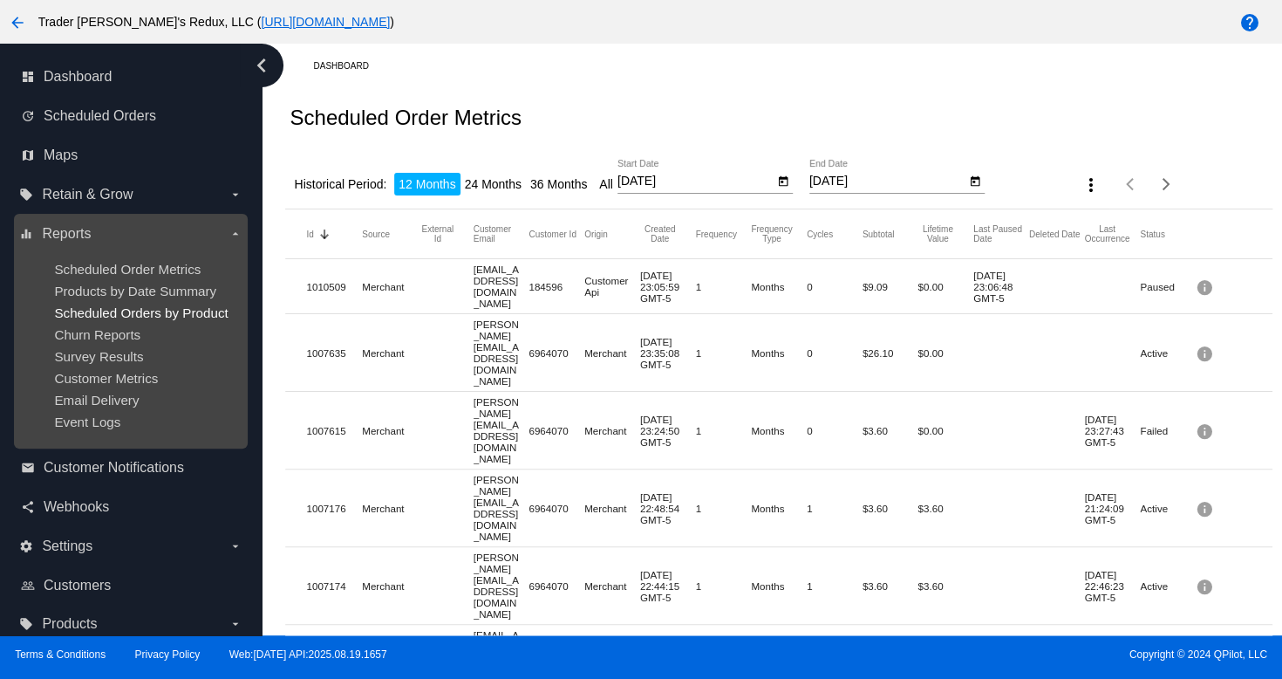
click at [122, 318] on span "Scheduled Orders by Product" at bounding box center [141, 312] width 174 height 15
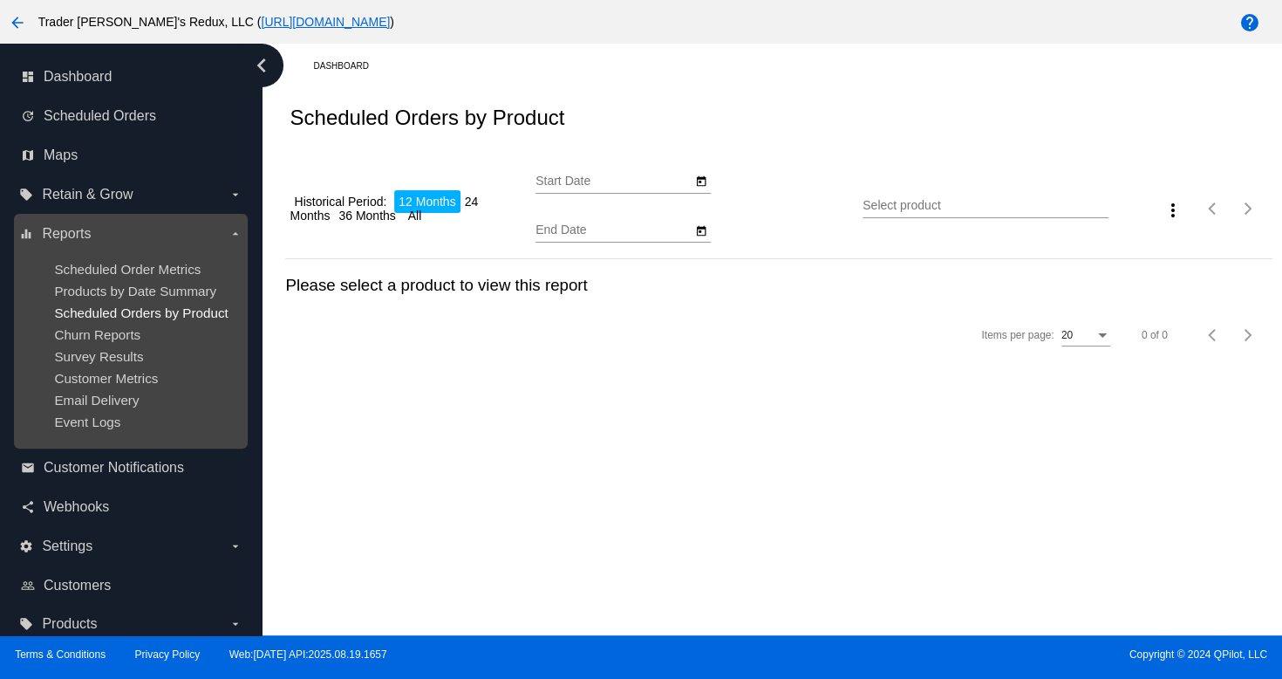
type input "[DATE]"
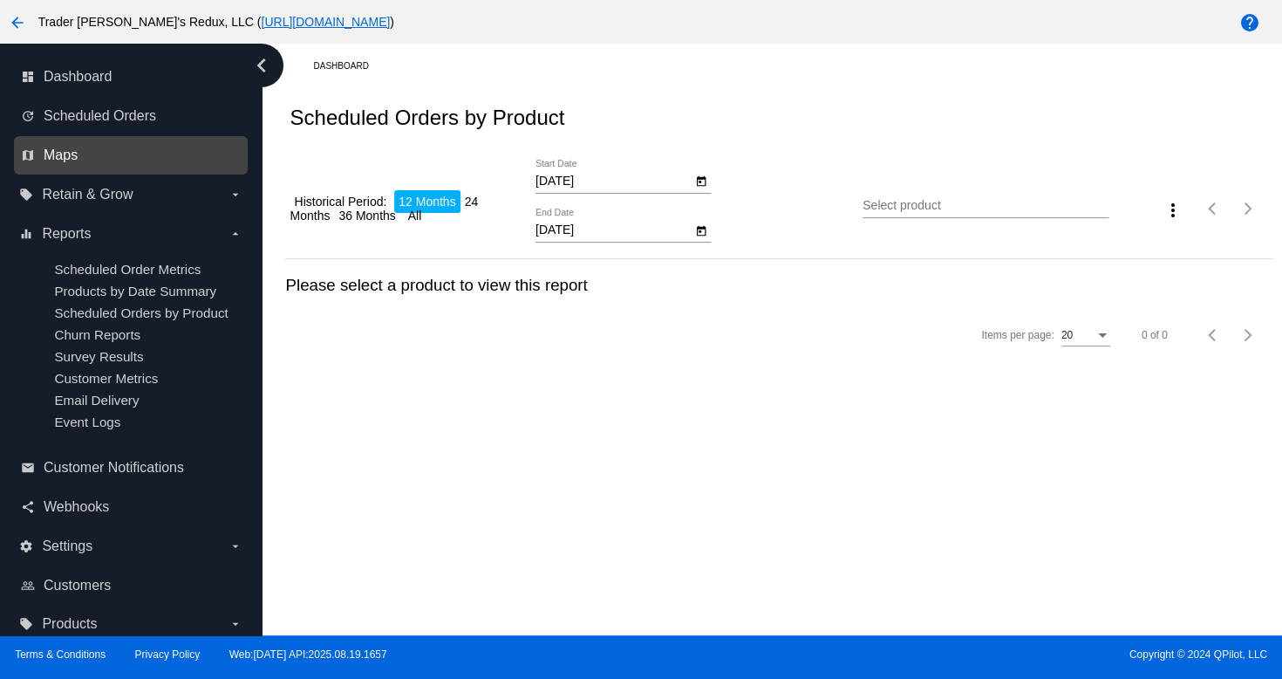
click at [72, 160] on span "Maps" at bounding box center [61, 155] width 34 height 16
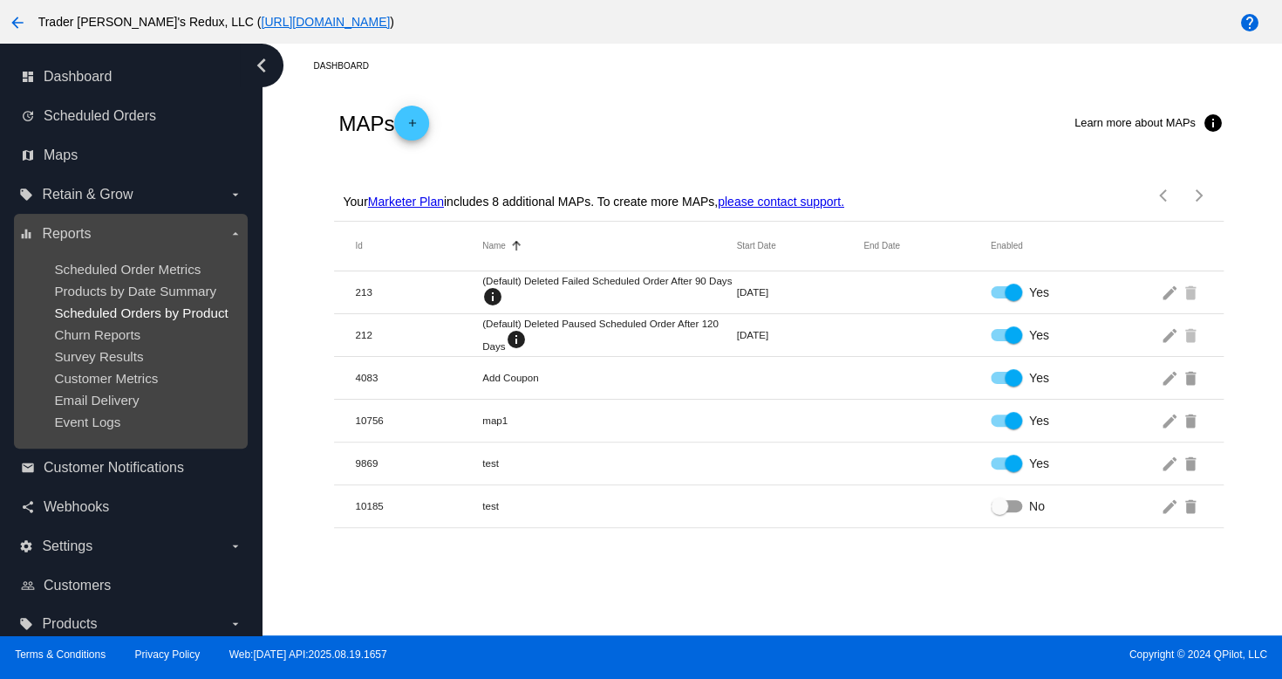
click at [94, 319] on span "Scheduled Orders by Product" at bounding box center [141, 312] width 174 height 15
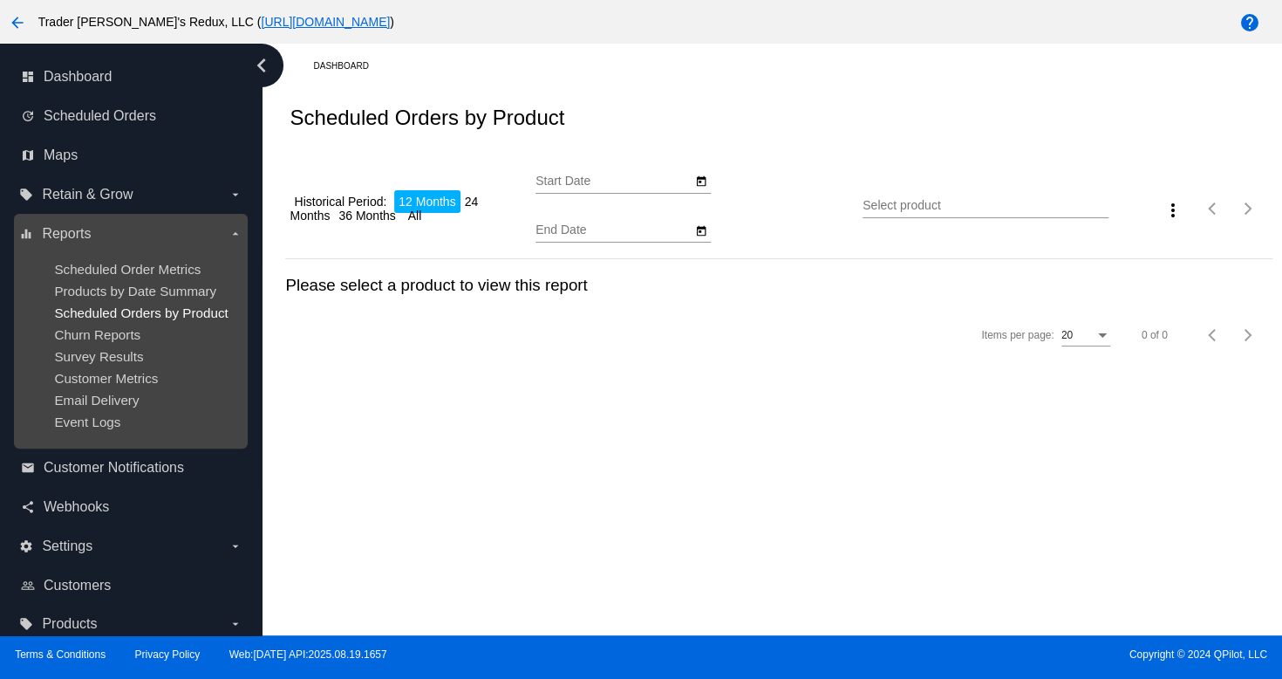
drag, startPoint x: 94, startPoint y: 319, endPoint x: 111, endPoint y: 319, distance: 16.6
click at [100, 319] on span "Scheduled Orders by Product" at bounding box center [141, 312] width 174 height 15
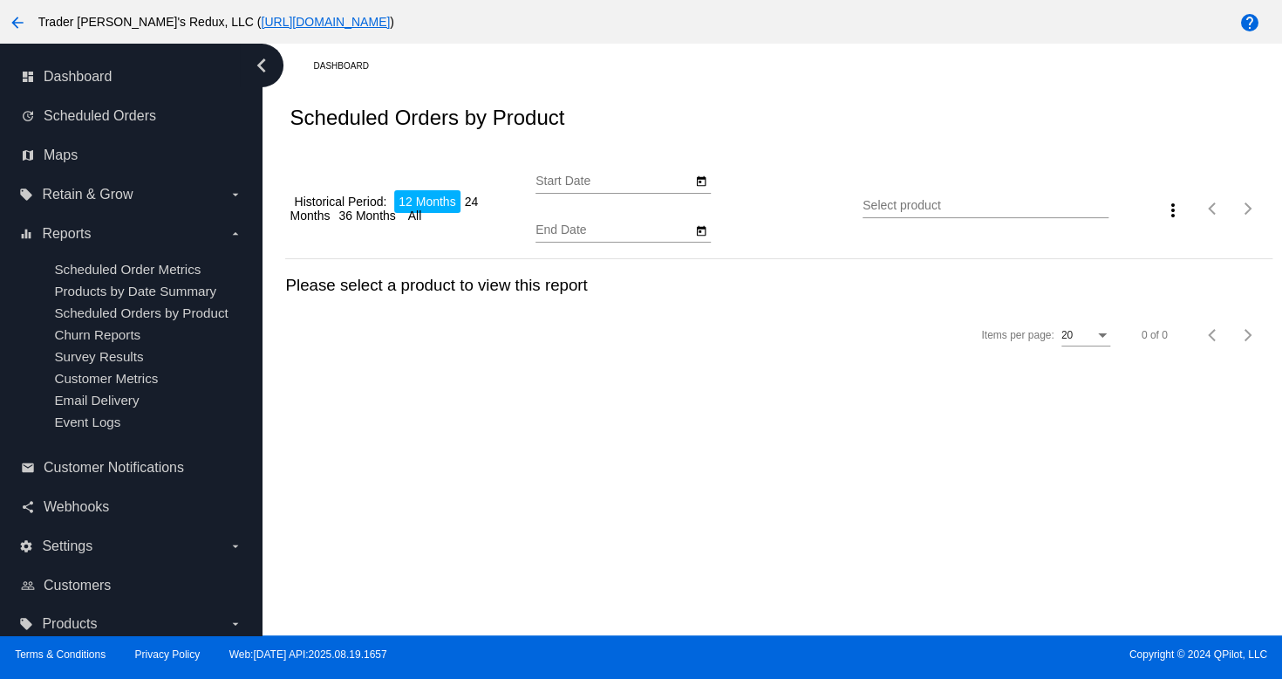
type input "[DATE]"
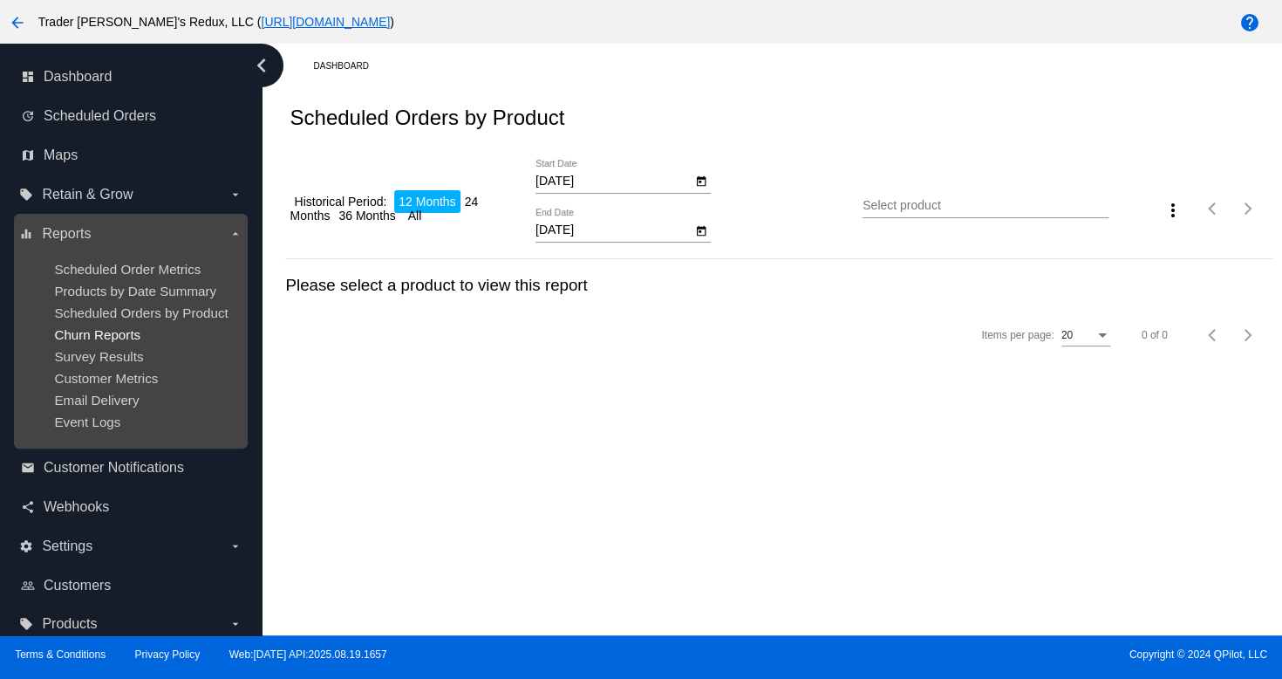
click at [140, 328] on span "Churn Reports" at bounding box center [97, 334] width 86 height 15
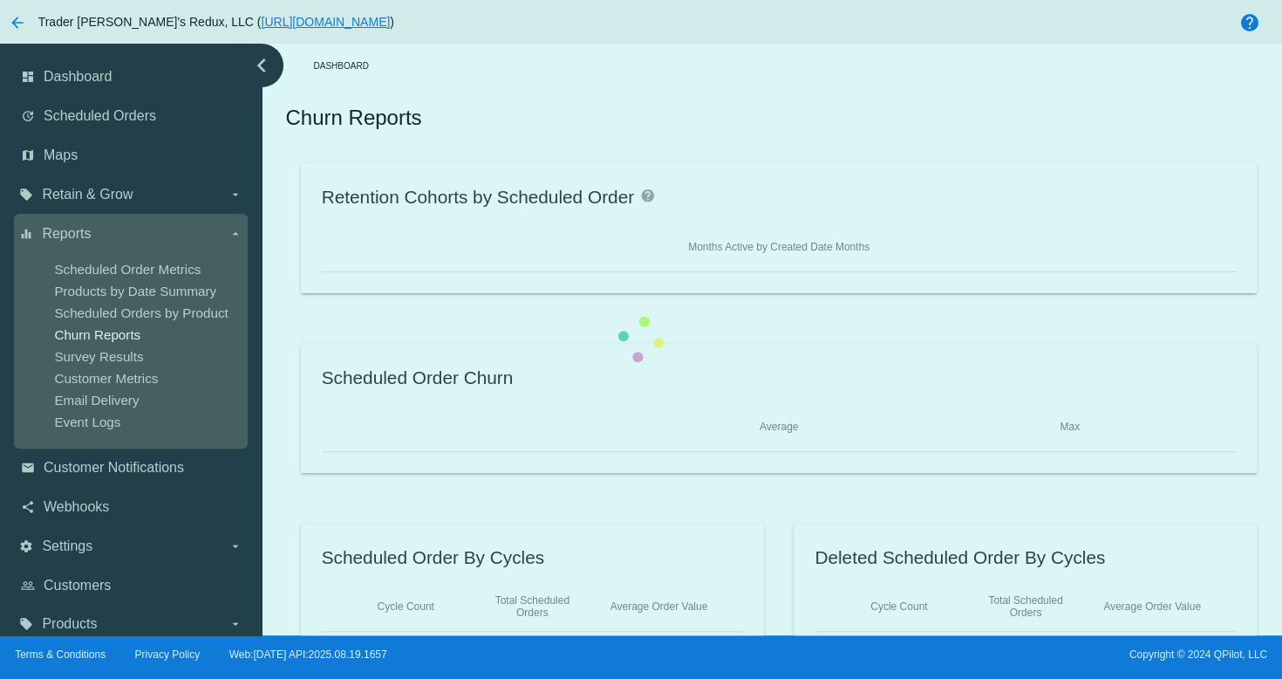
click at [285, 318] on div "Retention Cohorts by Scheduled Order help Months Active by Created Date Months …" at bounding box center [778, 407] width 987 height 489
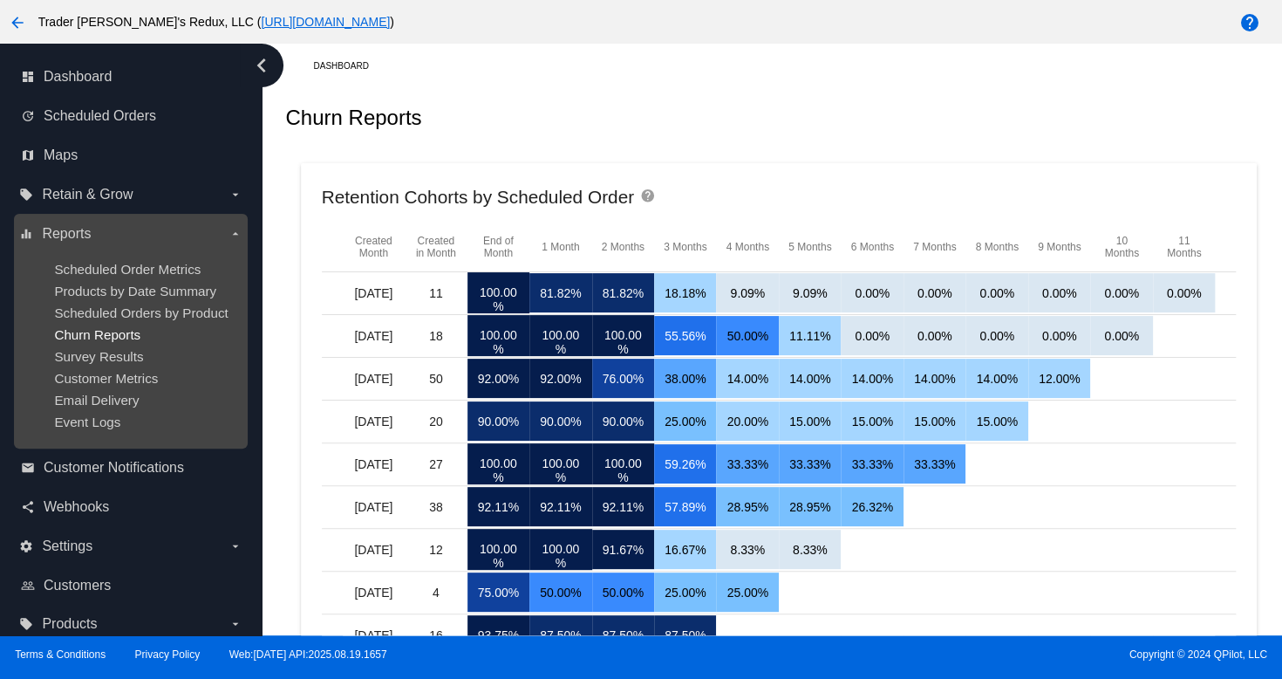
click at [84, 332] on span "Churn Reports" at bounding box center [97, 334] width 86 height 15
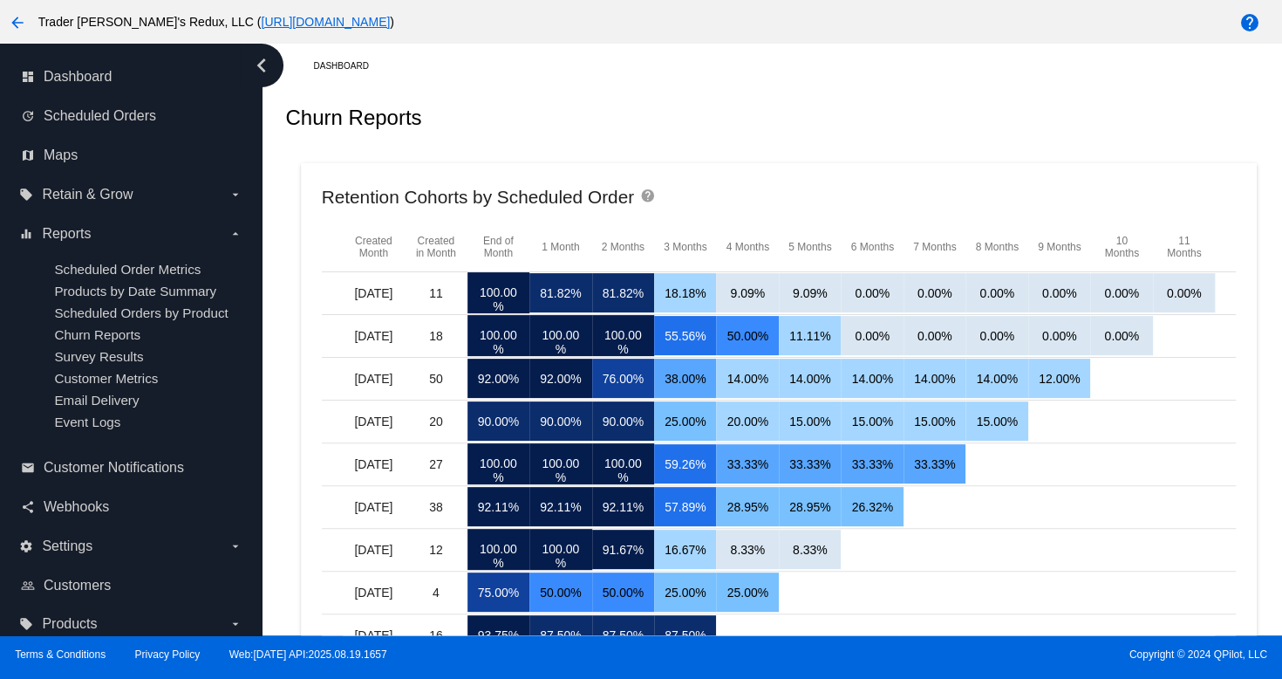
click at [791, 90] on div "Churn Reports" at bounding box center [778, 117] width 987 height 59
click at [557, 52] on div "Dashboard" at bounding box center [792, 65] width 959 height 27
click at [123, 127] on link "update Scheduled Orders" at bounding box center [132, 116] width 222 height 28
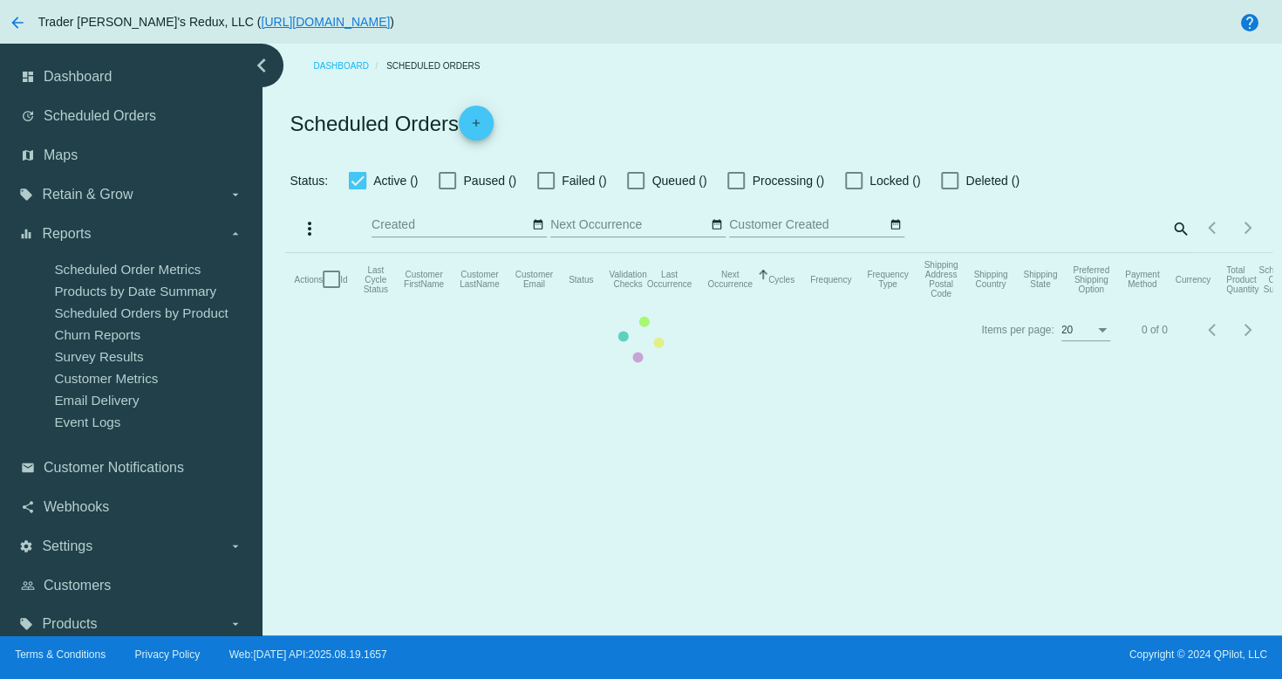
click at [285, 253] on mat-table "Actions Id Last Cycle Status Customer FirstName Customer LastName Customer Emai…" at bounding box center [778, 279] width 987 height 52
checkbox input "true"
click at [285, 253] on mat-table "Actions Id Last Cycle Status Customer FirstName Customer LastName Customer Emai…" at bounding box center [778, 279] width 987 height 52
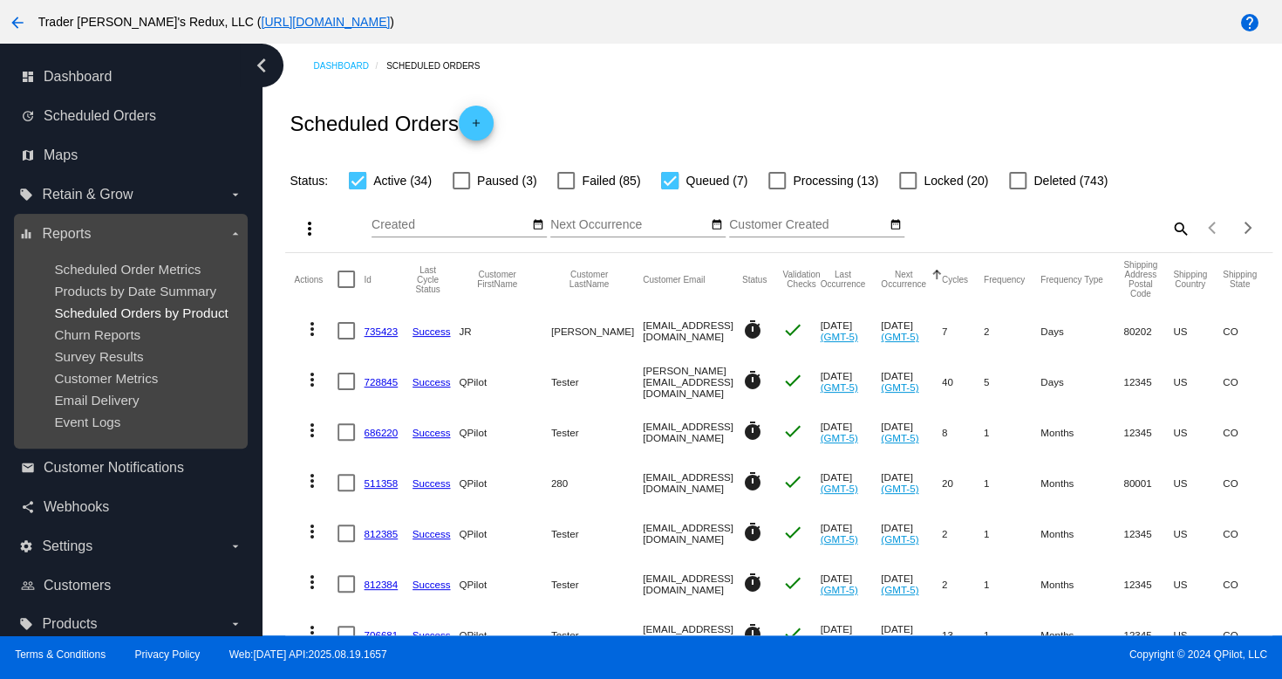
click at [185, 315] on span "Scheduled Orders by Product" at bounding box center [141, 312] width 174 height 15
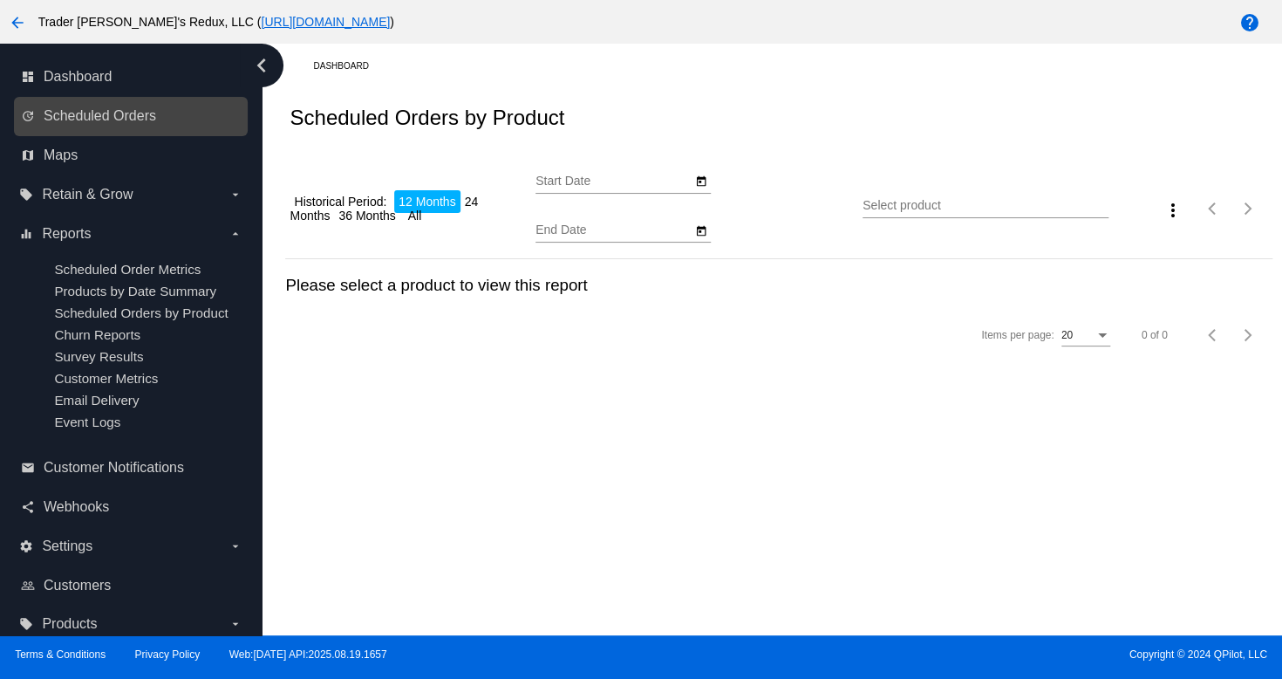
type input "[DATE]"
click at [99, 119] on span "Scheduled Orders" at bounding box center [100, 116] width 113 height 16
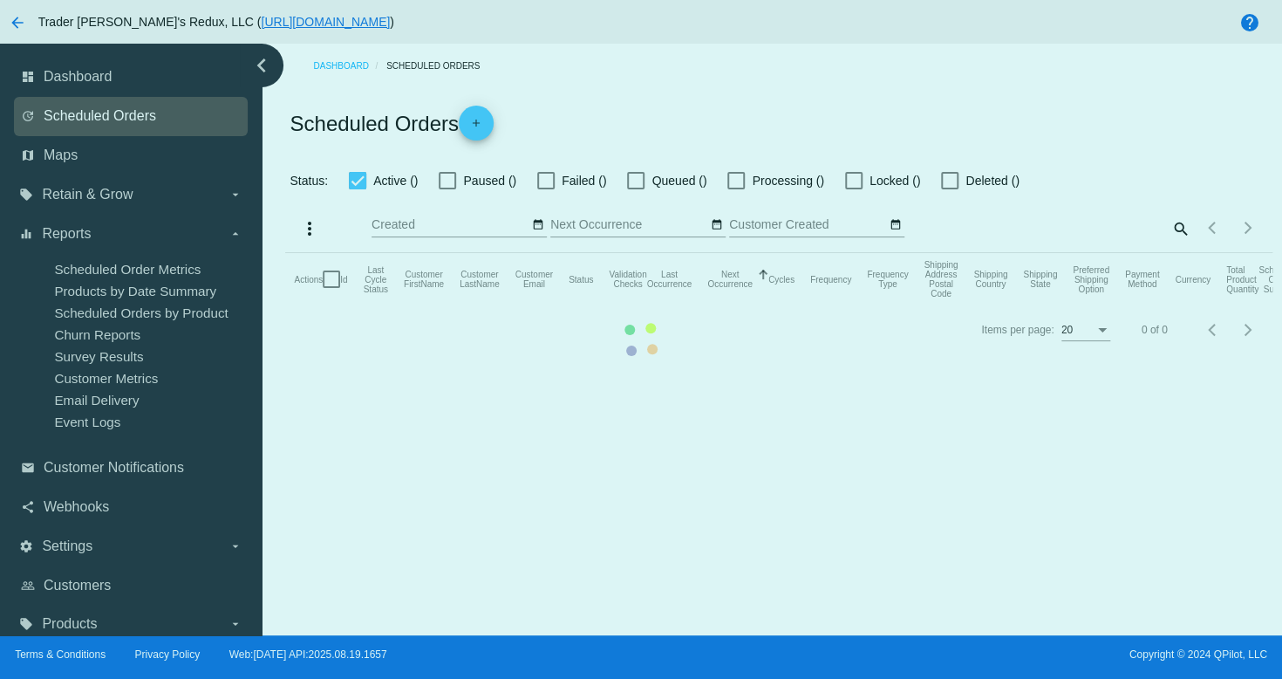
checkbox input "true"
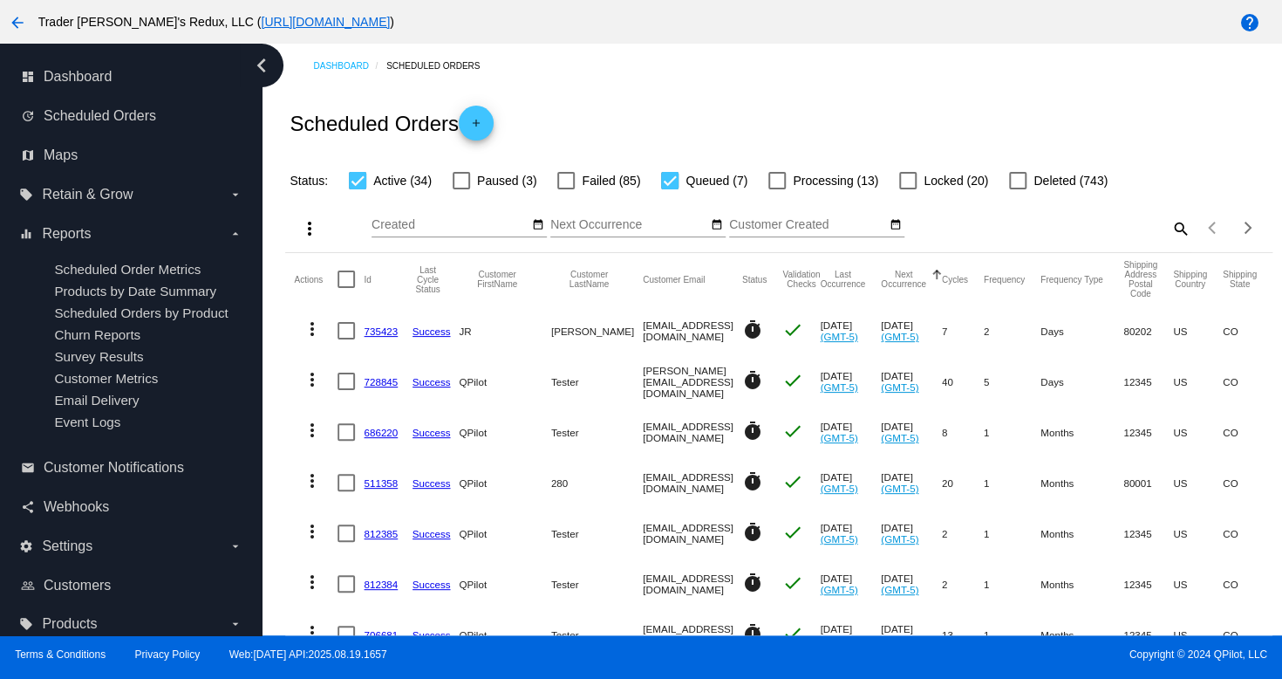
click at [701, 102] on div "Scheduled Orders add" at bounding box center [778, 123] width 987 height 70
click at [102, 108] on span "Scheduled Orders" at bounding box center [100, 116] width 113 height 16
click at [114, 91] on link "dashboard Dashboard" at bounding box center [132, 77] width 222 height 28
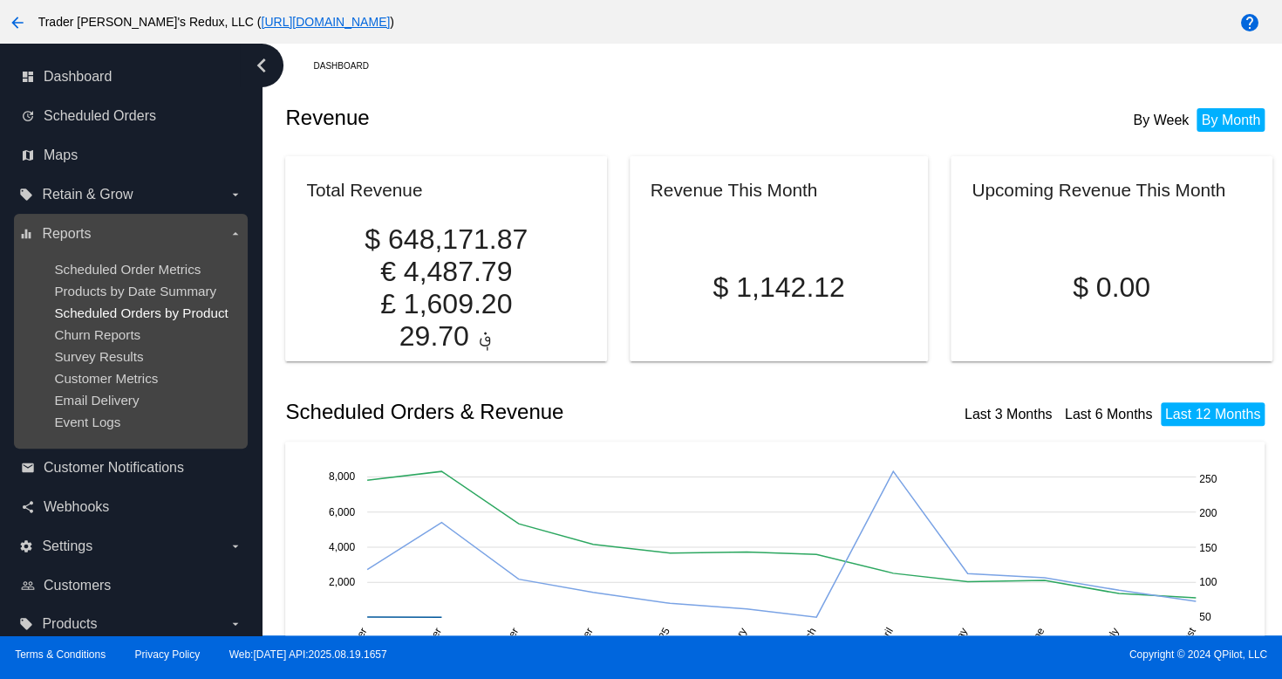
click at [127, 318] on span "Scheduled Orders by Product" at bounding box center [141, 312] width 174 height 15
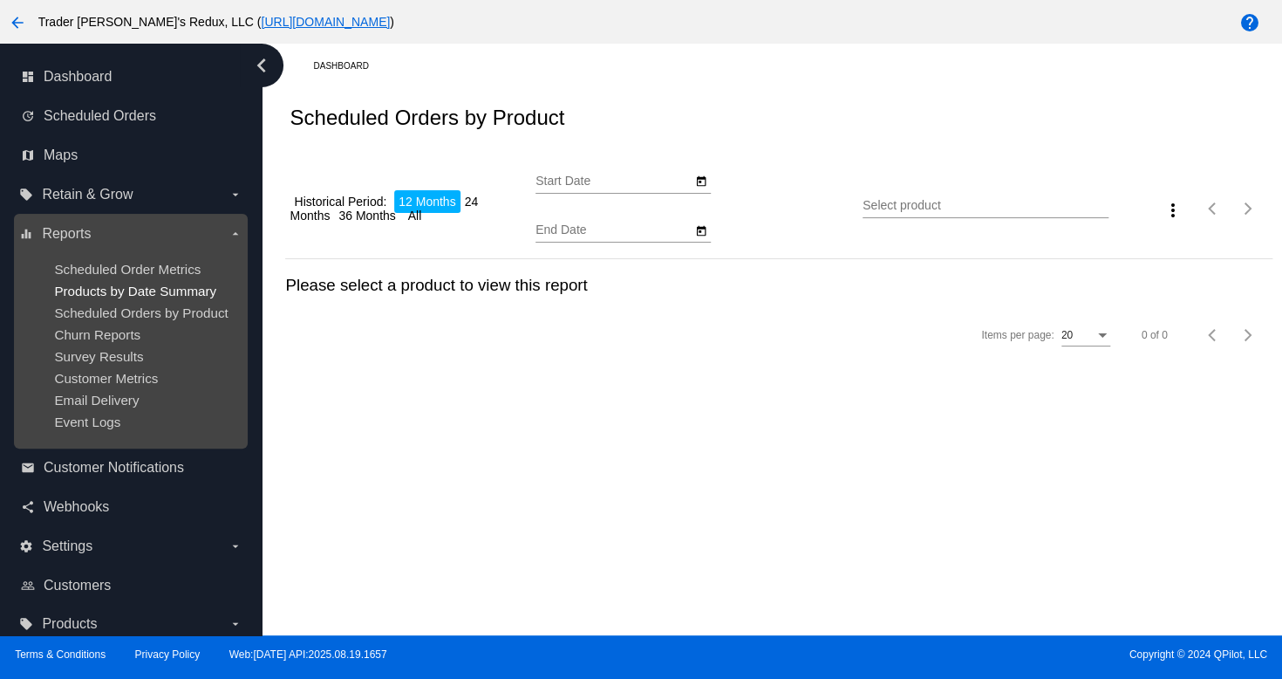
click at [127, 284] on span "Products by Date Summary" at bounding box center [135, 291] width 162 height 15
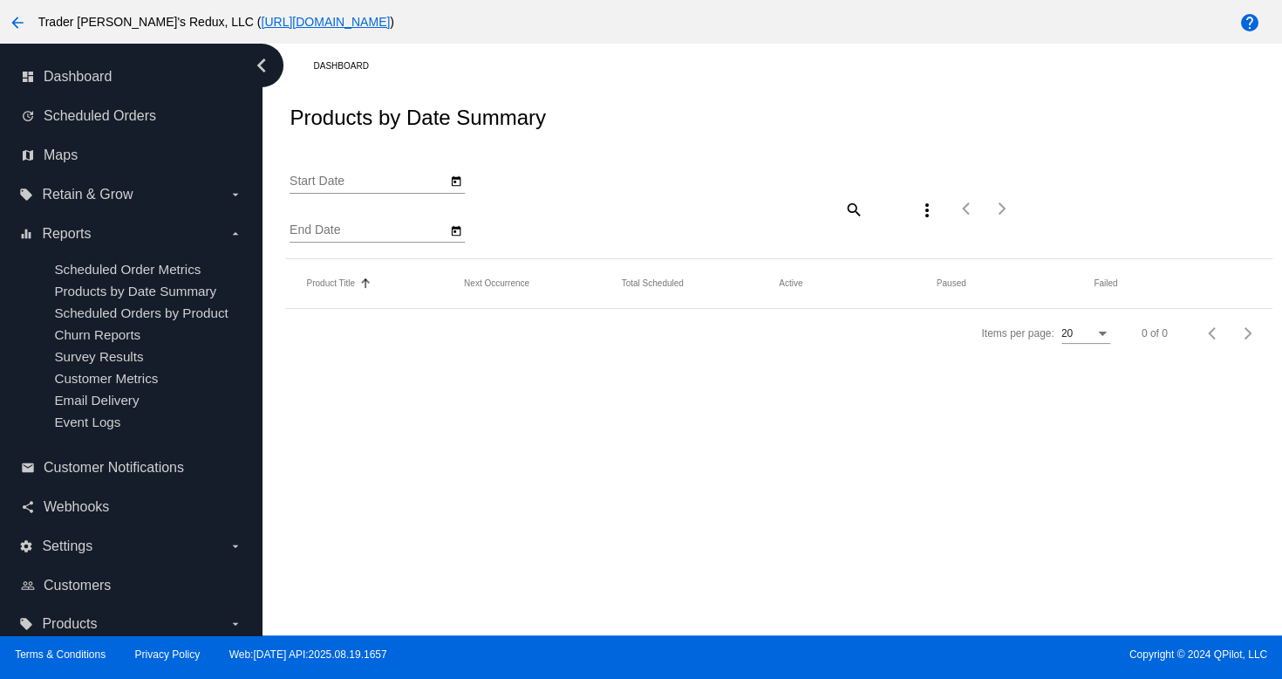
type input "[DATE]"
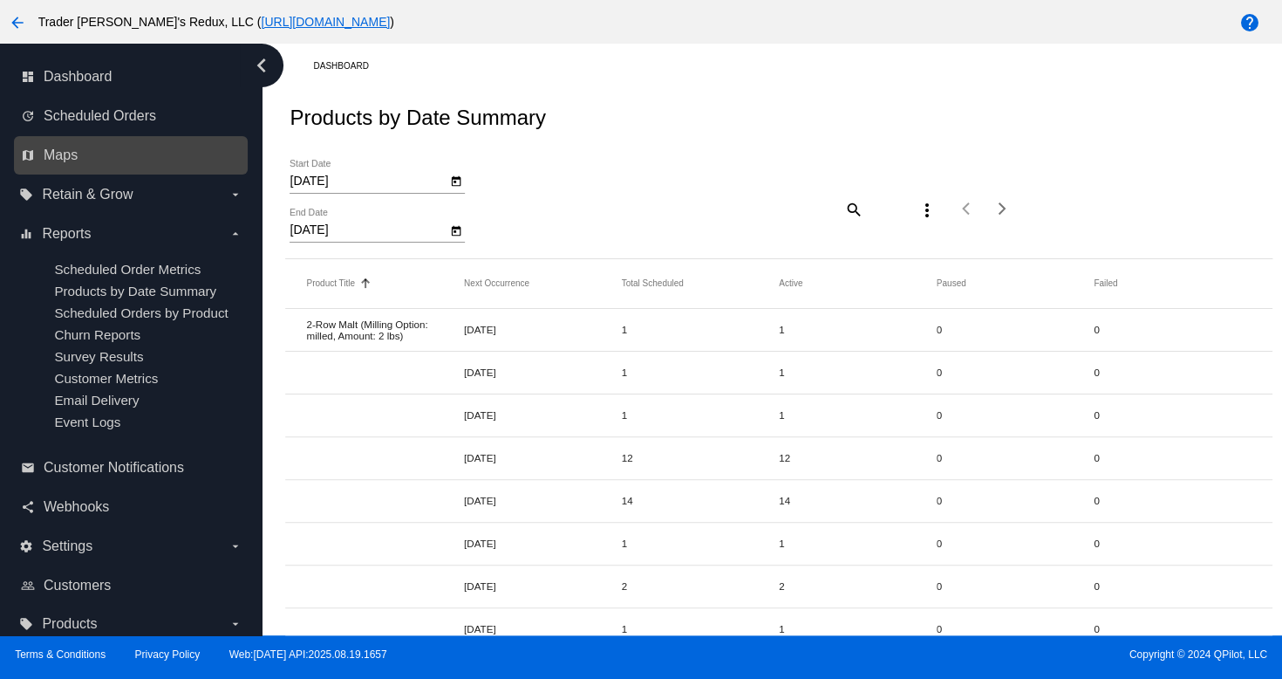
click at [145, 172] on div "map Maps" at bounding box center [131, 155] width 234 height 39
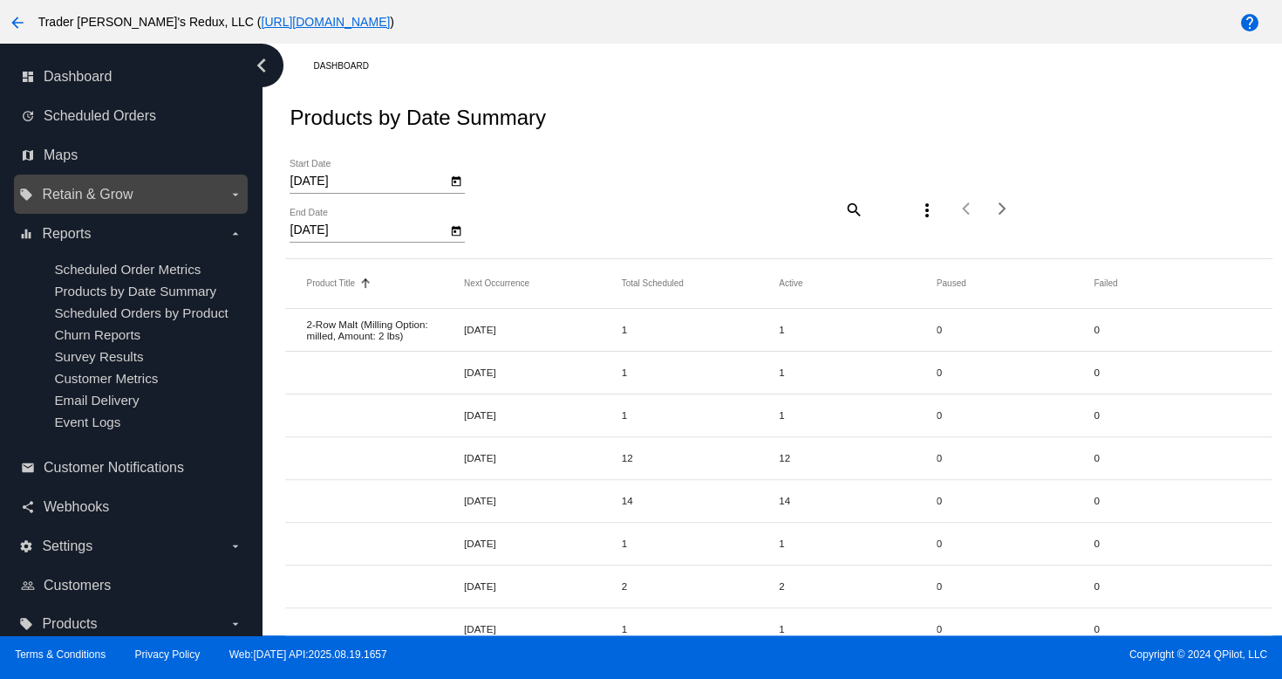
click at [116, 193] on span "Retain & Grow" at bounding box center [87, 195] width 91 height 16
click at [0, 0] on input "local_offer Retain & Grow arrow_drop_down" at bounding box center [0, 0] width 0 height 0
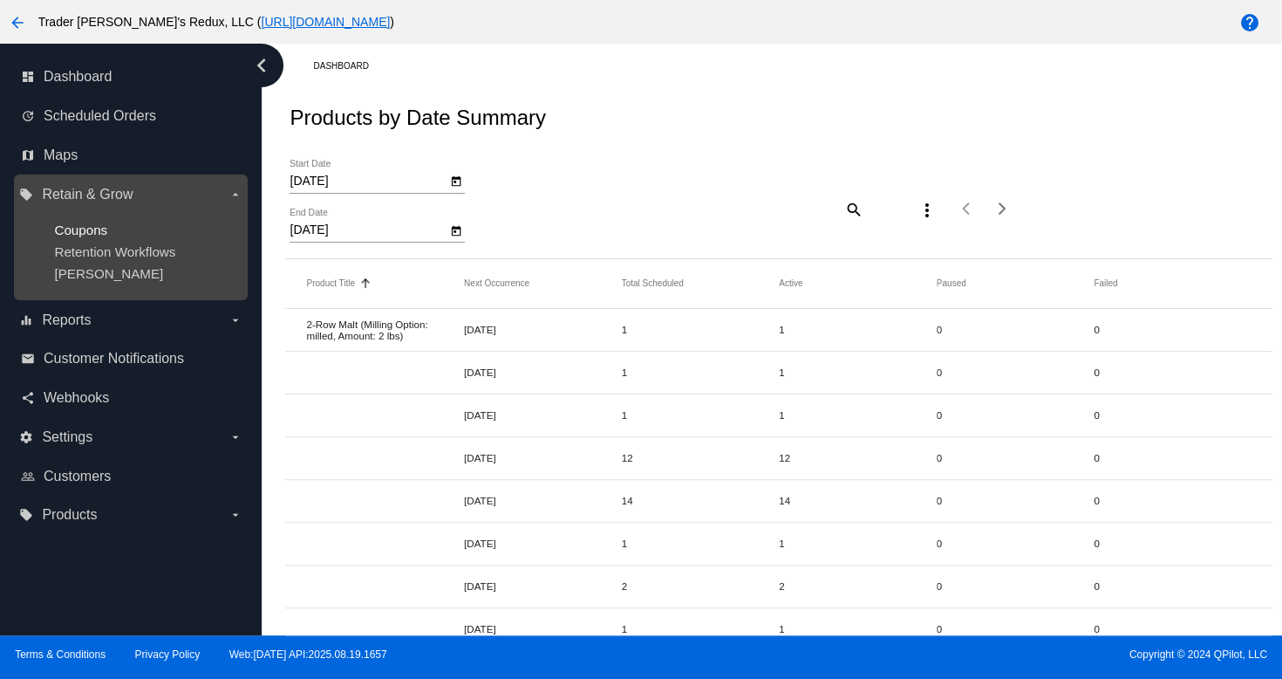
click at [58, 228] on span "Coupons" at bounding box center [80, 229] width 53 height 15
